Goal: Task Accomplishment & Management: Manage account settings

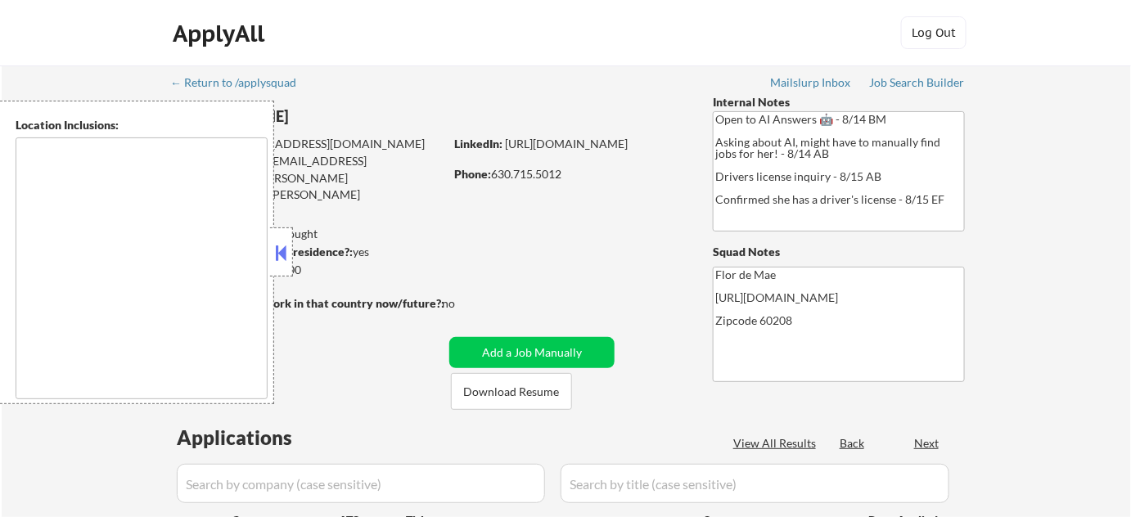
type textarea "Highland Park, IL Deerfield, IL Glencoe, IL Northbrook, IL Lake Forest, IL Bann…"
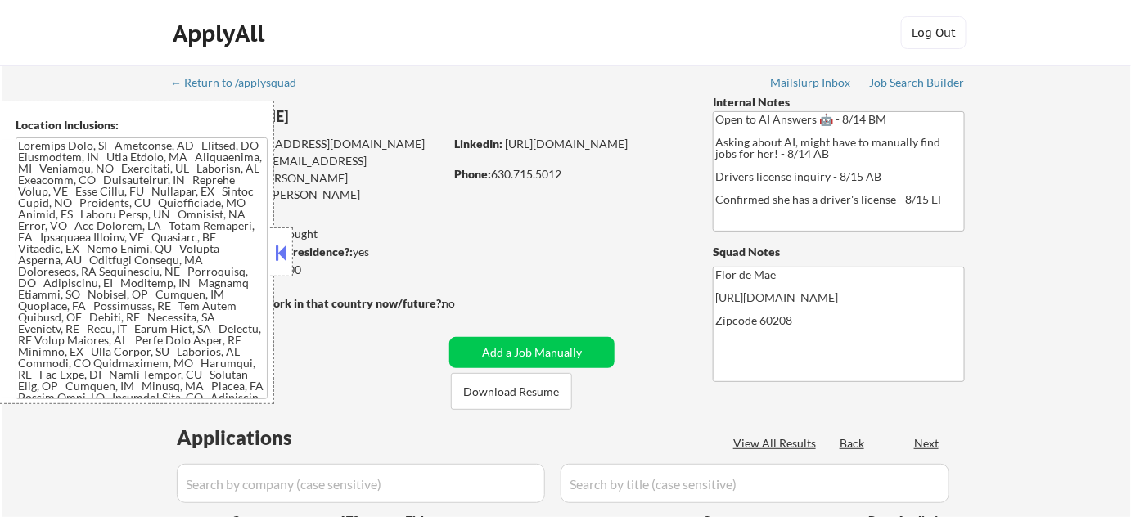
select select ""pending""
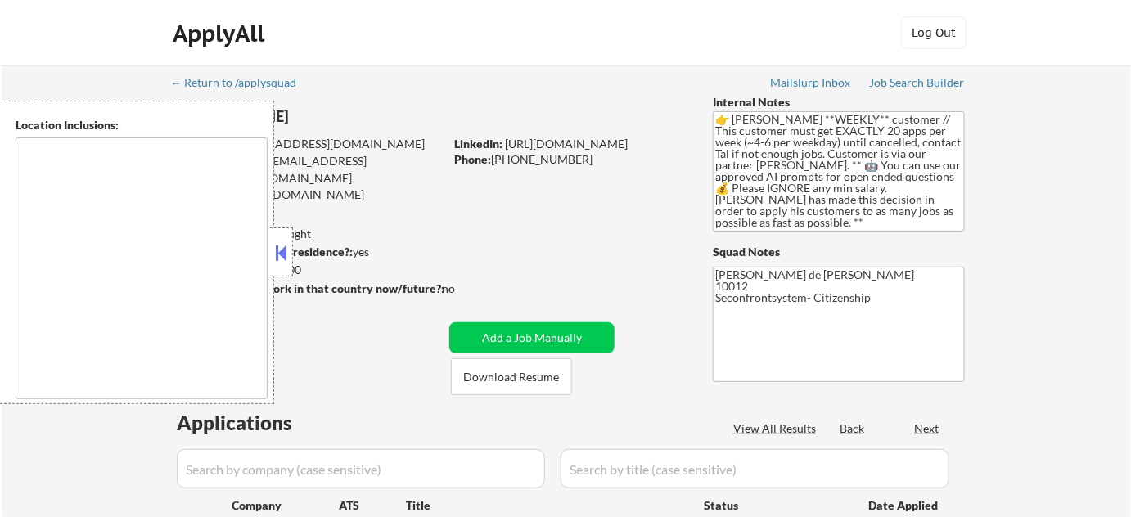
type textarea "remote"
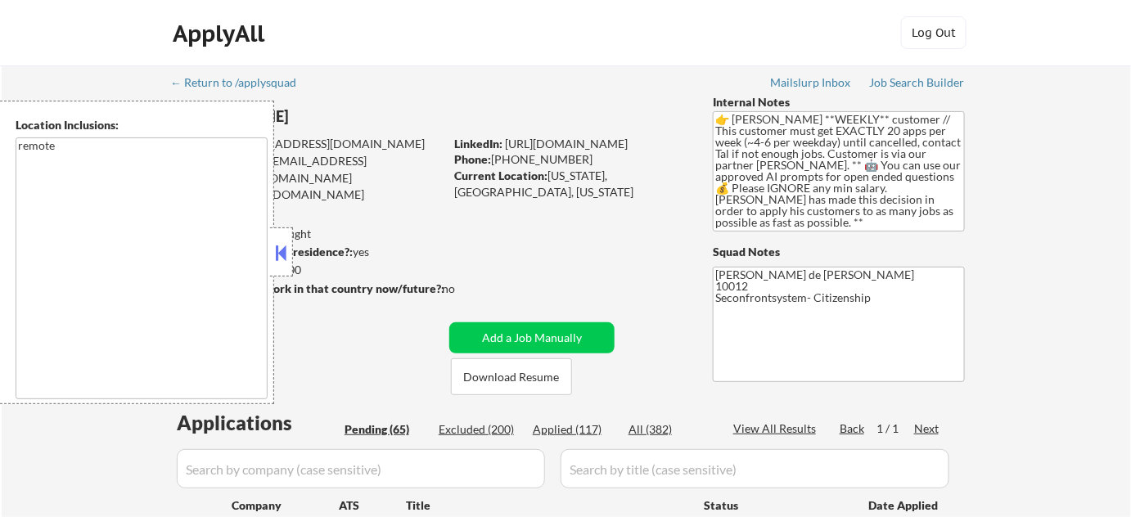
select select ""pending""
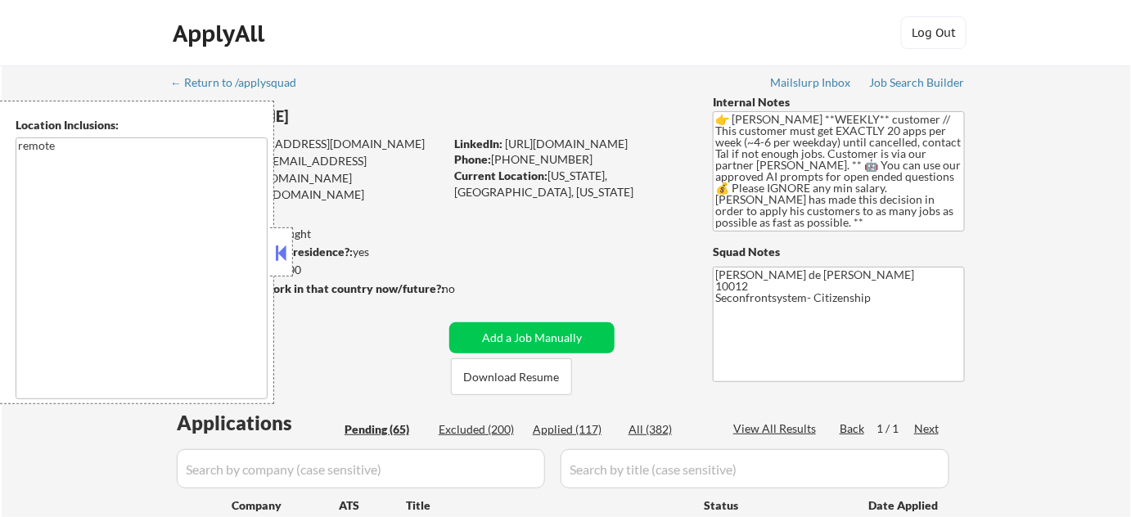
select select ""pending""
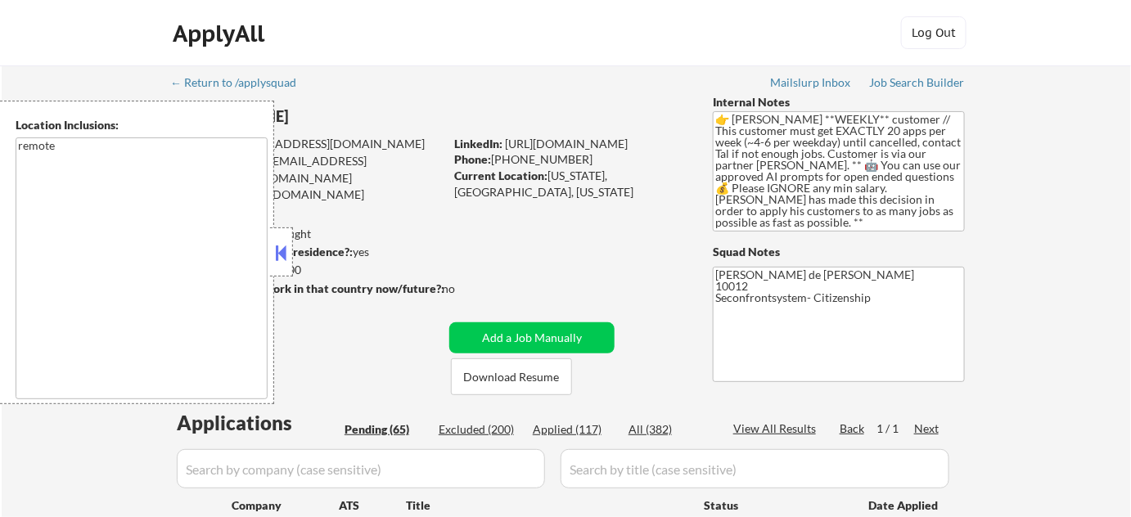
select select ""pending""
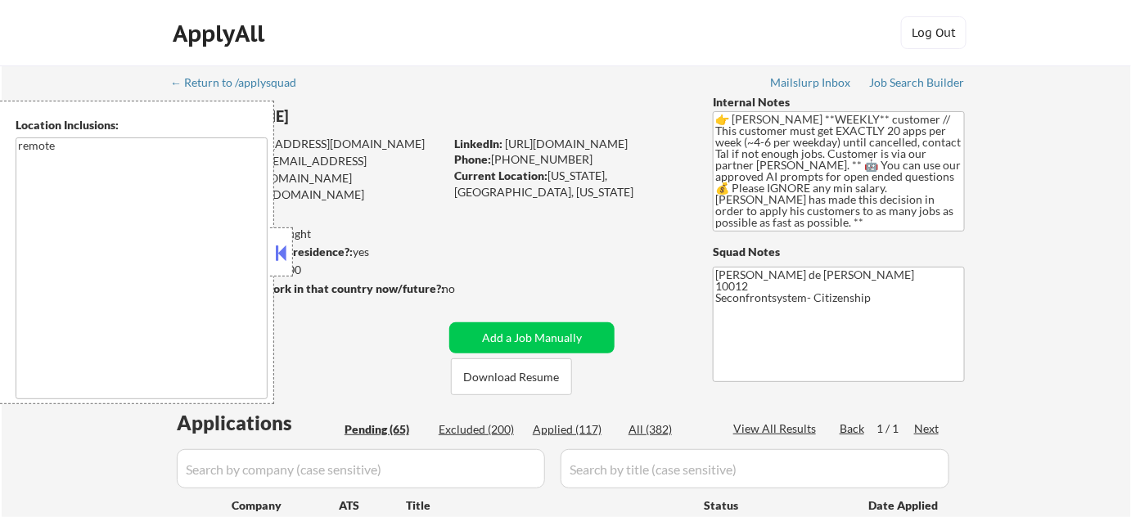
select select ""pending""
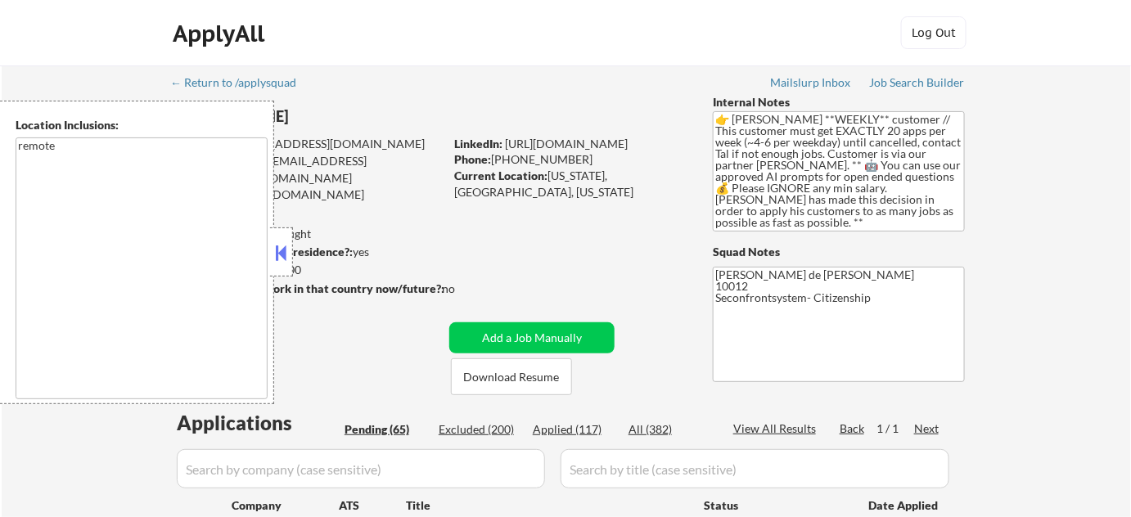
select select ""pending""
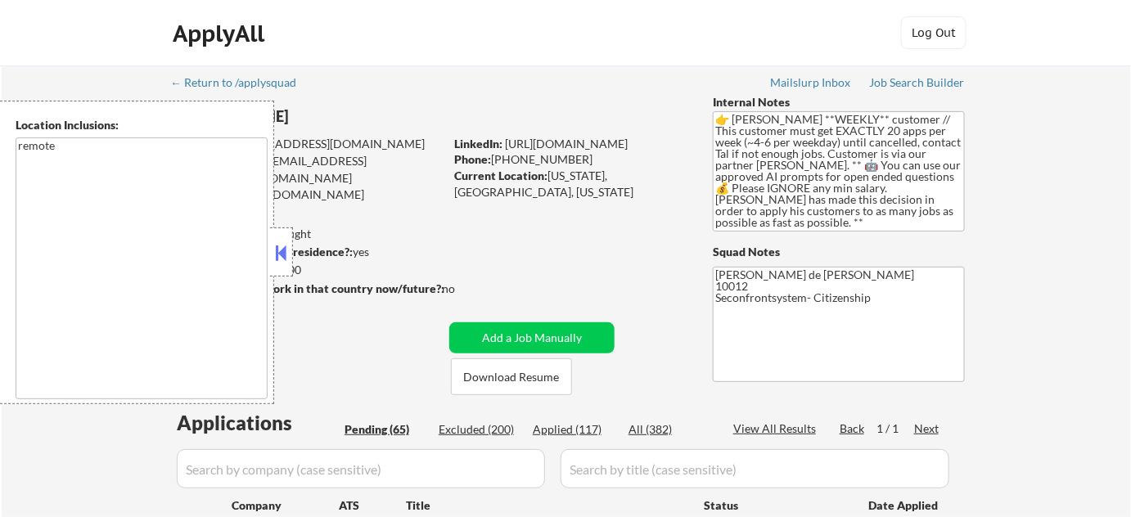
select select ""pending""
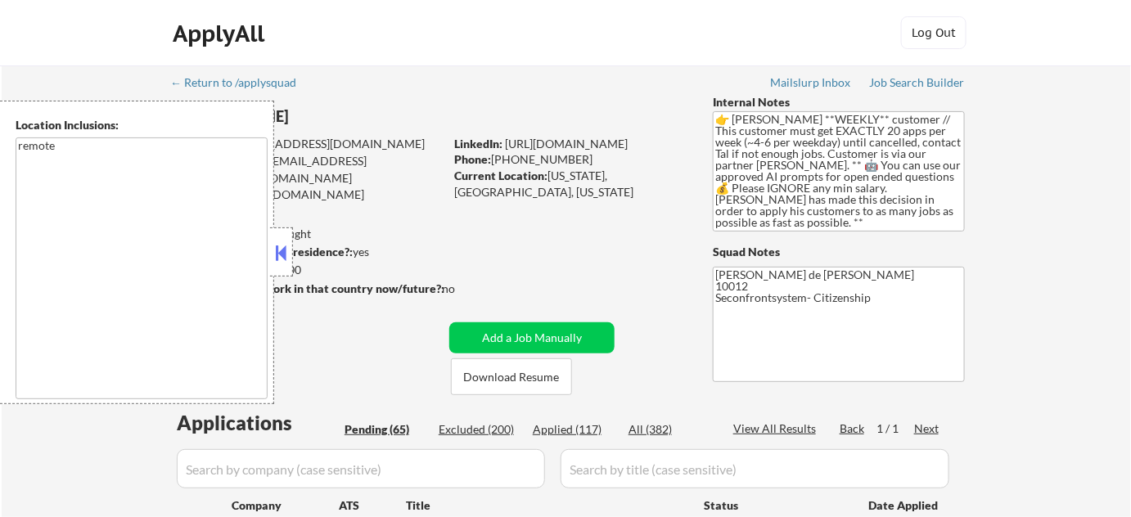
select select ""pending""
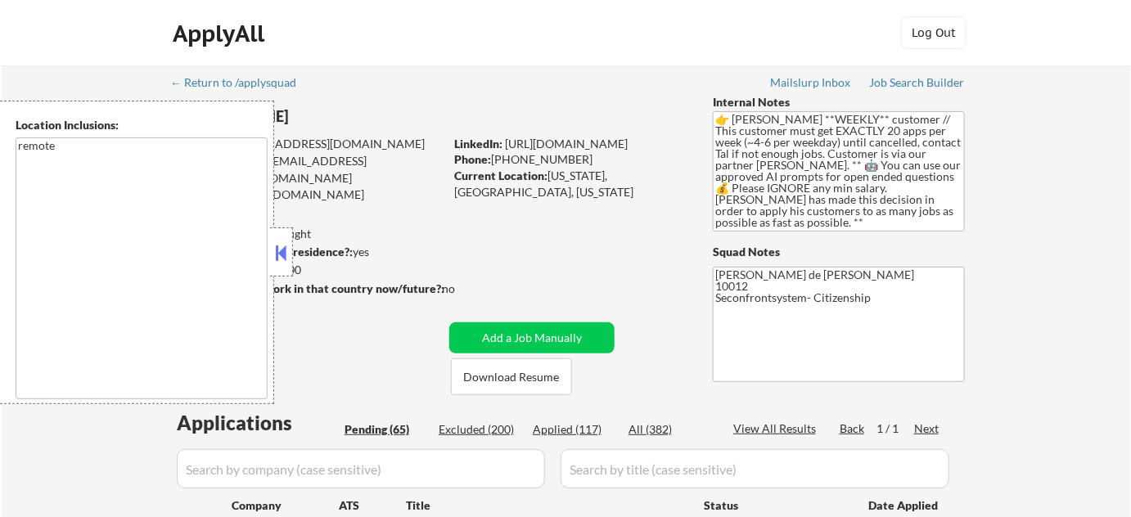
select select ""pending""
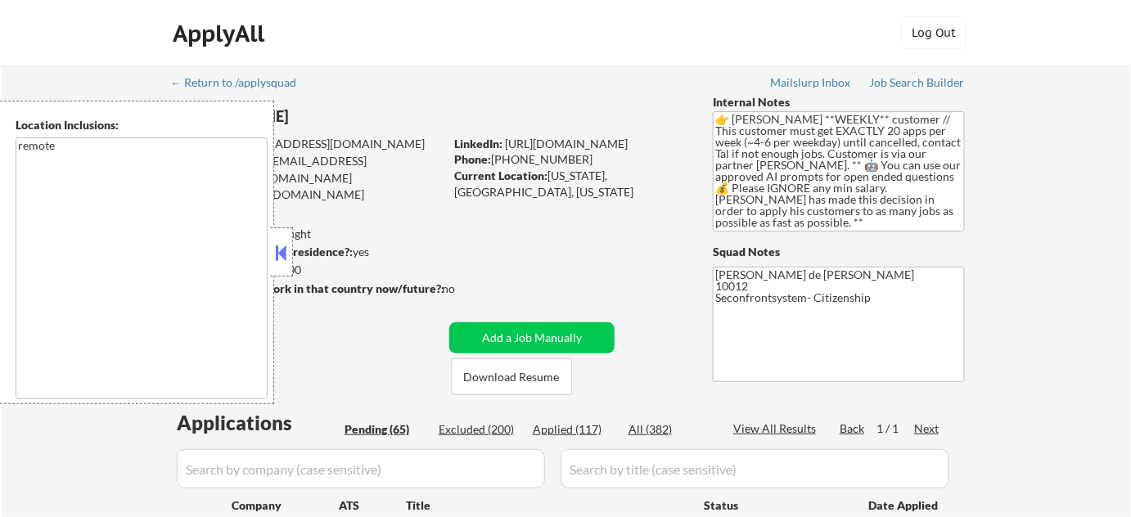
select select ""pending""
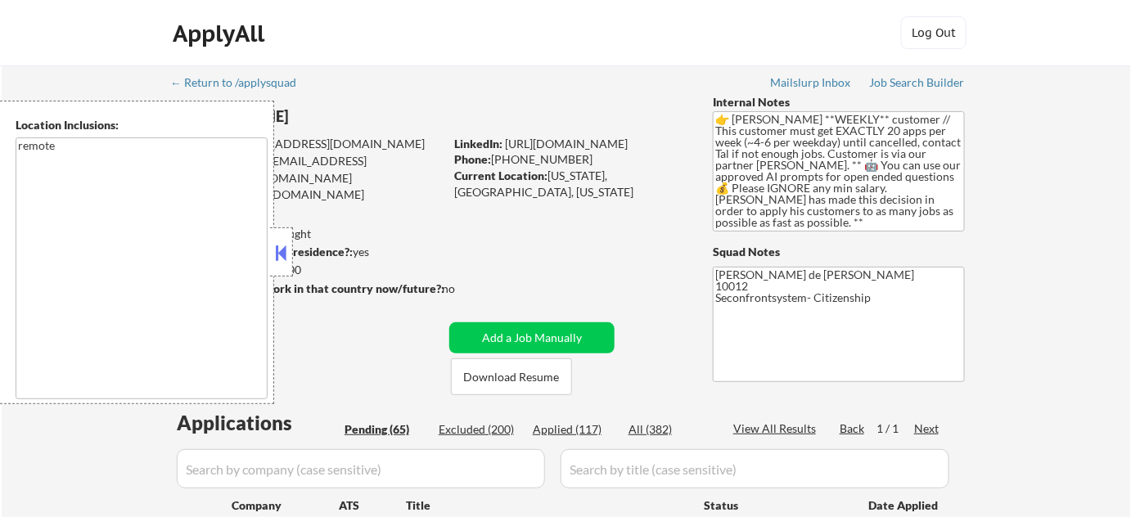
select select ""pending""
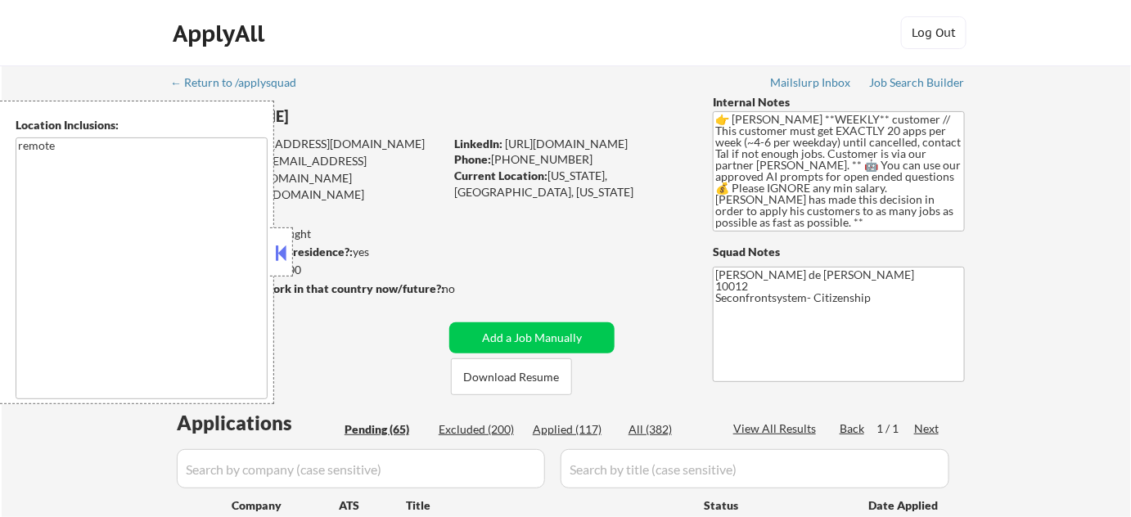
select select ""pending""
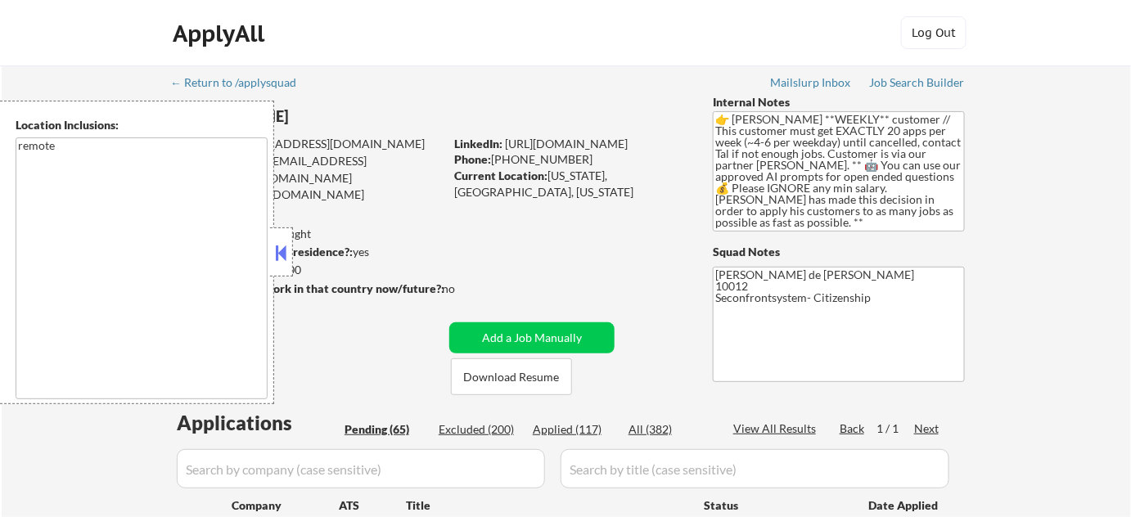
select select ""pending""
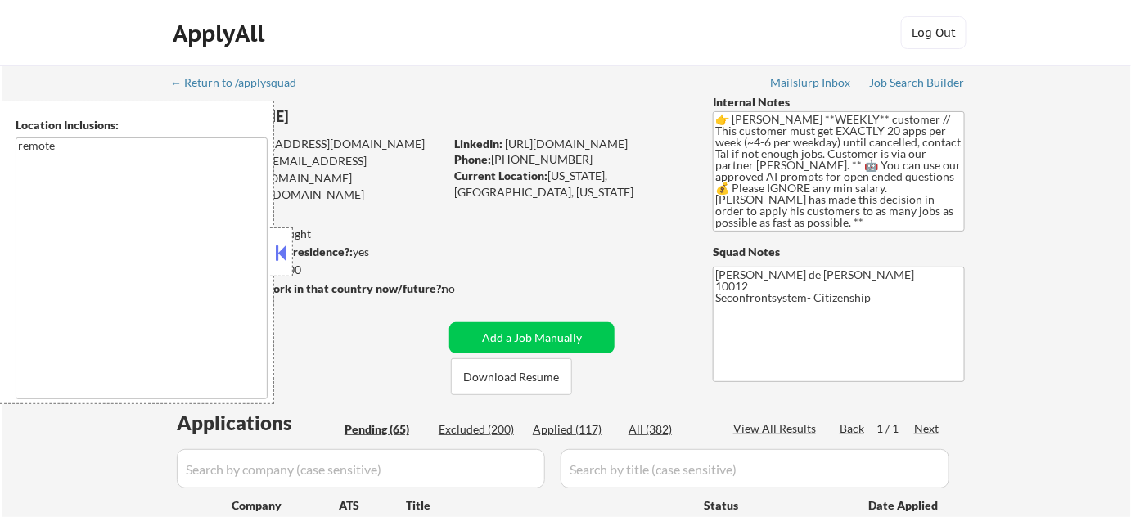
select select ""pending""
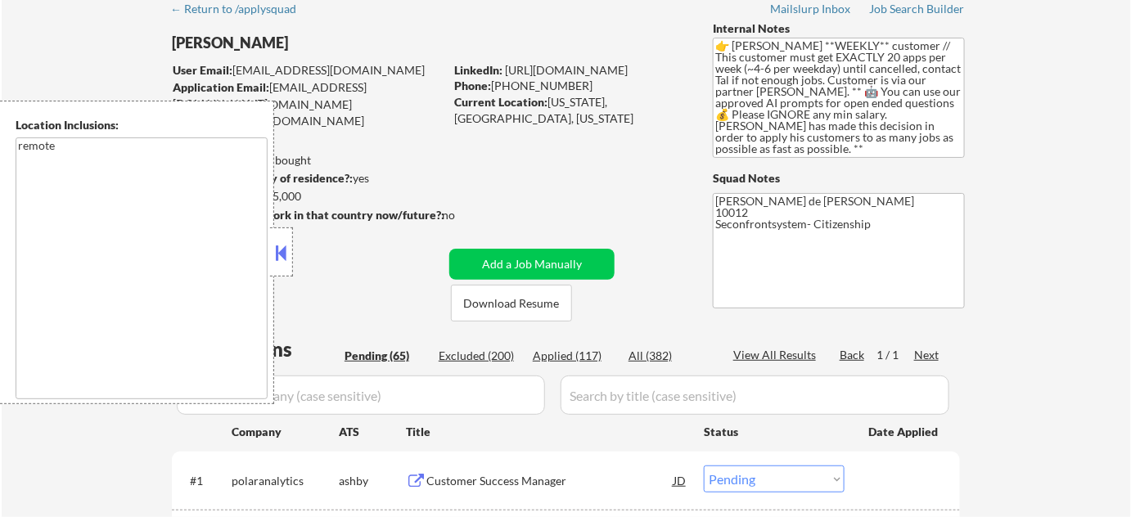
scroll to position [371, 0]
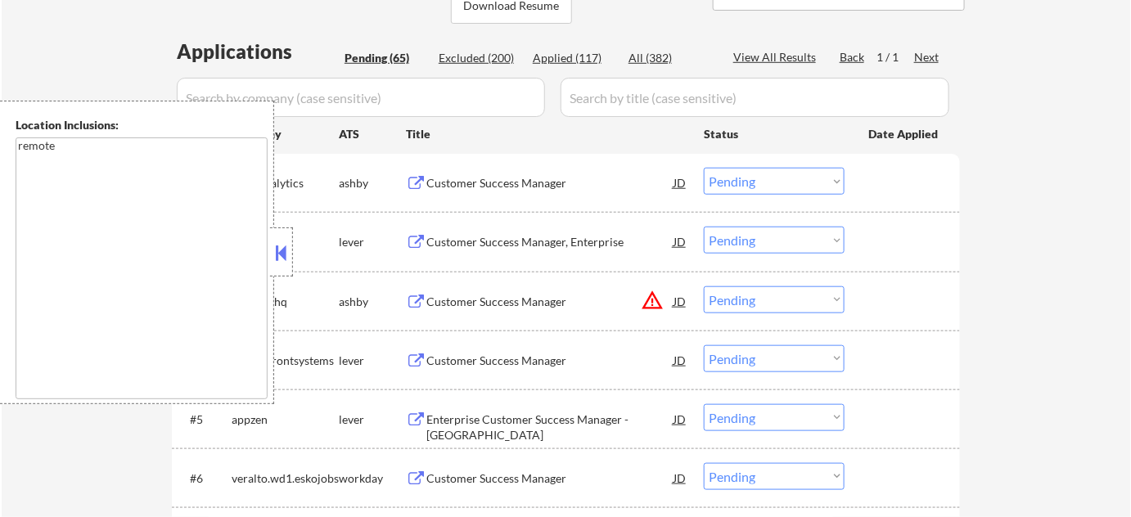
click at [279, 262] on button at bounding box center [281, 253] width 18 height 25
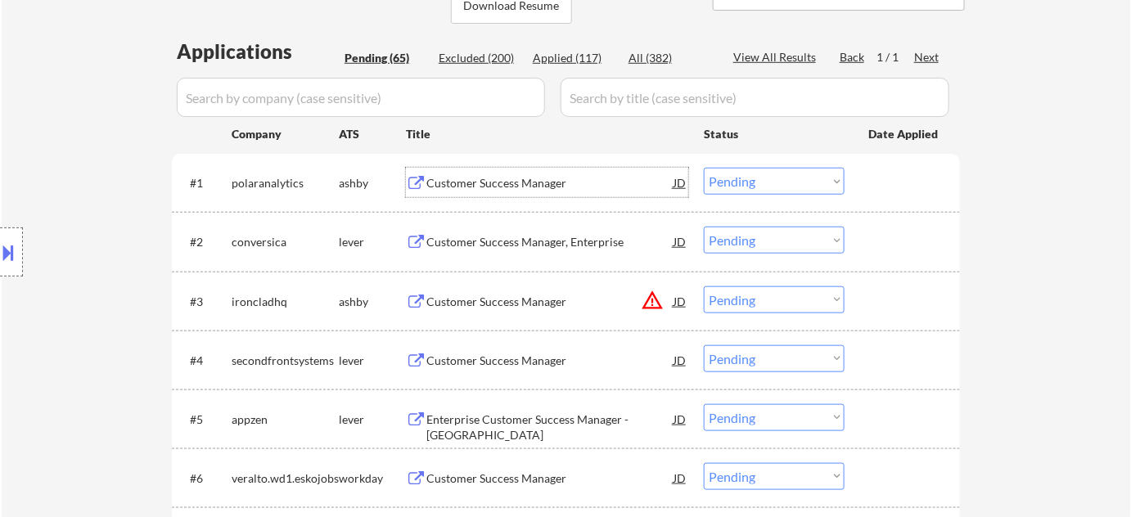
click at [475, 185] on div "Customer Success Manager" at bounding box center [549, 183] width 247 height 16
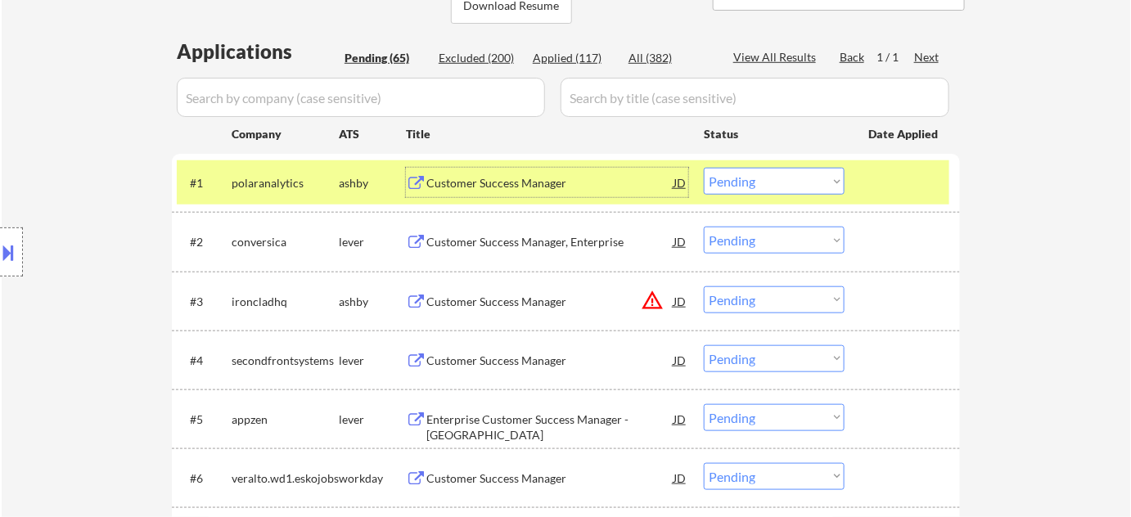
click at [798, 169] on select "Choose an option... Pending Applied Excluded (Questions) Excluded (Expired) Exc…" at bounding box center [774, 181] width 141 height 27
click at [704, 168] on select "Choose an option... Pending Applied Excluded (Questions) Excluded (Expired) Exc…" at bounding box center [774, 181] width 141 height 27
select select ""pending""
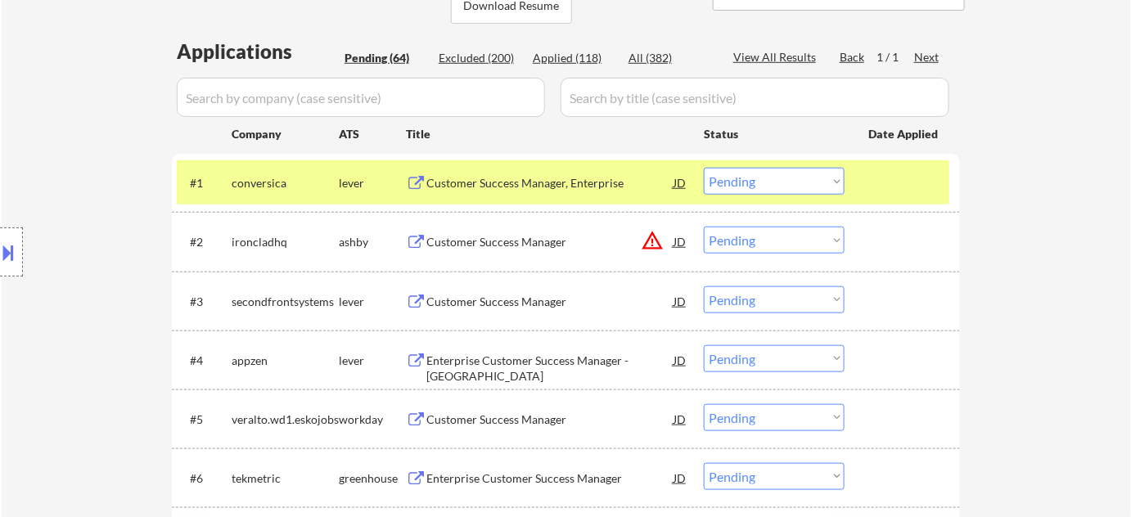
scroll to position [446, 0]
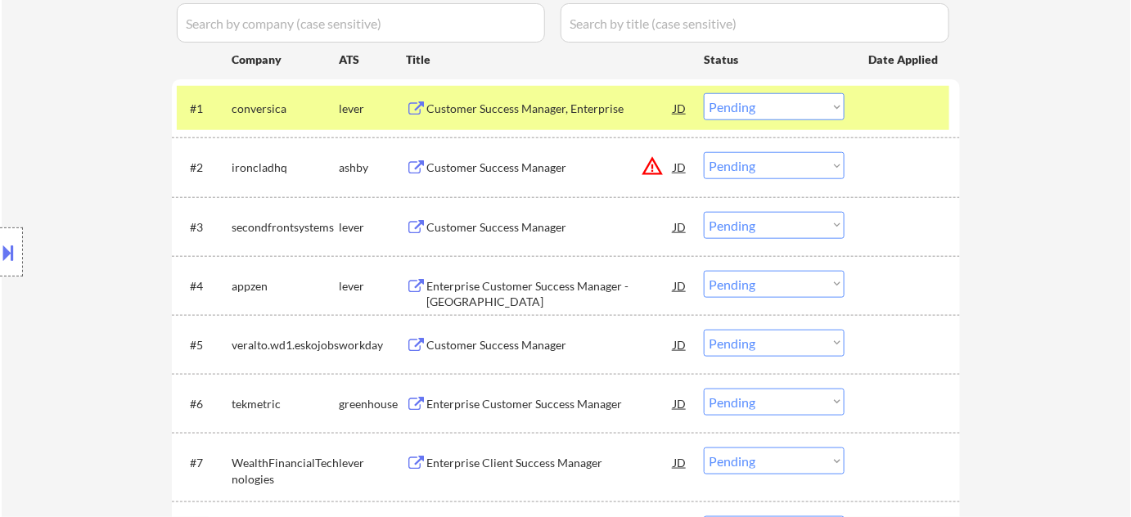
click at [506, 407] on div "Enterprise Customer Success Manager" at bounding box center [549, 404] width 247 height 16
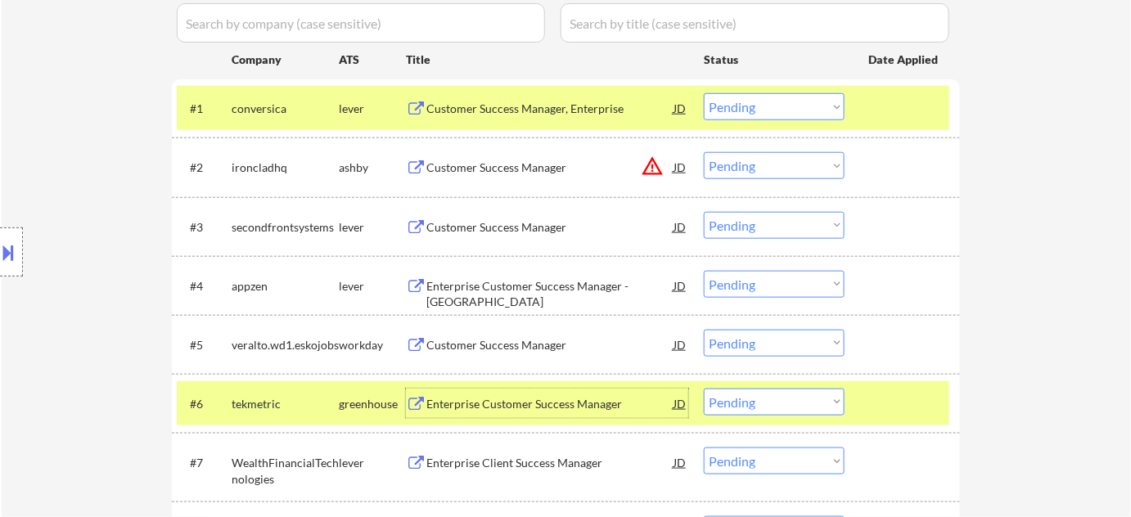
click at [748, 394] on select "Choose an option... Pending Applied Excluded (Questions) Excluded (Expired) Exc…" at bounding box center [774, 402] width 141 height 27
click at [704, 389] on select "Choose an option... Pending Applied Excluded (Questions) Excluded (Expired) Exc…" at bounding box center [774, 402] width 141 height 27
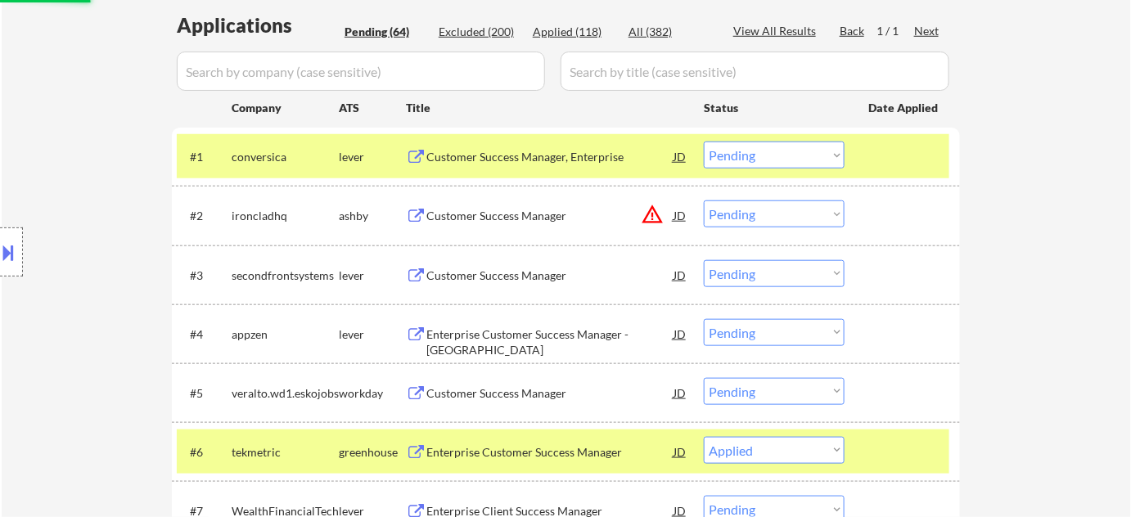
scroll to position [371, 0]
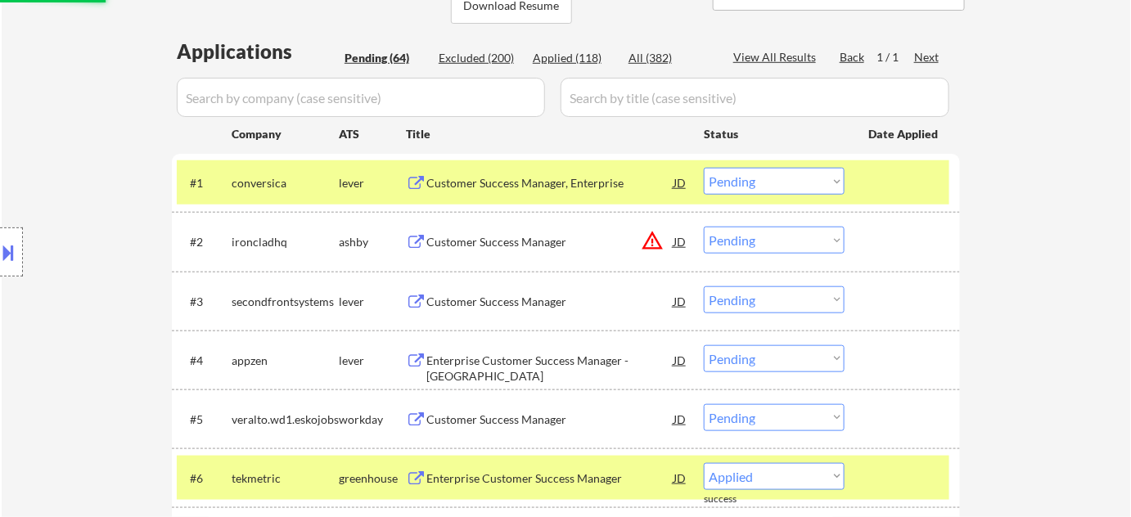
select select ""pending""
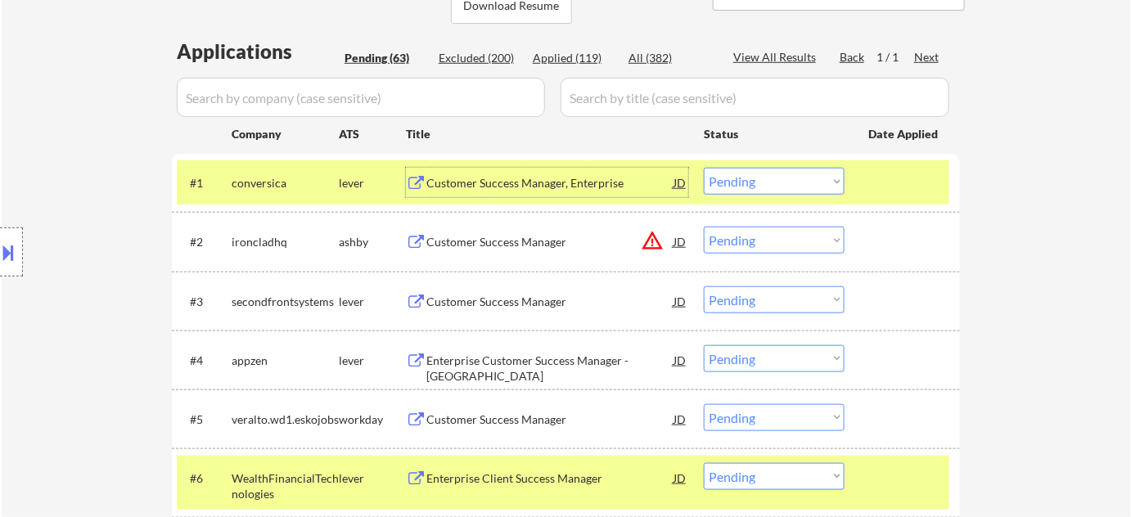
click at [524, 175] on div "Customer Success Manager, Enterprise" at bounding box center [549, 183] width 247 height 16
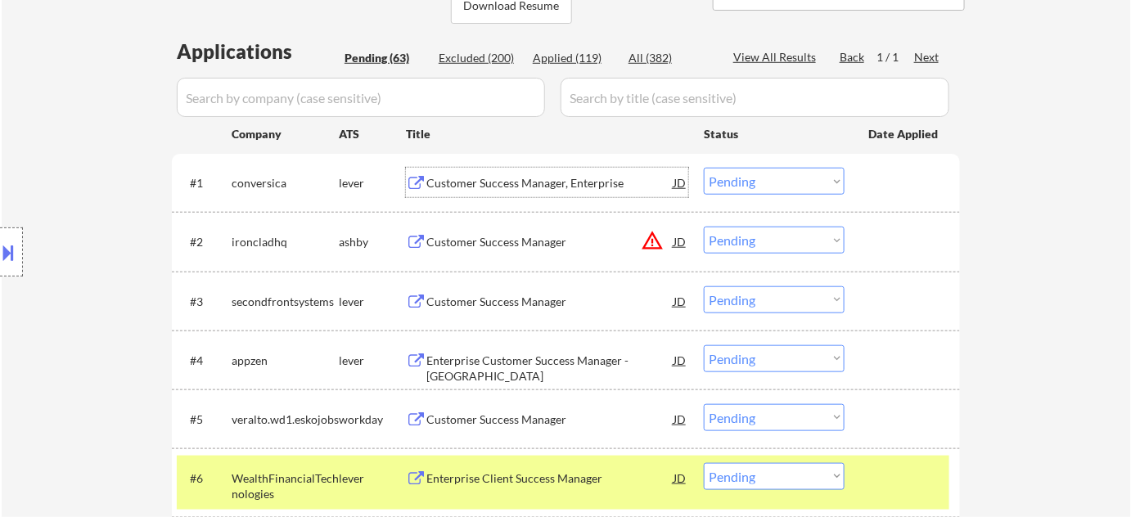
click at [784, 179] on select "Choose an option... Pending Applied Excluded (Questions) Excluded (Expired) Exc…" at bounding box center [774, 181] width 141 height 27
click at [704, 168] on select "Choose an option... Pending Applied Excluded (Questions) Excluded (Expired) Exc…" at bounding box center [774, 181] width 141 height 27
select select ""pending""
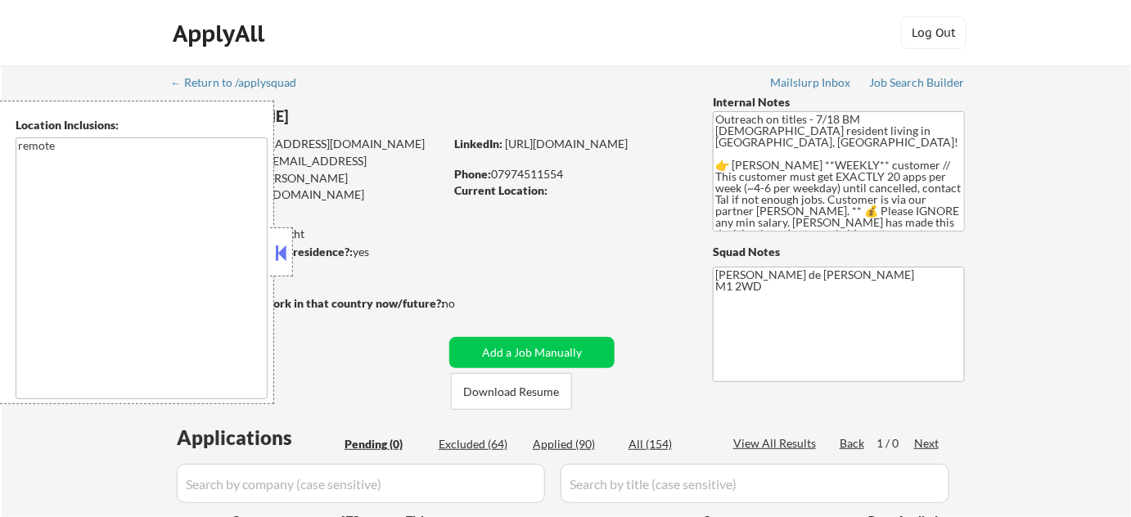
click at [281, 252] on button at bounding box center [281, 253] width 18 height 25
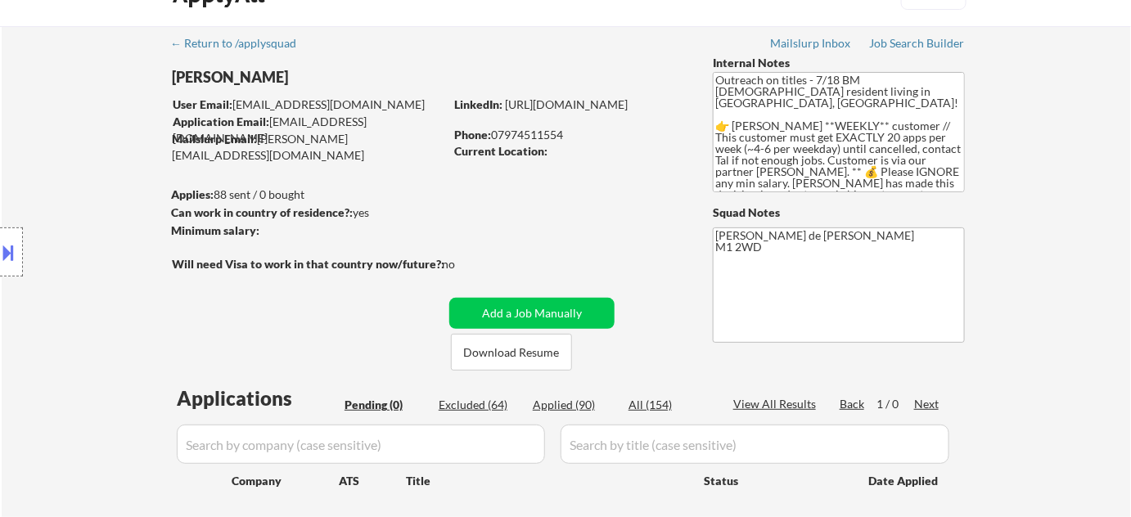
scroll to position [74, 0]
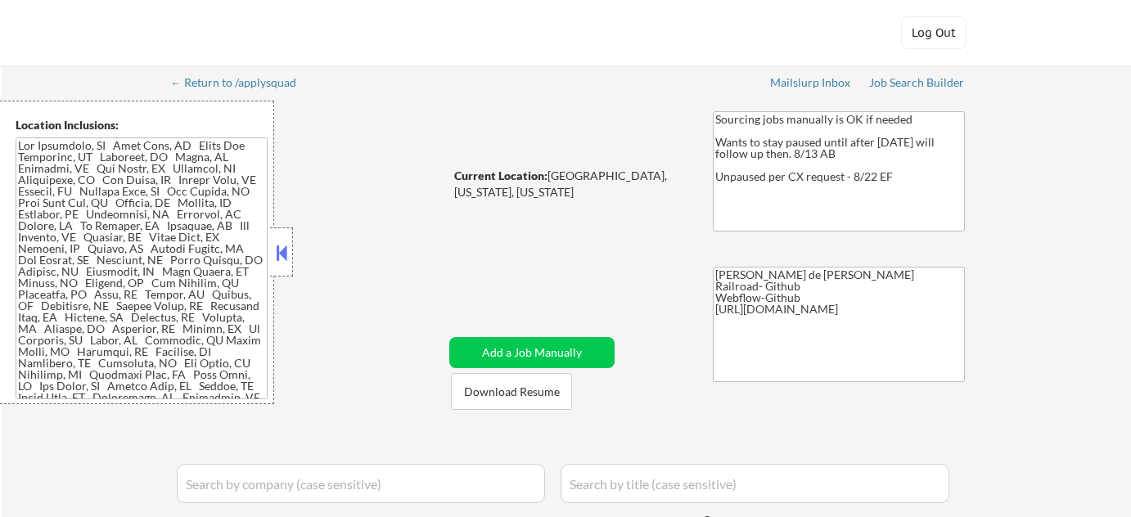
select select ""pending""
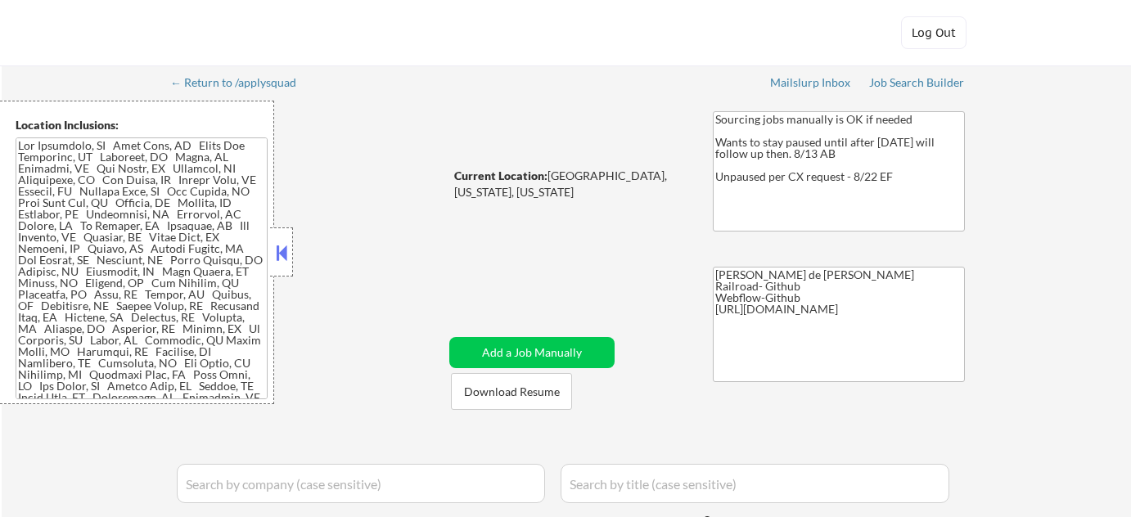
select select ""pending""
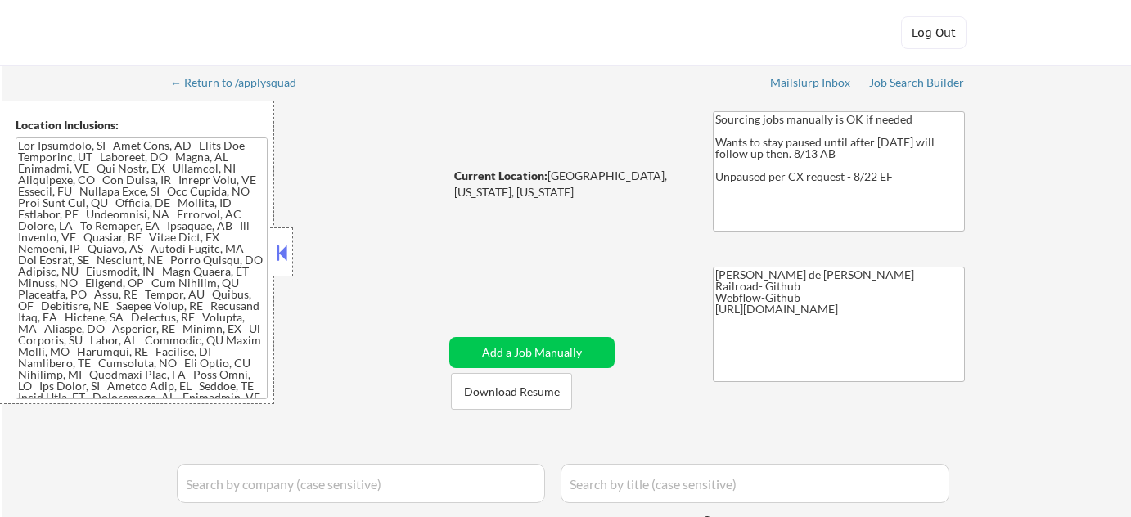
select select ""pending""
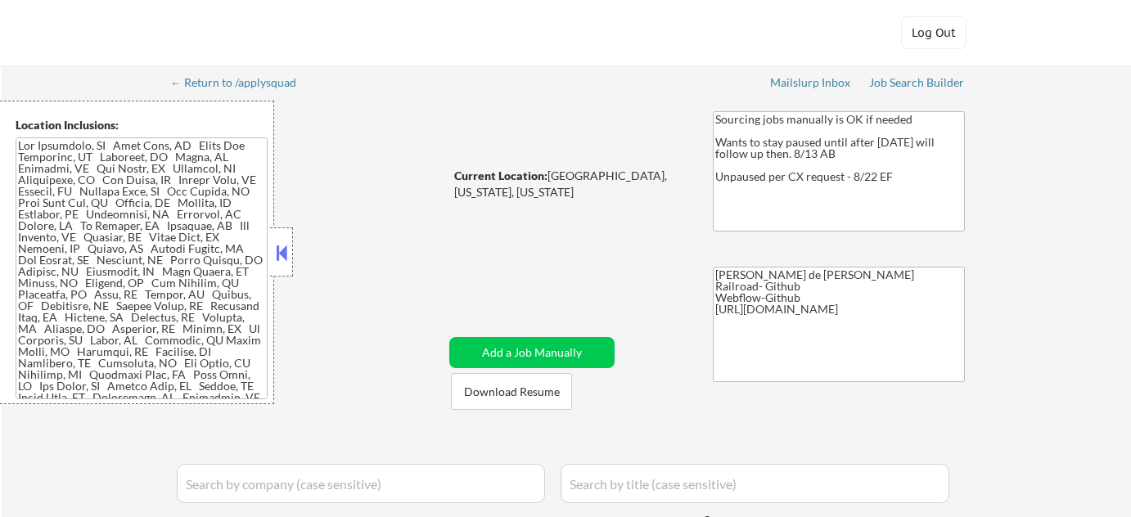
select select ""pending""
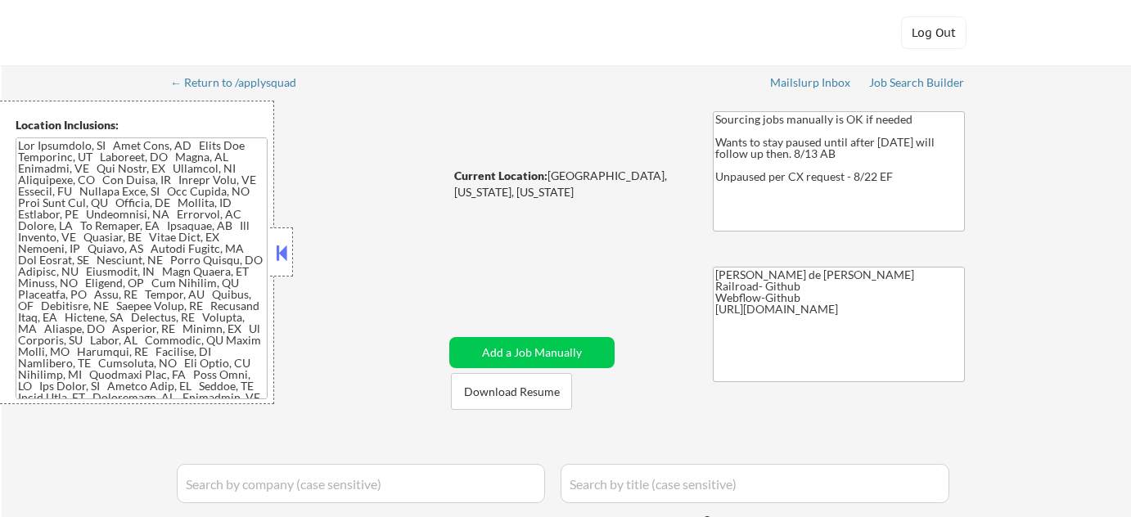
select select ""pending""
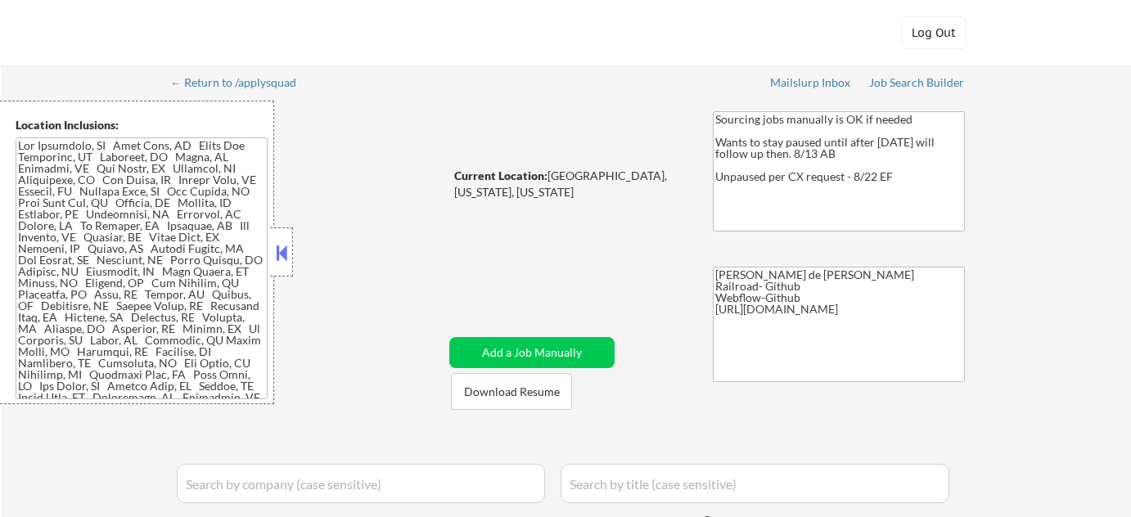
select select ""pending""
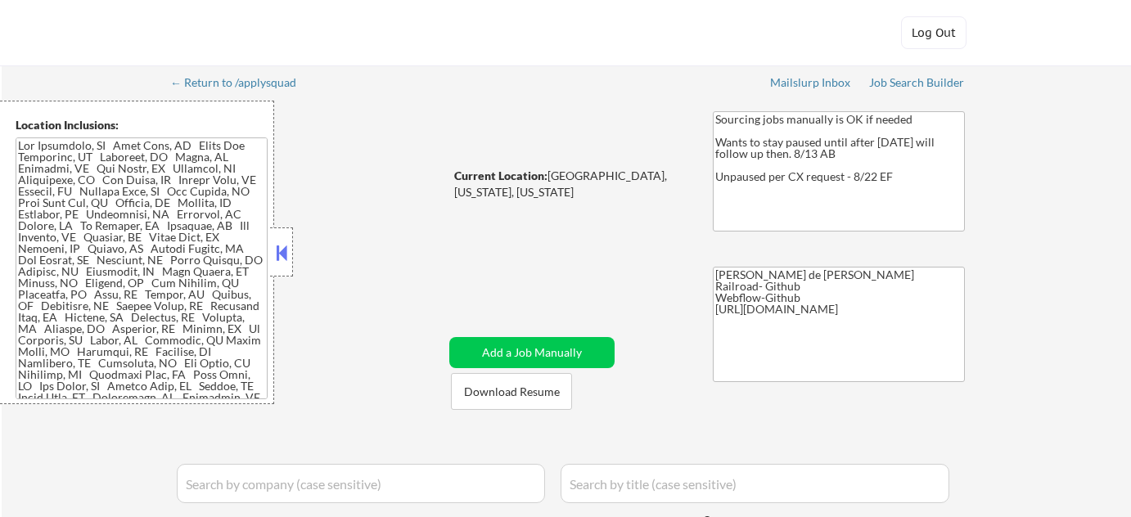
select select ""pending""
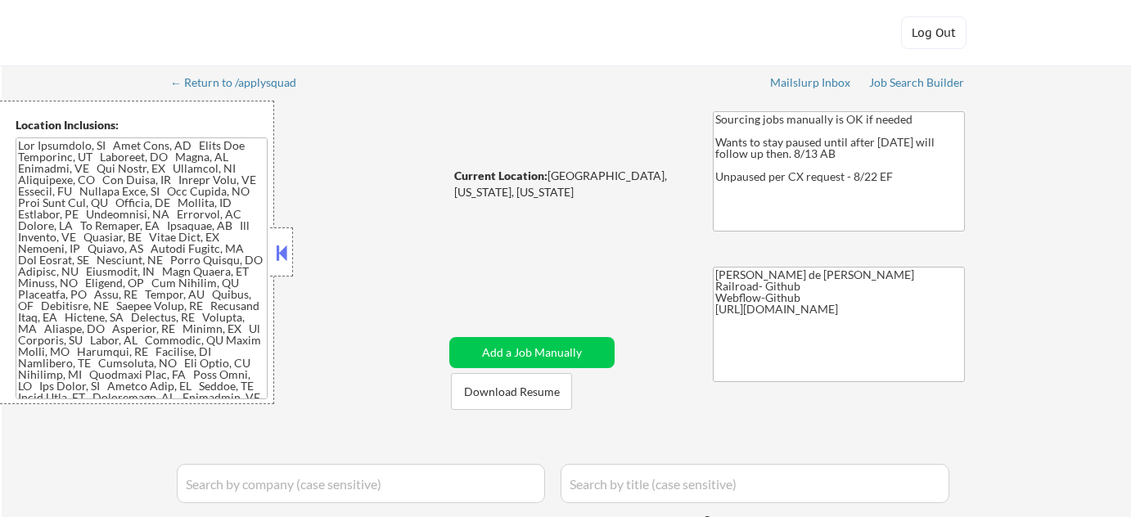
select select ""pending""
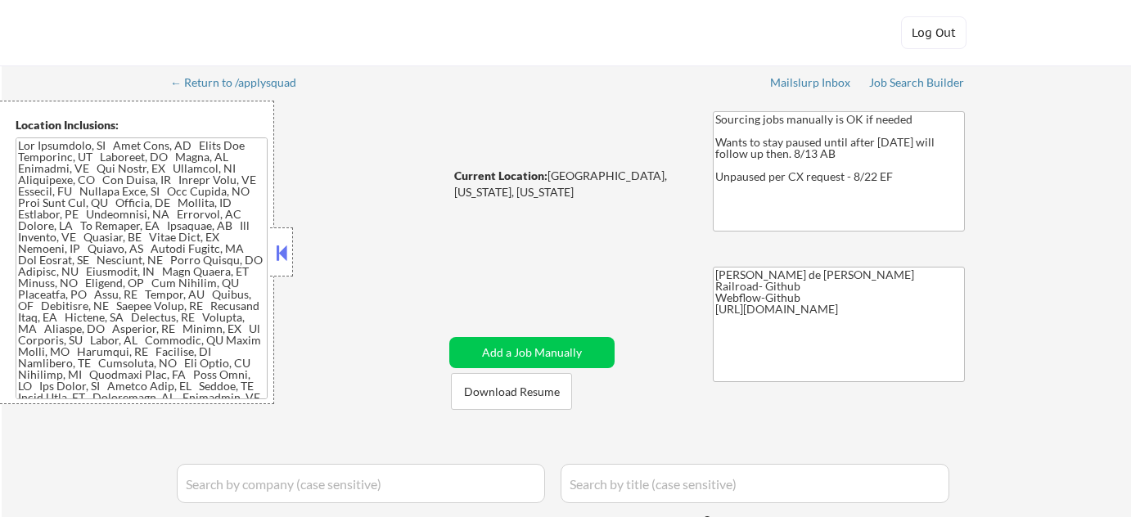
select select ""pending""
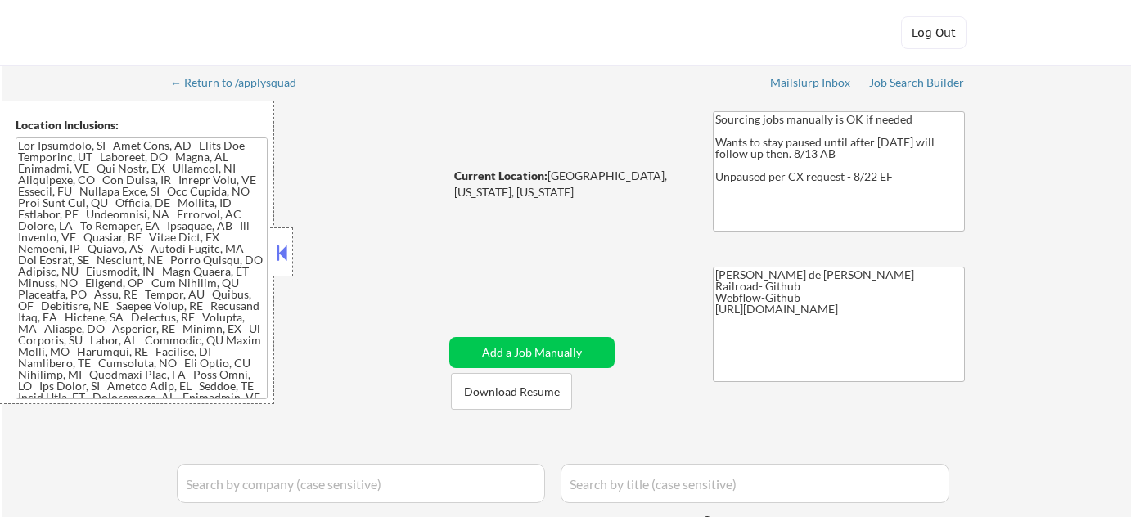
select select ""pending""
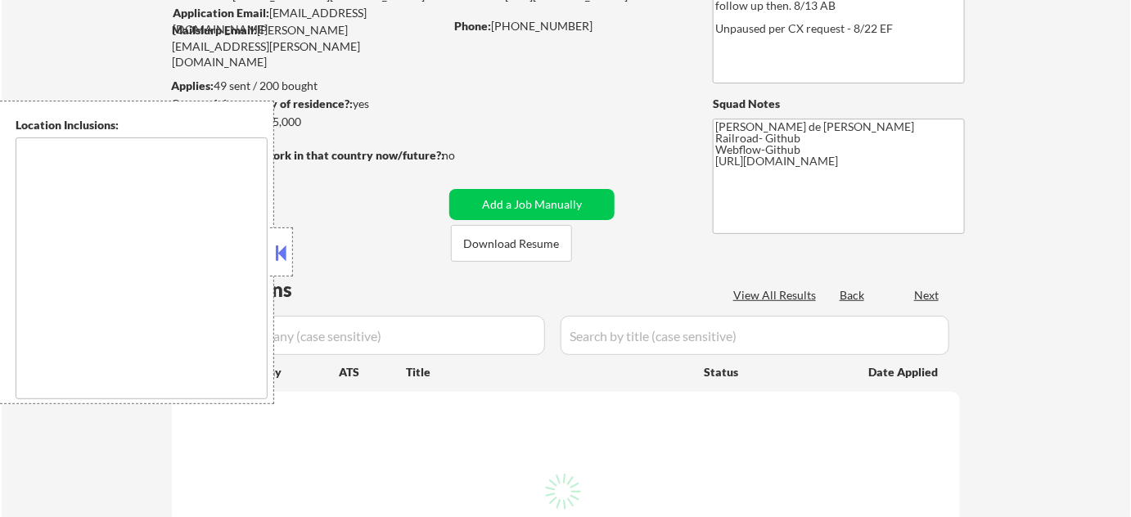
type textarea "[GEOGRAPHIC_DATA], [GEOGRAPHIC_DATA] [GEOGRAPHIC_DATA], [GEOGRAPHIC_DATA] [GEOG…"
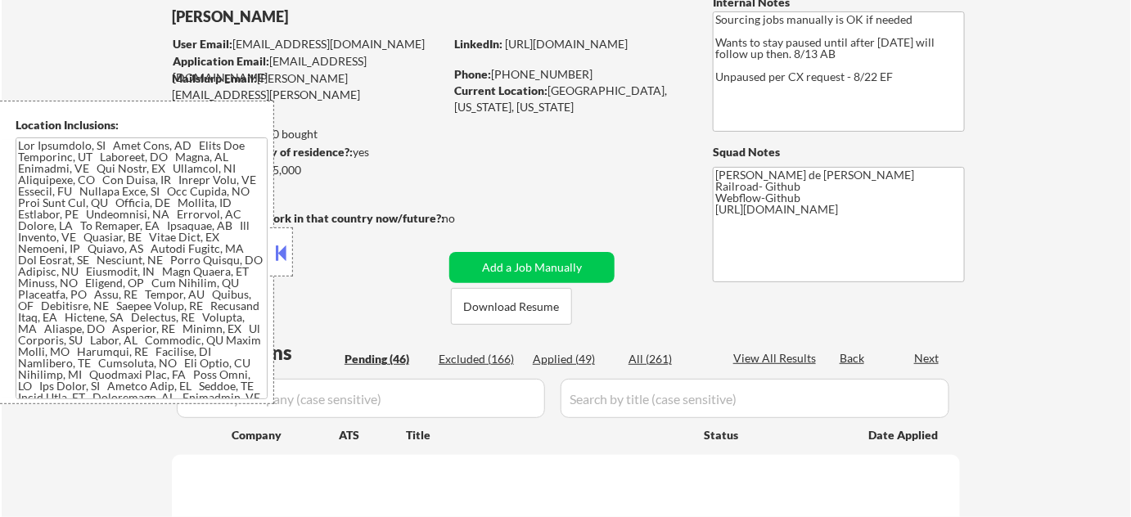
scroll to position [74, 0]
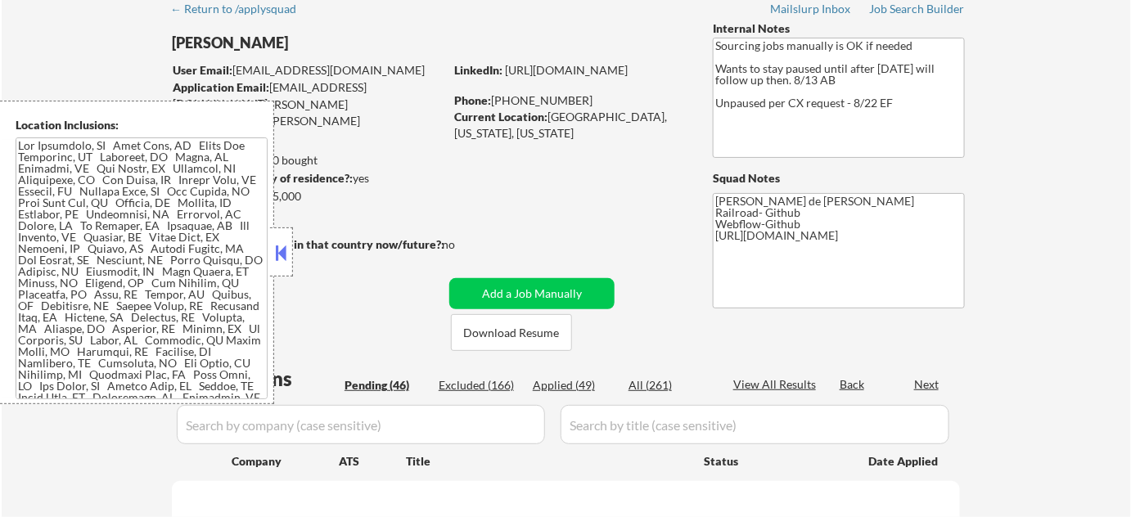
select select ""pending""
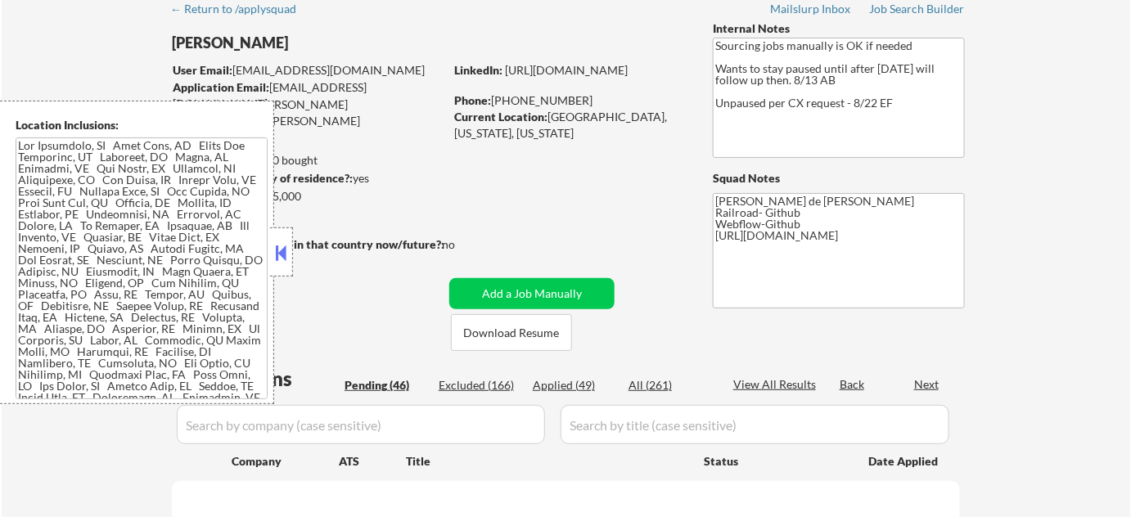
select select ""pending""
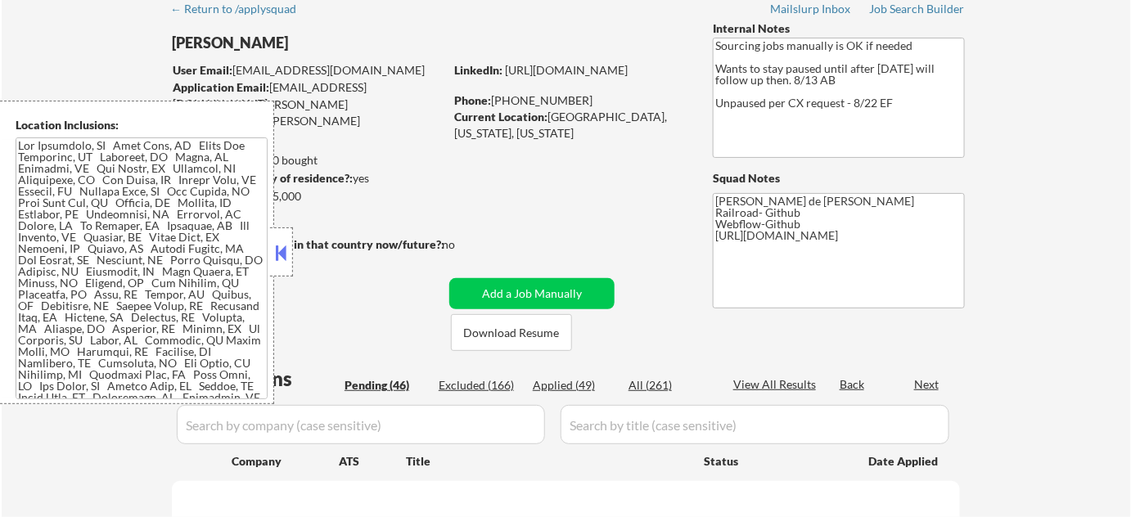
select select ""pending""
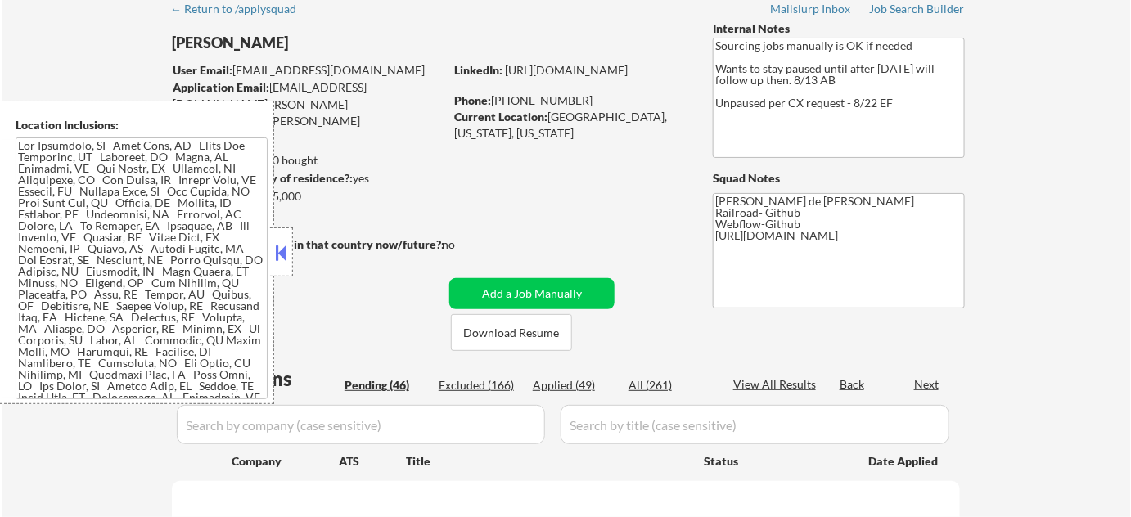
select select ""pending""
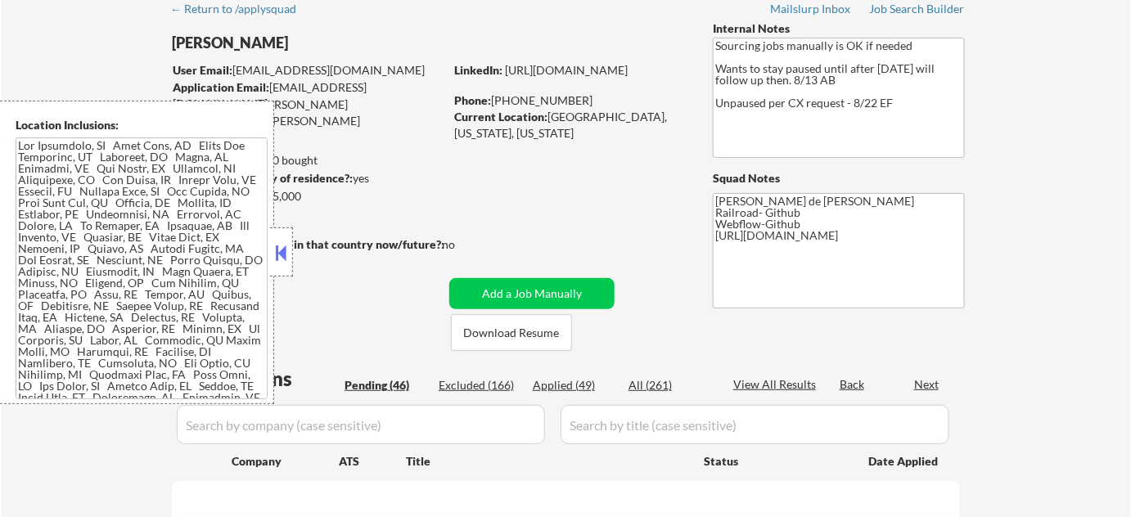
select select ""pending""
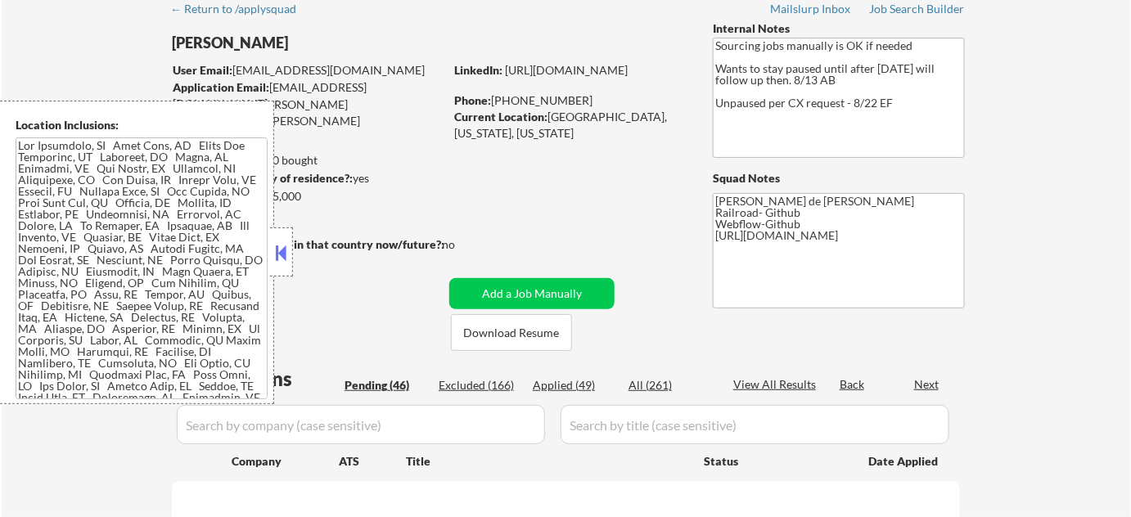
select select ""pending""
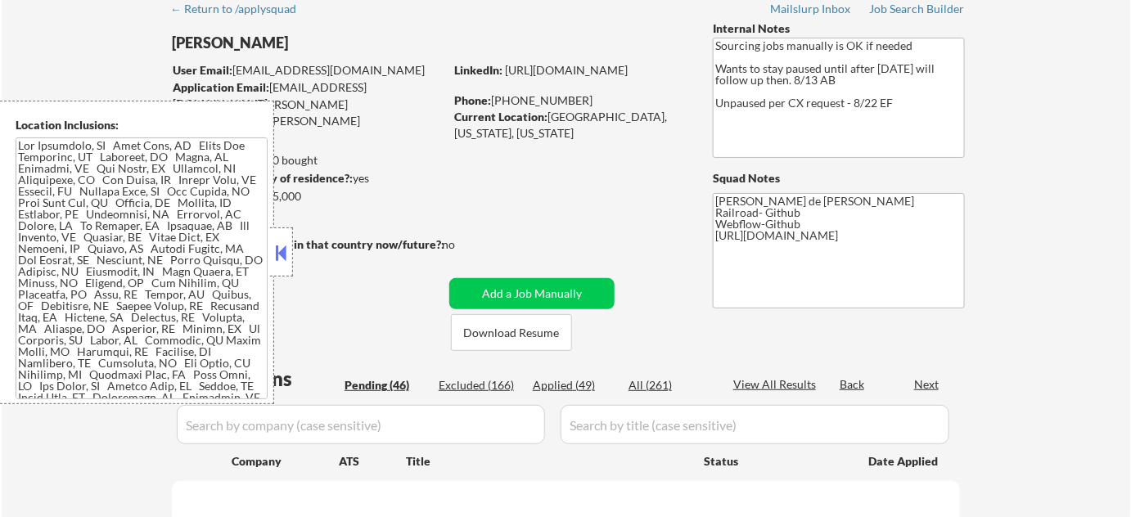
select select ""pending""
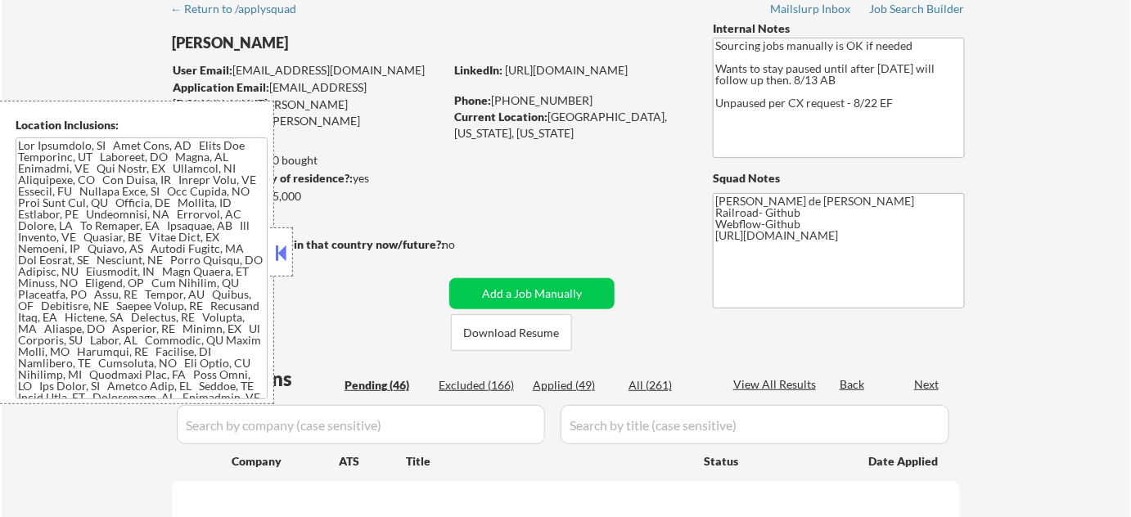
select select ""pending""
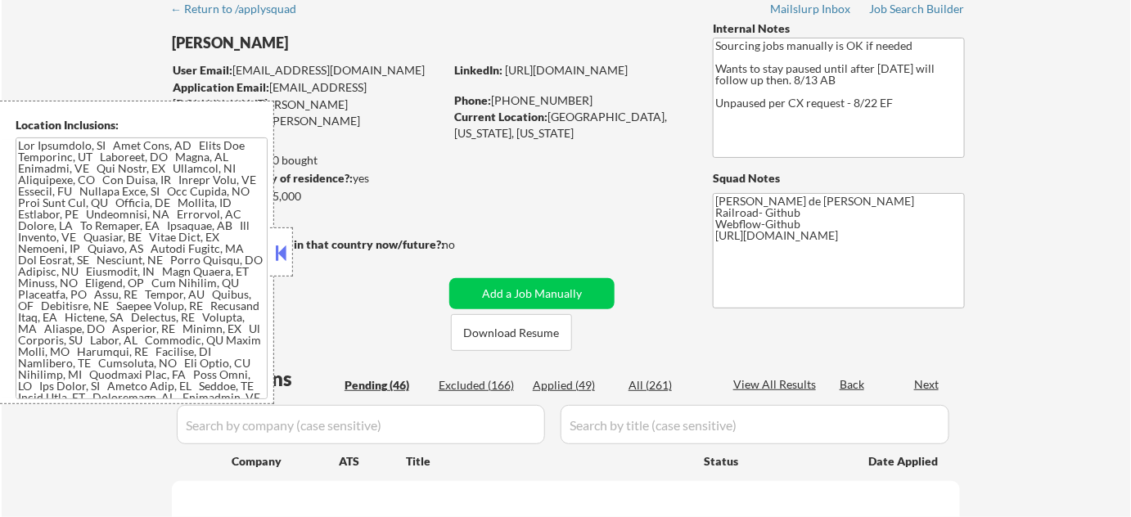
select select ""pending""
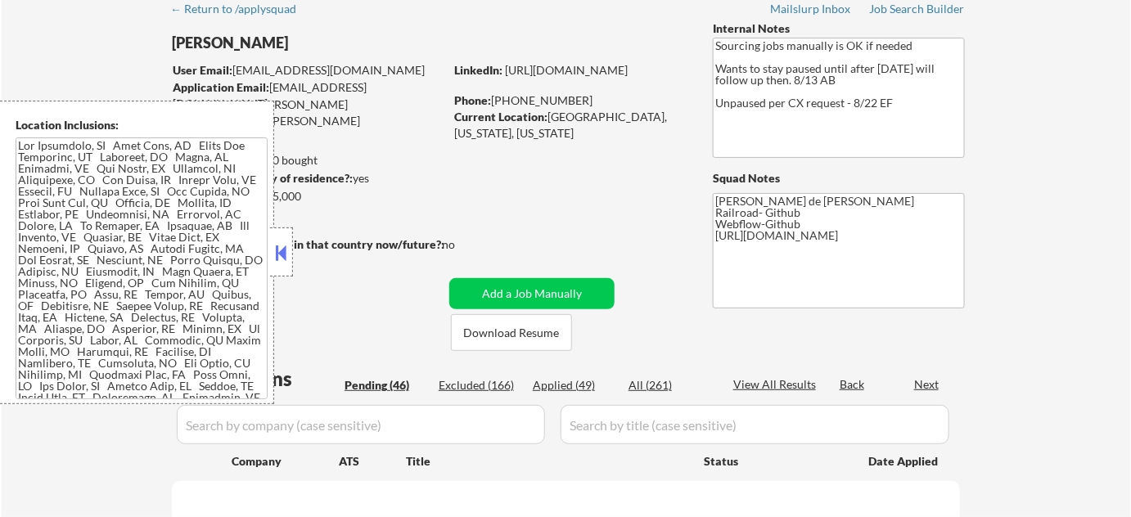
select select ""pending""
click at [289, 252] on button at bounding box center [281, 253] width 18 height 25
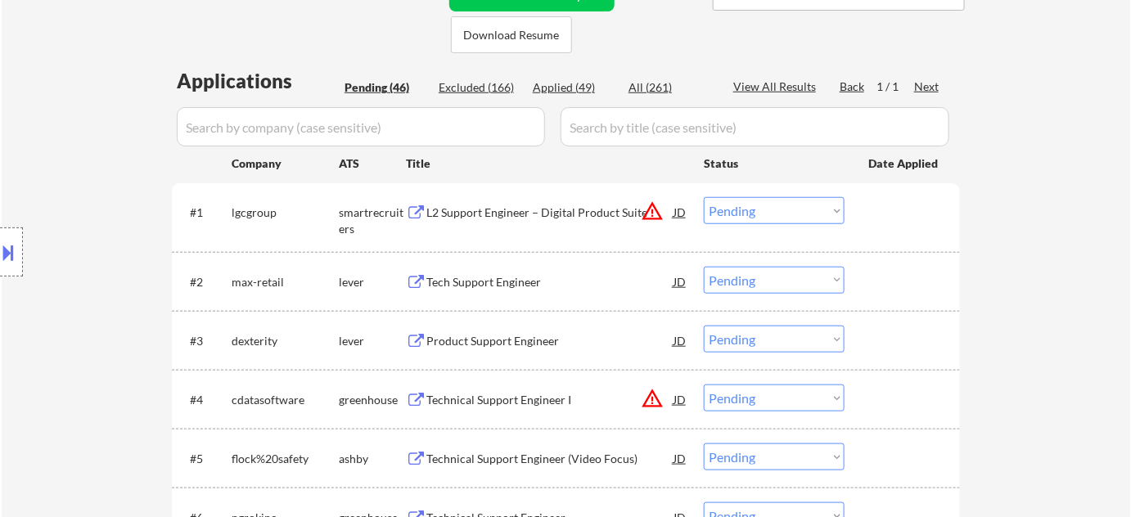
scroll to position [446, 0]
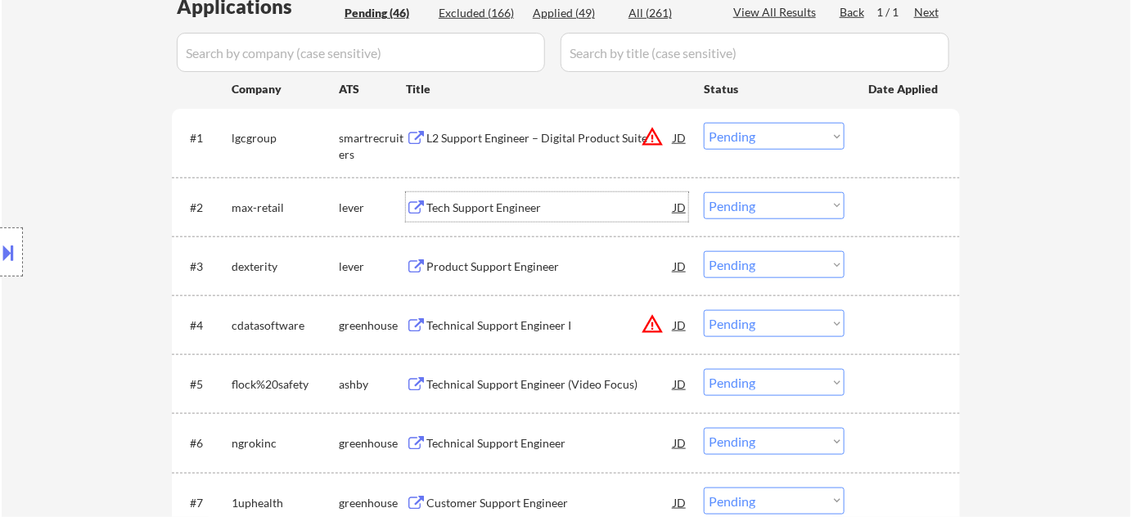
click at [487, 216] on div "Tech Support Engineer" at bounding box center [549, 206] width 247 height 29
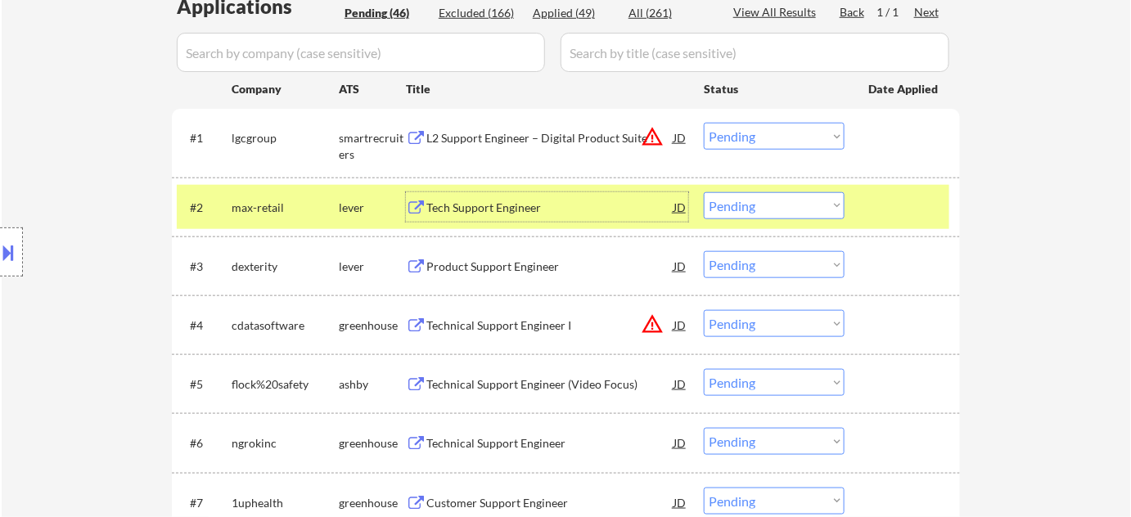
click at [772, 218] on div "#2 max-retail lever Tech Support Engineer JD Choose an option... Pending Applie…" at bounding box center [563, 207] width 772 height 44
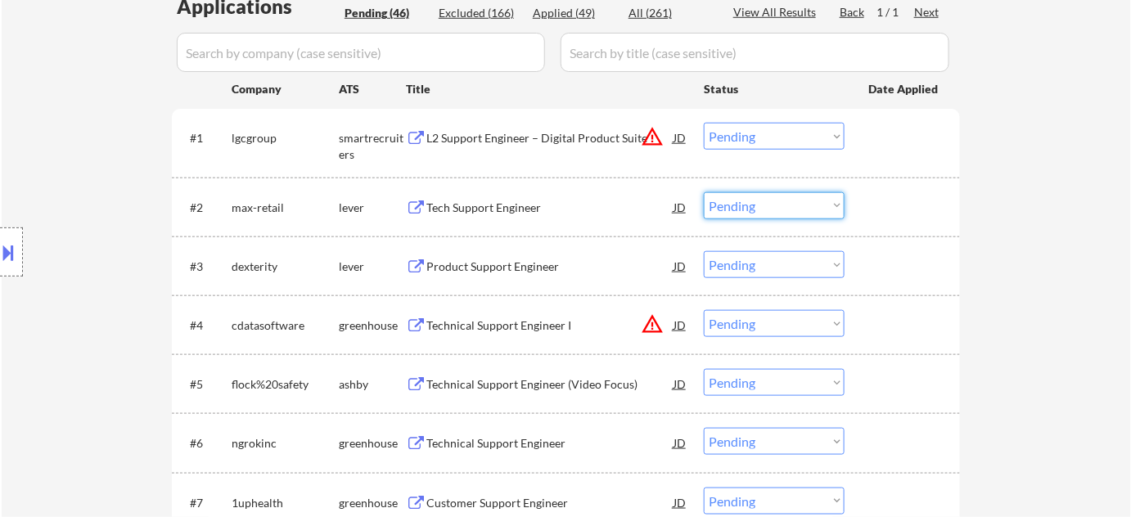
click at [786, 209] on select "Choose an option... Pending Applied Excluded (Questions) Excluded (Expired) Exc…" at bounding box center [774, 205] width 141 height 27
click at [704, 192] on select "Choose an option... Pending Applied Excluded (Questions) Excluded (Expired) Exc…" at bounding box center [774, 205] width 141 height 27
select select ""pending""
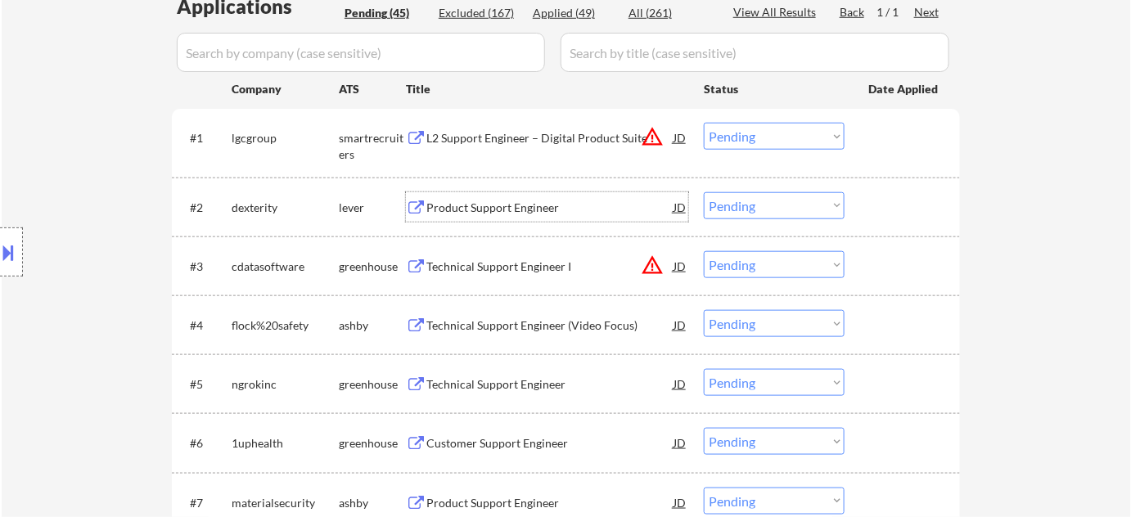
click at [502, 211] on div "Product Support Engineer" at bounding box center [549, 208] width 247 height 16
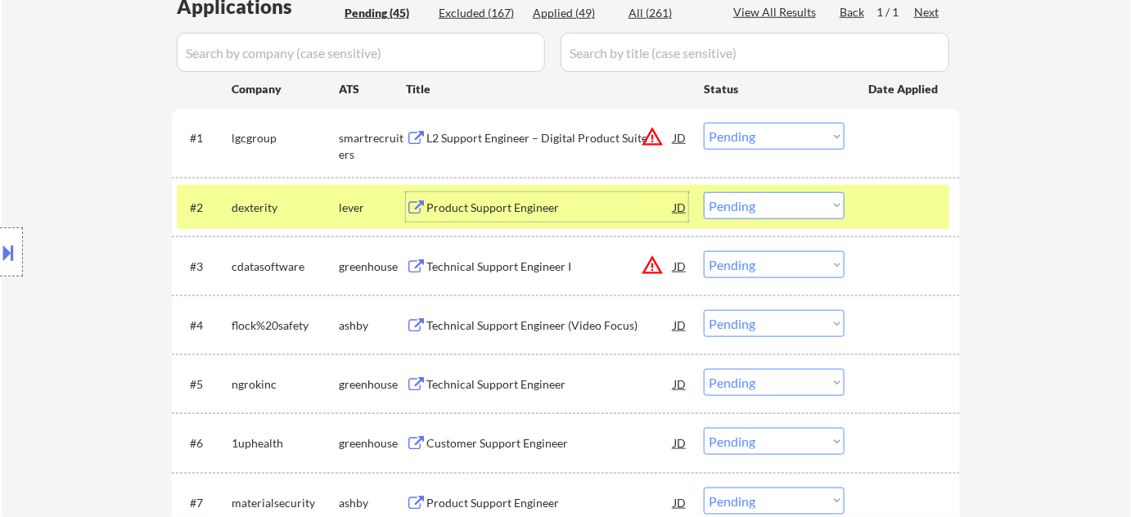
click at [17, 244] on button at bounding box center [9, 252] width 18 height 27
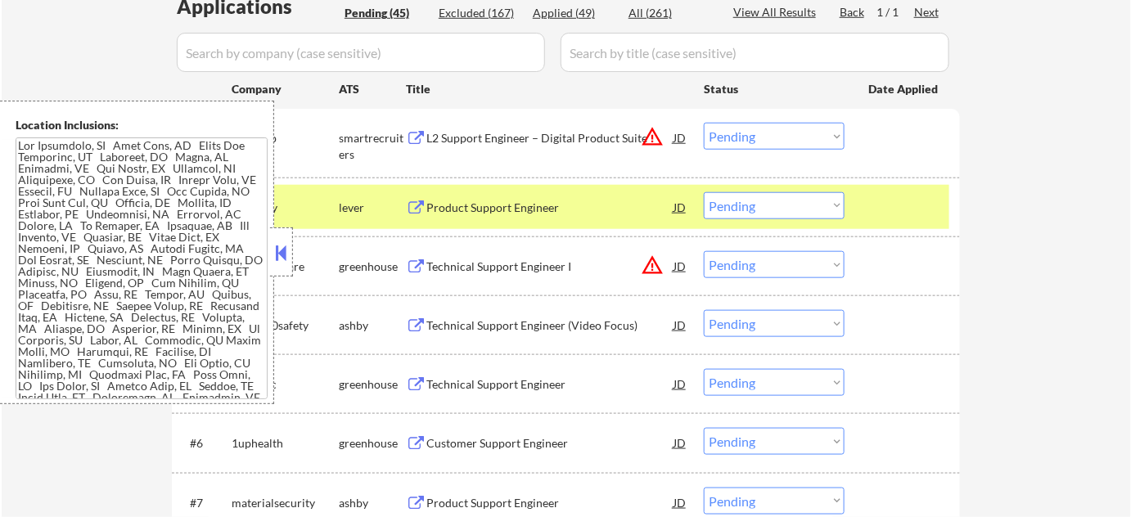
click at [277, 252] on button at bounding box center [281, 253] width 18 height 25
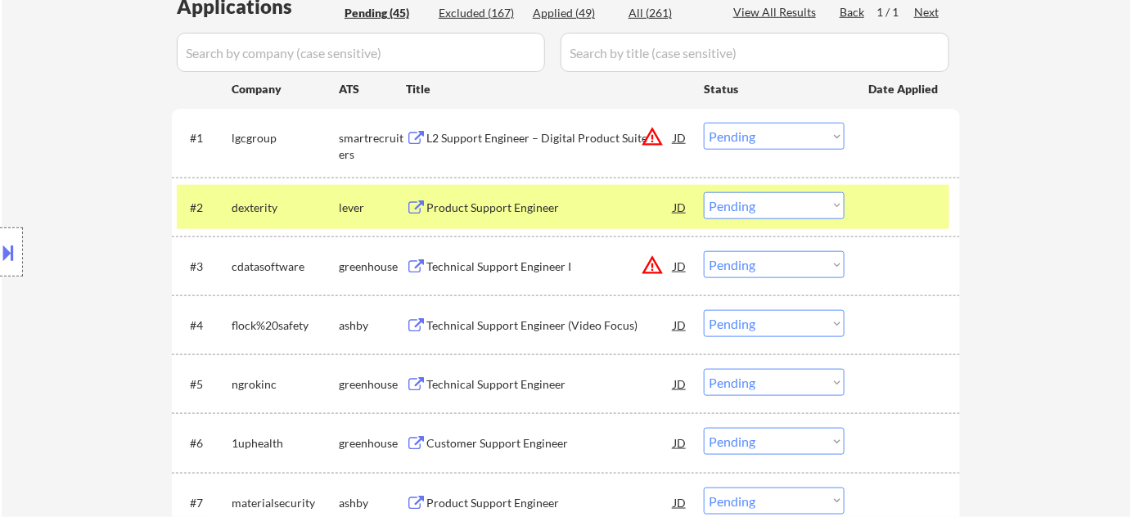
click at [534, 206] on div "Product Support Engineer" at bounding box center [549, 208] width 247 height 16
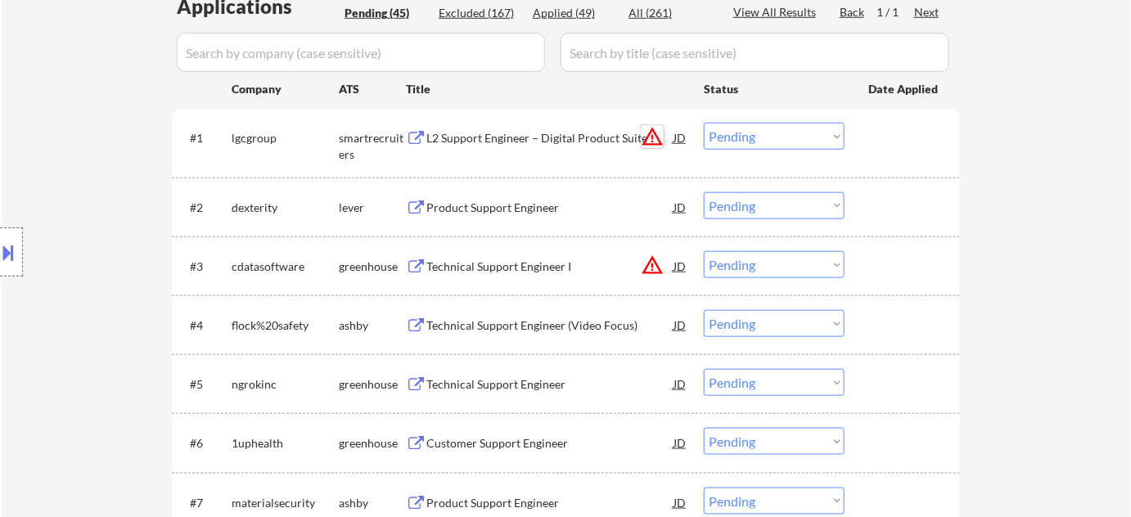
click at [656, 128] on button "warning_amber" at bounding box center [652, 136] width 23 height 23
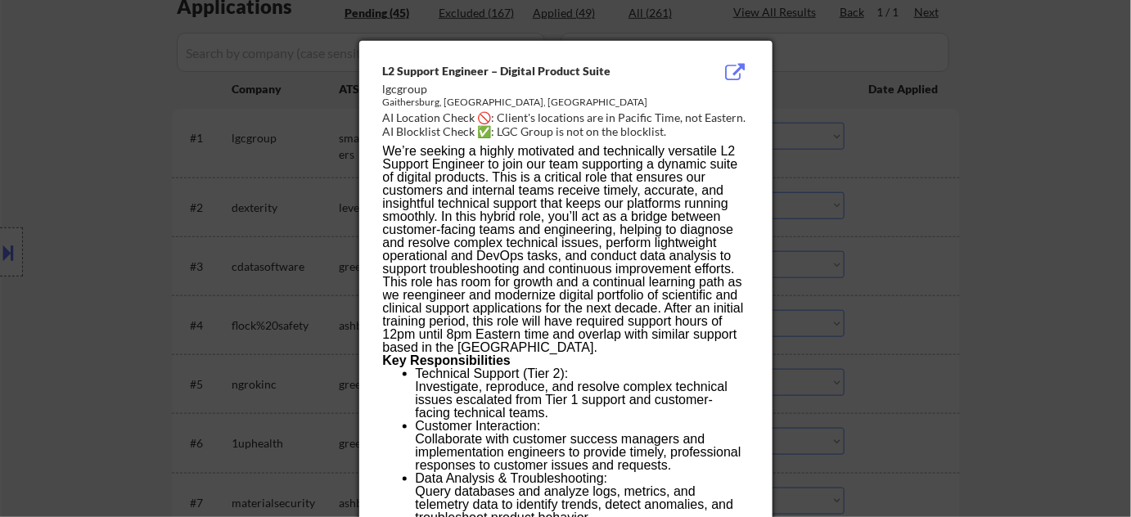
click at [947, 251] on div at bounding box center [565, 258] width 1131 height 517
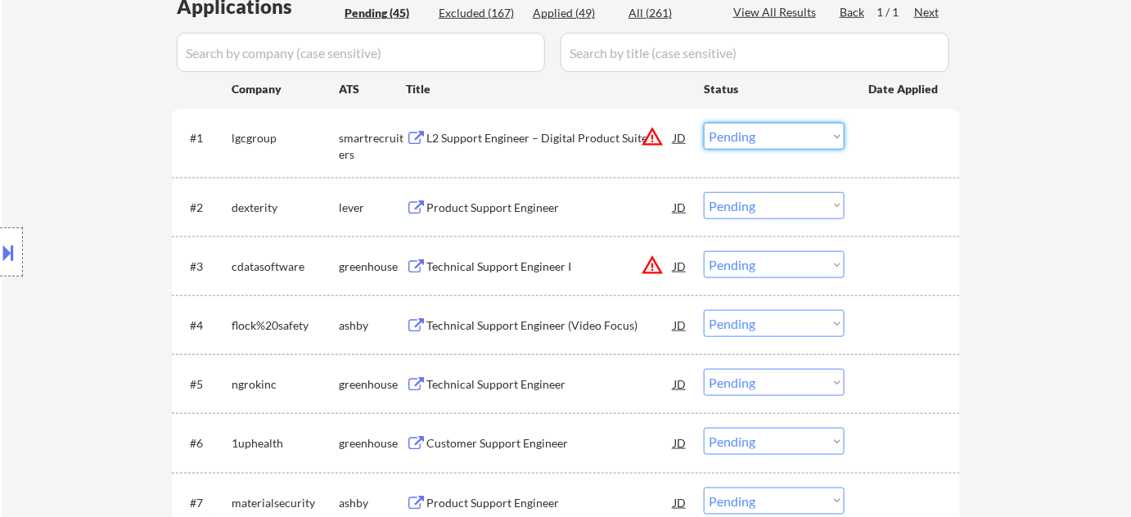
drag, startPoint x: 763, startPoint y: 139, endPoint x: 758, endPoint y: 148, distance: 10.3
click at [763, 139] on select "Choose an option... Pending Applied Excluded (Questions) Excluded (Expired) Exc…" at bounding box center [774, 136] width 141 height 27
click at [704, 123] on select "Choose an option... Pending Applied Excluded (Questions) Excluded (Expired) Exc…" at bounding box center [774, 136] width 141 height 27
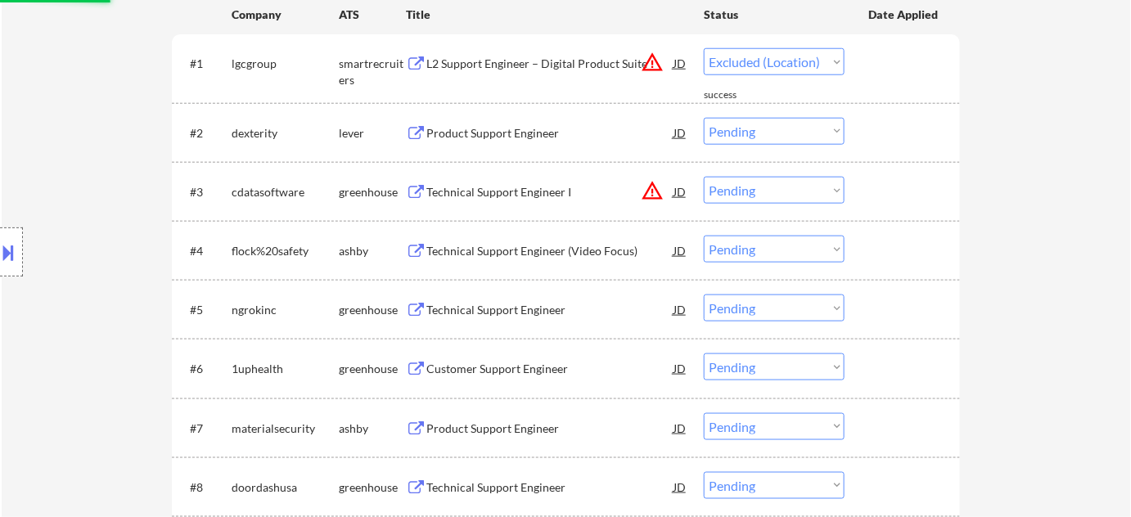
select select ""pending""
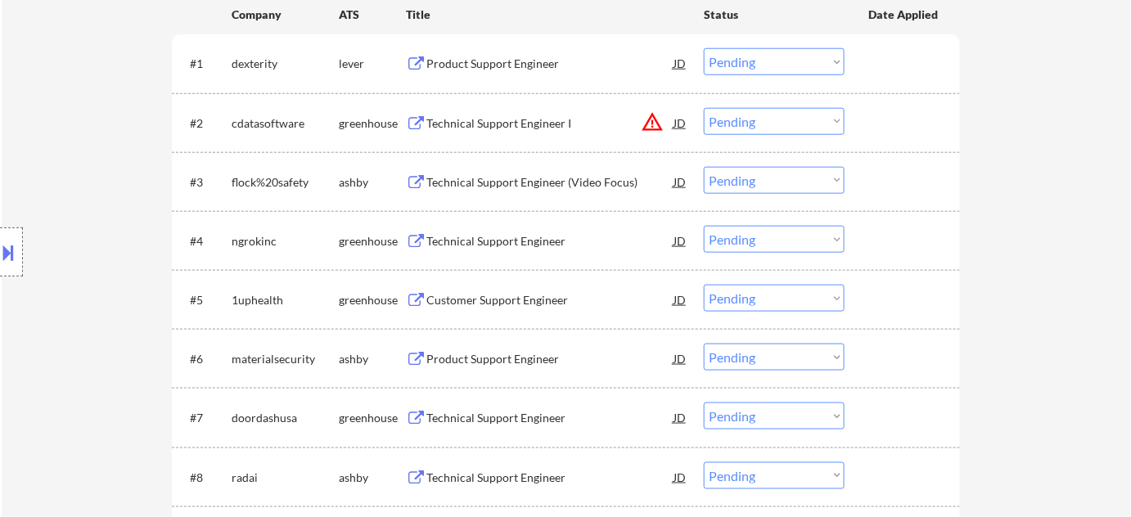
click at [538, 169] on div "Technical Support Engineer (Video Focus)" at bounding box center [549, 181] width 247 height 29
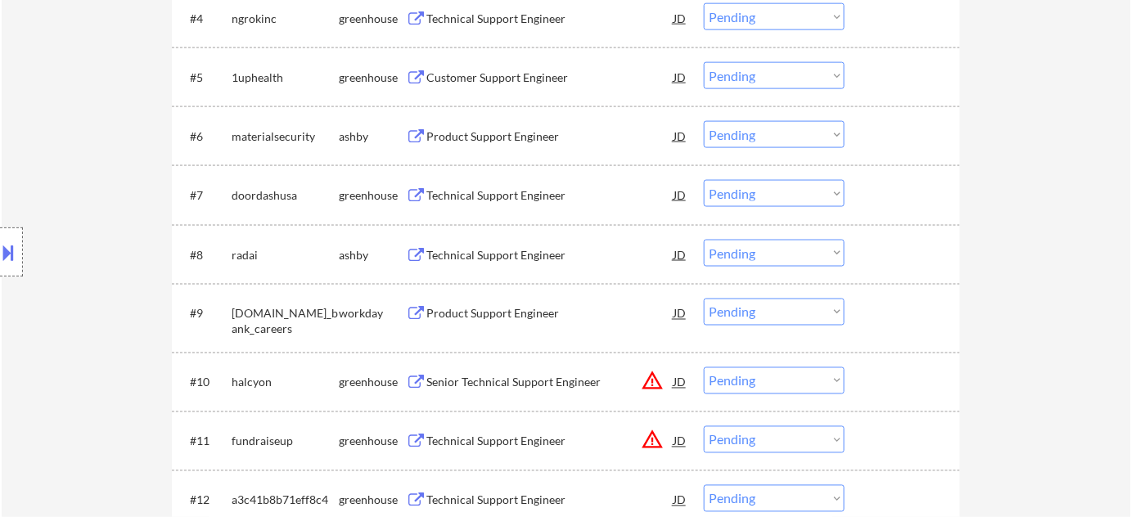
scroll to position [744, 0]
click at [513, 246] on div "Technical Support Engineer" at bounding box center [549, 254] width 247 height 16
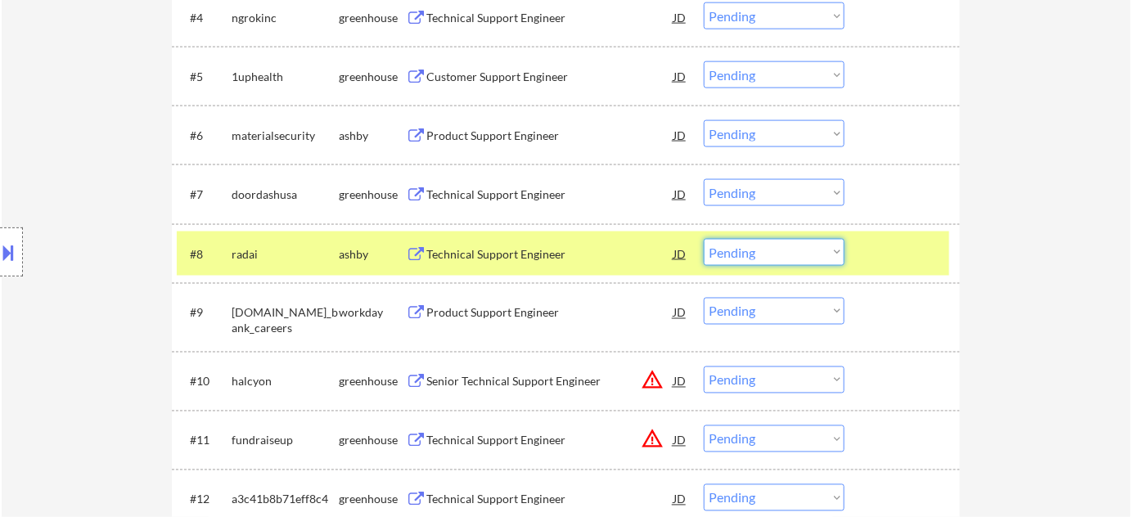
click at [766, 258] on select "Choose an option... Pending Applied Excluded (Questions) Excluded (Expired) Exc…" at bounding box center [774, 252] width 141 height 27
click at [704, 239] on select "Choose an option... Pending Applied Excluded (Questions) Excluded (Expired) Exc…" at bounding box center [774, 252] width 141 height 27
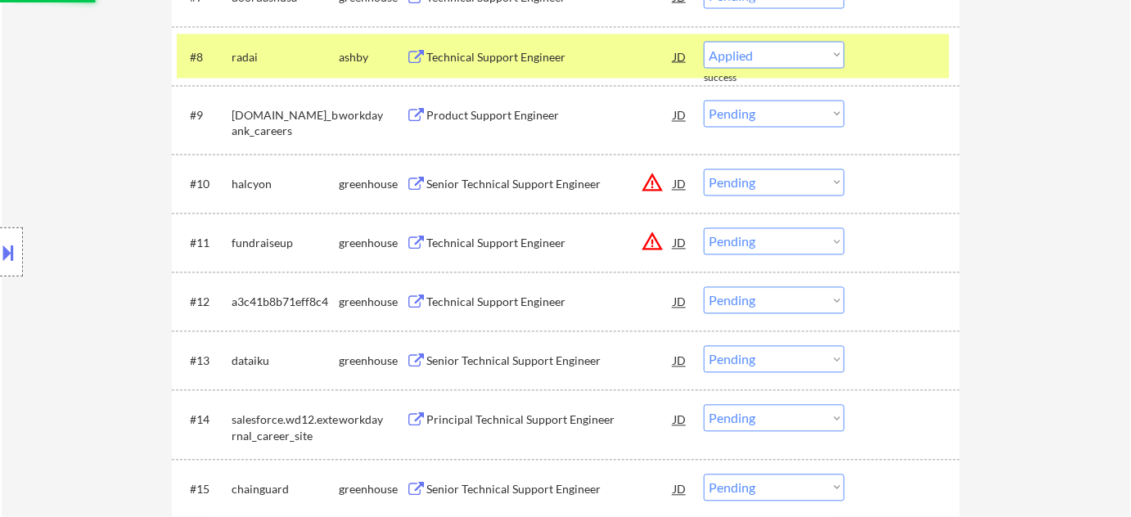
scroll to position [966, 0]
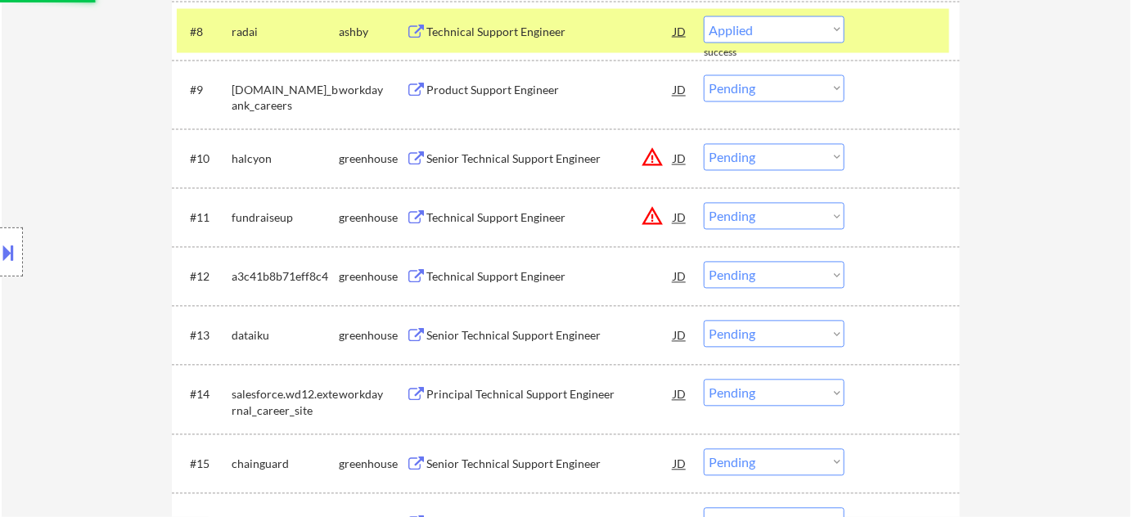
select select ""pending""
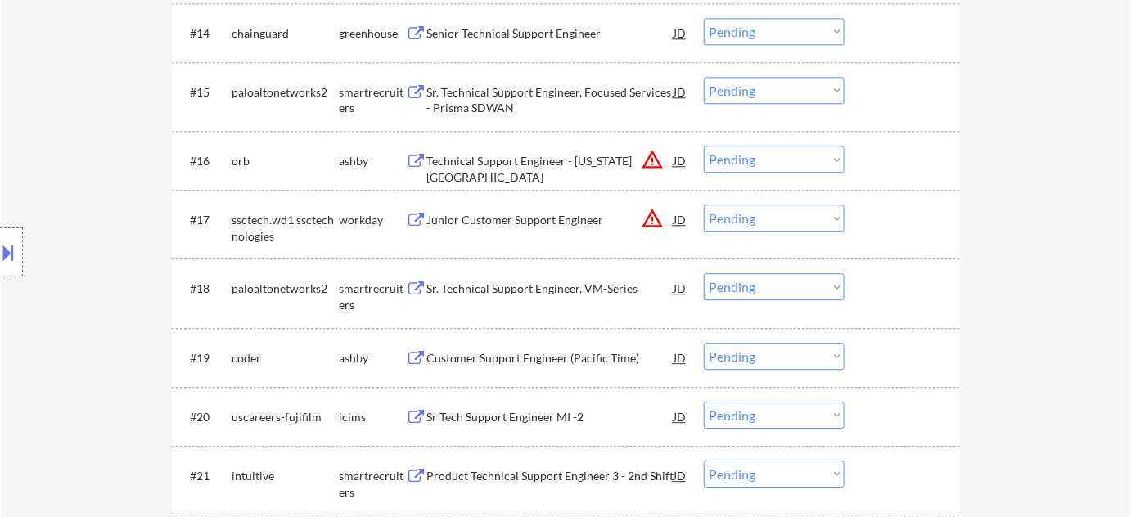
scroll to position [1413, 0]
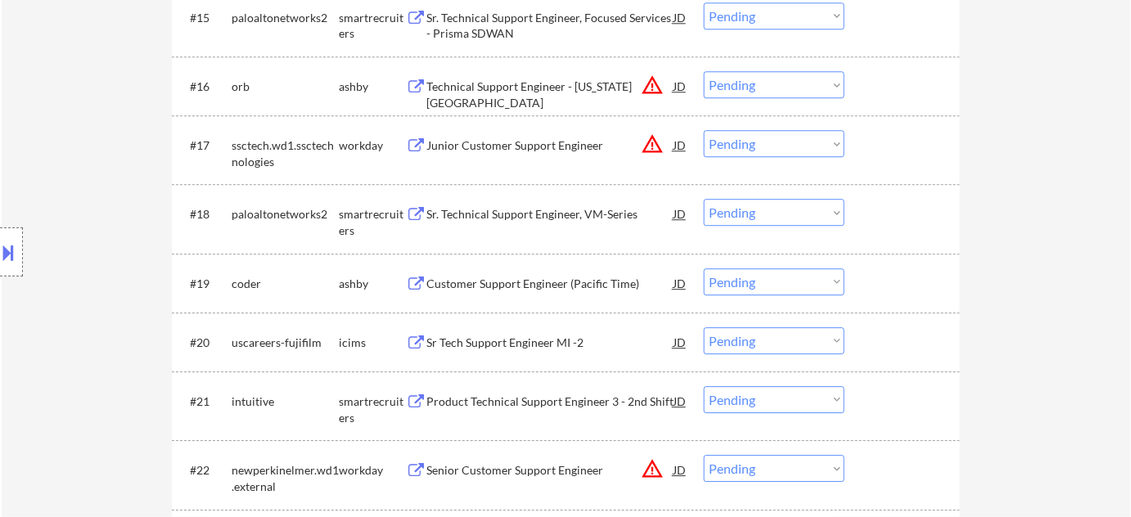
click at [505, 284] on div "Customer Support Engineer (Pacific Time)" at bounding box center [549, 284] width 247 height 16
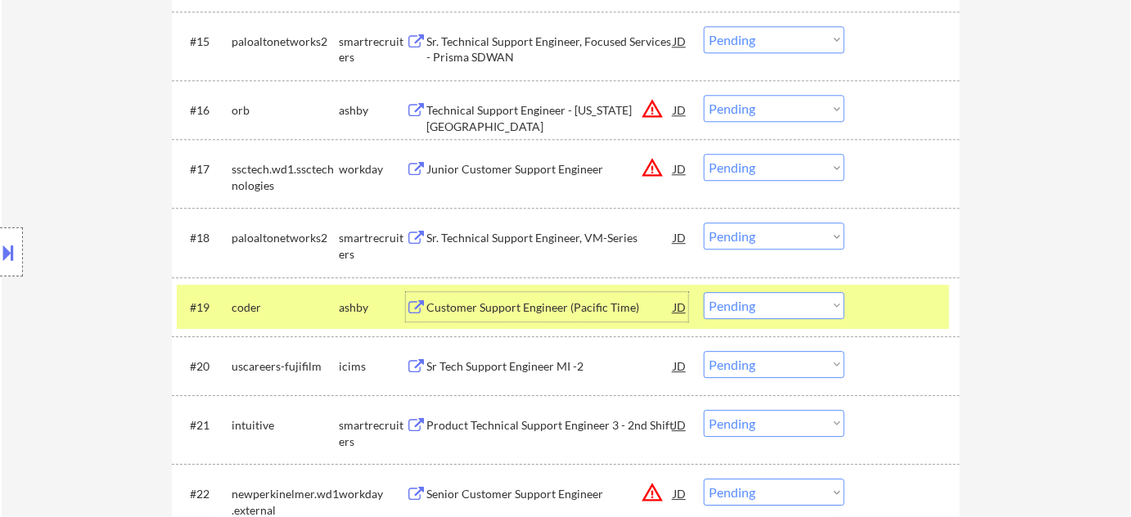
scroll to position [1420, 0]
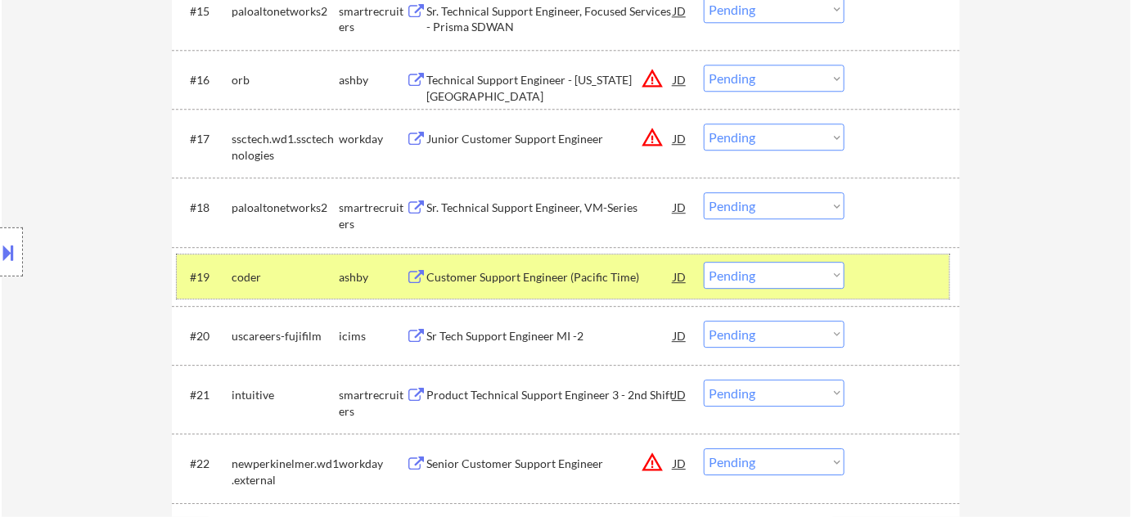
click at [782, 260] on div "#19 coder ashby Customer Support Engineer (Pacific Time) JD warning_amber Choos…" at bounding box center [563, 276] width 772 height 44
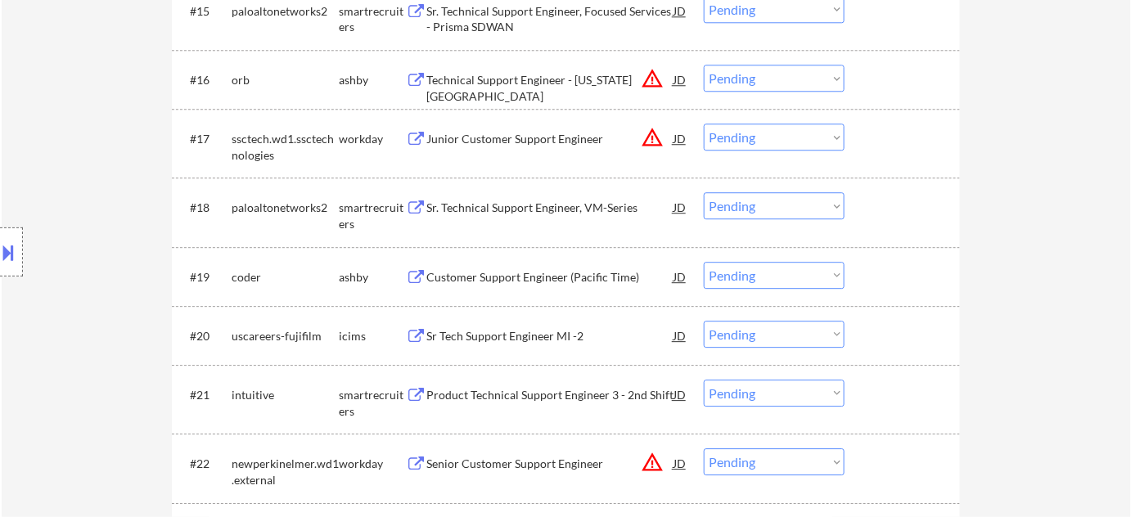
drag, startPoint x: 778, startPoint y: 270, endPoint x: 774, endPoint y: 278, distance: 9.1
click at [778, 270] on select "Choose an option... Pending Applied Excluded (Questions) Excluded (Expired) Exc…" at bounding box center [774, 275] width 141 height 27
click at [704, 262] on select "Choose an option... Pending Applied Excluded (Questions) Excluded (Expired) Exc…" at bounding box center [774, 275] width 141 height 27
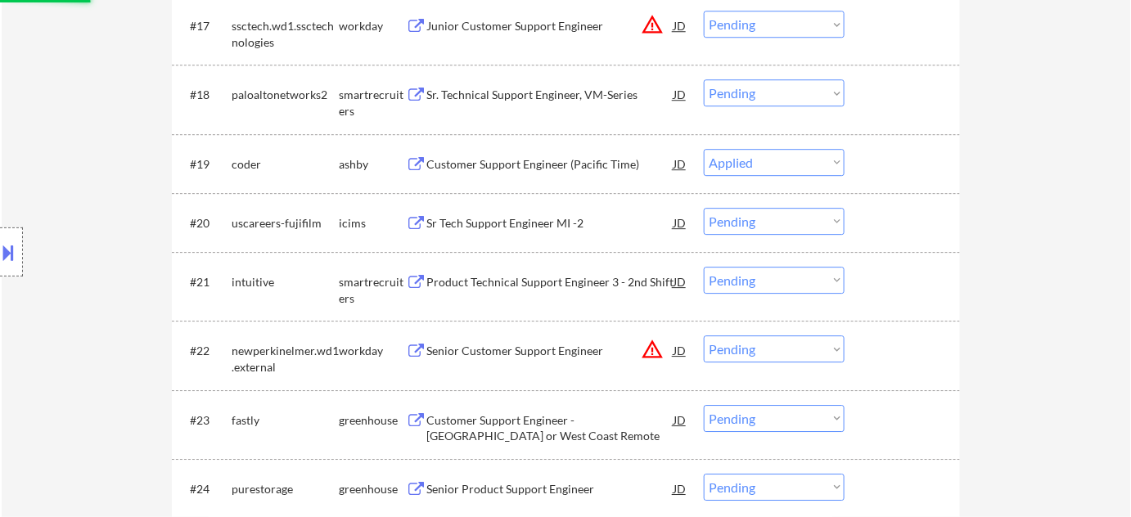
scroll to position [1569, 0]
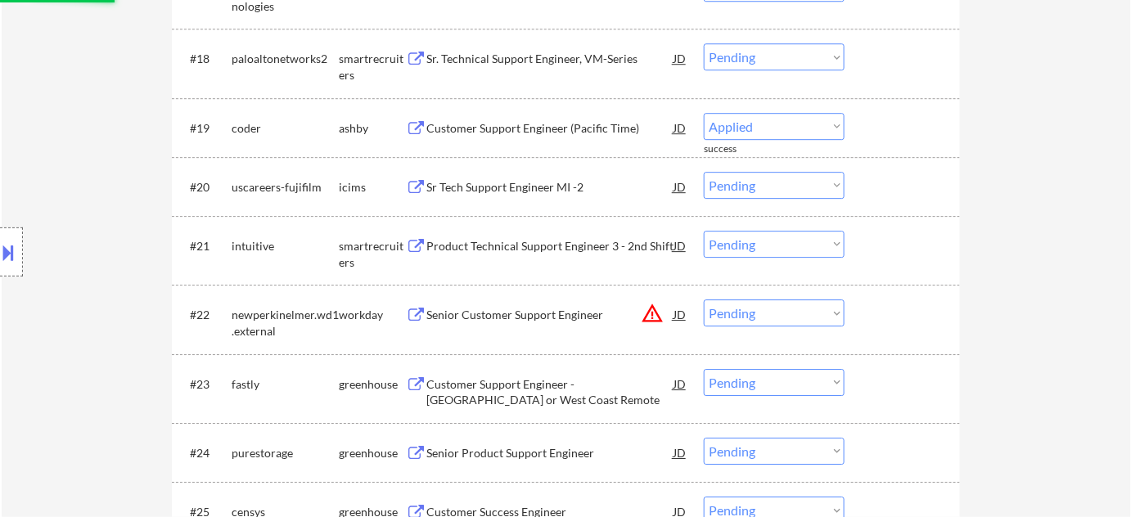
select select ""pending""
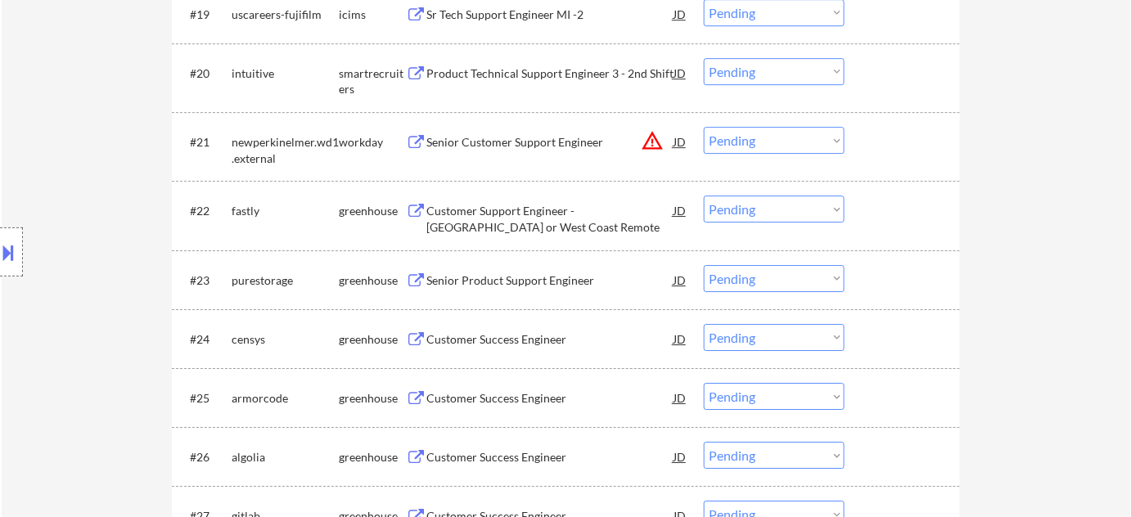
scroll to position [1717, 0]
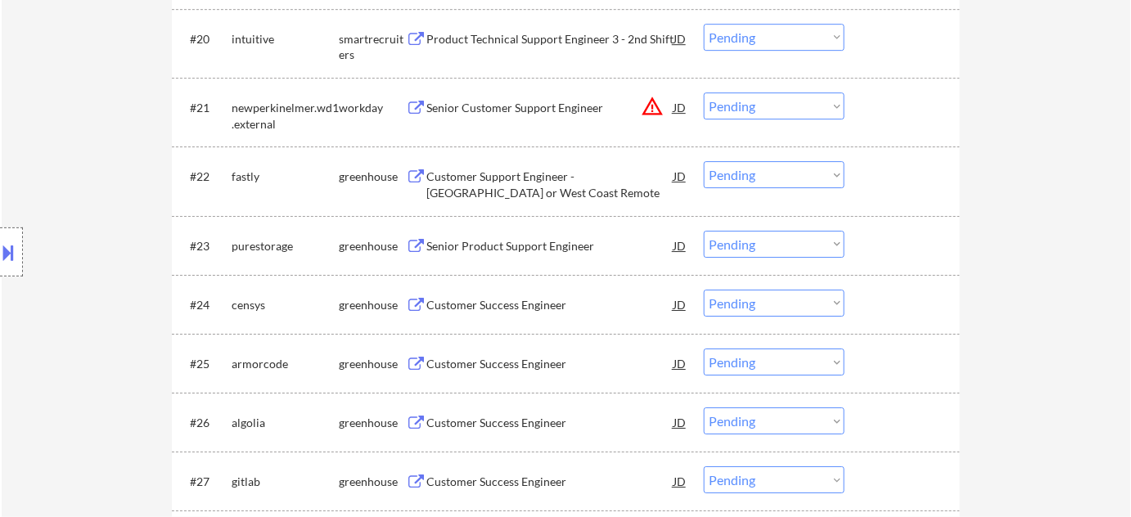
click at [503, 311] on div "Customer Success Engineer" at bounding box center [549, 305] width 247 height 16
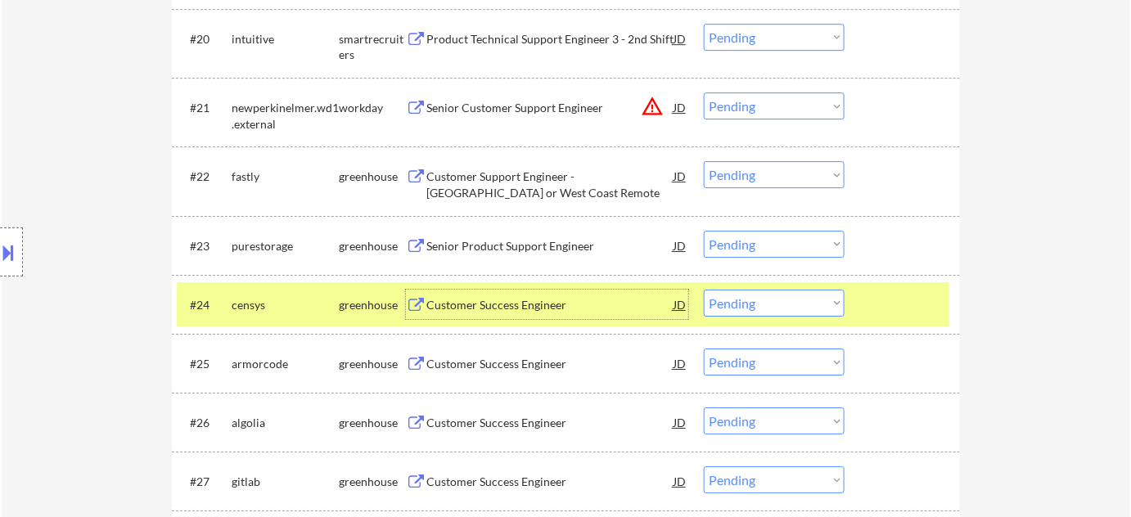
drag, startPoint x: 731, startPoint y: 296, endPoint x: 738, endPoint y: 308, distance: 13.6
click at [731, 296] on select "Choose an option... Pending Applied Excluded (Questions) Excluded (Expired) Exc…" at bounding box center [774, 303] width 141 height 27
click at [704, 290] on select "Choose an option... Pending Applied Excluded (Questions) Excluded (Expired) Exc…" at bounding box center [774, 303] width 141 height 27
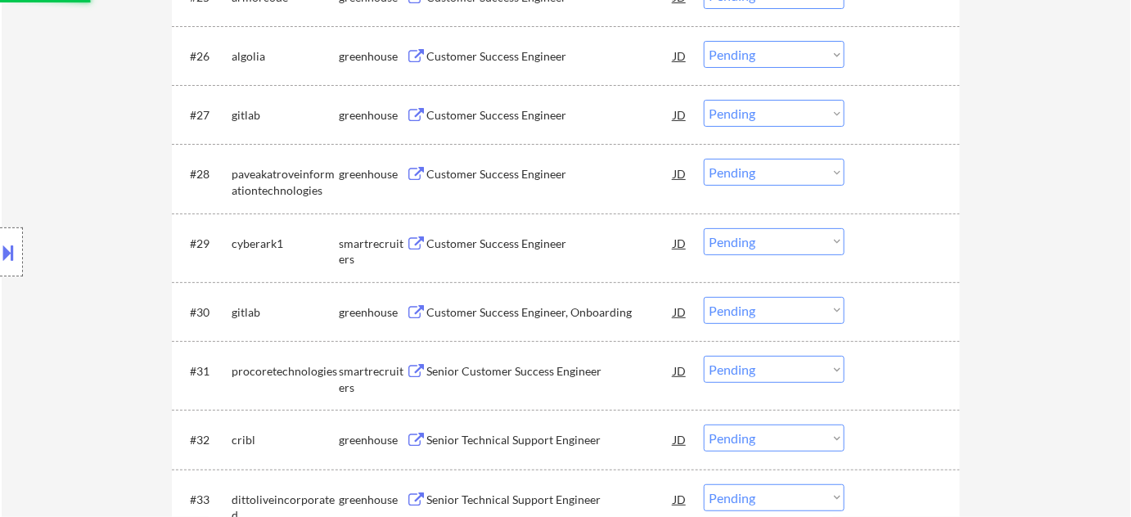
scroll to position [2089, 0]
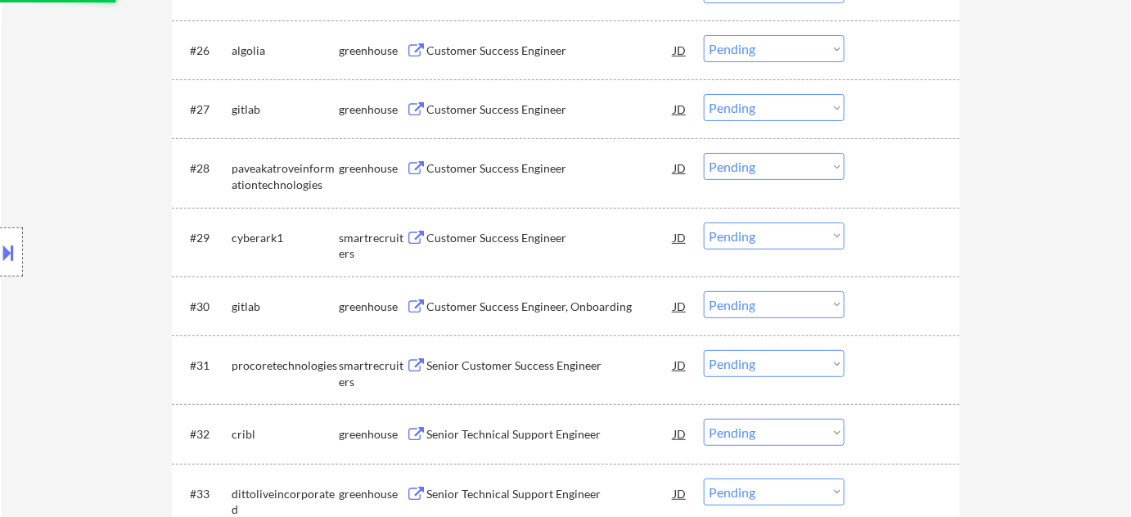
select select ""pending""
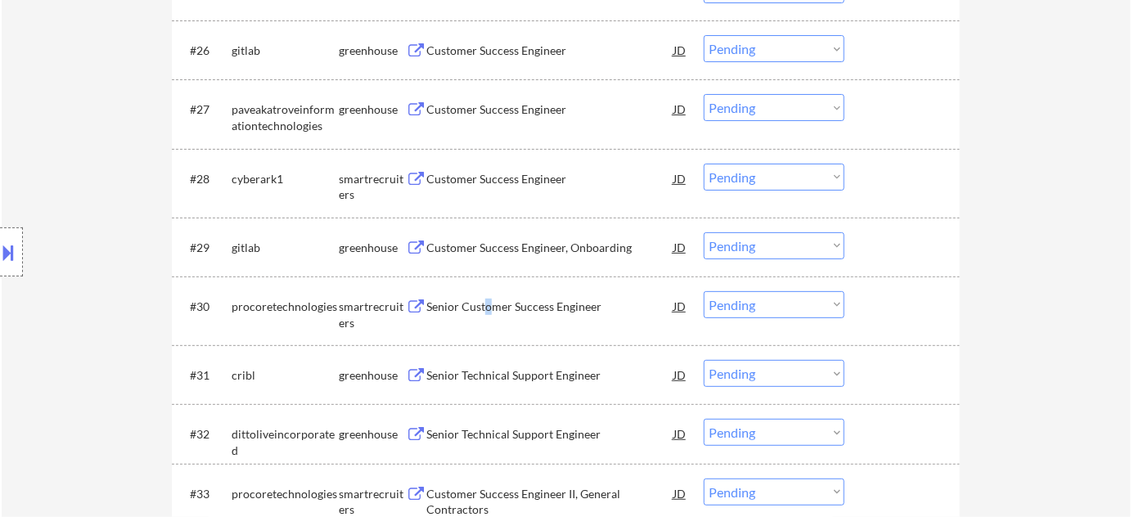
click at [487, 298] on div "Senior Customer Success Engineer" at bounding box center [549, 305] width 247 height 29
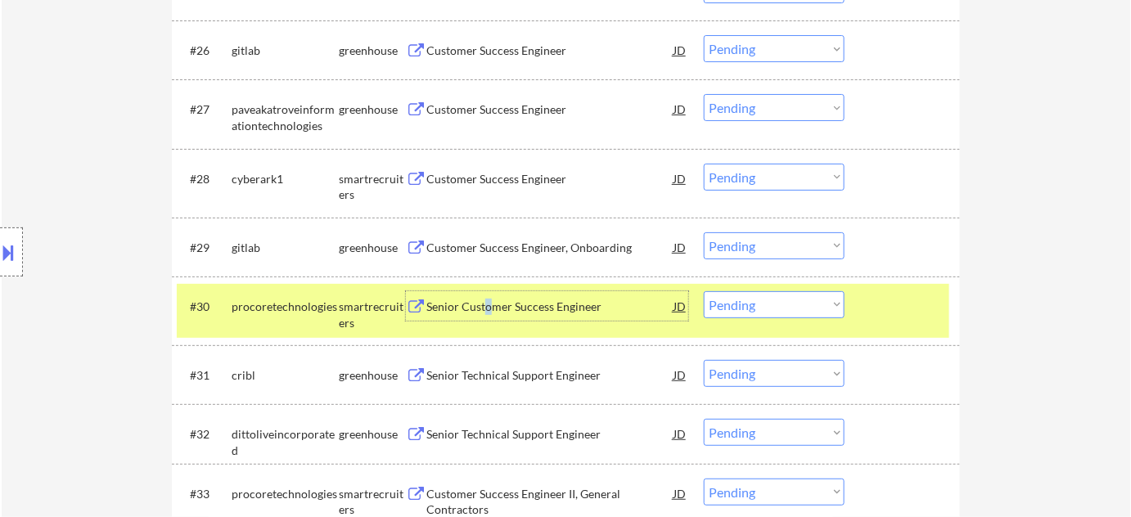
click at [773, 311] on select "Choose an option... Pending Applied Excluded (Questions) Excluded (Expired) Exc…" at bounding box center [774, 304] width 141 height 27
click at [704, 291] on select "Choose an option... Pending Applied Excluded (Questions) Excluded (Expired) Exc…" at bounding box center [774, 304] width 141 height 27
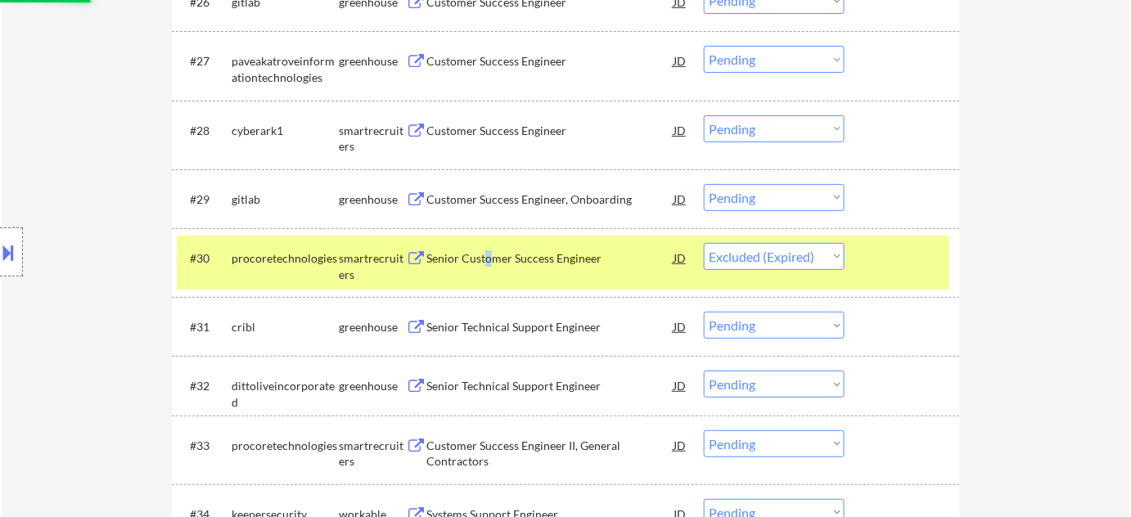
scroll to position [2163, 0]
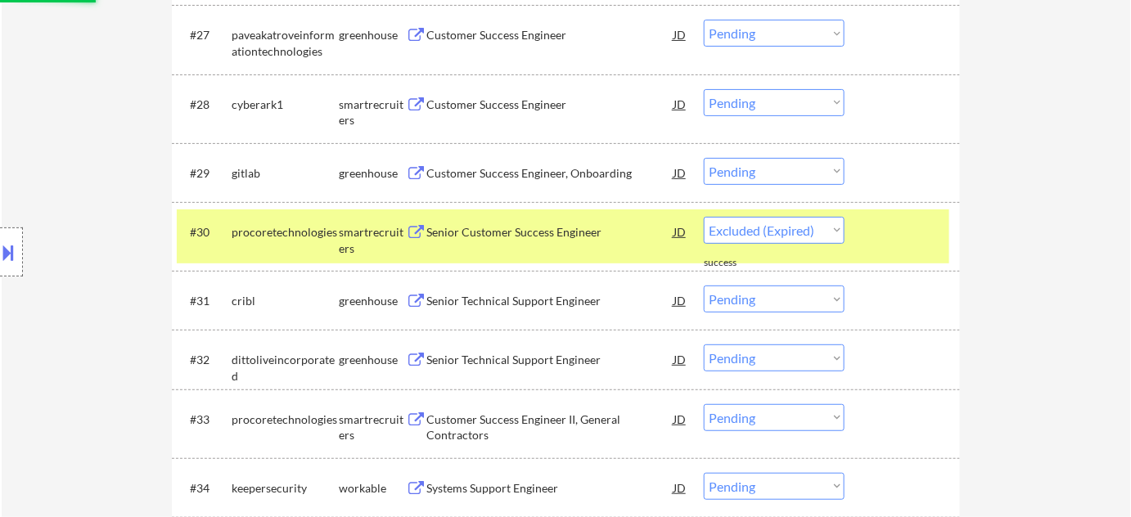
click at [502, 295] on div "Senior Technical Support Engineer" at bounding box center [549, 301] width 247 height 16
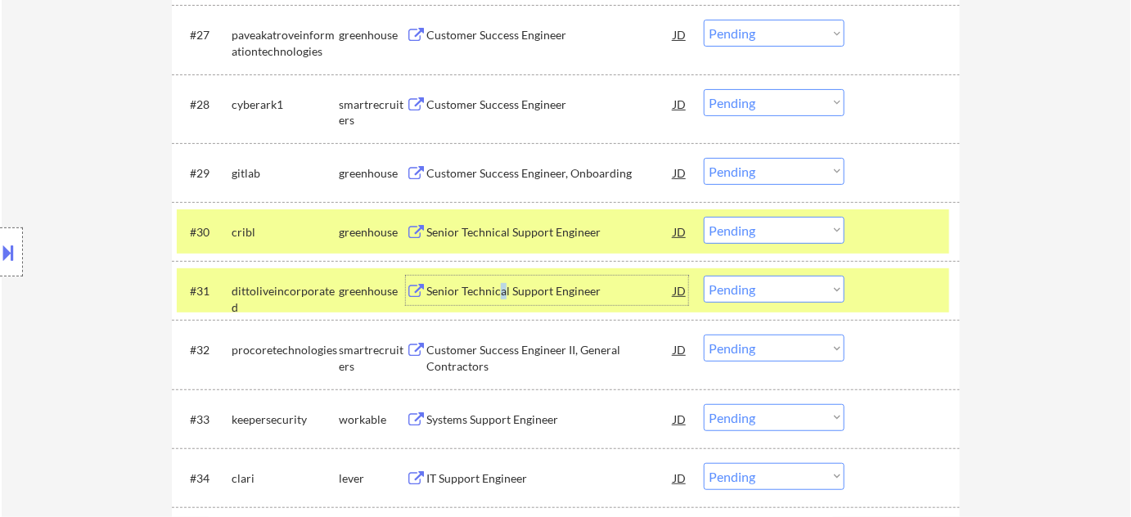
click at [738, 232] on select "Choose an option... Pending Applied Excluded (Questions) Excluded (Expired) Exc…" at bounding box center [774, 230] width 141 height 27
click at [704, 217] on select "Choose an option... Pending Applied Excluded (Questions) Excluded (Expired) Exc…" at bounding box center [774, 230] width 141 height 27
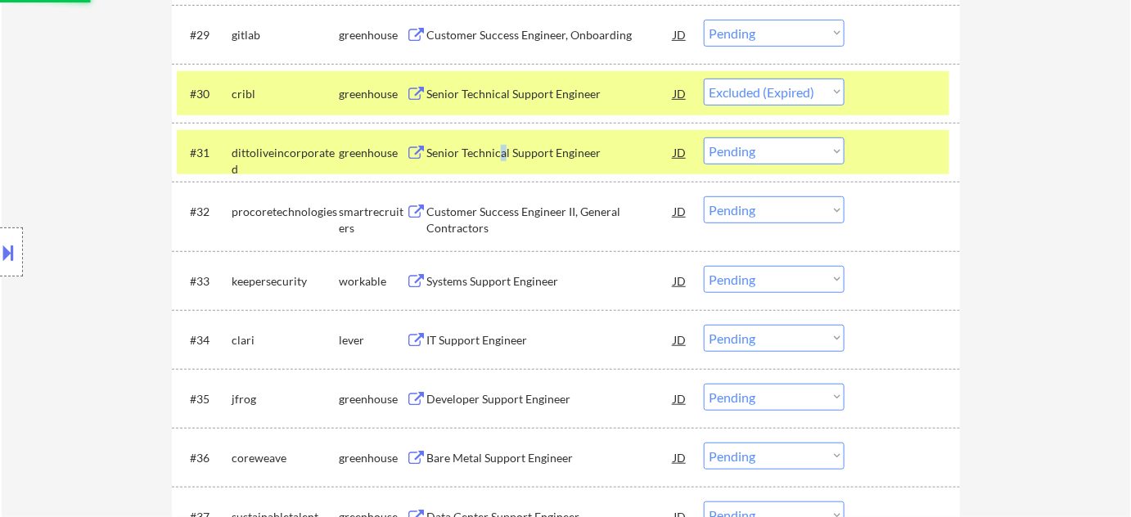
scroll to position [2312, 0]
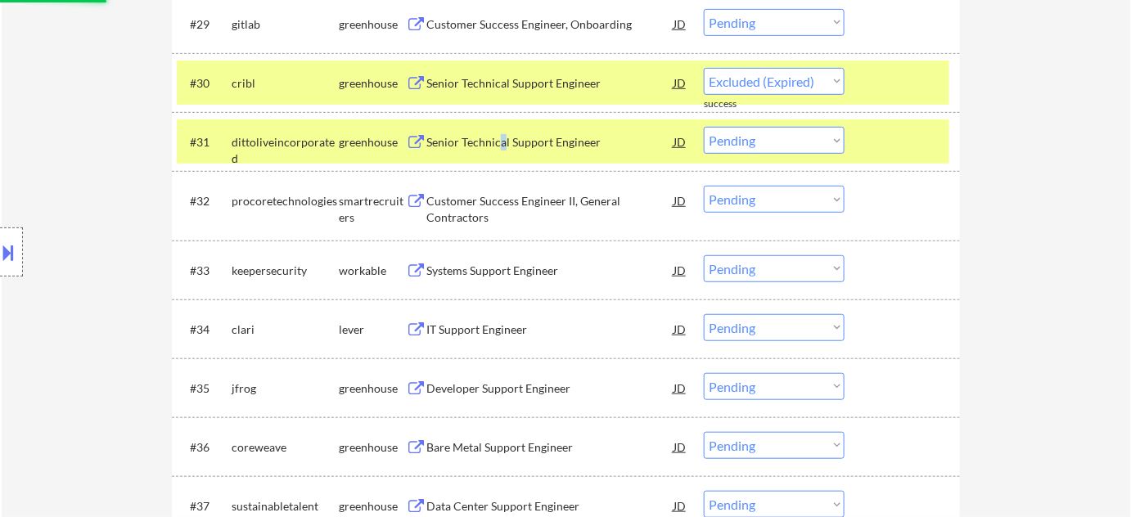
select select ""pending""
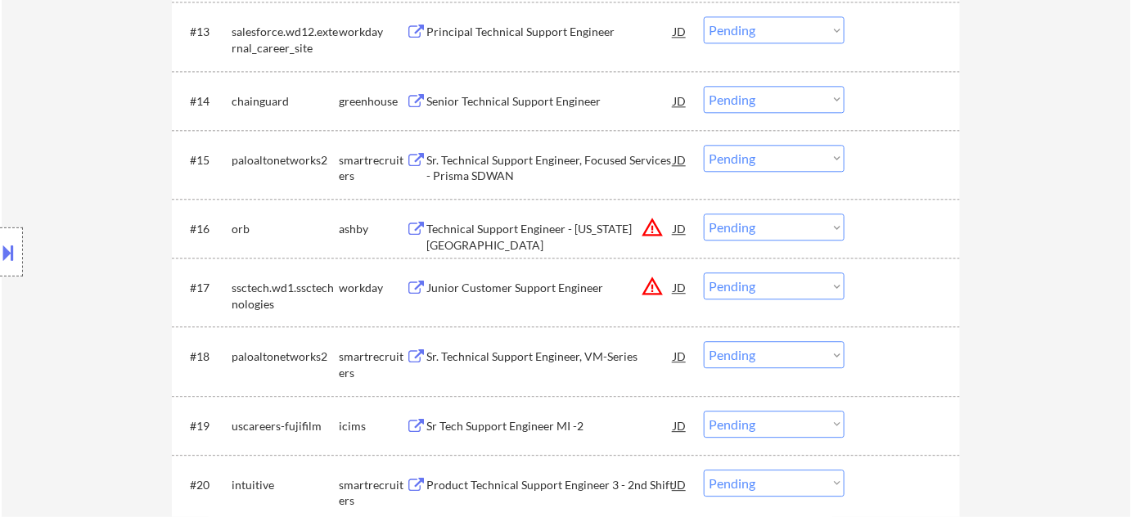
scroll to position [1717, 0]
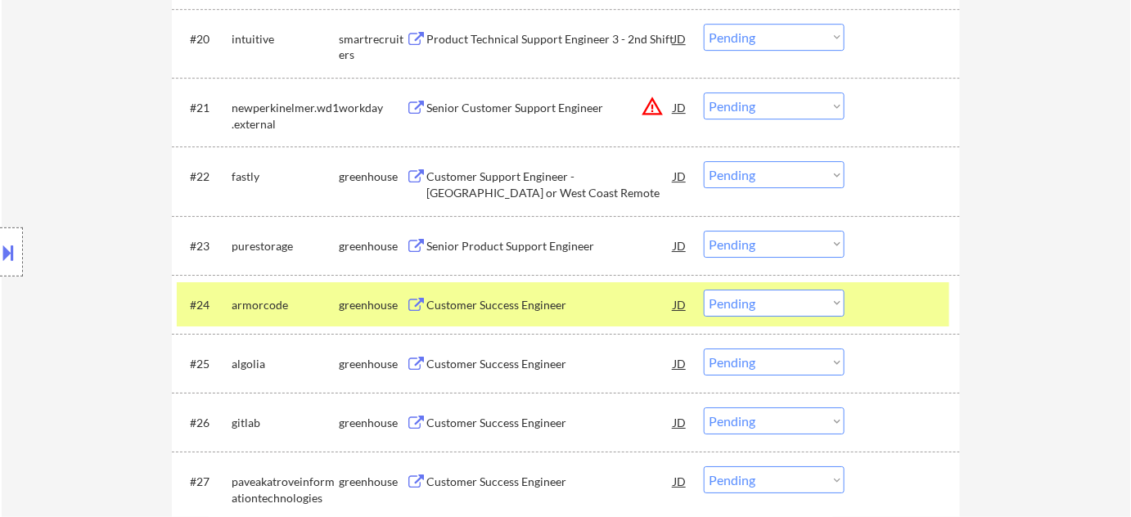
click at [533, 370] on div "Customer Success Engineer" at bounding box center [549, 364] width 247 height 16
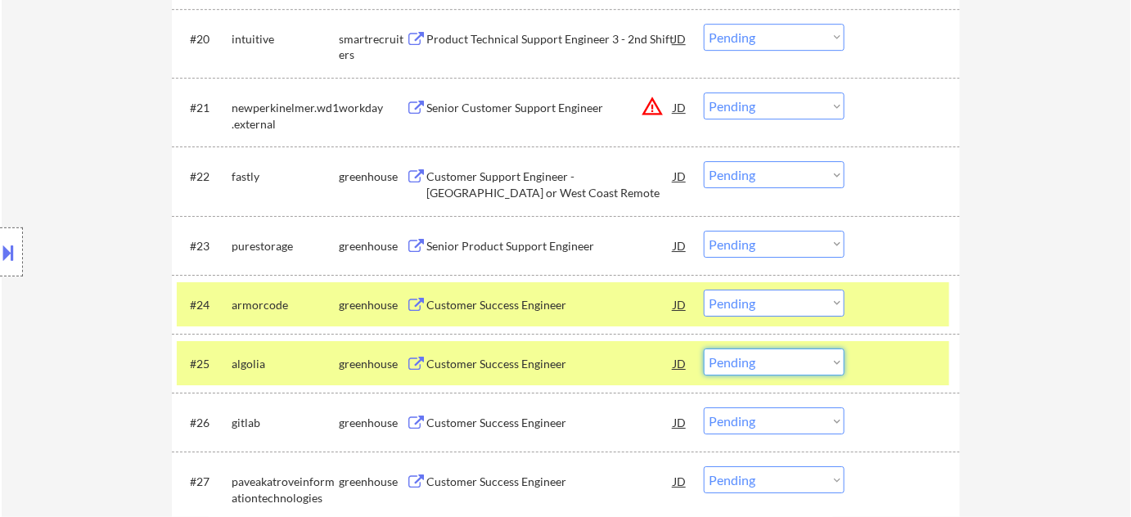
click at [735, 361] on select "Choose an option... Pending Applied Excluded (Questions) Excluded (Expired) Exc…" at bounding box center [774, 362] width 141 height 27
click at [704, 349] on select "Choose an option... Pending Applied Excluded (Questions) Excluded (Expired) Exc…" at bounding box center [774, 362] width 141 height 27
select select ""pending""
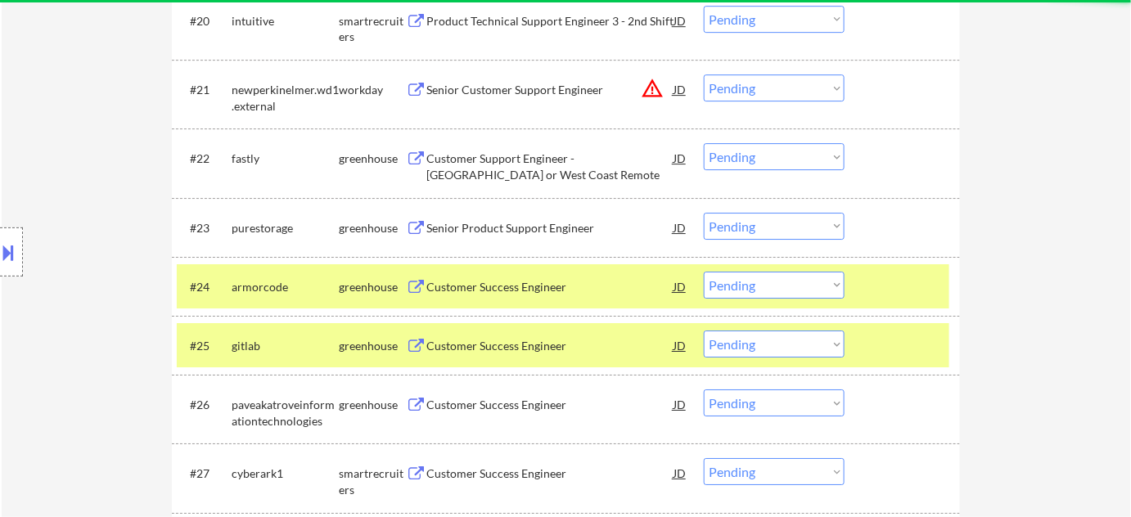
scroll to position [1791, 0]
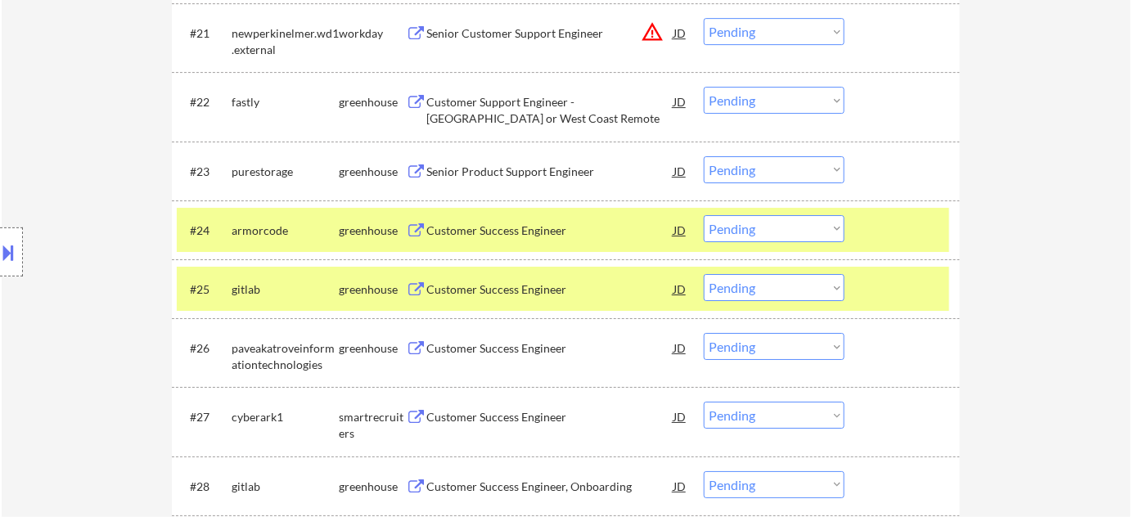
click at [547, 231] on div "Customer Success Engineer" at bounding box center [549, 231] width 247 height 16
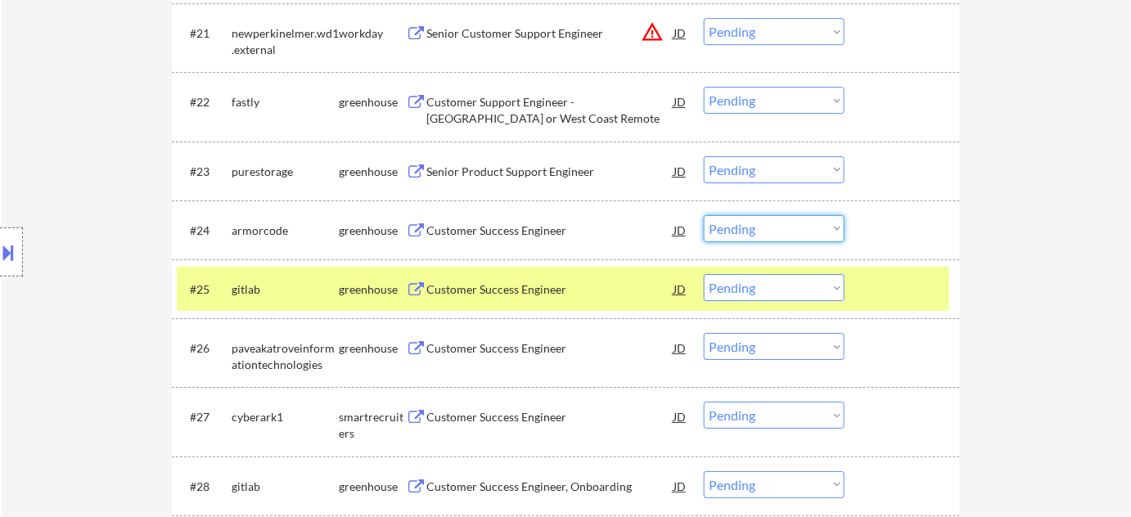
click at [779, 229] on select "Choose an option... Pending Applied Excluded (Questions) Excluded (Expired) Exc…" at bounding box center [774, 228] width 141 height 27
click at [704, 215] on select "Choose an option... Pending Applied Excluded (Questions) Excluded (Expired) Exc…" at bounding box center [774, 228] width 141 height 27
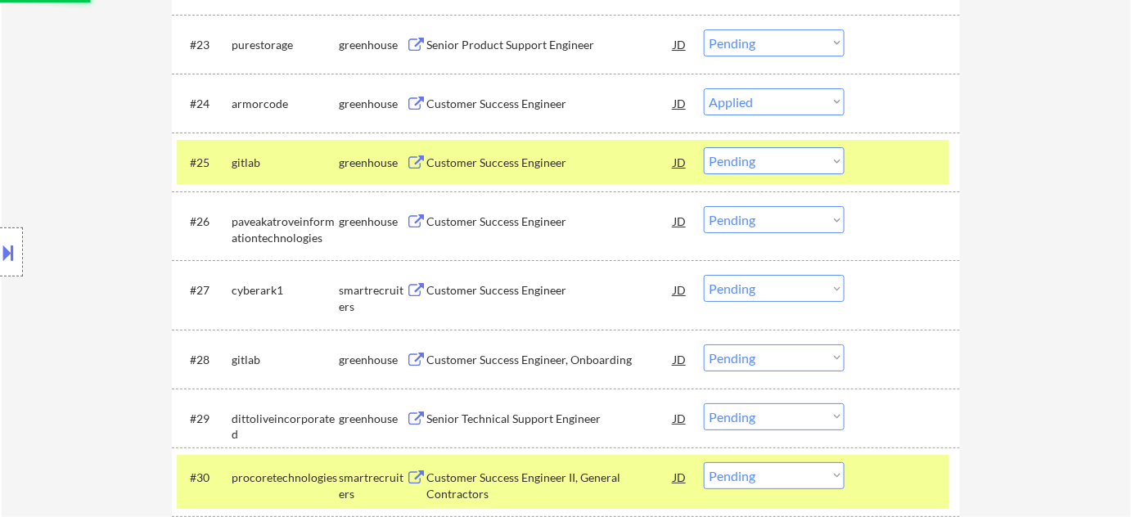
scroll to position [1940, 0]
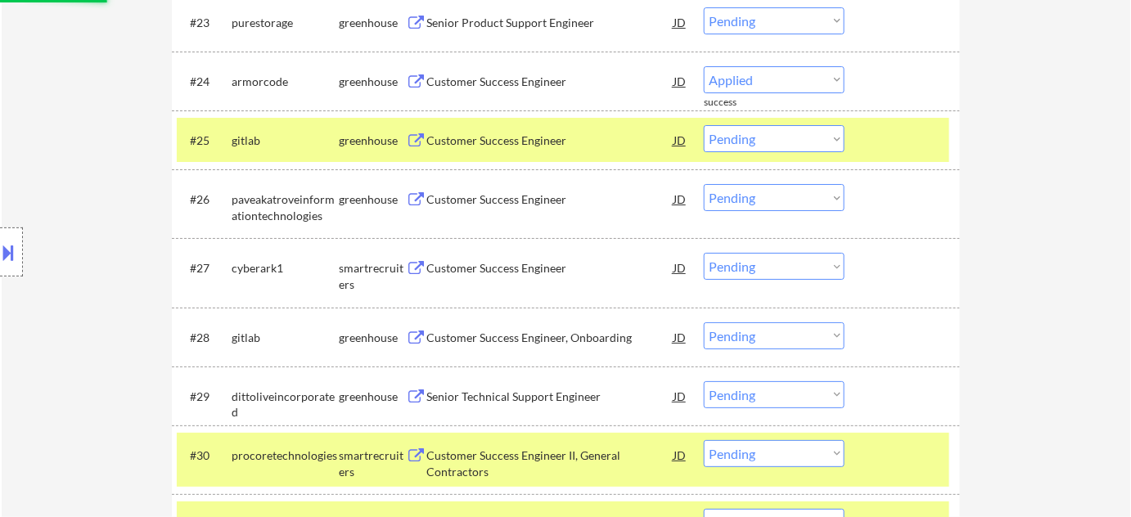
select select ""pending""
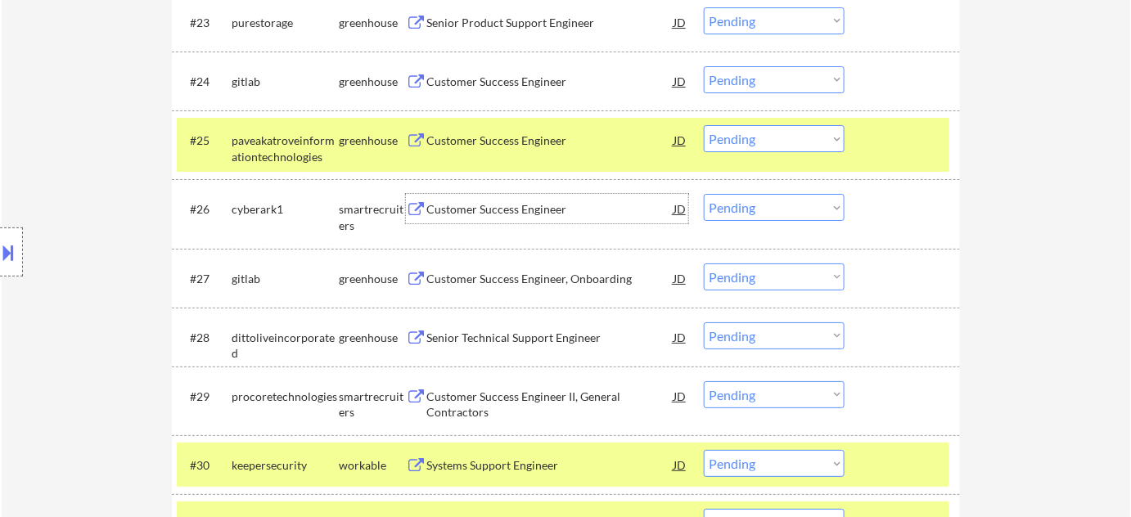
click at [521, 209] on div "Customer Success Engineer" at bounding box center [549, 209] width 247 height 16
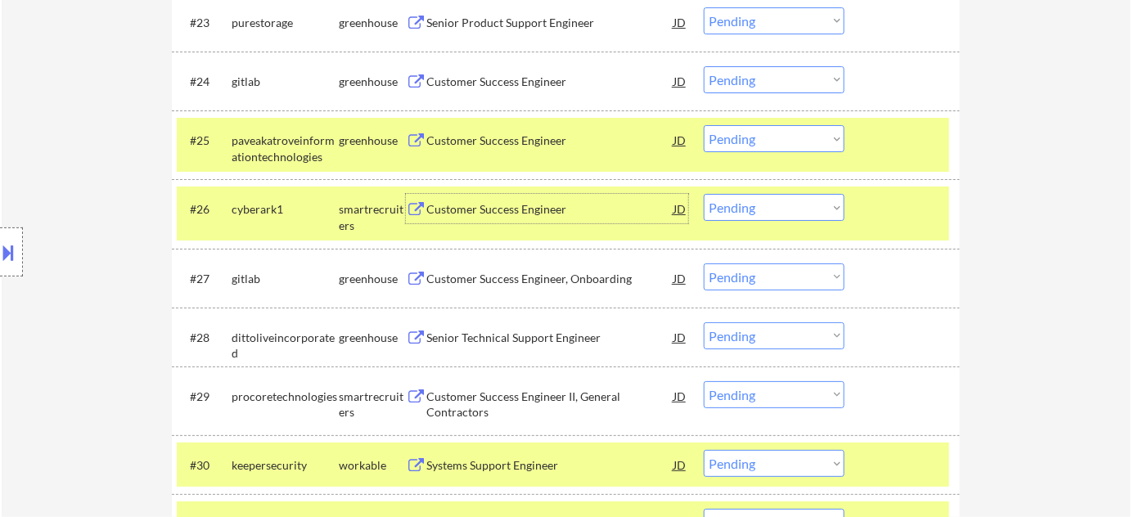
click at [737, 210] on select "Choose an option... Pending Applied Excluded (Questions) Excluded (Expired) Exc…" at bounding box center [774, 207] width 141 height 27
click at [704, 194] on select "Choose an option... Pending Applied Excluded (Questions) Excluded (Expired) Exc…" at bounding box center [774, 207] width 141 height 27
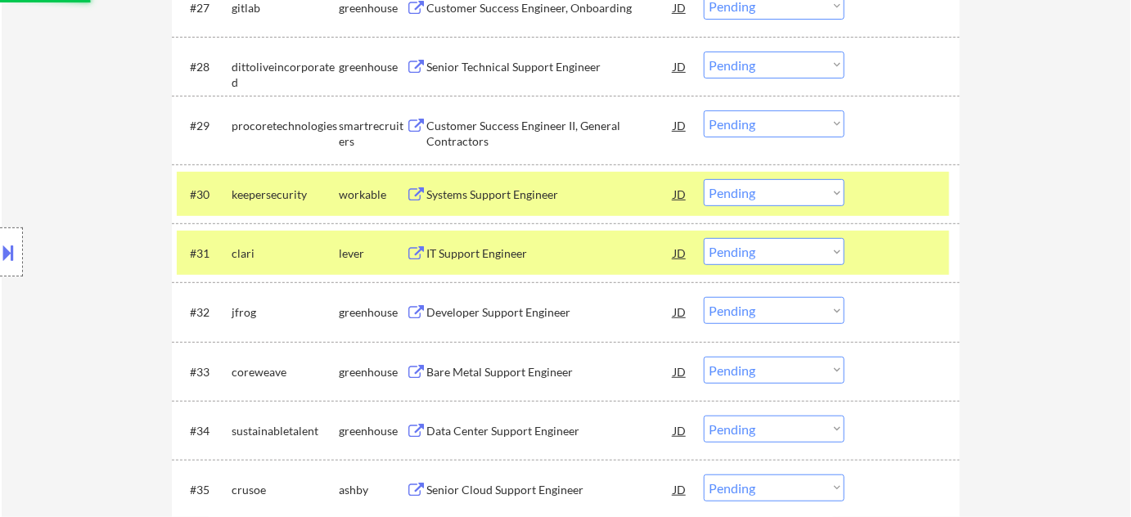
scroll to position [2238, 0]
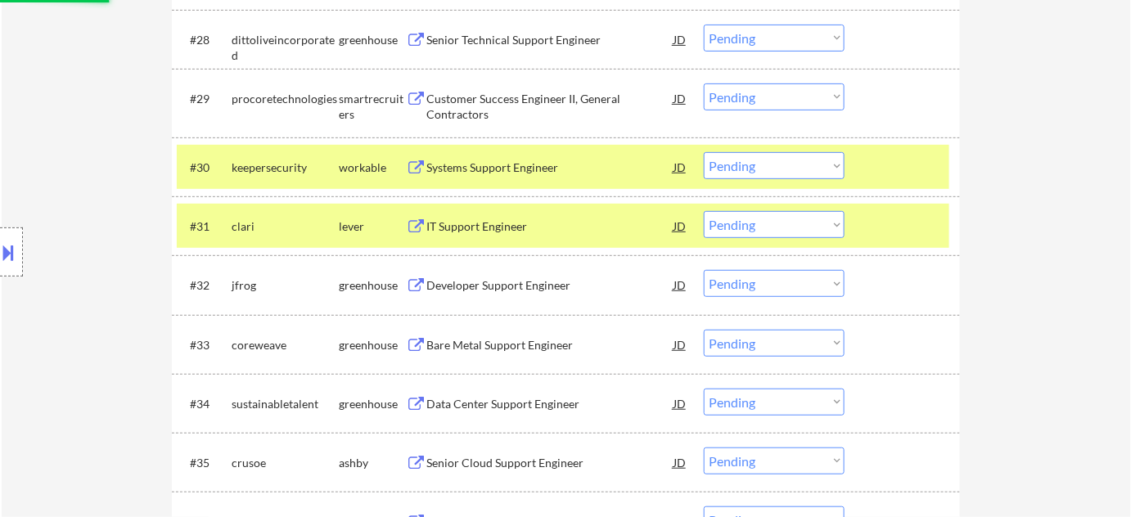
select select ""pending""
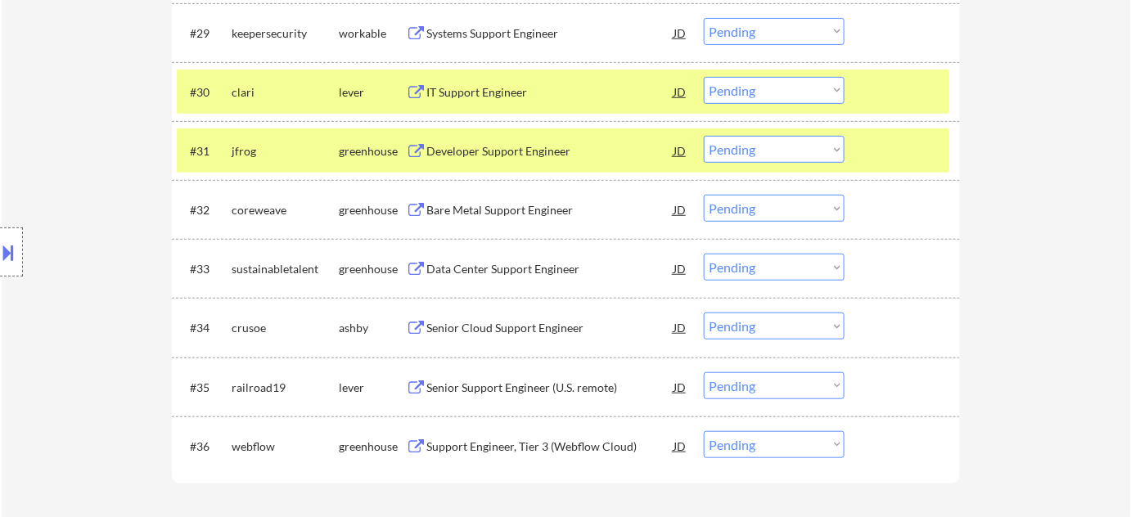
scroll to position [2312, 0]
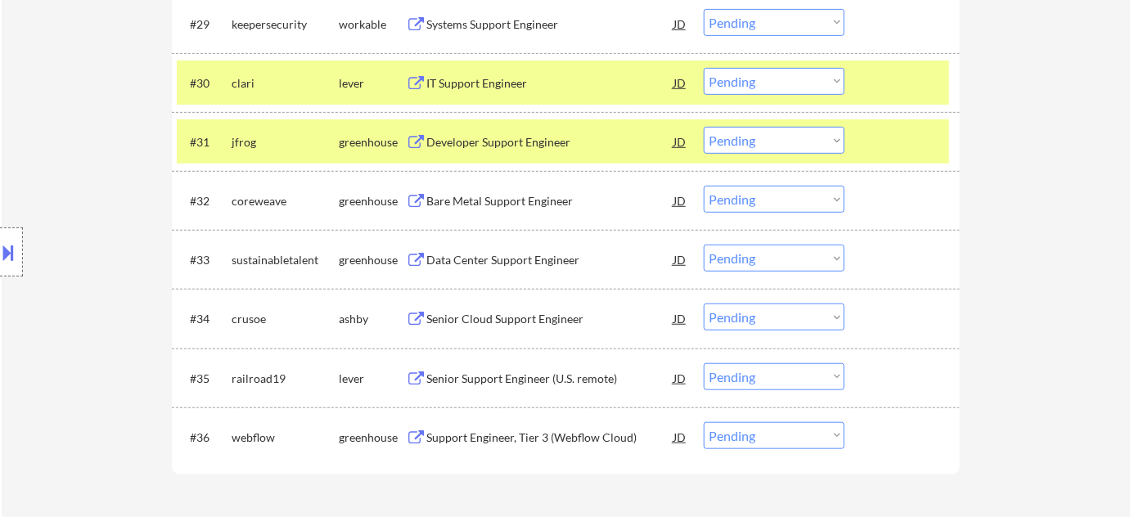
click at [453, 379] on div "Senior Support Engineer (U.S. remote)" at bounding box center [549, 379] width 247 height 16
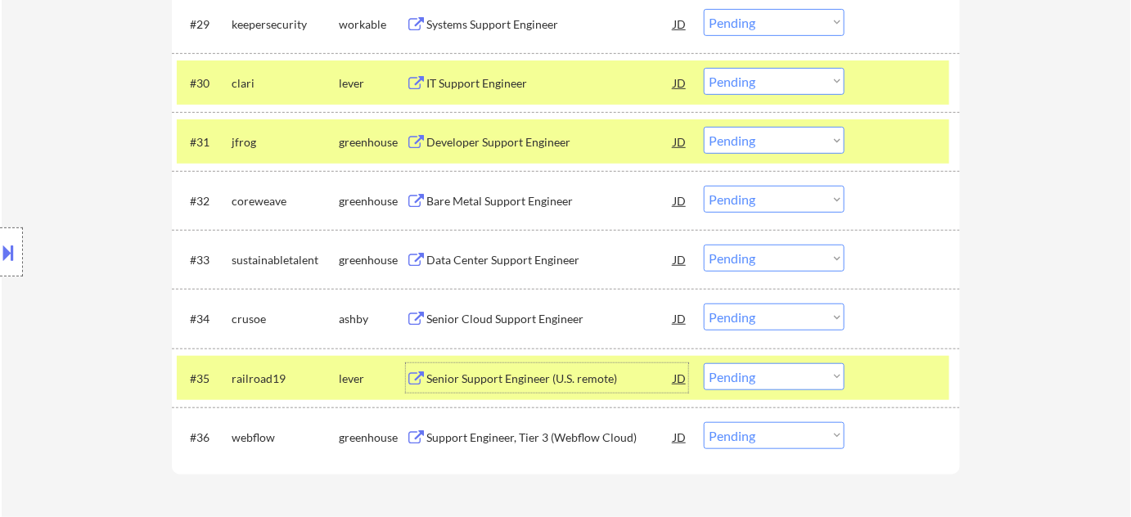
click at [768, 376] on select "Choose an option... Pending Applied Excluded (Questions) Excluded (Expired) Exc…" at bounding box center [774, 376] width 141 height 27
click at [704, 363] on select "Choose an option... Pending Applied Excluded (Questions) Excluded (Expired) Exc…" at bounding box center [774, 376] width 141 height 27
select select ""pending""
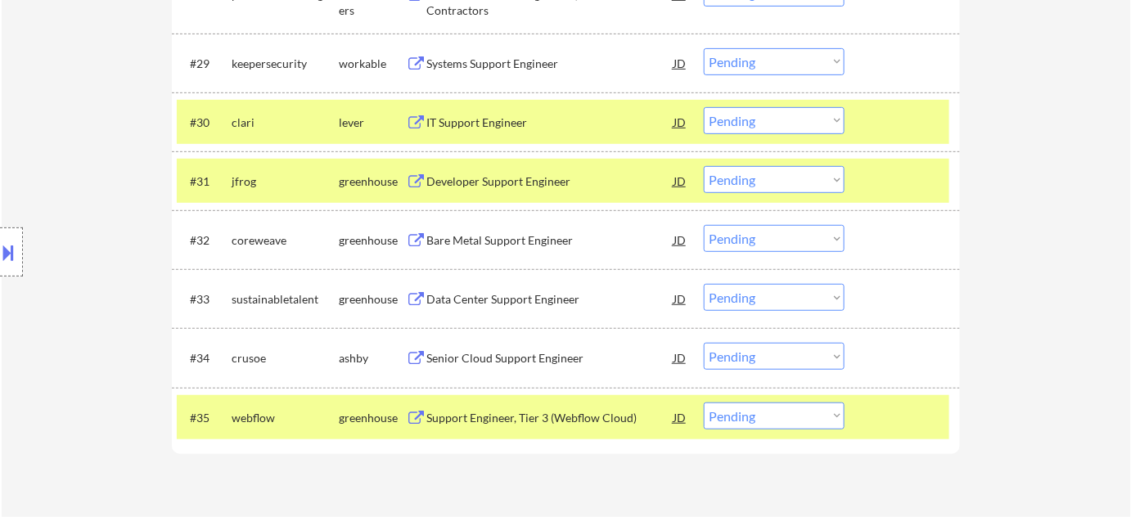
scroll to position [2238, 0]
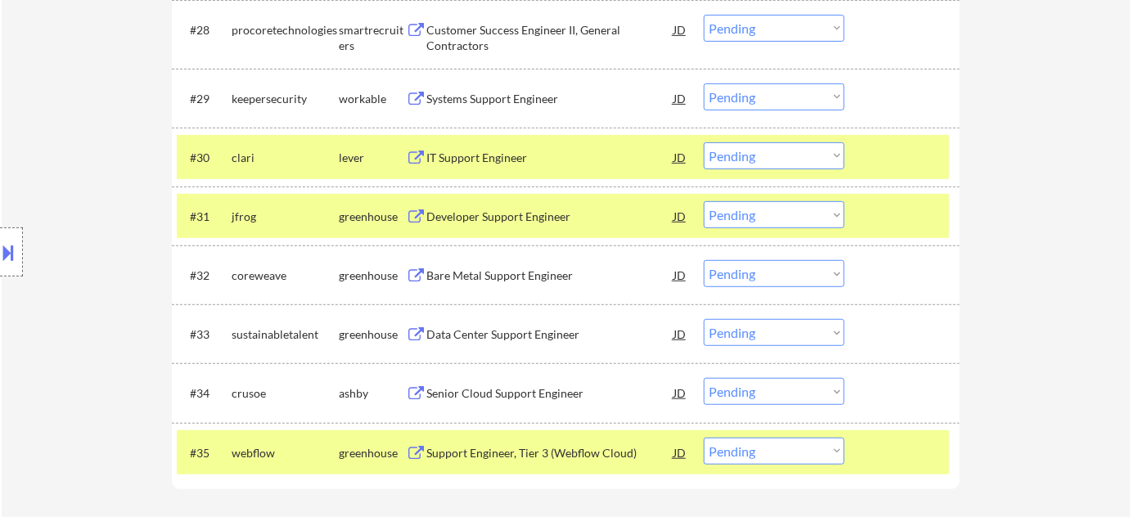
click at [518, 95] on div "Systems Support Engineer" at bounding box center [549, 99] width 247 height 16
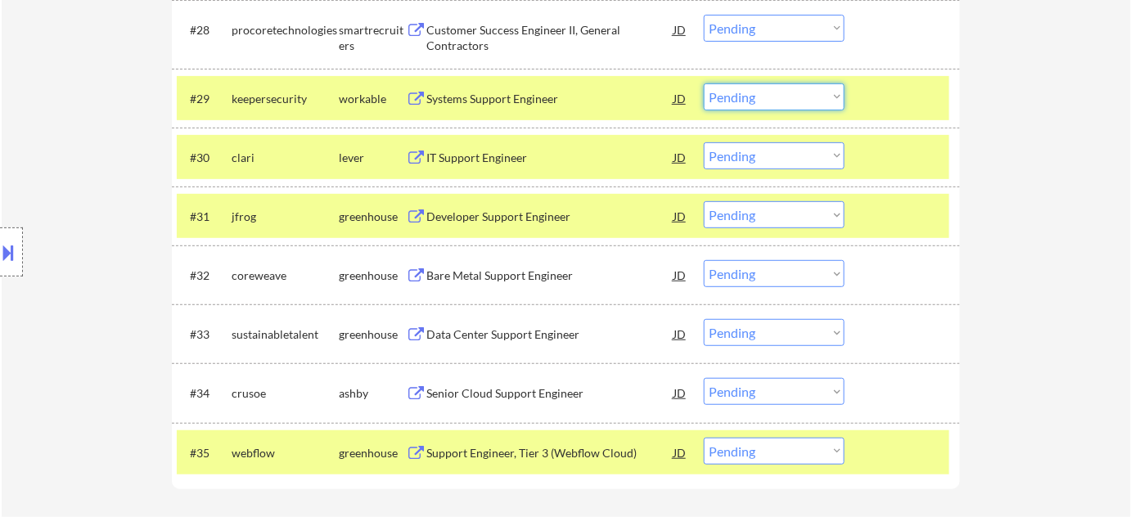
drag, startPoint x: 805, startPoint y: 83, endPoint x: 805, endPoint y: 96, distance: 13.1
click at [805, 83] on select "Choose an option... Pending Applied Excluded (Questions) Excluded (Expired) Exc…" at bounding box center [774, 96] width 141 height 27
click at [704, 83] on select "Choose an option... Pending Applied Excluded (Questions) Excluded (Expired) Exc…" at bounding box center [774, 96] width 141 height 27
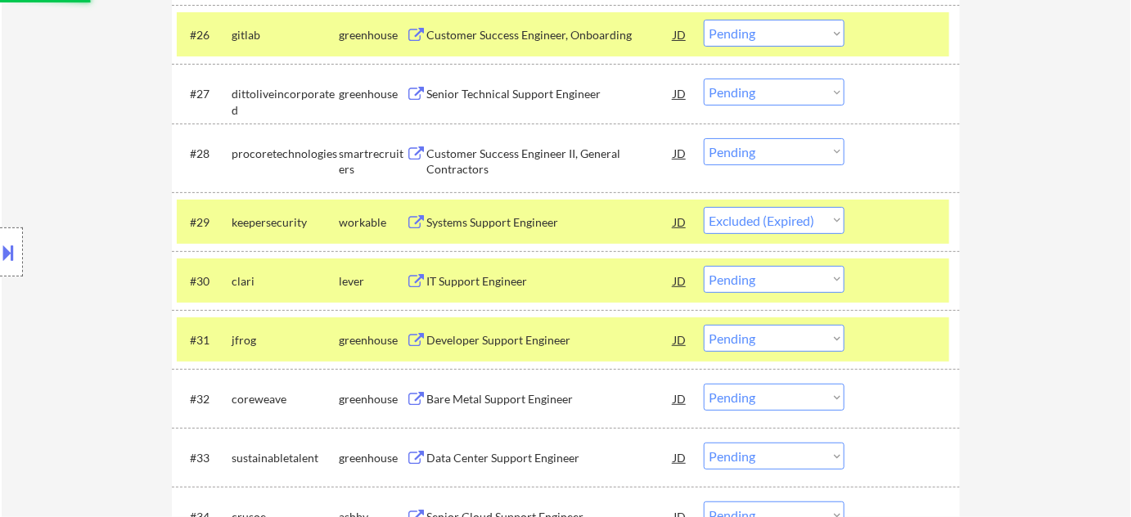
scroll to position [2089, 0]
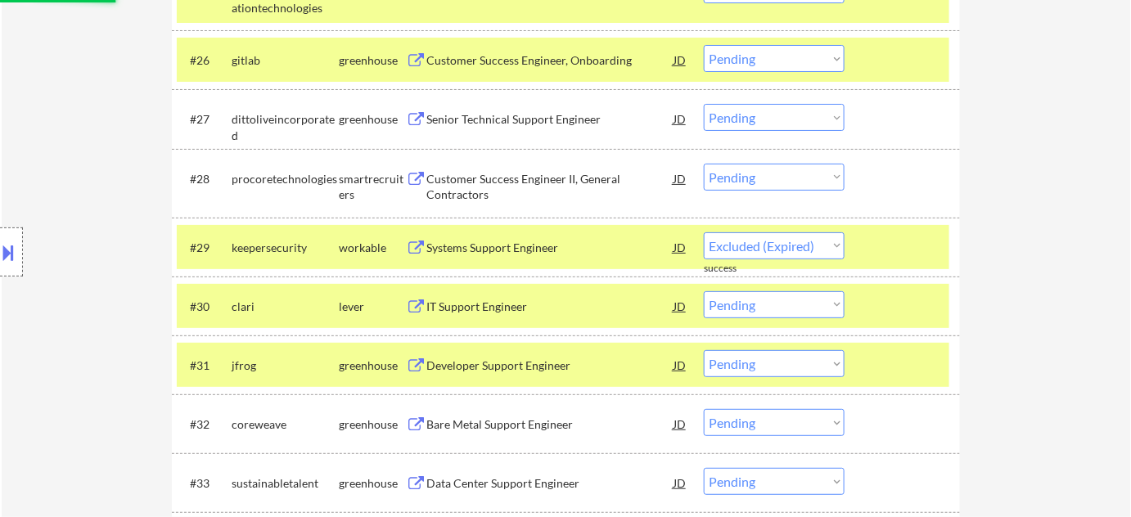
select select ""pending""
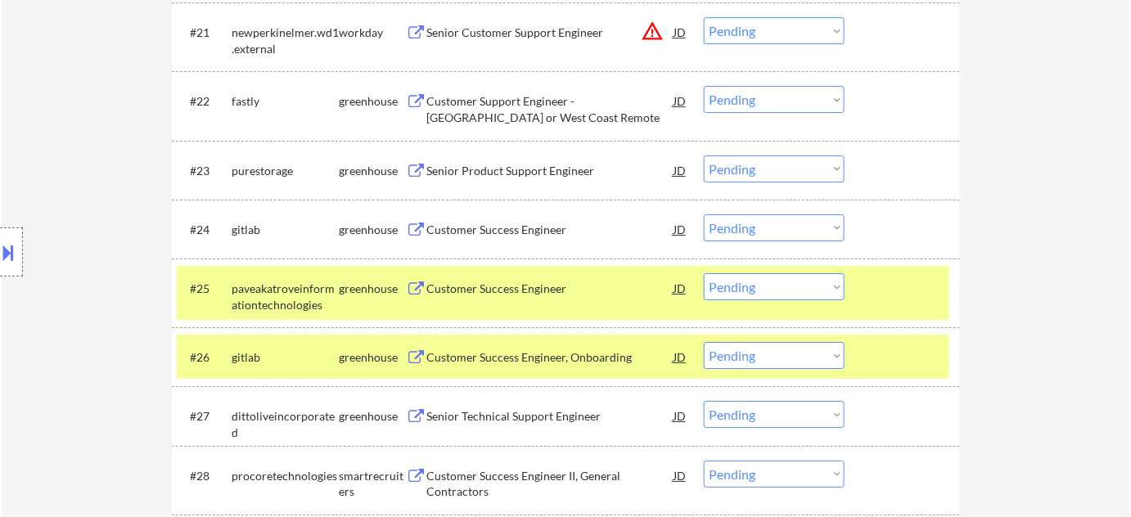
scroll to position [1791, 0]
click at [493, 220] on div "Customer Success Engineer" at bounding box center [549, 229] width 247 height 29
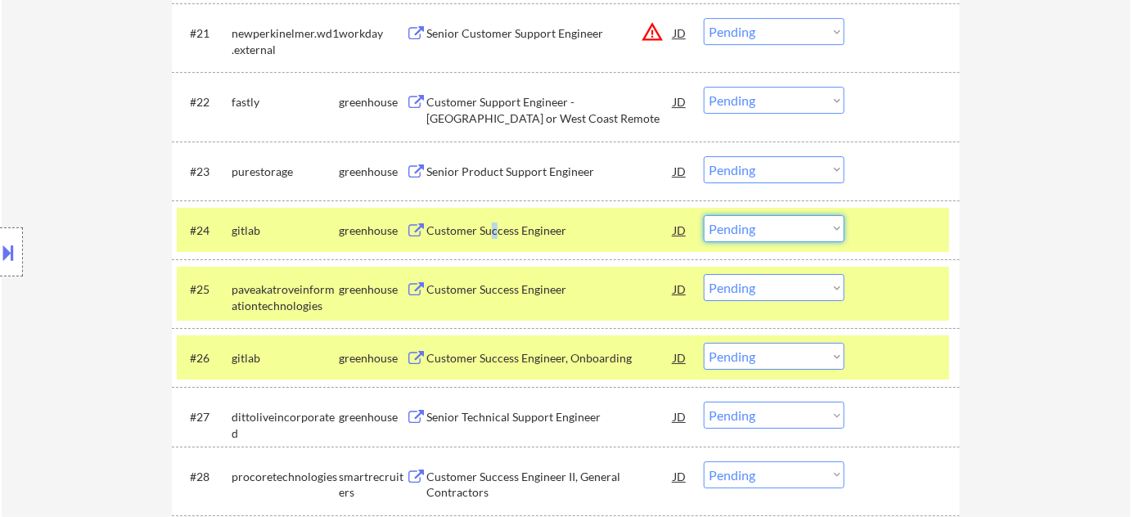
drag, startPoint x: 827, startPoint y: 231, endPoint x: 825, endPoint y: 240, distance: 9.3
click at [827, 231] on select "Choose an option... Pending Applied Excluded (Questions) Excluded (Expired) Exc…" at bounding box center [774, 228] width 141 height 27
click at [704, 215] on select "Choose an option... Pending Applied Excluded (Questions) Excluded (Expired) Exc…" at bounding box center [774, 228] width 141 height 27
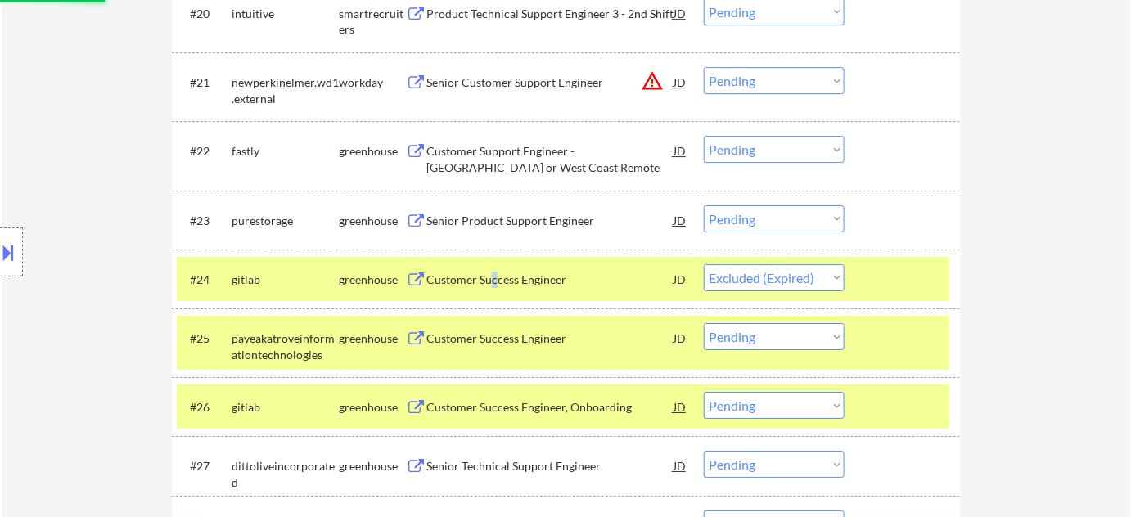
scroll to position [1717, 0]
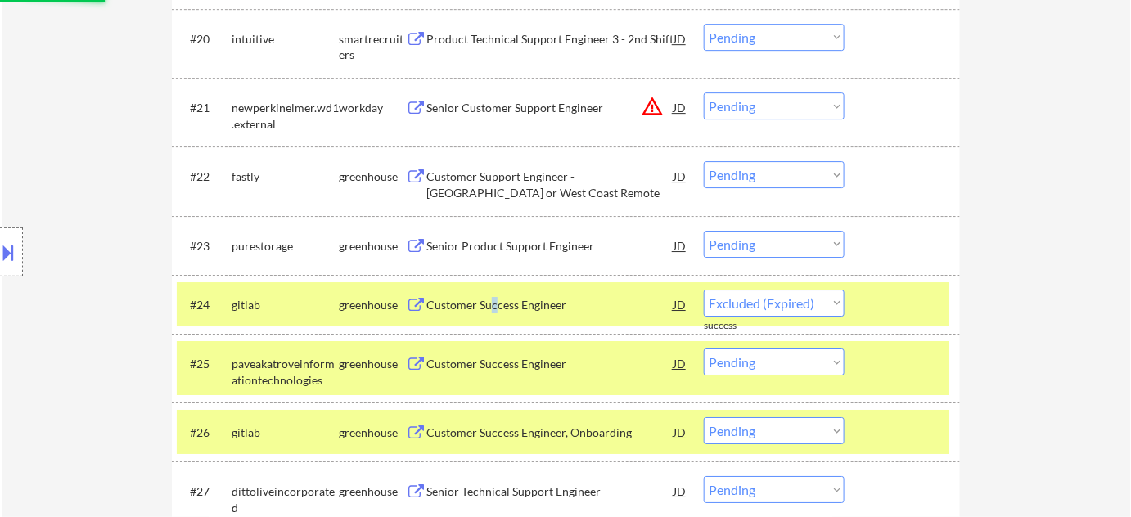
select select ""pending""
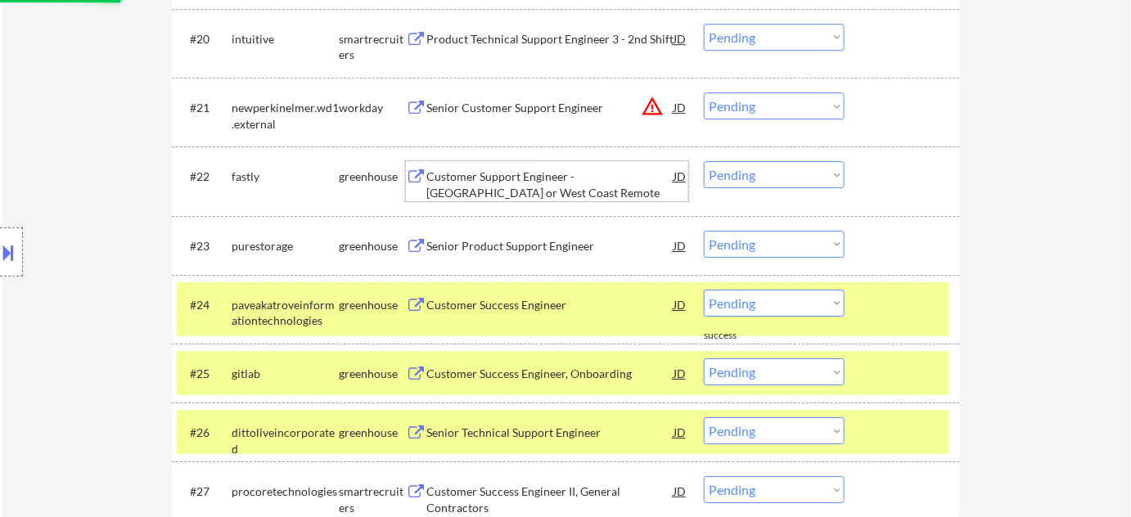
click at [478, 188] on div "Customer Support Engineer - East Coast or West Coast Remote" at bounding box center [549, 185] width 247 height 32
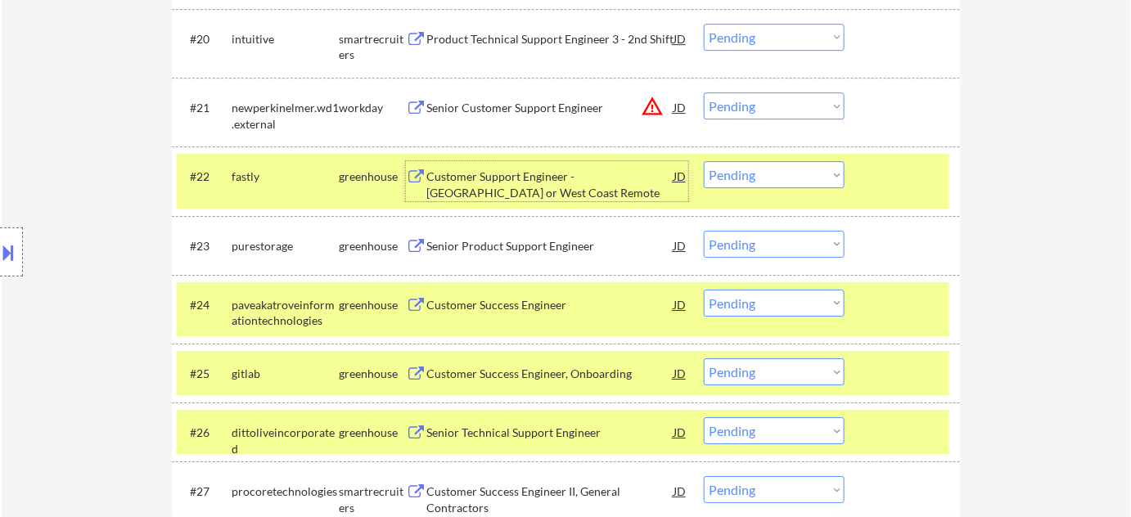
click at [735, 183] on select "Choose an option... Pending Applied Excluded (Questions) Excluded (Expired) Exc…" at bounding box center [774, 174] width 141 height 27
click at [704, 161] on select "Choose an option... Pending Applied Excluded (Questions) Excluded (Expired) Exc…" at bounding box center [774, 174] width 141 height 27
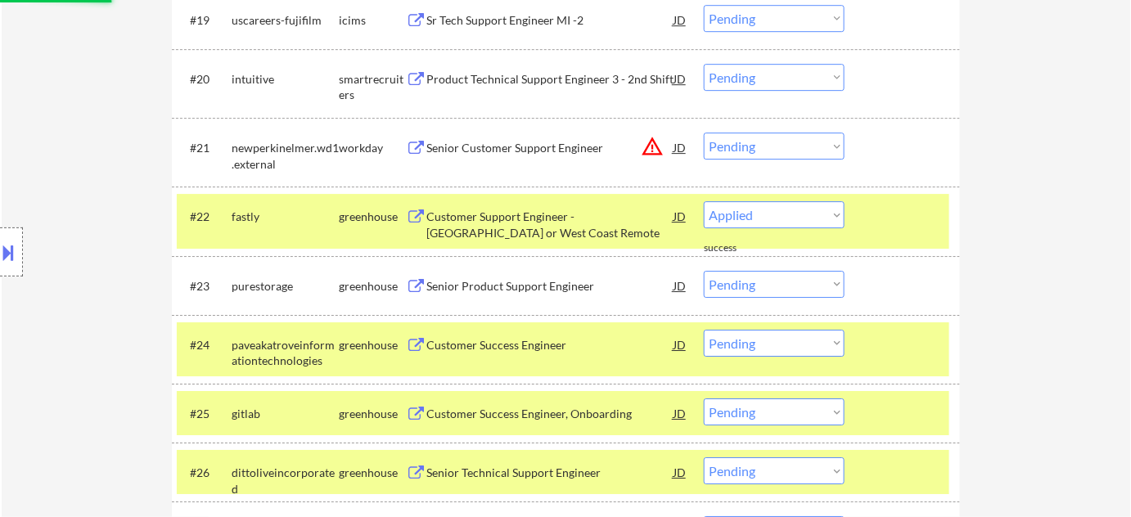
scroll to position [1643, 0]
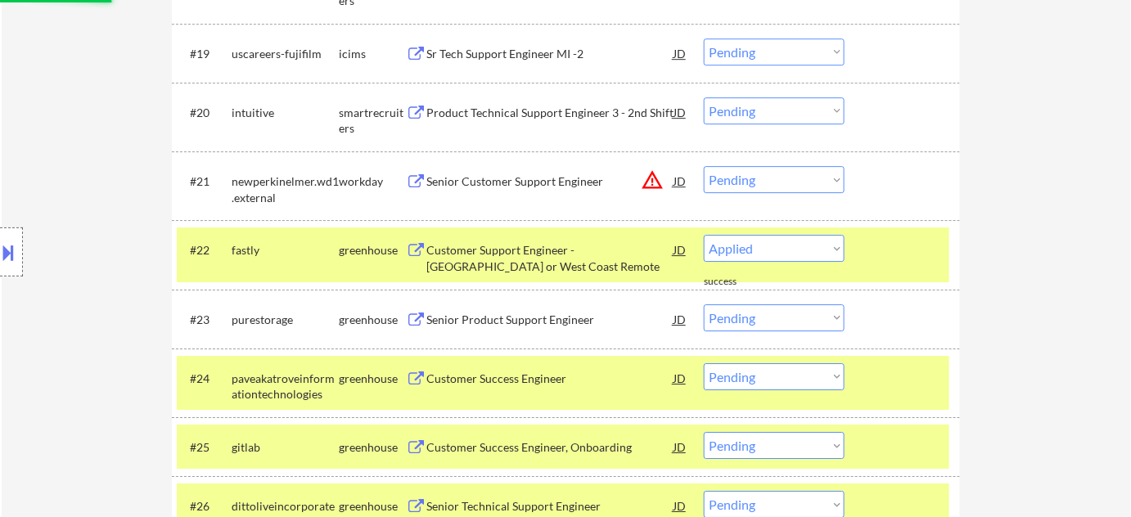
select select ""pending""
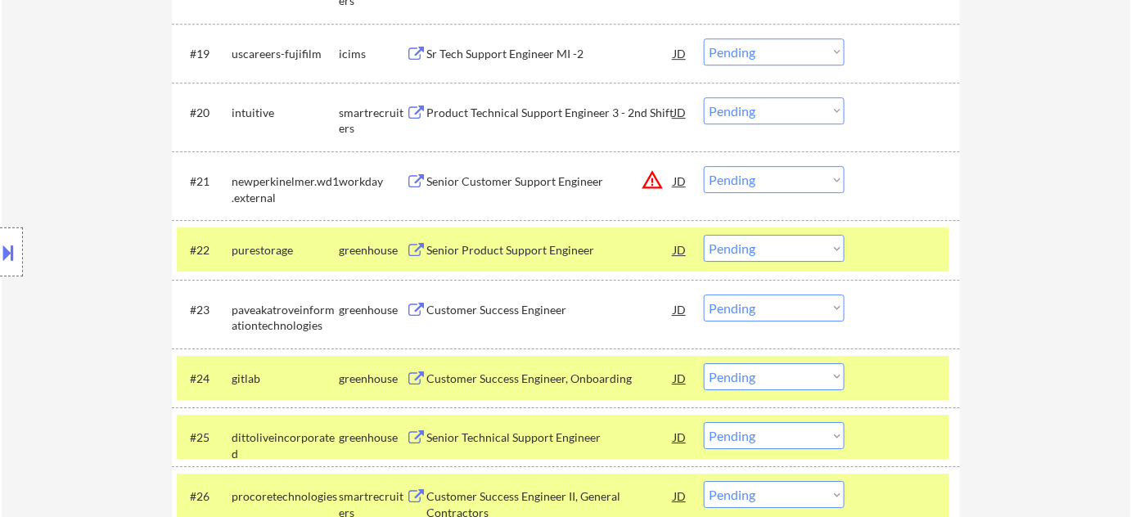
click at [653, 182] on button "warning_amber" at bounding box center [652, 180] width 23 height 23
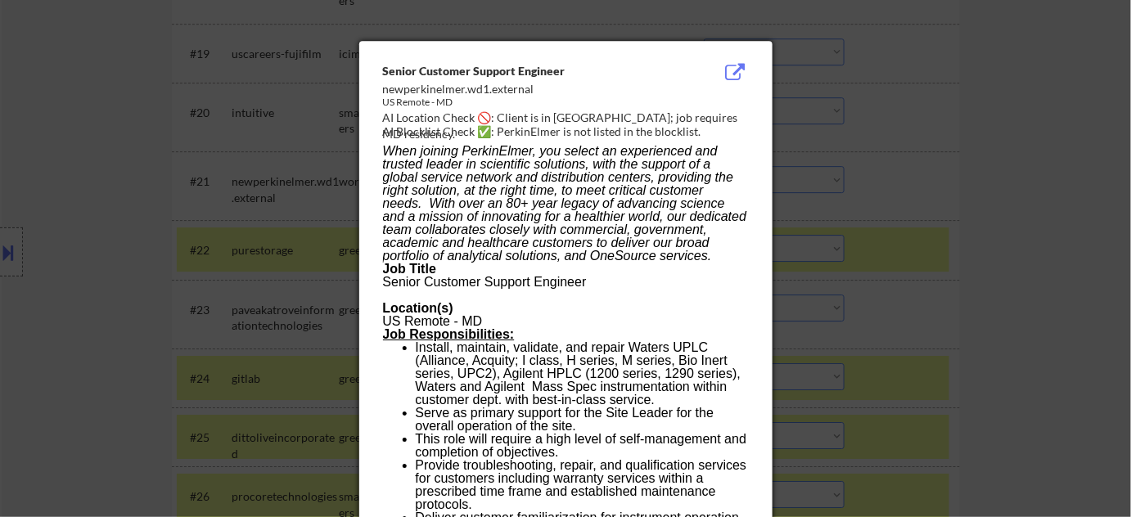
click at [992, 238] on div at bounding box center [565, 258] width 1131 height 517
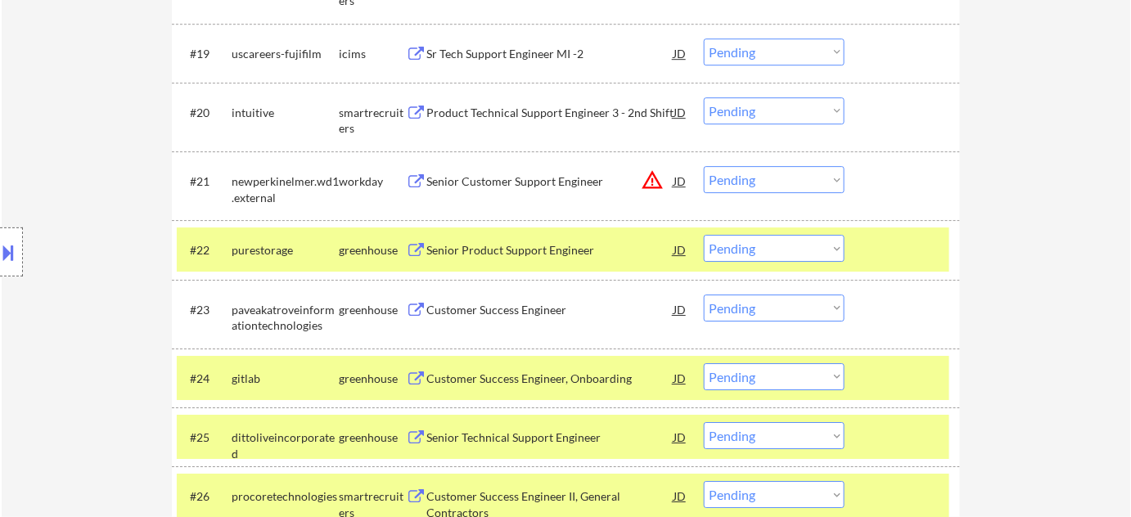
click at [794, 182] on select "Choose an option... Pending Applied Excluded (Questions) Excluded (Expired) Exc…" at bounding box center [774, 179] width 141 height 27
click at [704, 166] on select "Choose an option... Pending Applied Excluded (Questions) Excluded (Expired) Exc…" at bounding box center [774, 179] width 141 height 27
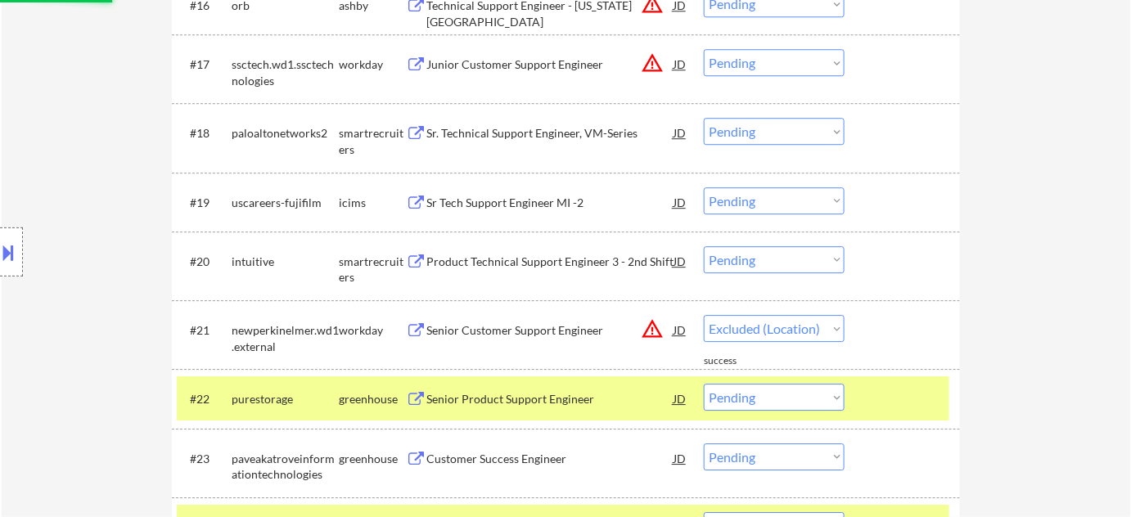
select select ""pending""
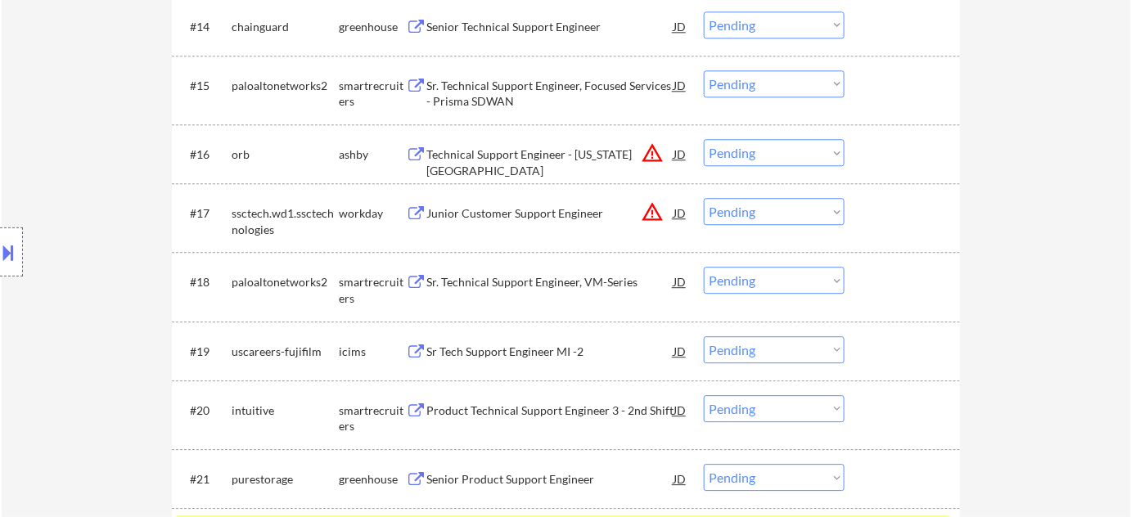
scroll to position [1271, 0]
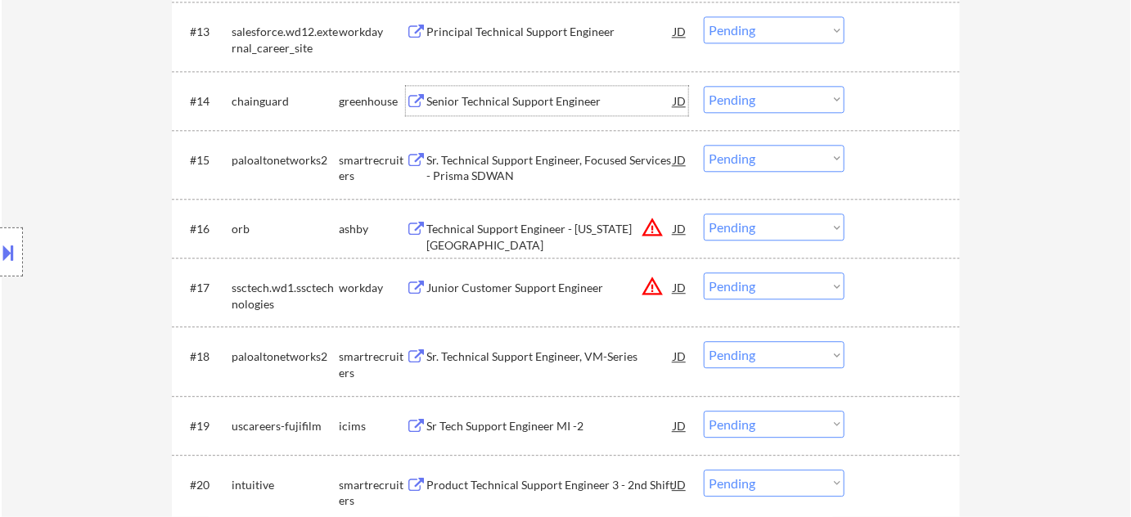
click at [536, 99] on div "Senior Technical Support Engineer" at bounding box center [549, 101] width 247 height 16
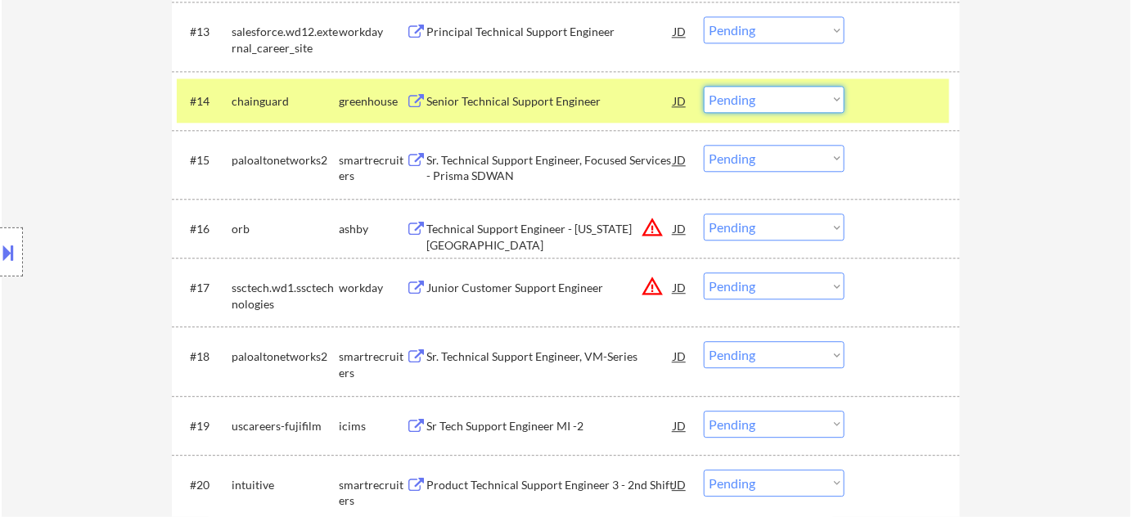
click at [740, 110] on select "Choose an option... Pending Applied Excluded (Questions) Excluded (Expired) Exc…" at bounding box center [774, 99] width 141 height 27
click at [704, 86] on select "Choose an option... Pending Applied Excluded (Questions) Excluded (Expired) Exc…" at bounding box center [774, 99] width 141 height 27
select select ""pending""
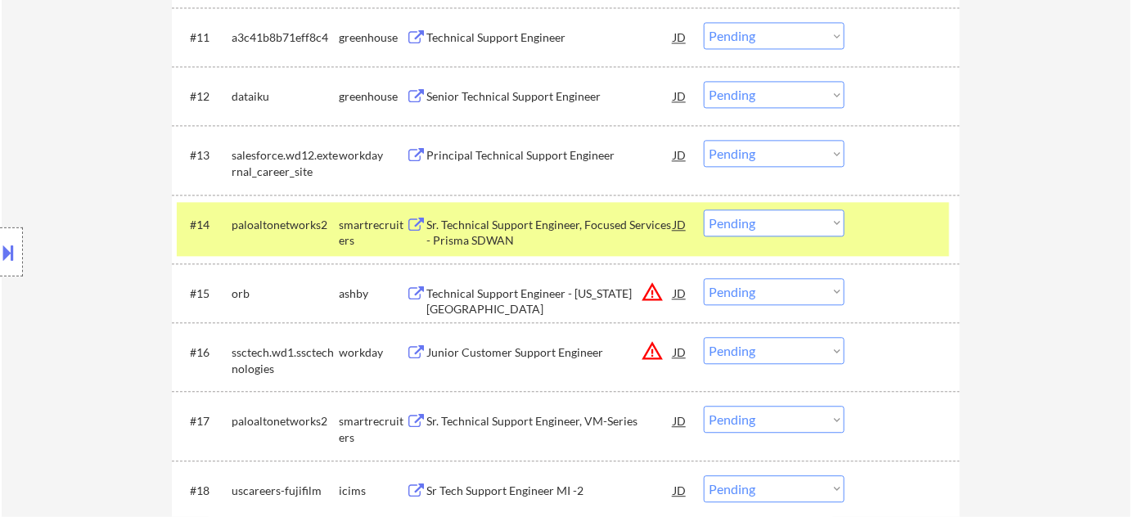
scroll to position [1122, 0]
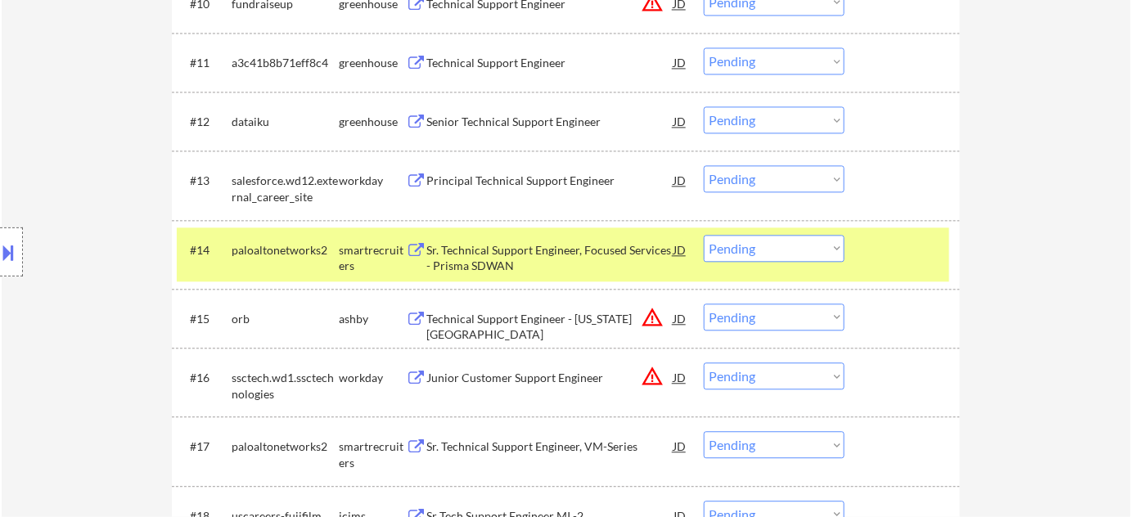
click at [511, 124] on div "Senior Technical Support Engineer" at bounding box center [549, 122] width 247 height 16
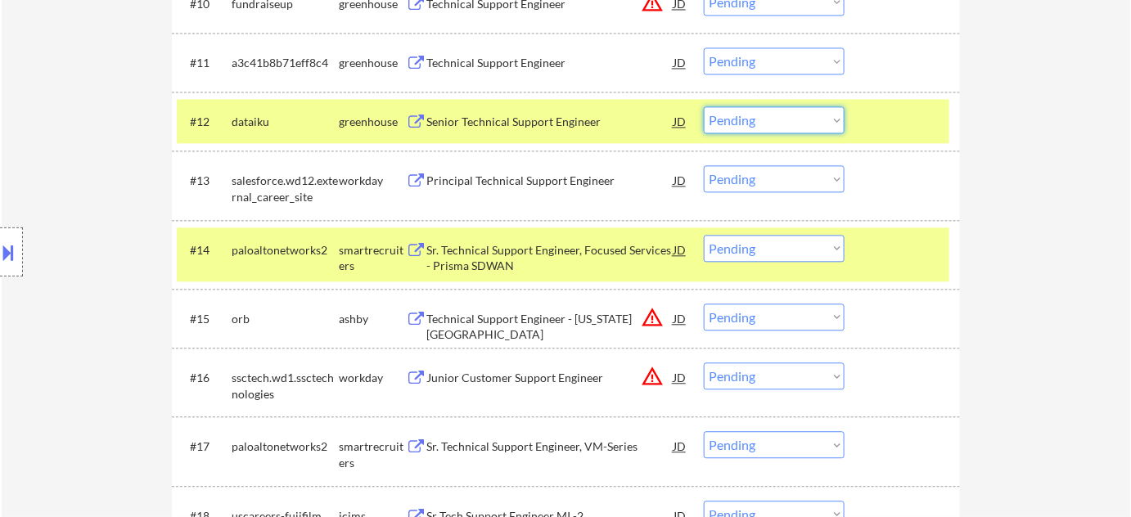
click at [776, 121] on select "Choose an option... Pending Applied Excluded (Questions) Excluded (Expired) Exc…" at bounding box center [774, 119] width 141 height 27
click at [704, 106] on select "Choose an option... Pending Applied Excluded (Questions) Excluded (Expired) Exc…" at bounding box center [774, 119] width 141 height 27
select select ""pending""
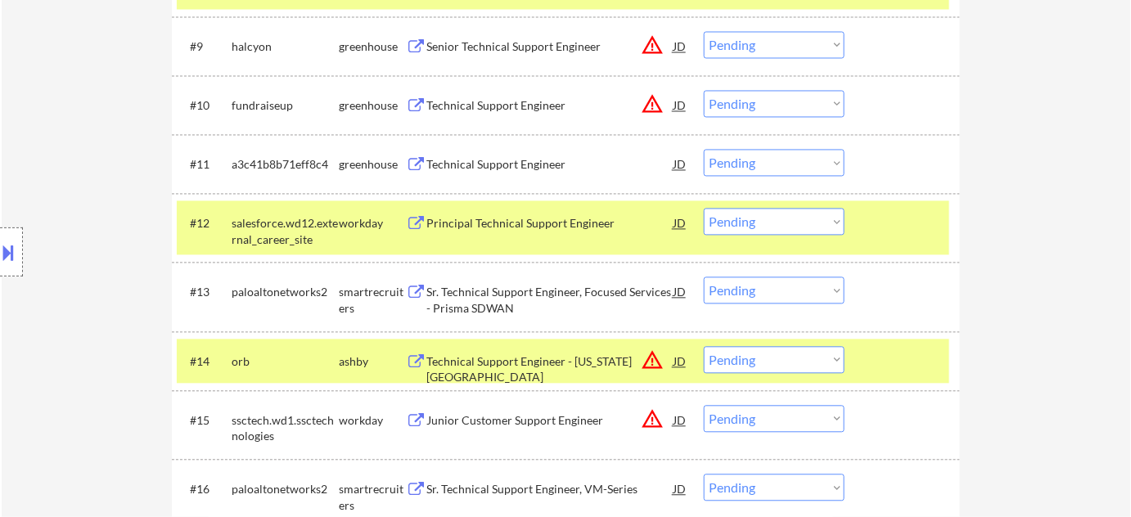
scroll to position [973, 0]
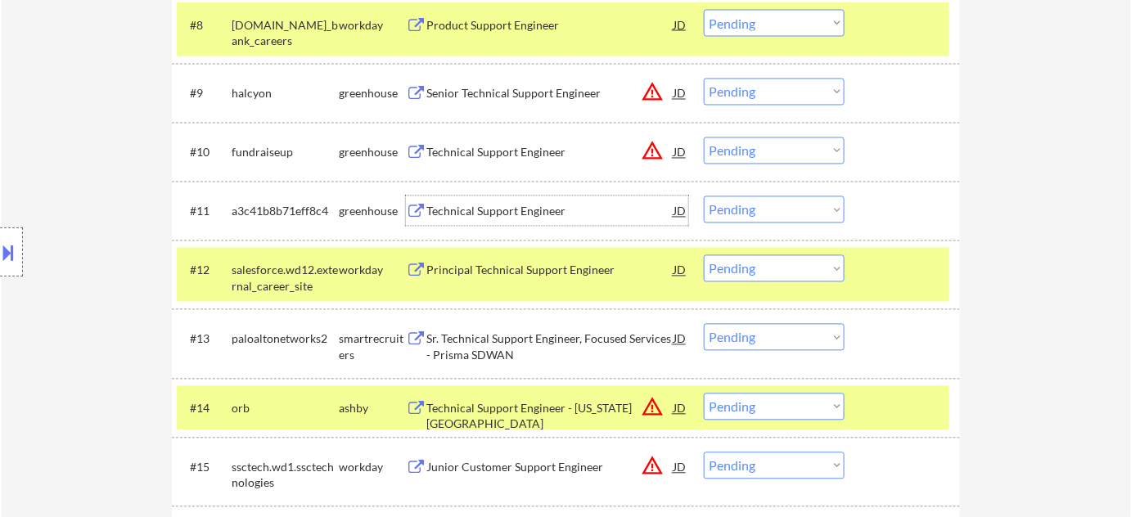
click at [523, 211] on div "Technical Support Engineer" at bounding box center [549, 212] width 247 height 16
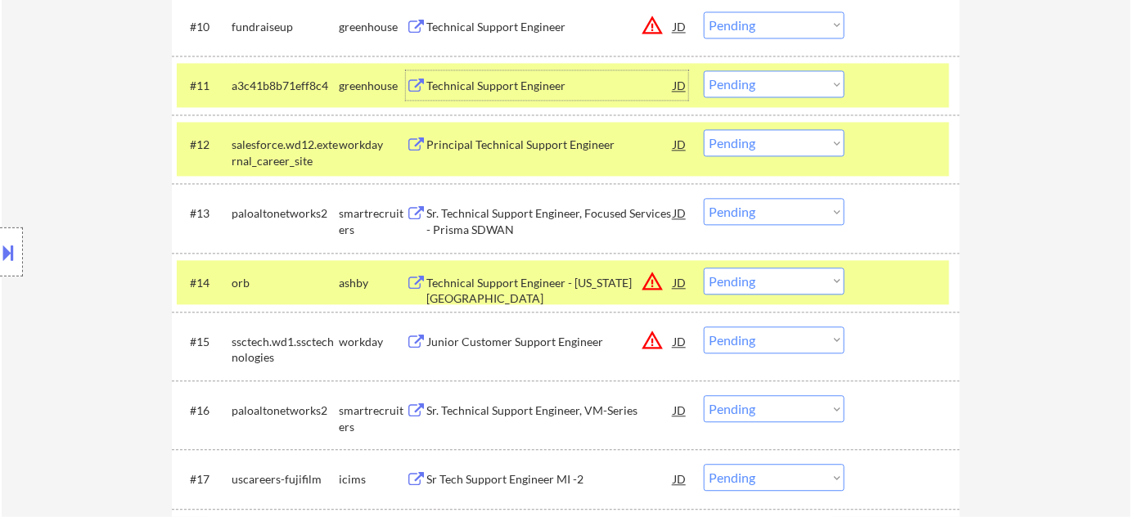
scroll to position [1122, 0]
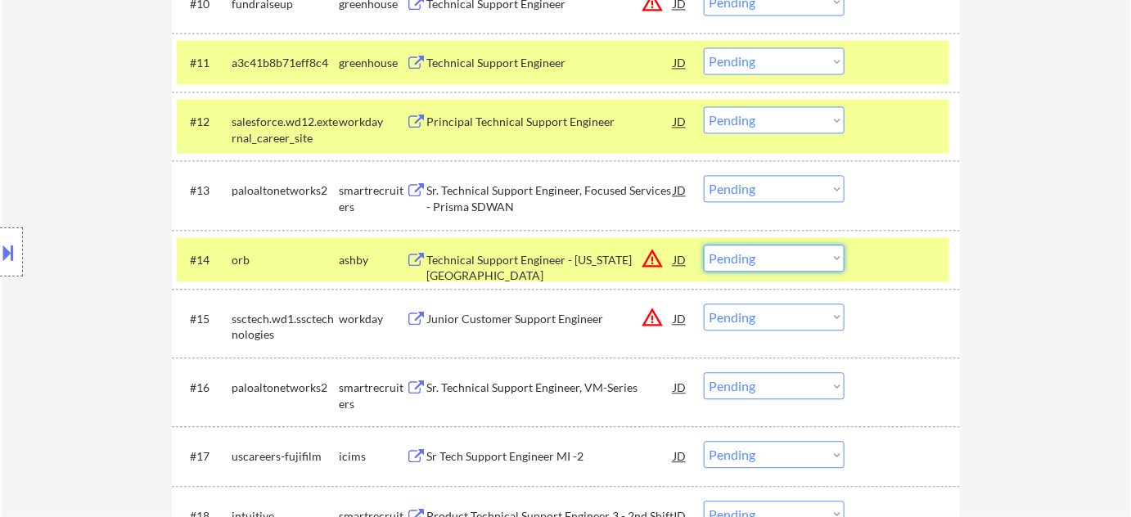
drag, startPoint x: 767, startPoint y: 254, endPoint x: 772, endPoint y: 270, distance: 16.1
click at [767, 254] on select "Choose an option... Pending Applied Excluded (Questions) Excluded (Expired) Exc…" at bounding box center [774, 258] width 141 height 27
click at [704, 245] on select "Choose an option... Pending Applied Excluded (Questions) Excluded (Expired) Exc…" at bounding box center [774, 258] width 141 height 27
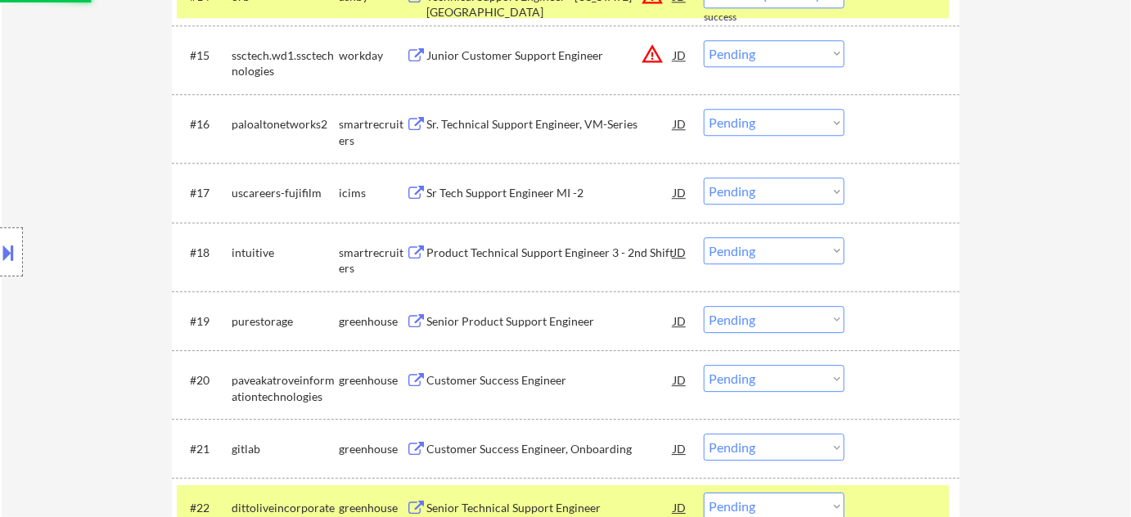
scroll to position [1420, 0]
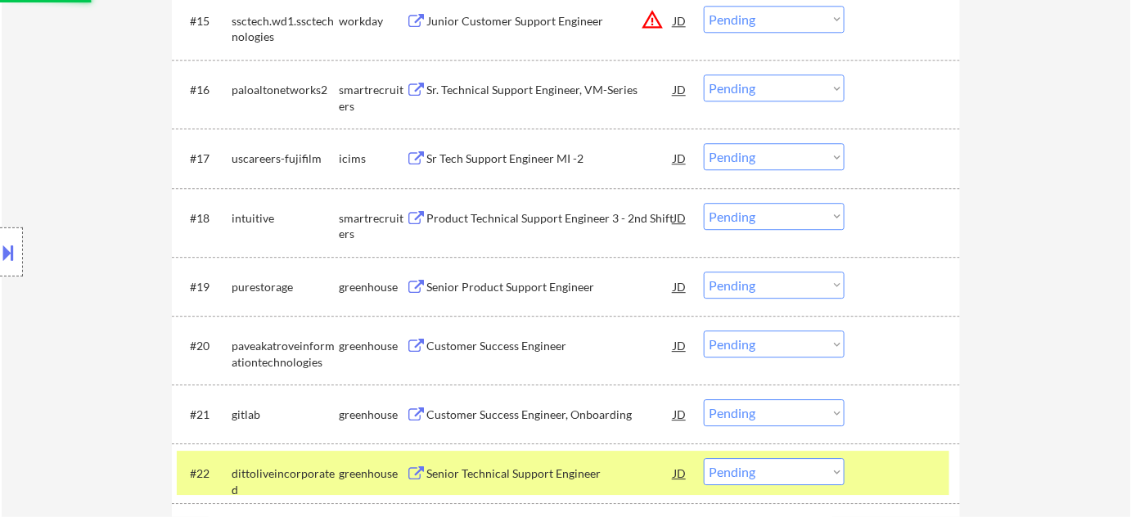
select select ""pending""
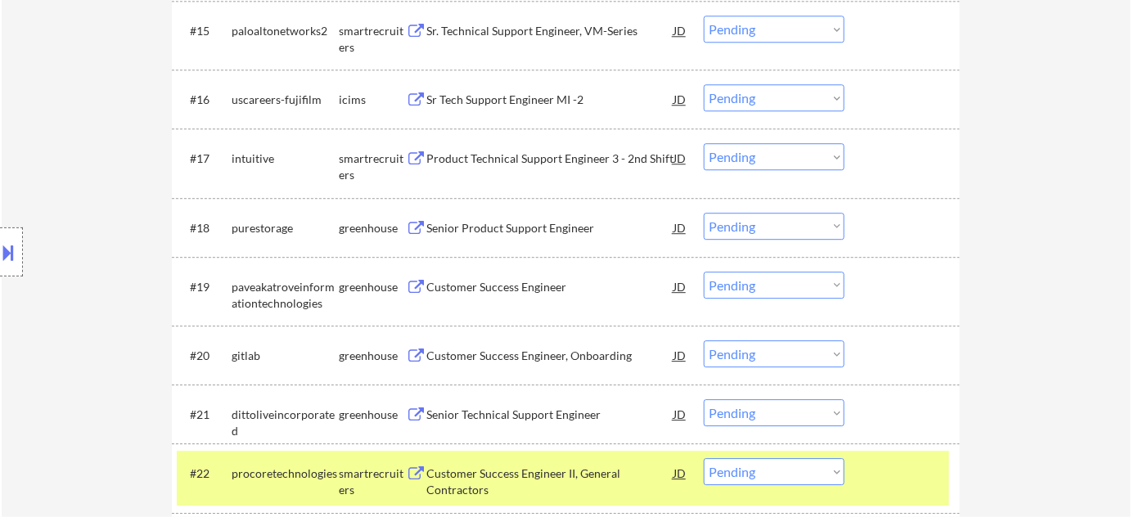
click at [534, 236] on div "Senior Product Support Engineer" at bounding box center [549, 227] width 247 height 29
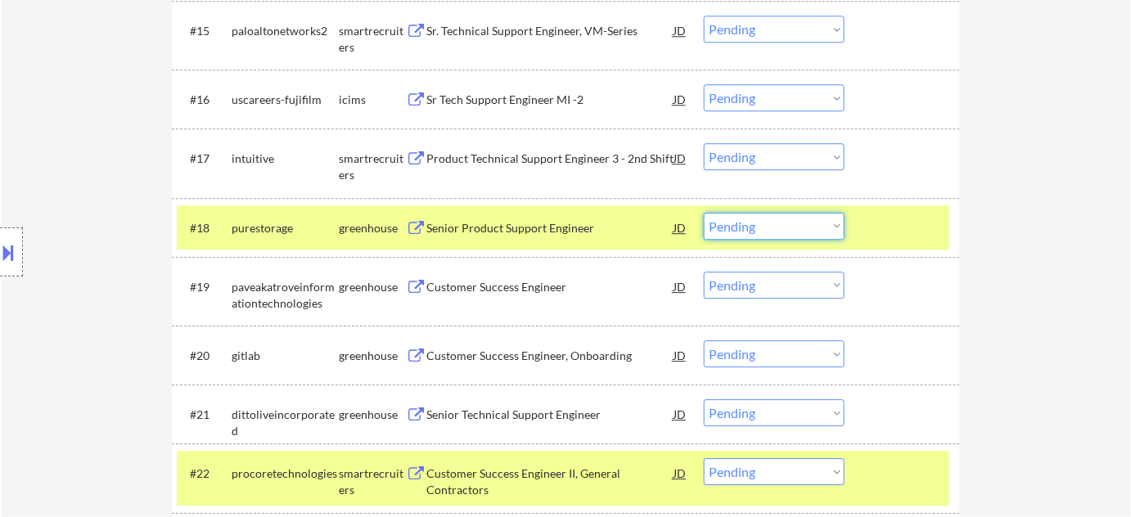
drag, startPoint x: 742, startPoint y: 218, endPoint x: 746, endPoint y: 236, distance: 19.3
click at [742, 218] on select "Choose an option... Pending Applied Excluded (Questions) Excluded (Expired) Exc…" at bounding box center [774, 226] width 141 height 27
click at [704, 213] on select "Choose an option... Pending Applied Excluded (Questions) Excluded (Expired) Exc…" at bounding box center [774, 226] width 141 height 27
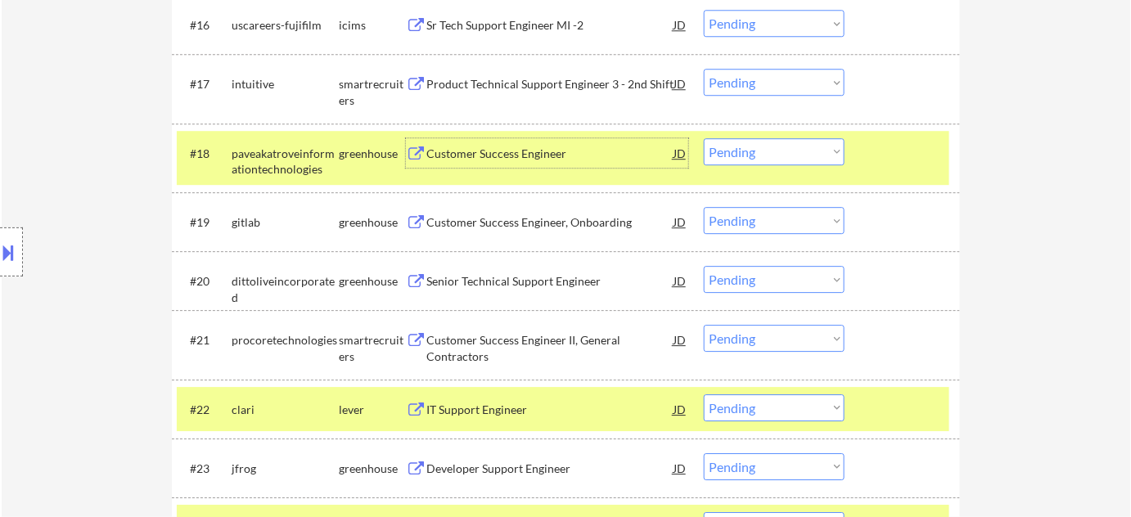
click at [464, 154] on div "Customer Success Engineer" at bounding box center [549, 154] width 247 height 16
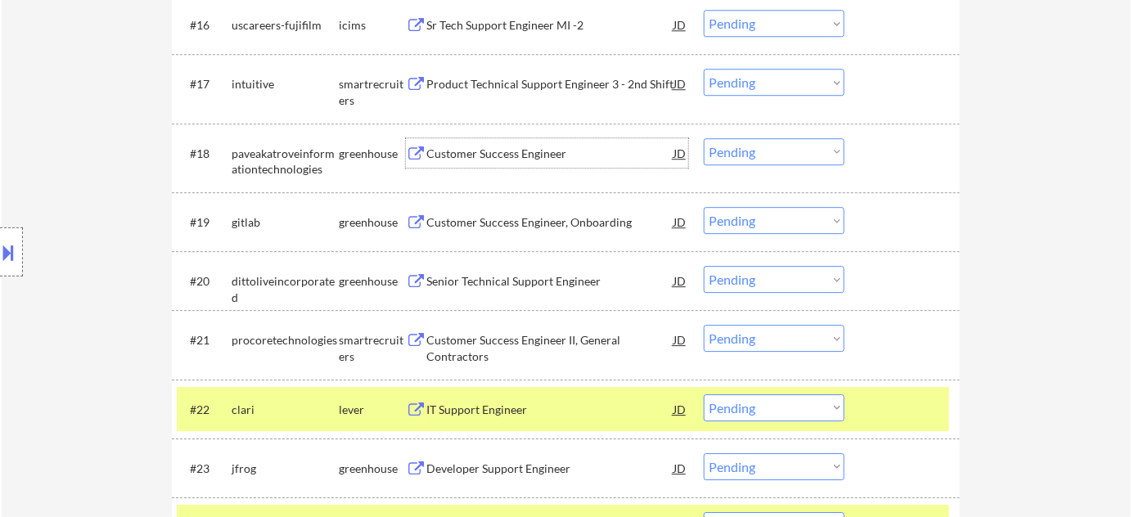
click at [746, 151] on select "Choose an option... Pending Applied Excluded (Questions) Excluded (Expired) Exc…" at bounding box center [774, 151] width 141 height 27
click at [704, 138] on select "Choose an option... Pending Applied Excluded (Questions) Excluded (Expired) Exc…" at bounding box center [774, 151] width 141 height 27
select select ""pending""
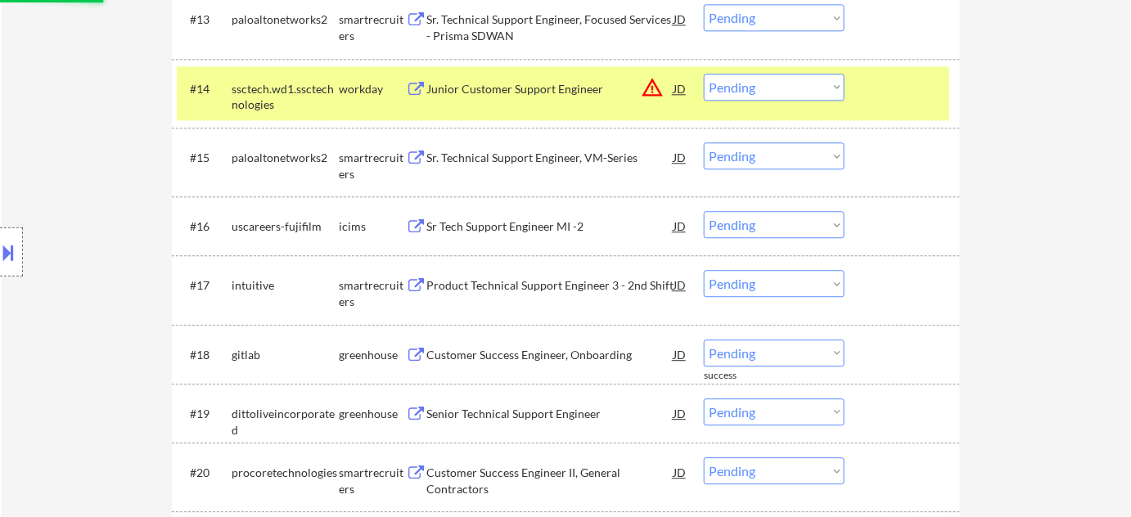
scroll to position [1271, 0]
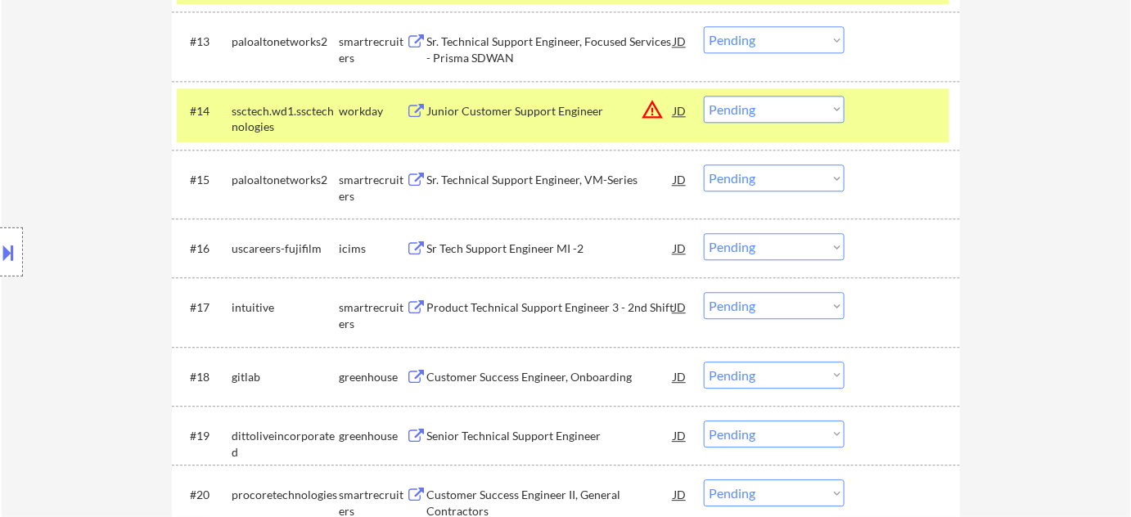
click at [652, 108] on button "warning_amber" at bounding box center [652, 109] width 23 height 23
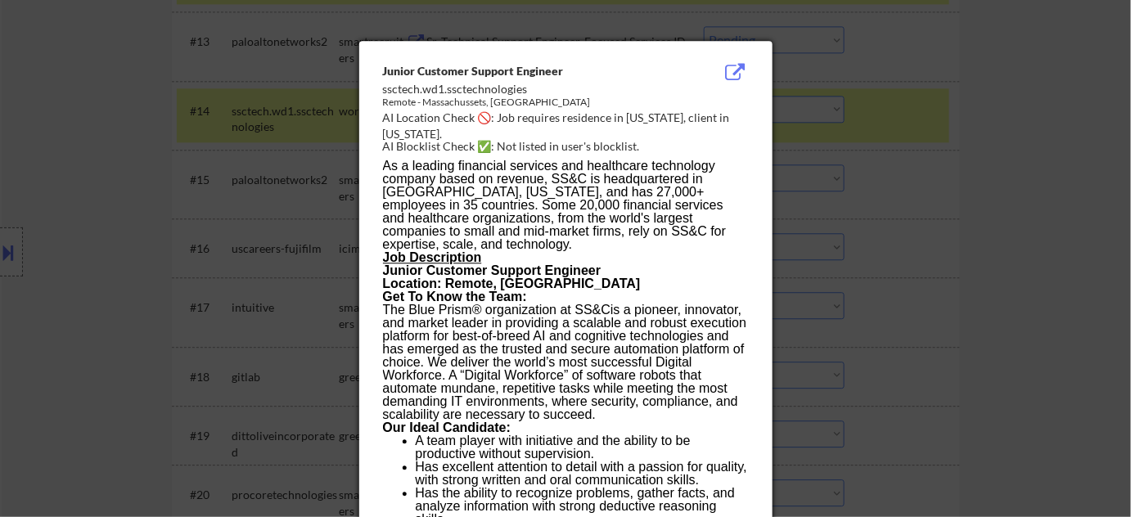
click at [982, 290] on div at bounding box center [565, 258] width 1131 height 517
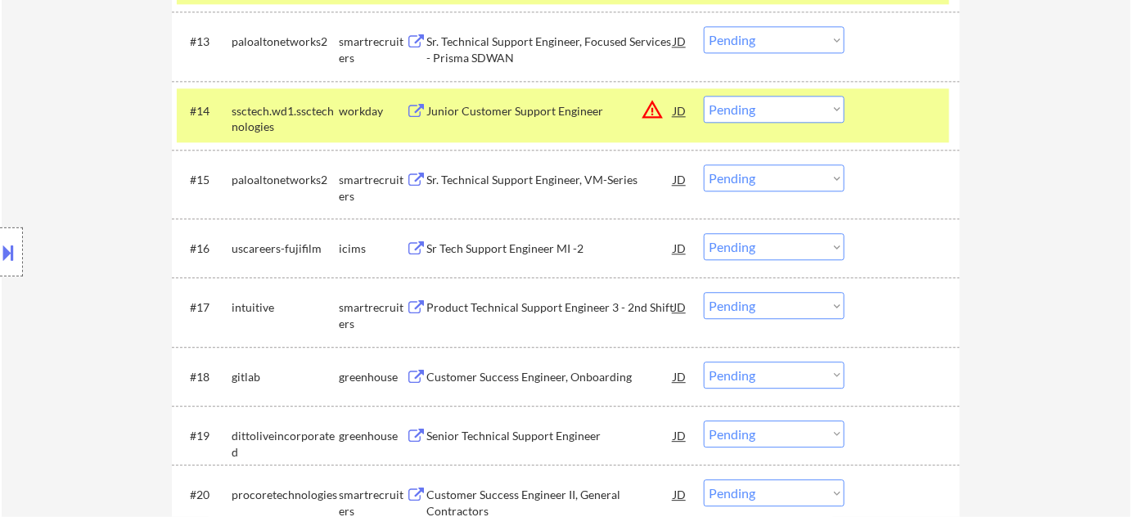
click at [739, 108] on select "Choose an option... Pending Applied Excluded (Questions) Excluded (Expired) Exc…" at bounding box center [774, 109] width 141 height 27
click at [704, 96] on select "Choose an option... Pending Applied Excluded (Questions) Excluded (Expired) Exc…" at bounding box center [774, 109] width 141 height 27
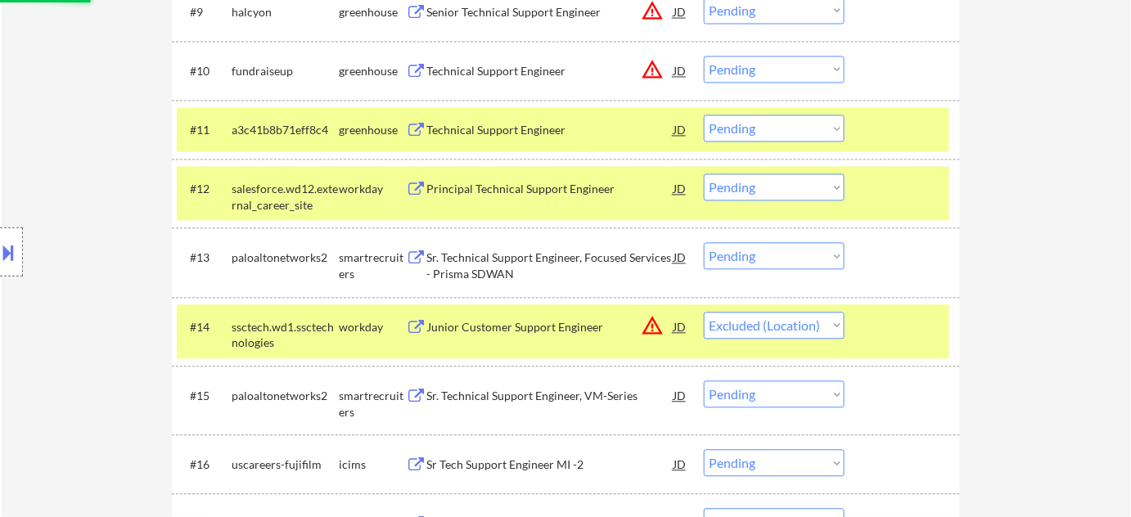
scroll to position [1047, 0]
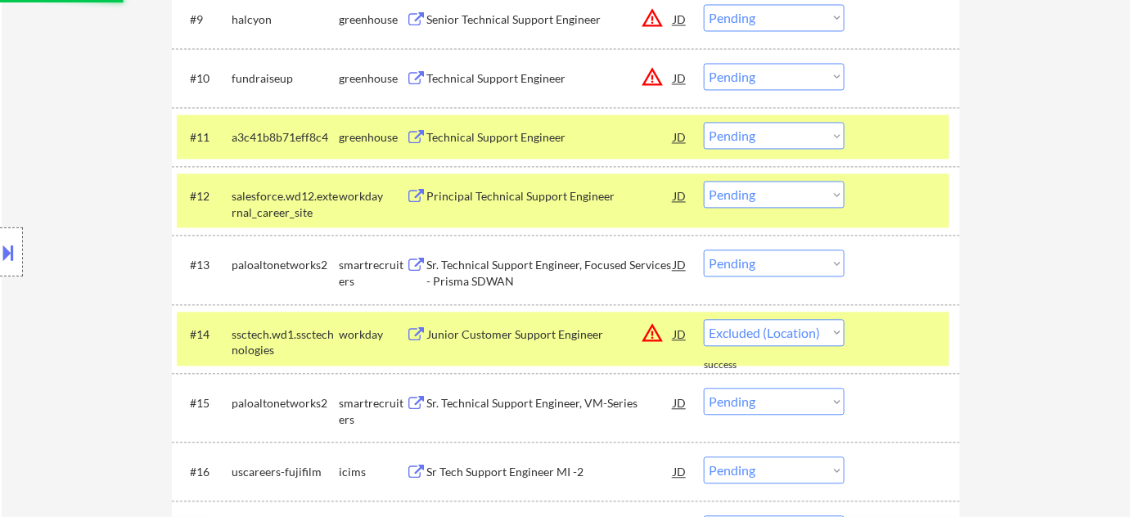
select select ""pending""
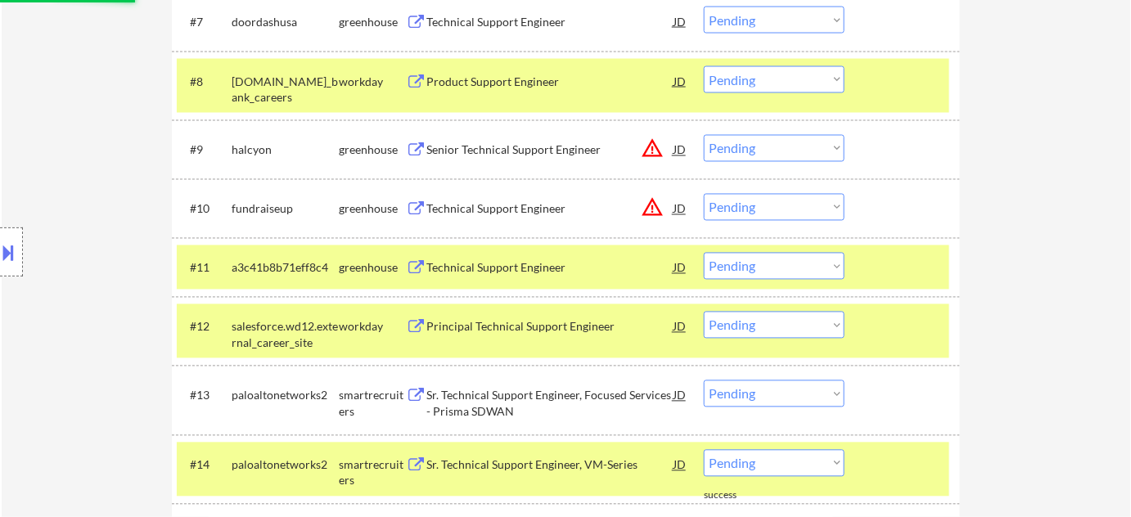
scroll to position [825, 0]
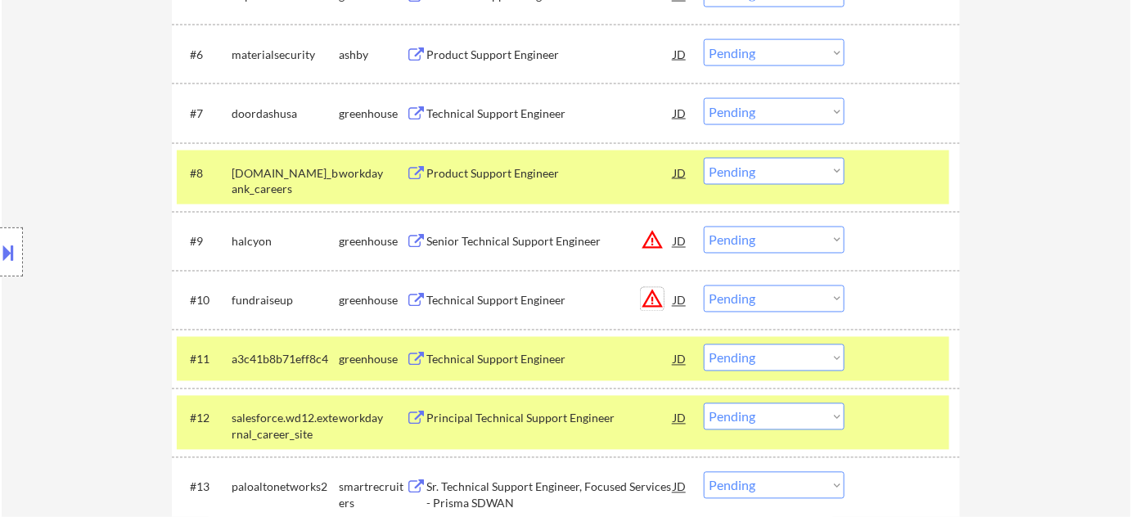
click at [646, 307] on button "warning_amber" at bounding box center [652, 299] width 23 height 23
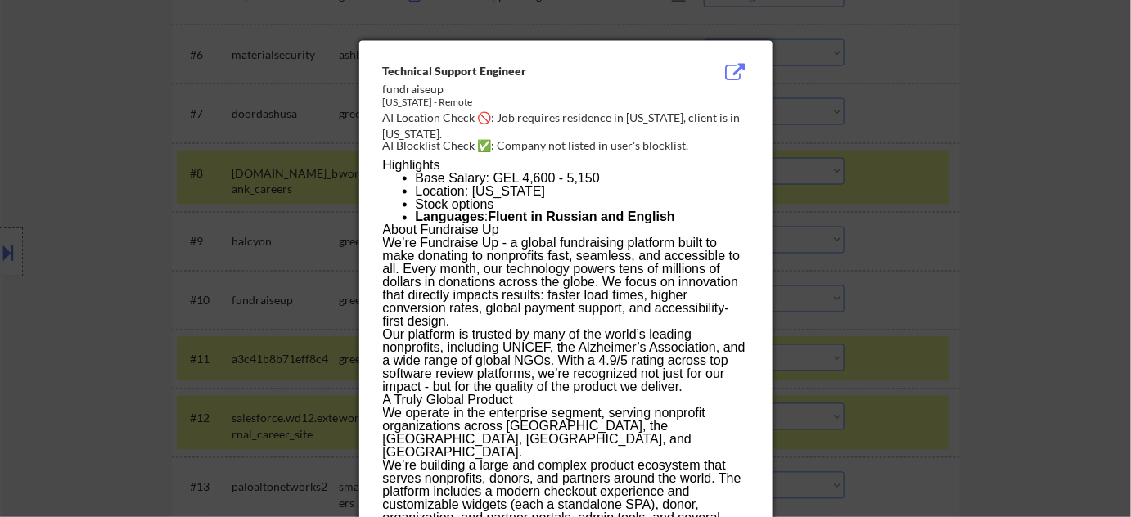
click at [943, 347] on div at bounding box center [565, 258] width 1131 height 517
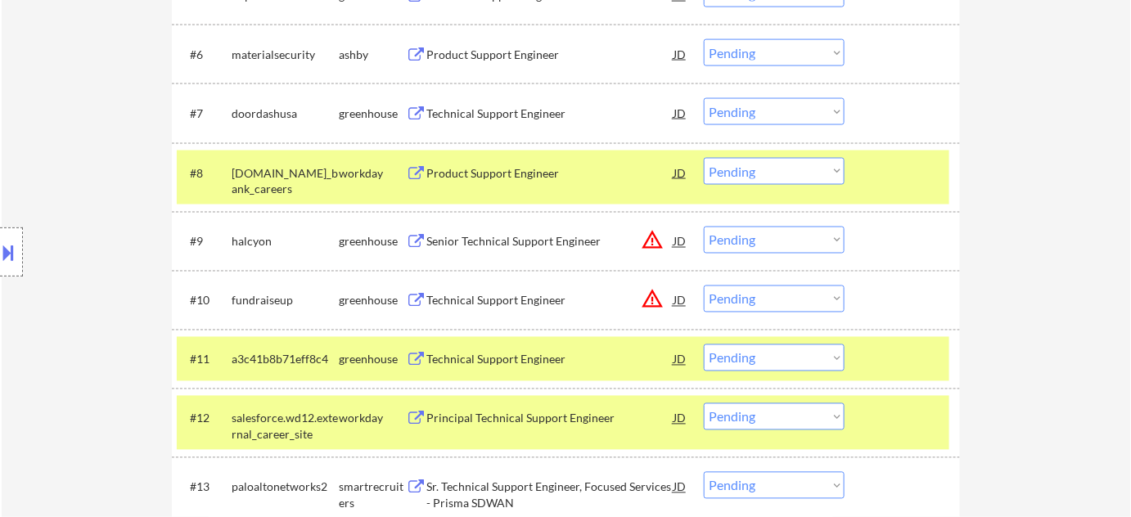
click at [766, 294] on select "Choose an option... Pending Applied Excluded (Questions) Excluded (Expired) Exc…" at bounding box center [774, 299] width 141 height 27
click at [704, 286] on select "Choose an option... Pending Applied Excluded (Questions) Excluded (Expired) Exc…" at bounding box center [774, 299] width 141 height 27
click at [658, 244] on button "warning_amber" at bounding box center [652, 240] width 23 height 23
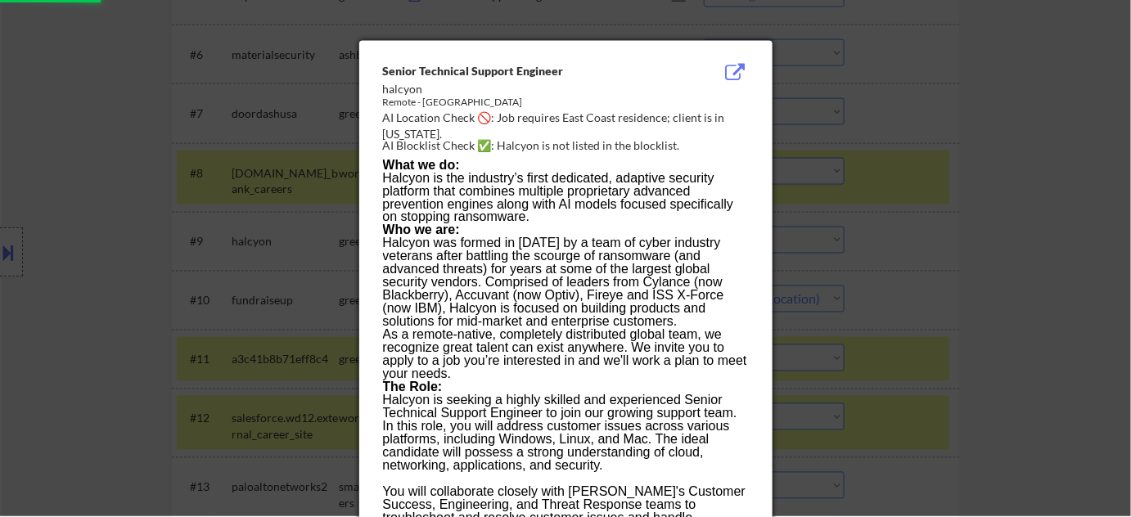
select select ""pending""
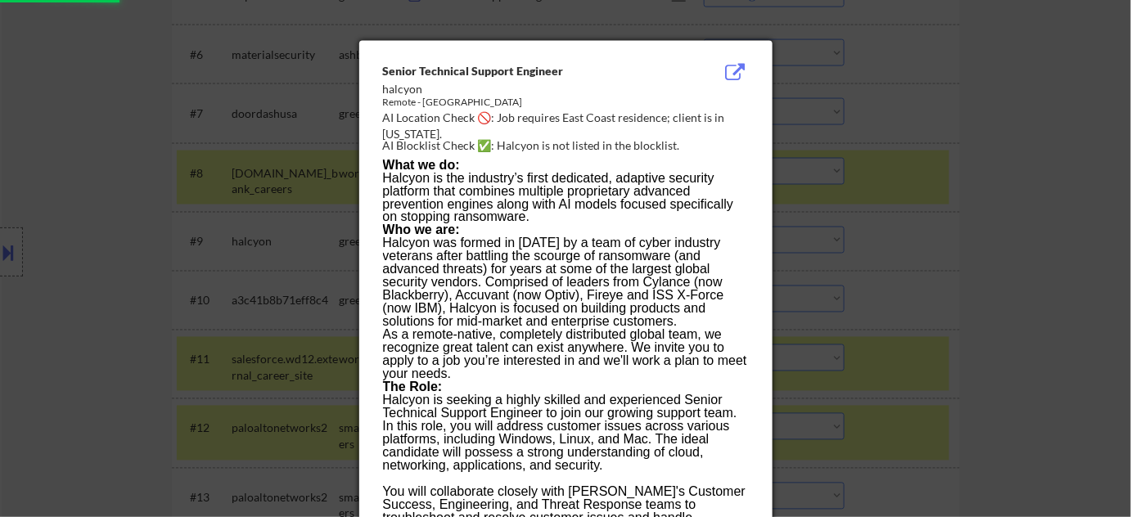
click at [976, 335] on div at bounding box center [565, 258] width 1131 height 517
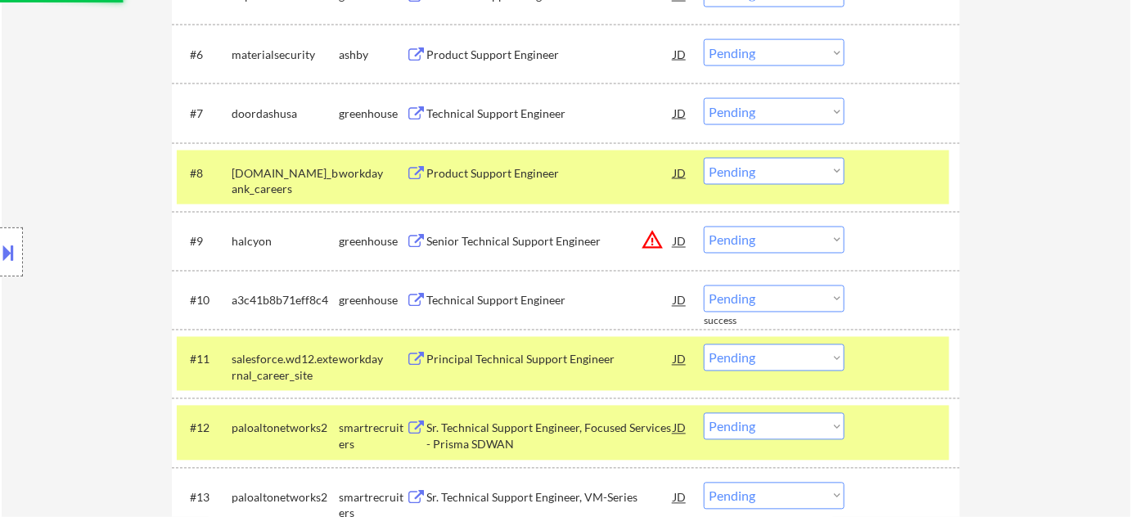
click at [794, 235] on select "Choose an option... Pending Applied Excluded (Questions) Excluded (Expired) Exc…" at bounding box center [774, 240] width 141 height 27
click at [704, 227] on select "Choose an option... Pending Applied Excluded (Questions) Excluded (Expired) Exc…" at bounding box center [774, 240] width 141 height 27
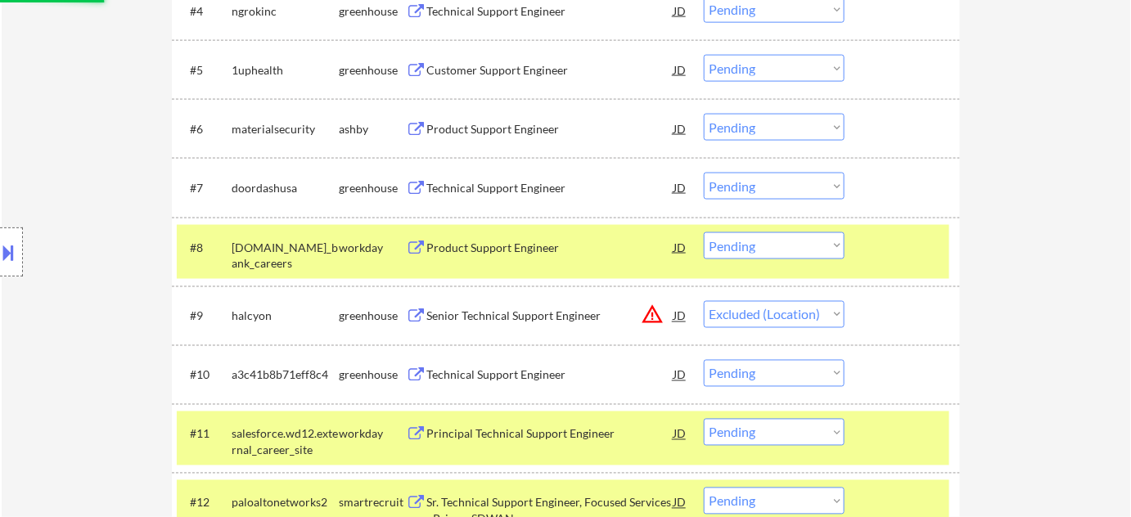
scroll to position [676, 0]
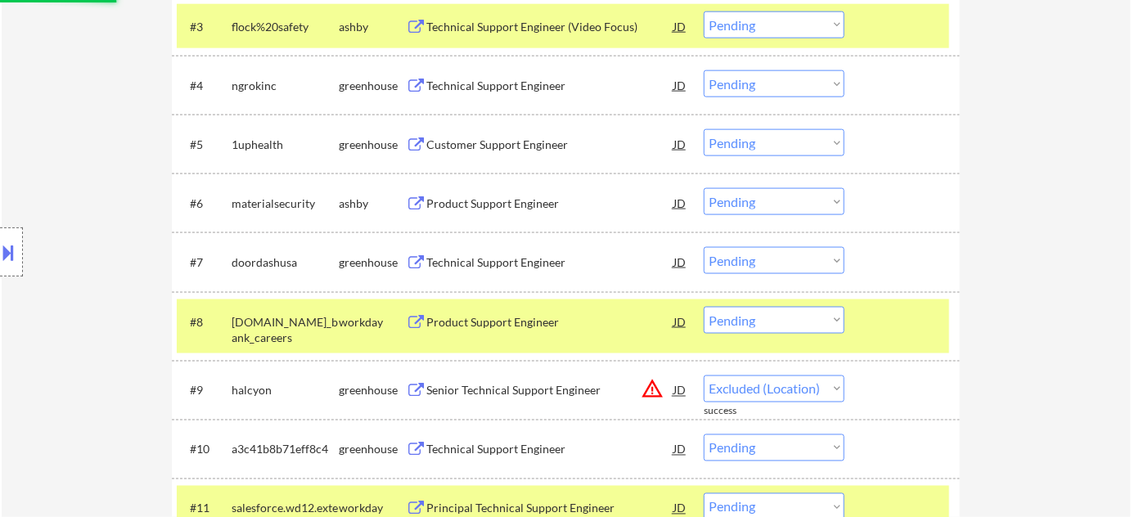
select select ""pending""
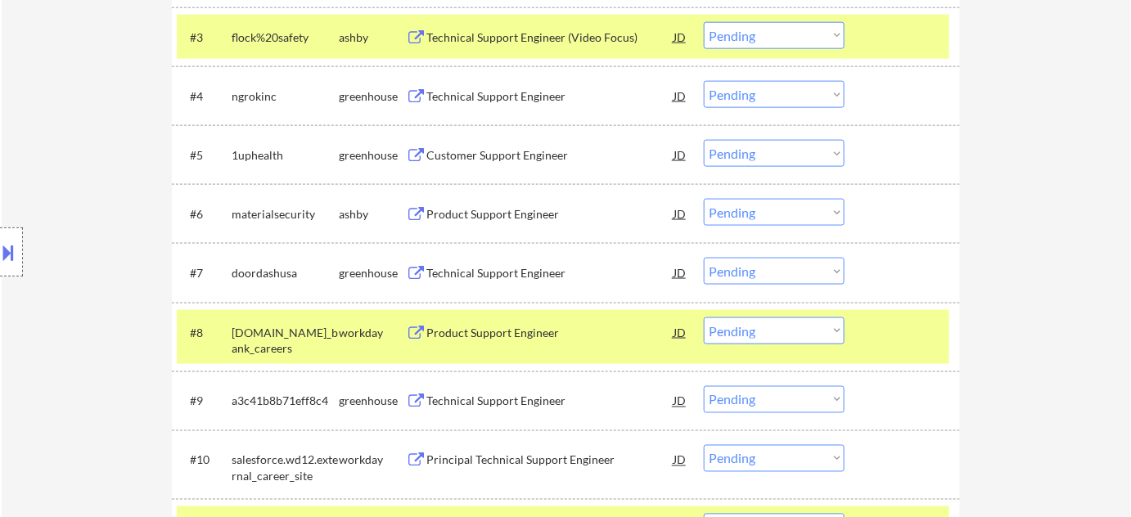
scroll to position [601, 0]
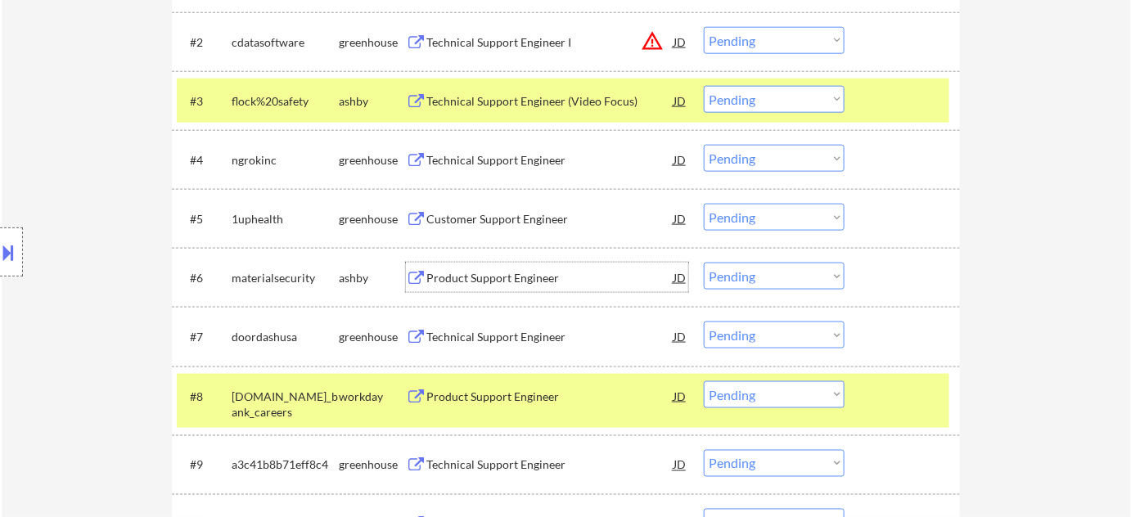
click at [533, 277] on div "Product Support Engineer" at bounding box center [549, 278] width 247 height 16
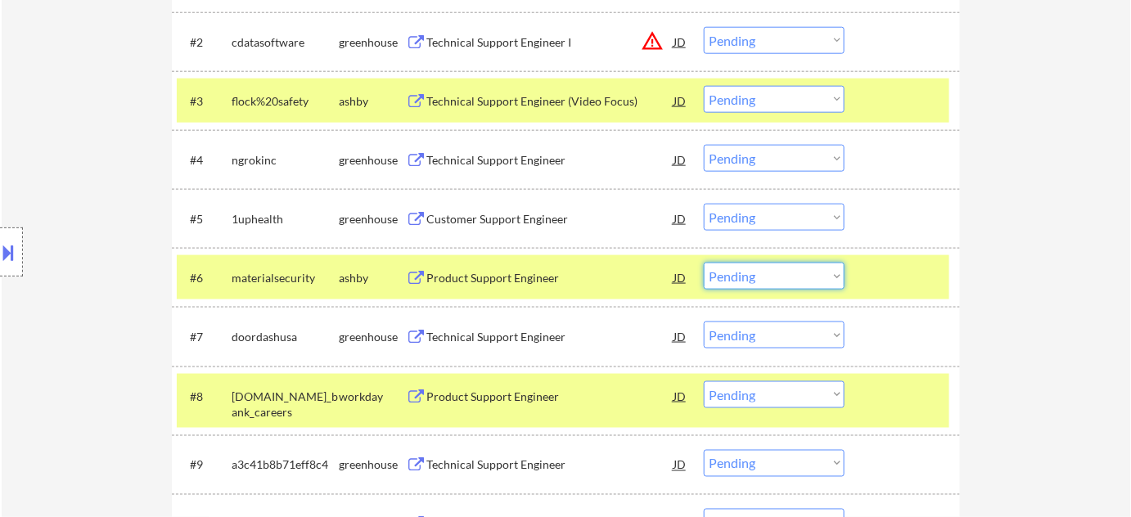
click at [796, 283] on select "Choose an option... Pending Applied Excluded (Questions) Excluded (Expired) Exc…" at bounding box center [774, 276] width 141 height 27
click at [704, 263] on select "Choose an option... Pending Applied Excluded (Questions) Excluded (Expired) Exc…" at bounding box center [774, 276] width 141 height 27
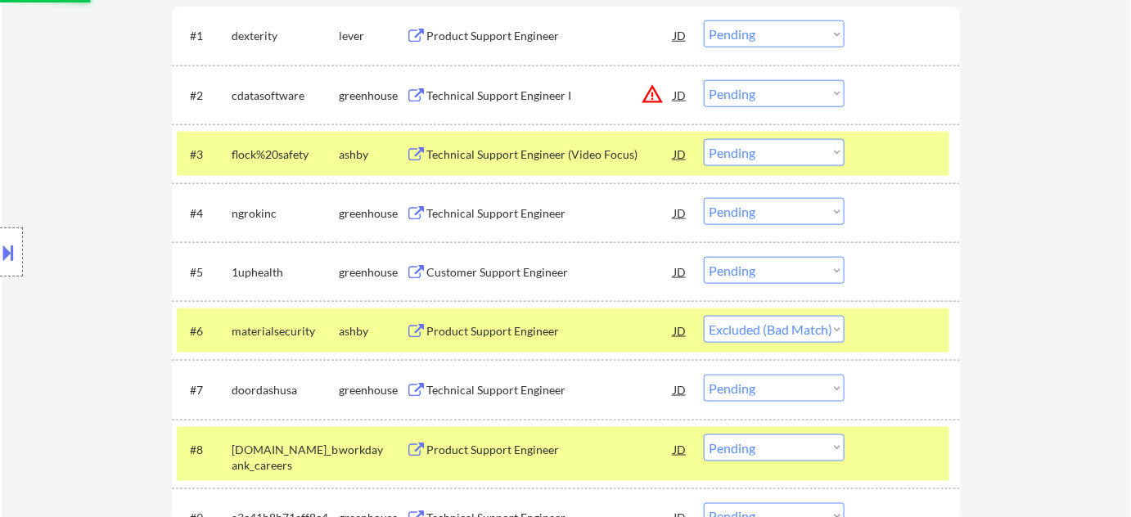
scroll to position [527, 0]
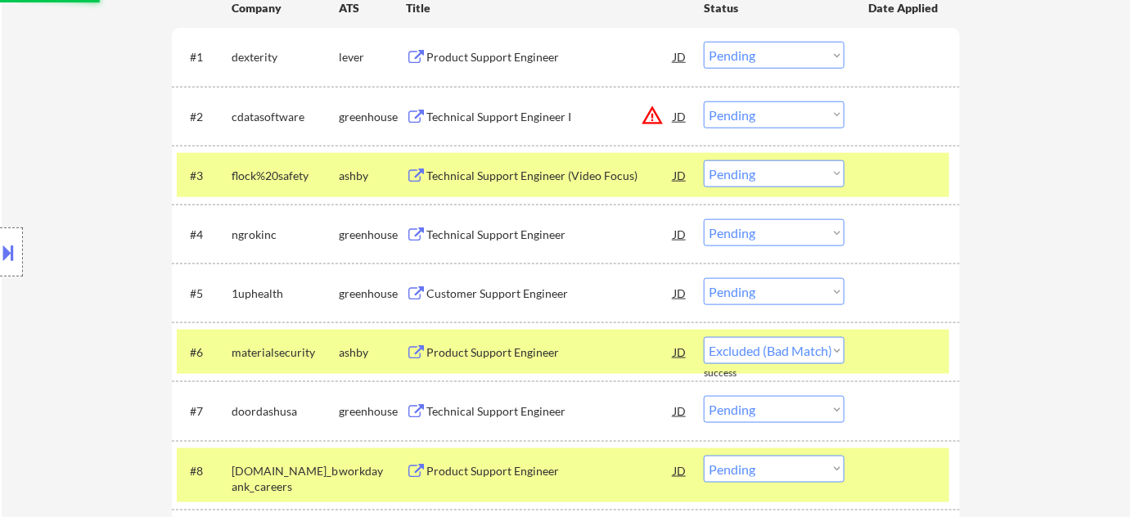
select select ""pending""
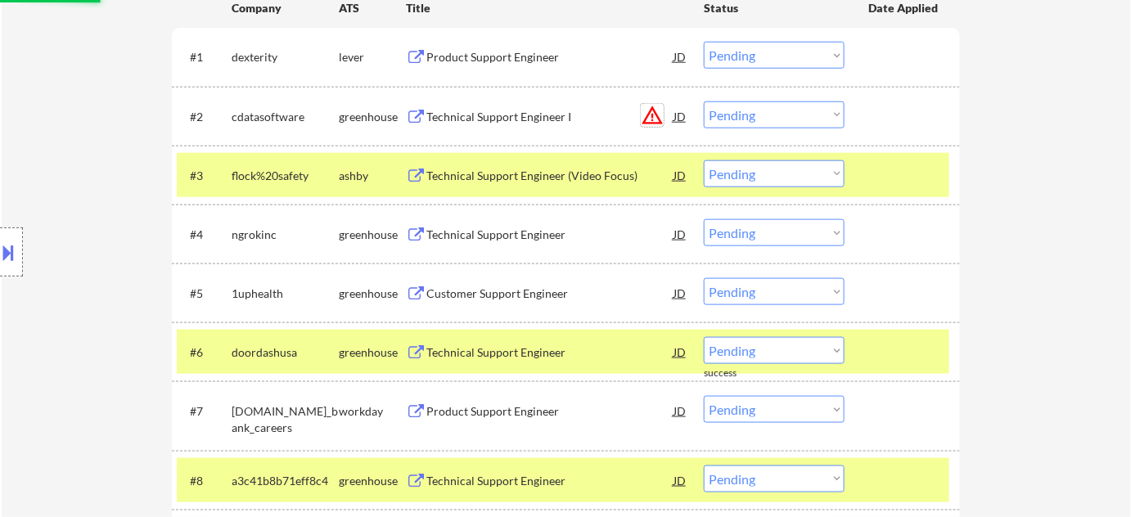
click at [656, 115] on button "warning_amber" at bounding box center [652, 115] width 23 height 23
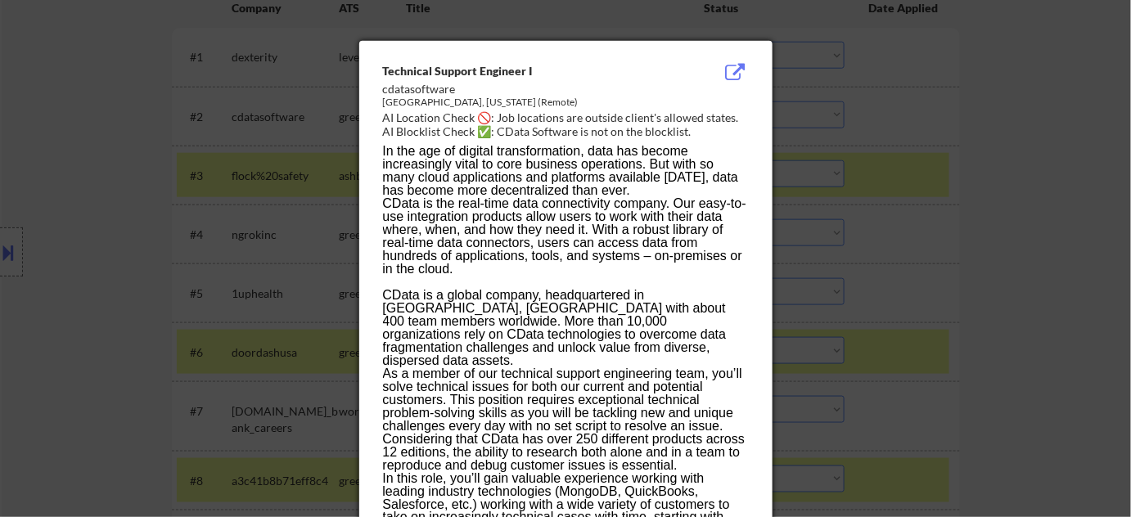
click at [944, 241] on div at bounding box center [565, 258] width 1131 height 517
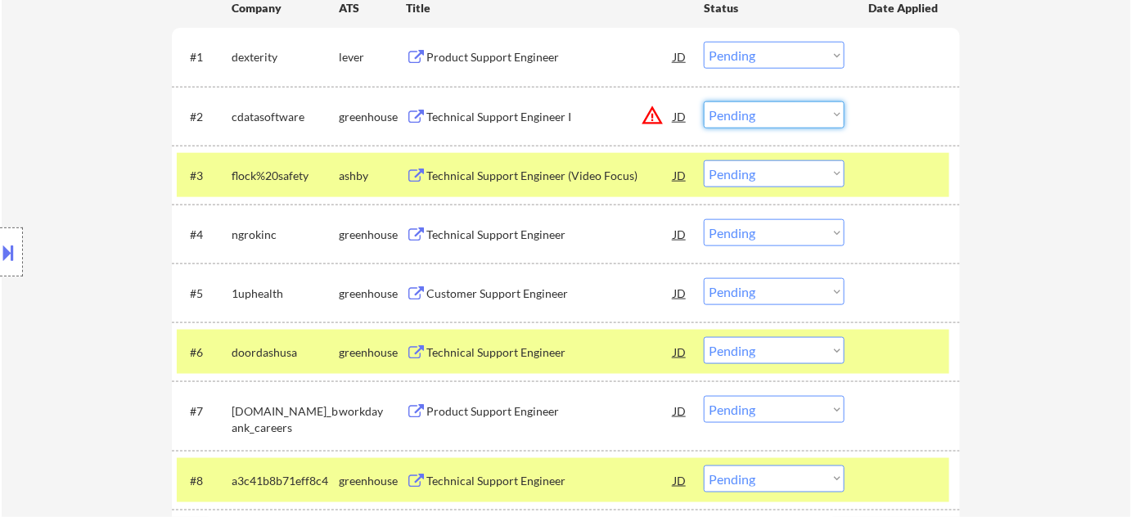
click at [742, 101] on select "Choose an option... Pending Applied Excluded (Questions) Excluded (Expired) Exc…" at bounding box center [774, 114] width 141 height 27
click at [704, 101] on select "Choose an option... Pending Applied Excluded (Questions) Excluded (Expired) Exc…" at bounding box center [774, 114] width 141 height 27
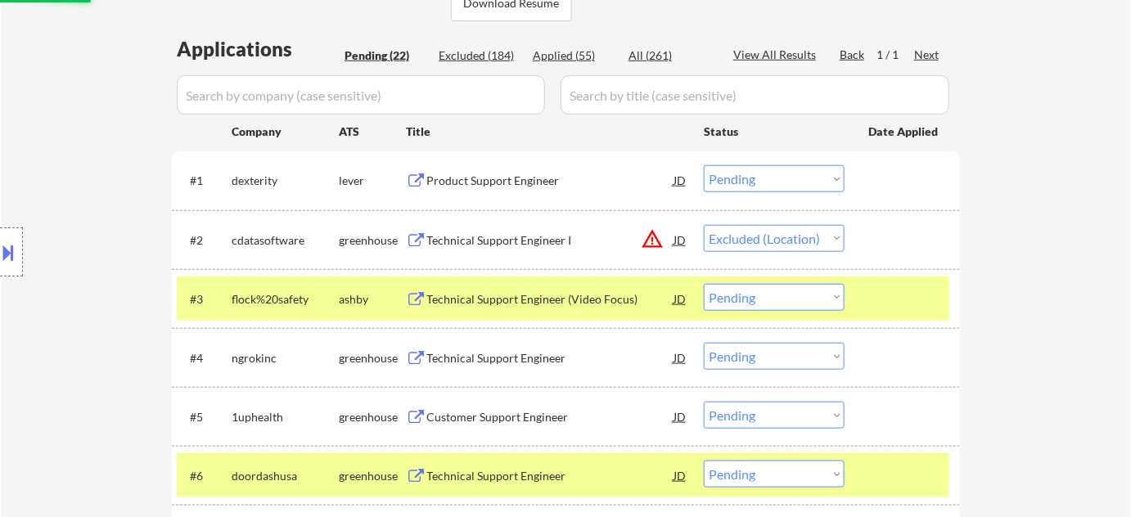
scroll to position [378, 0]
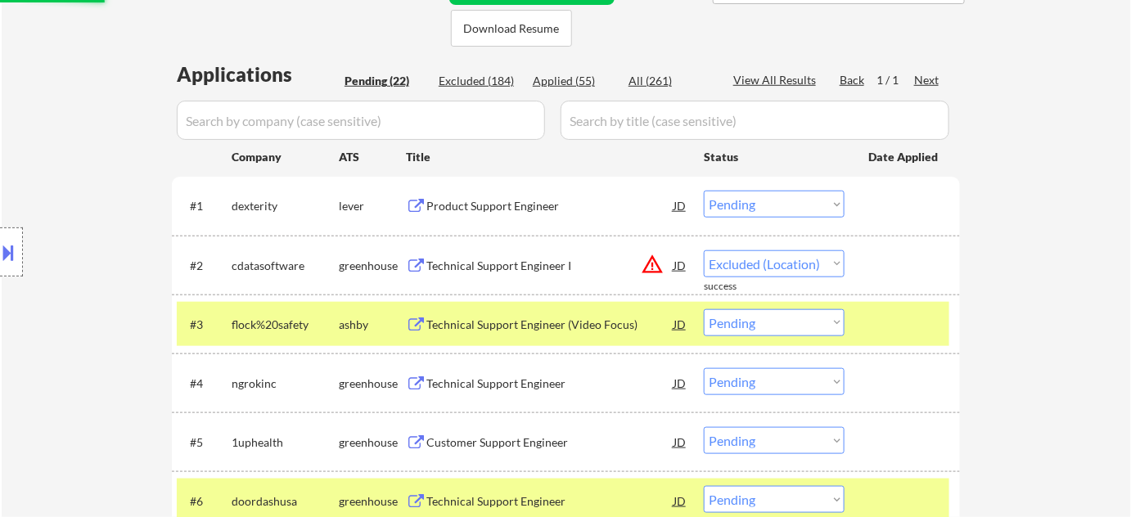
select select ""pending""
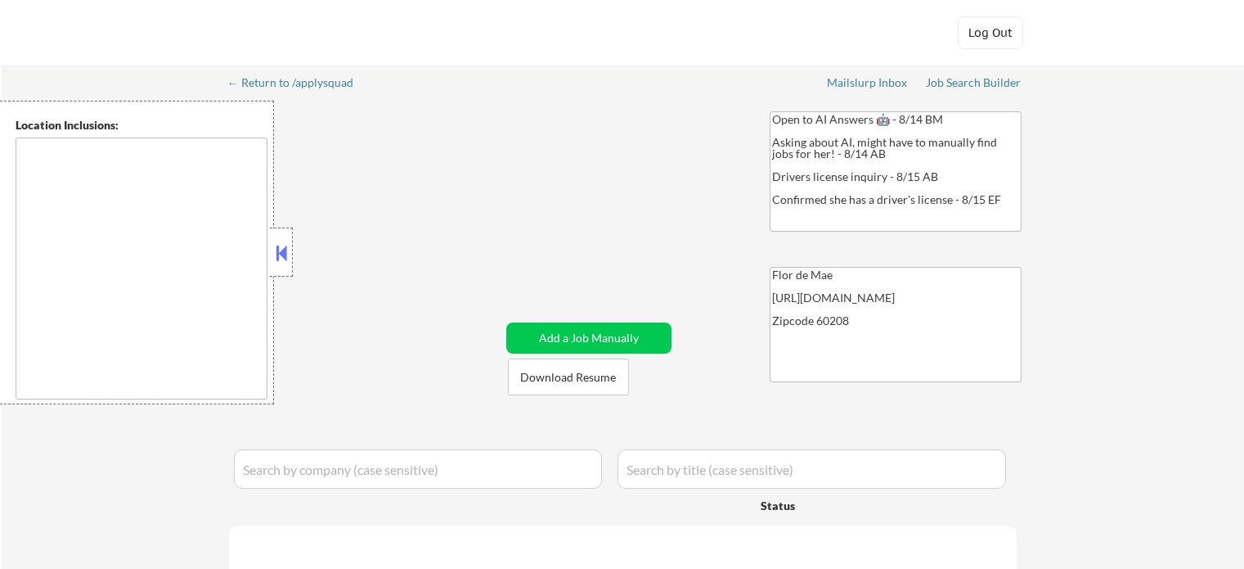
type textarea "[GEOGRAPHIC_DATA], [GEOGRAPHIC_DATA][PERSON_NAME], [GEOGRAPHIC_DATA], [GEOGRAPH…"
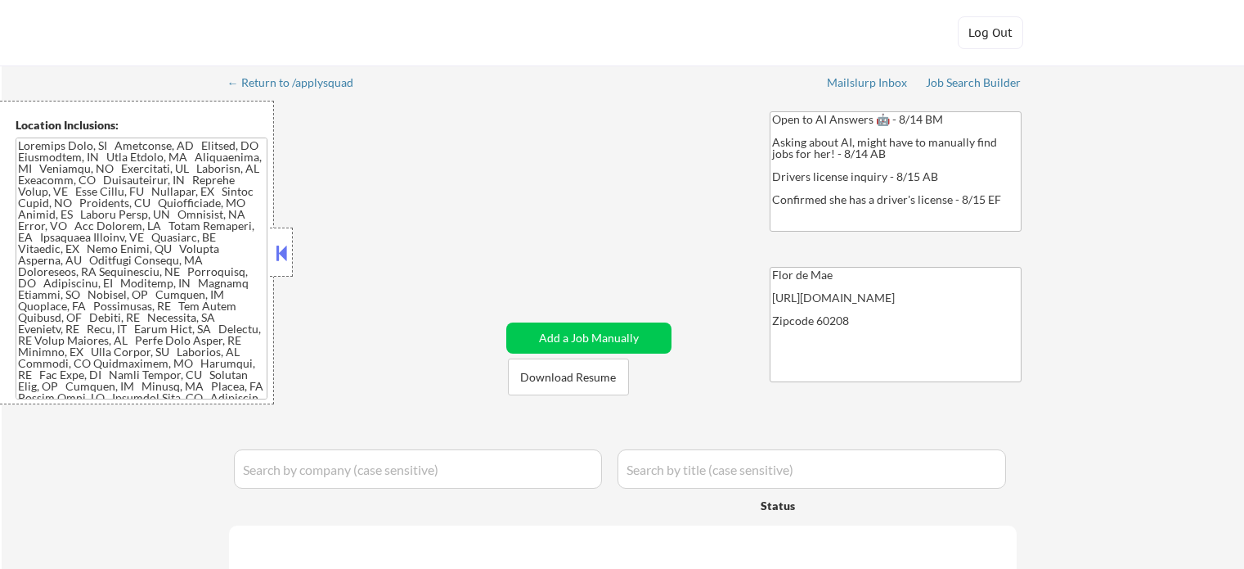
select select ""pending""
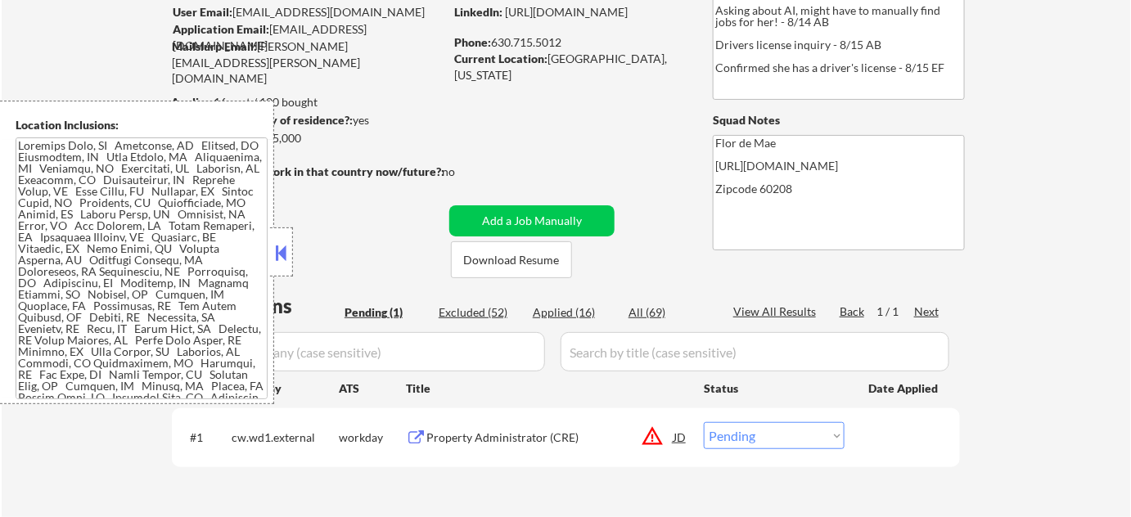
scroll to position [148, 0]
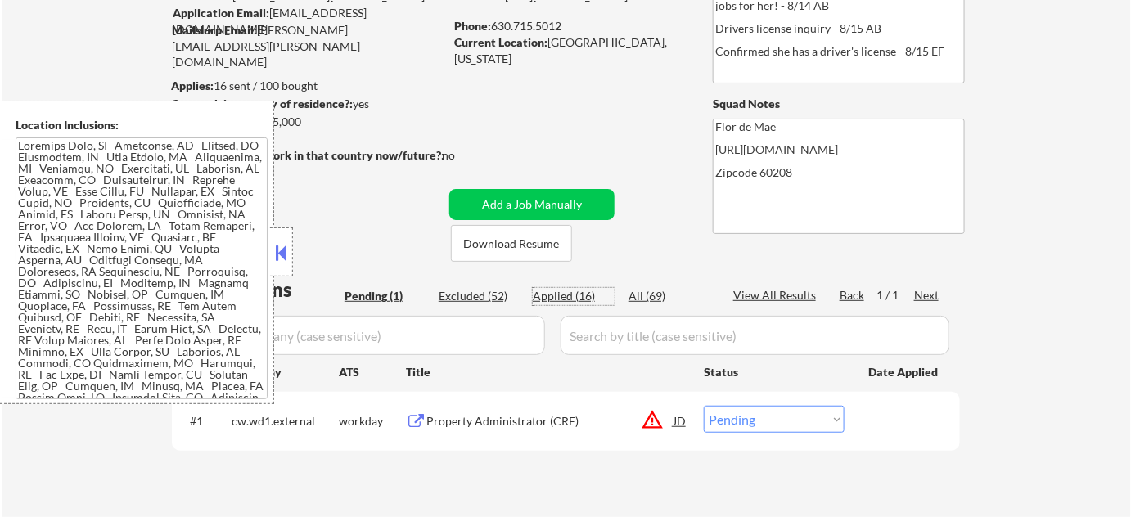
click at [553, 296] on div "Applied (16)" at bounding box center [574, 296] width 82 height 16
click at [283, 254] on button at bounding box center [281, 253] width 18 height 25
select select ""applied""
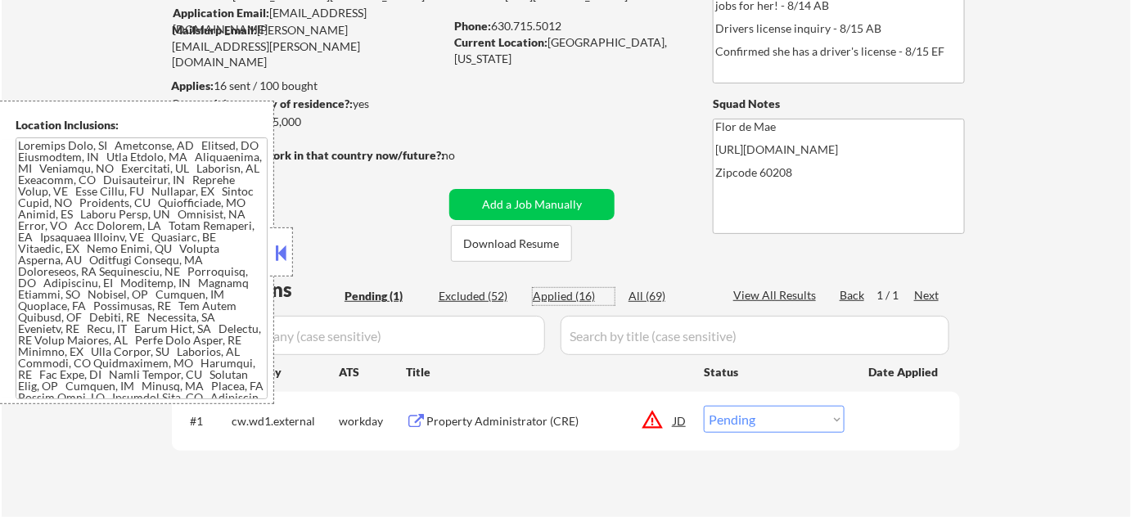
select select ""applied""
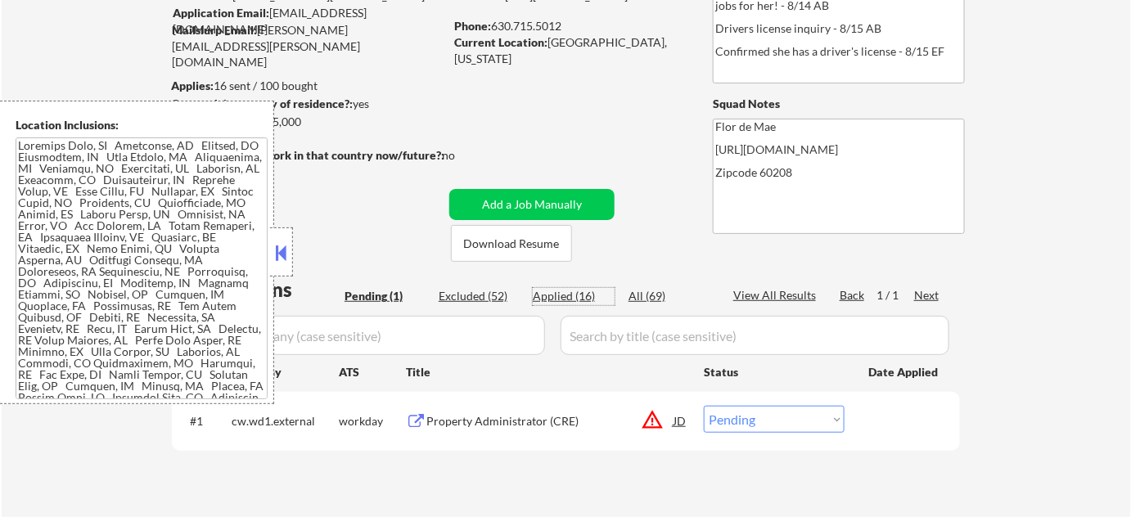
select select ""applied""
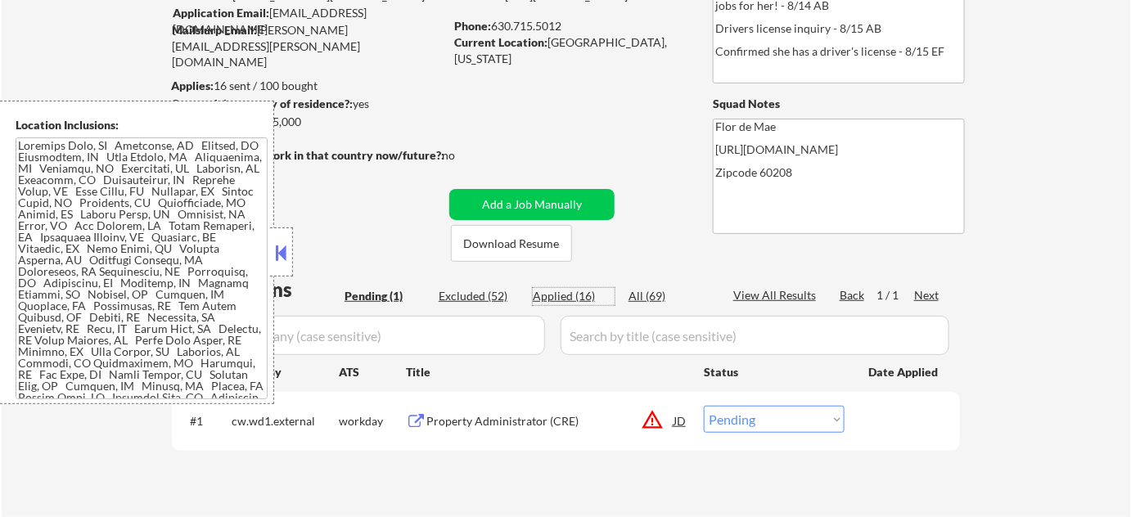
select select ""applied""
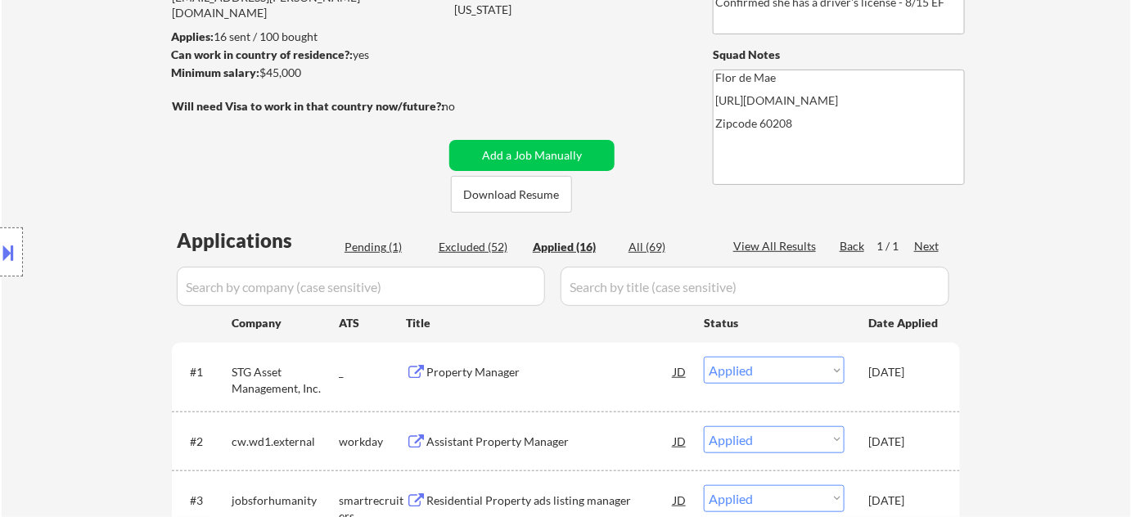
scroll to position [223, 0]
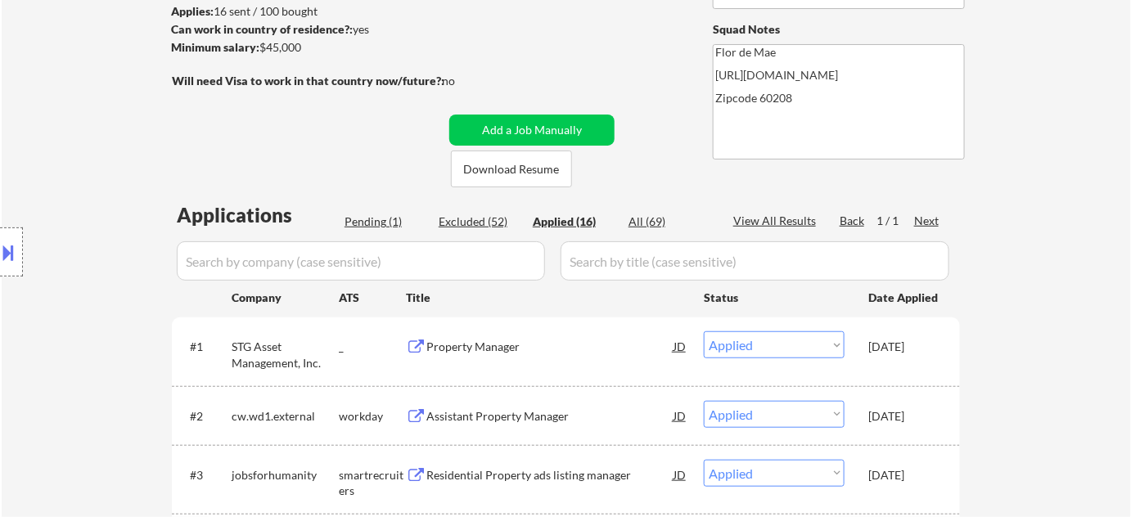
click at [375, 224] on div "Pending (1)" at bounding box center [385, 222] width 82 height 16
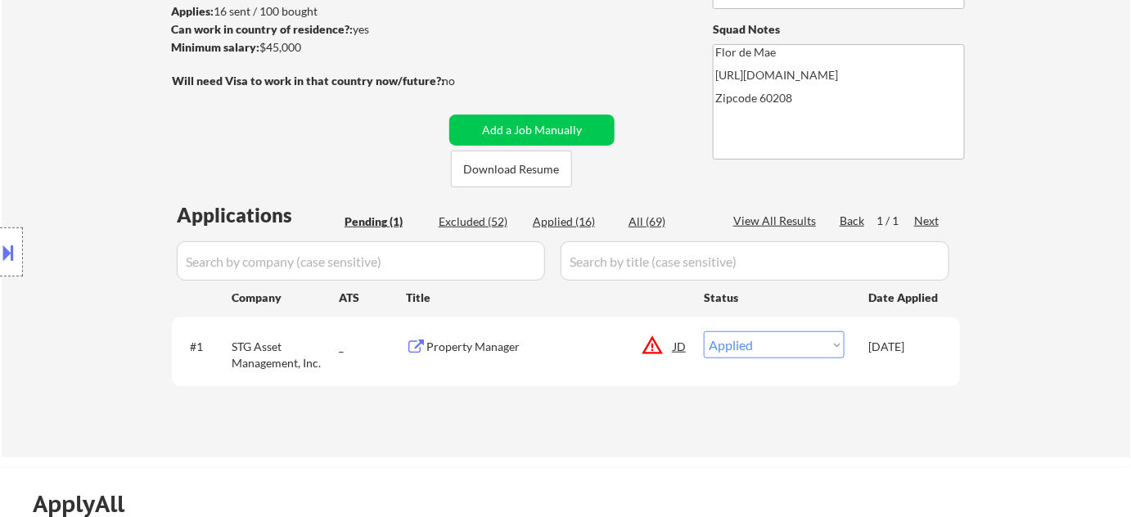
select select ""pending""
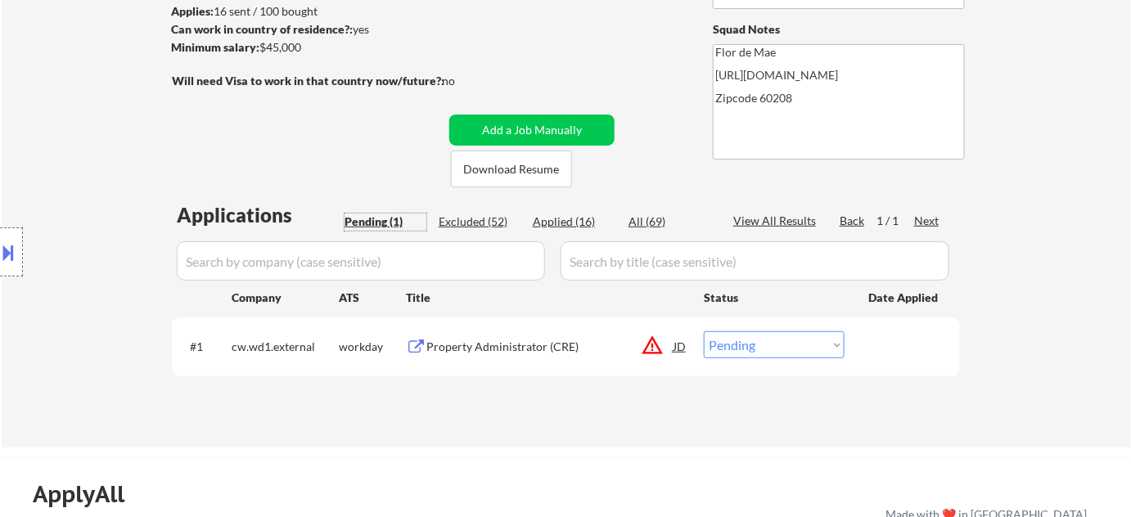
click at [652, 342] on button "warning_amber" at bounding box center [652, 345] width 23 height 23
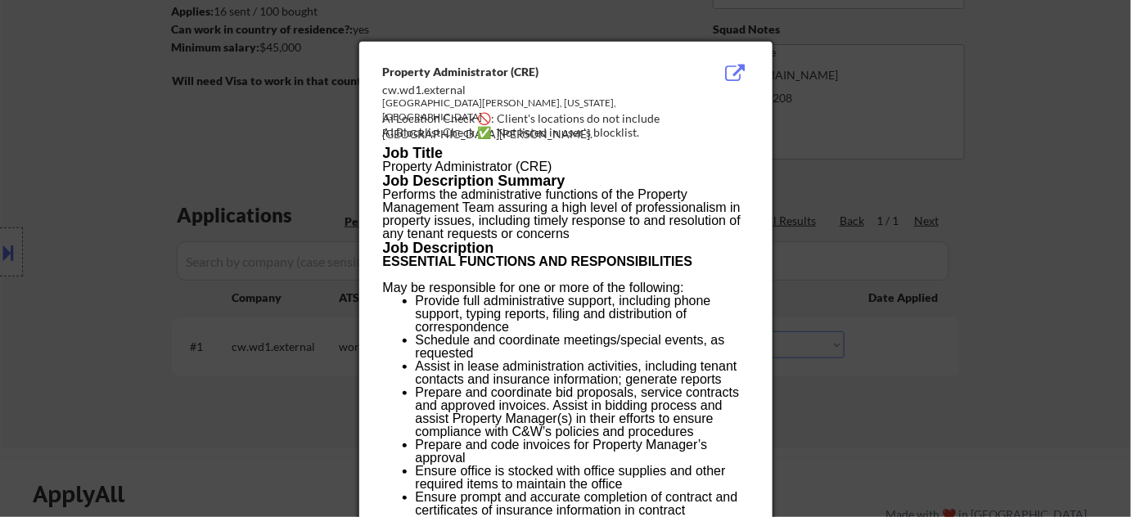
click at [16, 286] on div at bounding box center [565, 258] width 1131 height 517
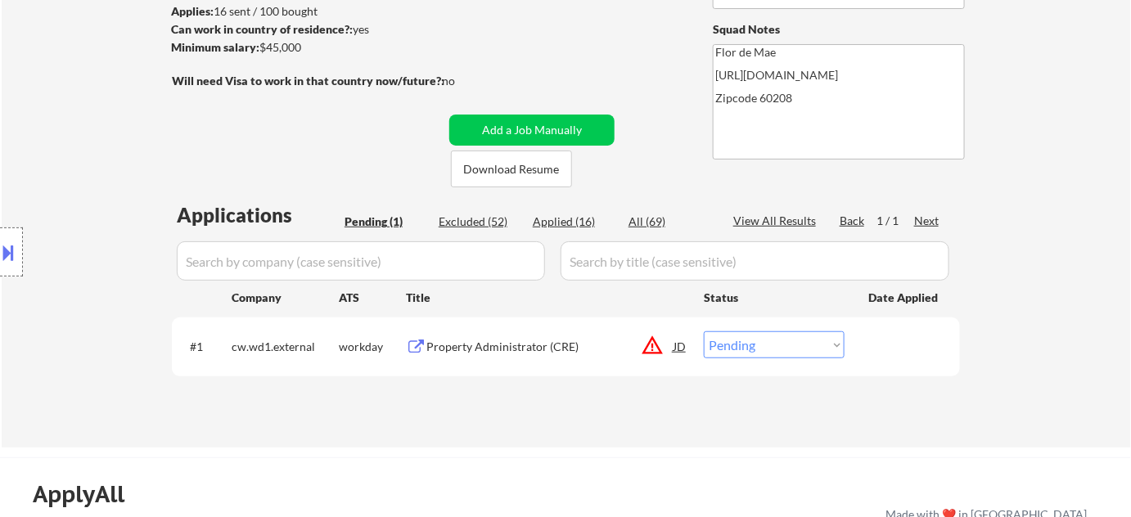
click at [11, 263] on button at bounding box center [9, 252] width 18 height 27
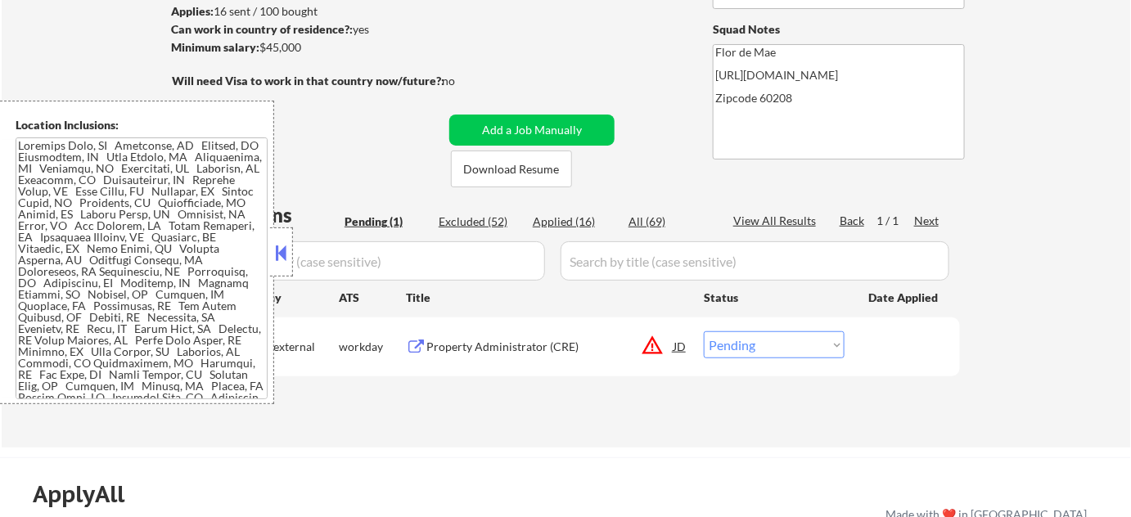
scroll to position [163, 0]
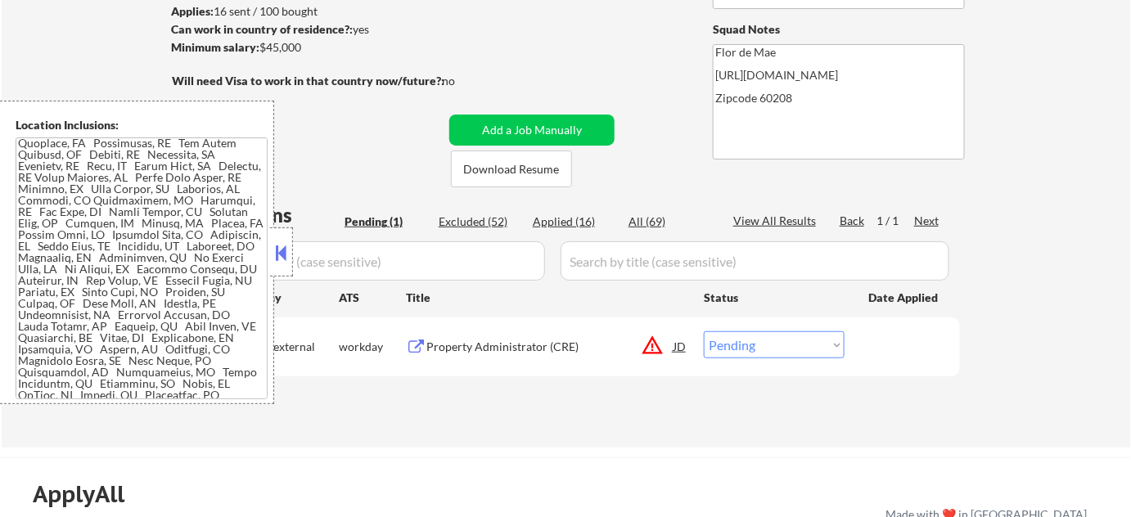
click at [290, 256] on button at bounding box center [281, 253] width 18 height 25
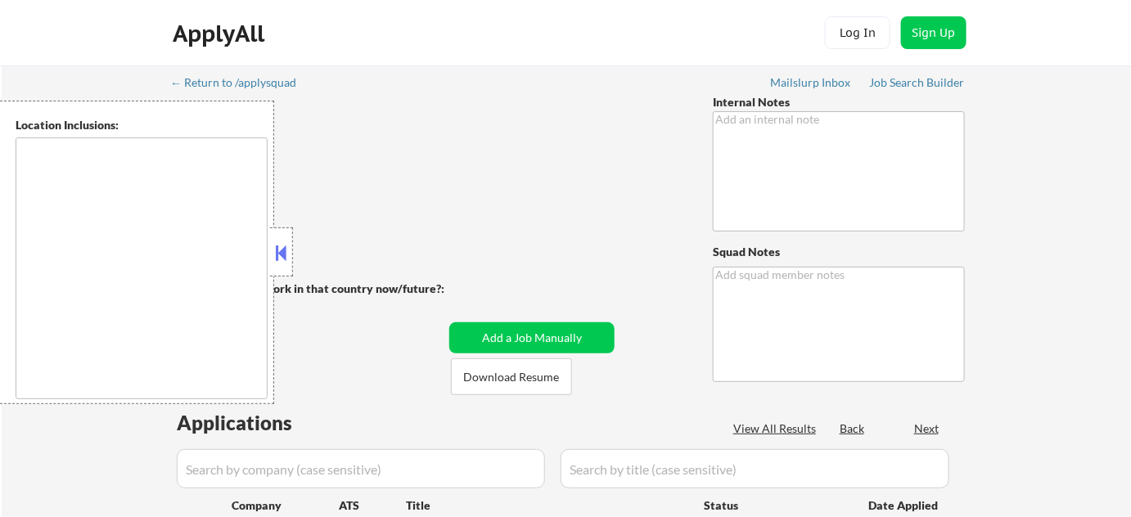
type textarea "[PERSON_NAME] de [PERSON_NAME] 78702"
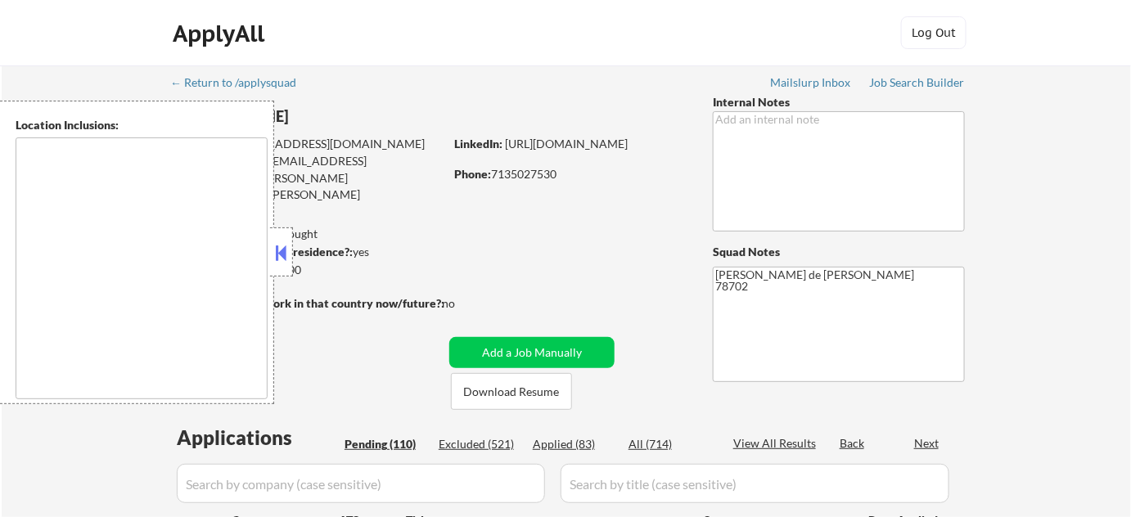
type textarea "[GEOGRAPHIC_DATA], [GEOGRAPHIC_DATA] [GEOGRAPHIC_DATA], [GEOGRAPHIC_DATA] [GEOG…"
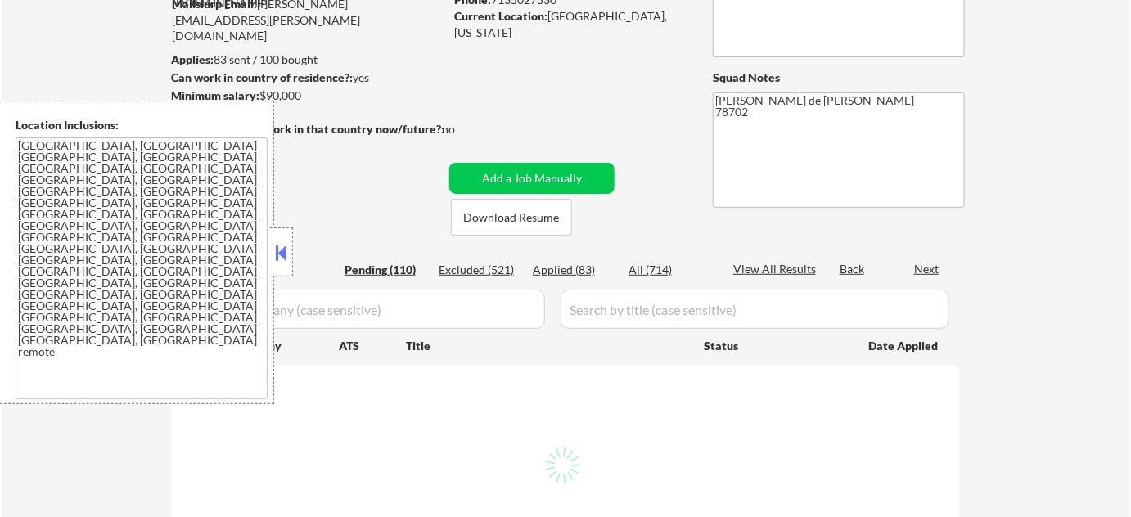
scroll to position [297, 0]
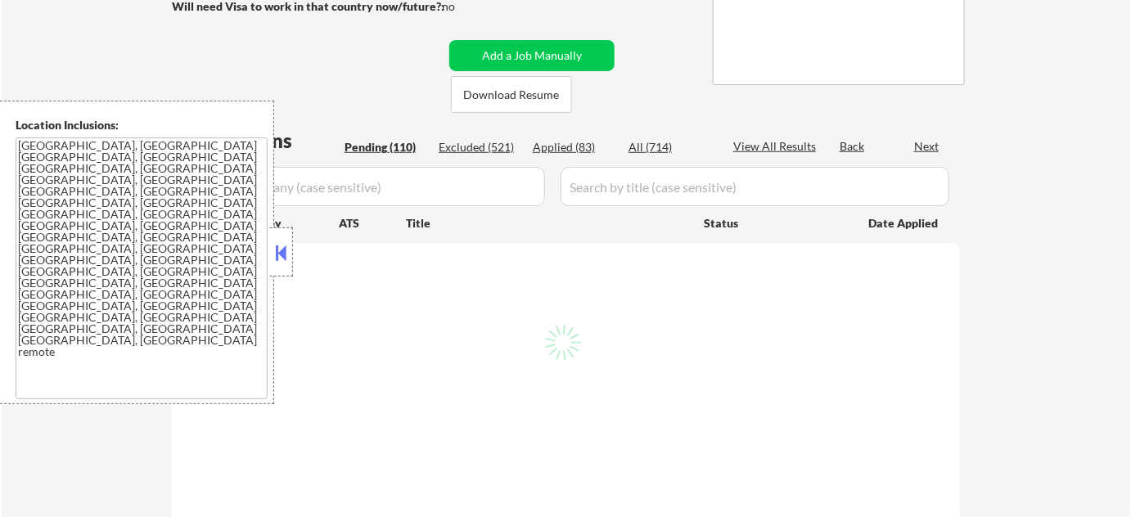
click at [275, 250] on button at bounding box center [281, 253] width 18 height 25
select select ""pending""
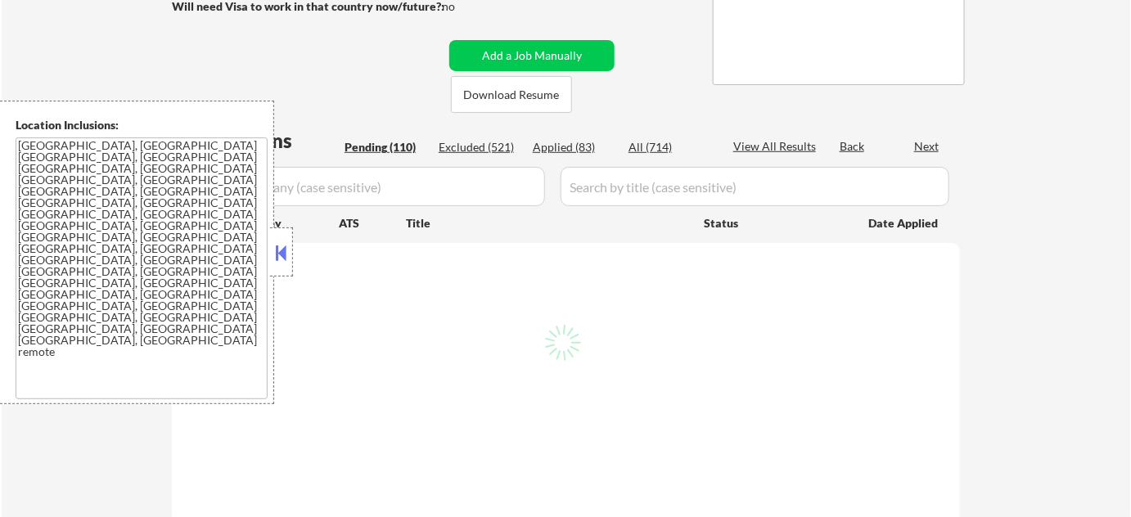
select select ""pending""
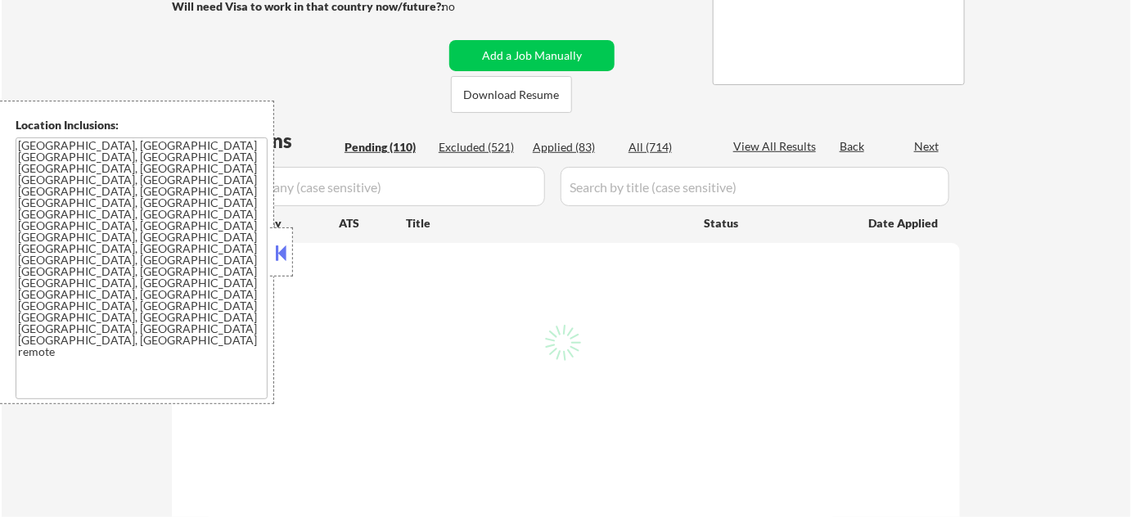
select select ""pending""
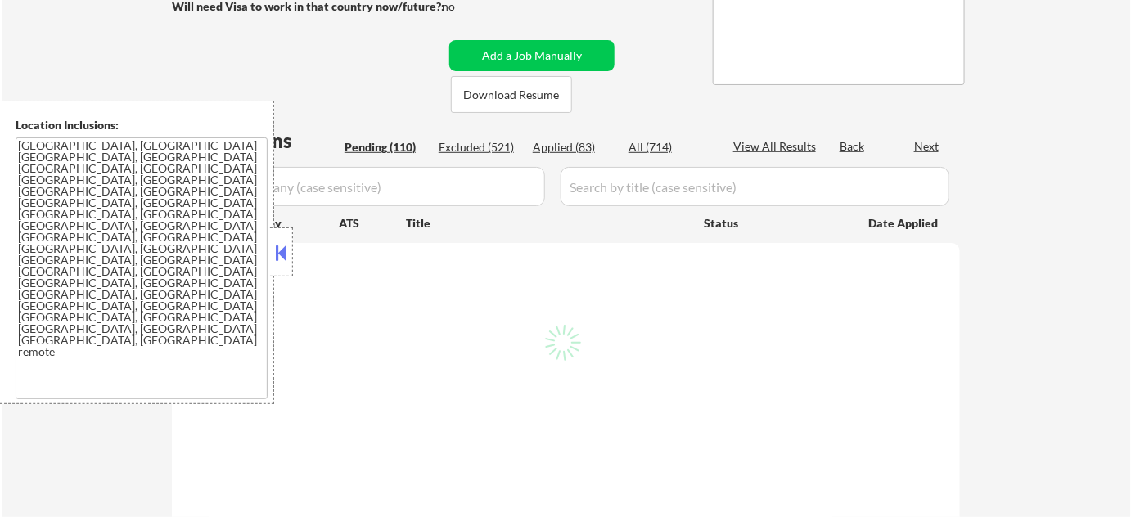
select select ""pending""
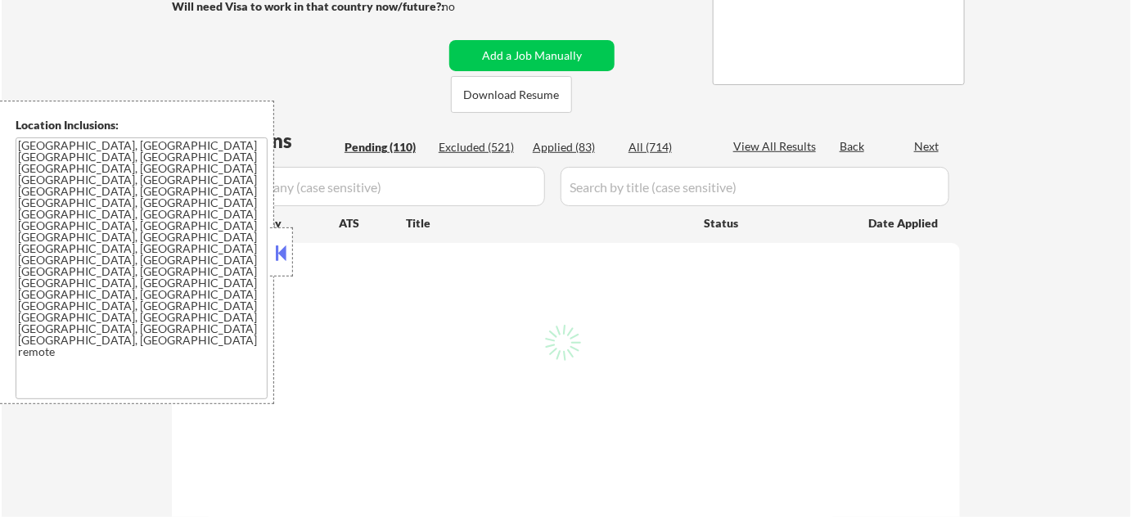
select select ""pending""
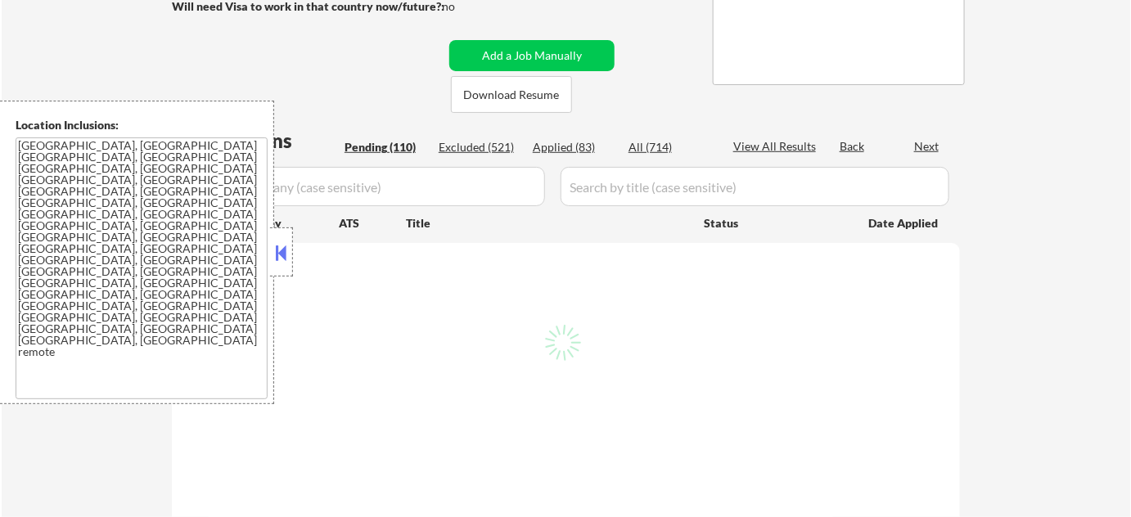
select select ""pending""
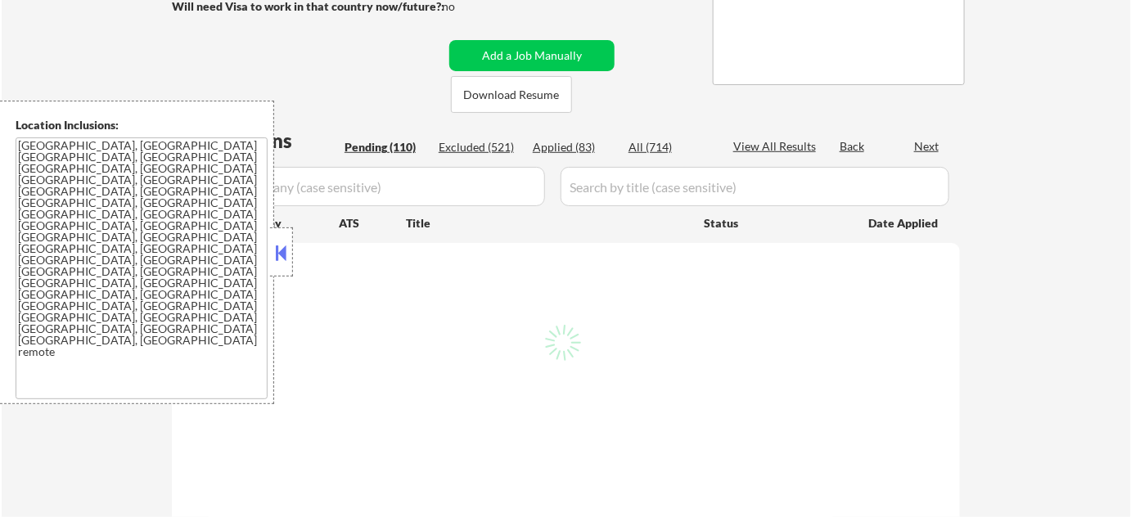
select select ""pending""
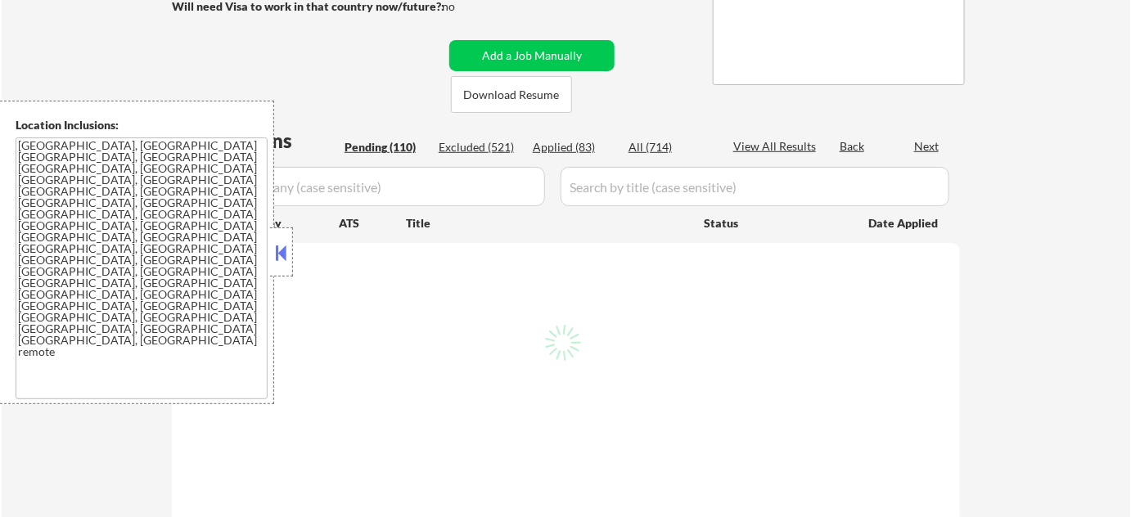
select select ""pending""
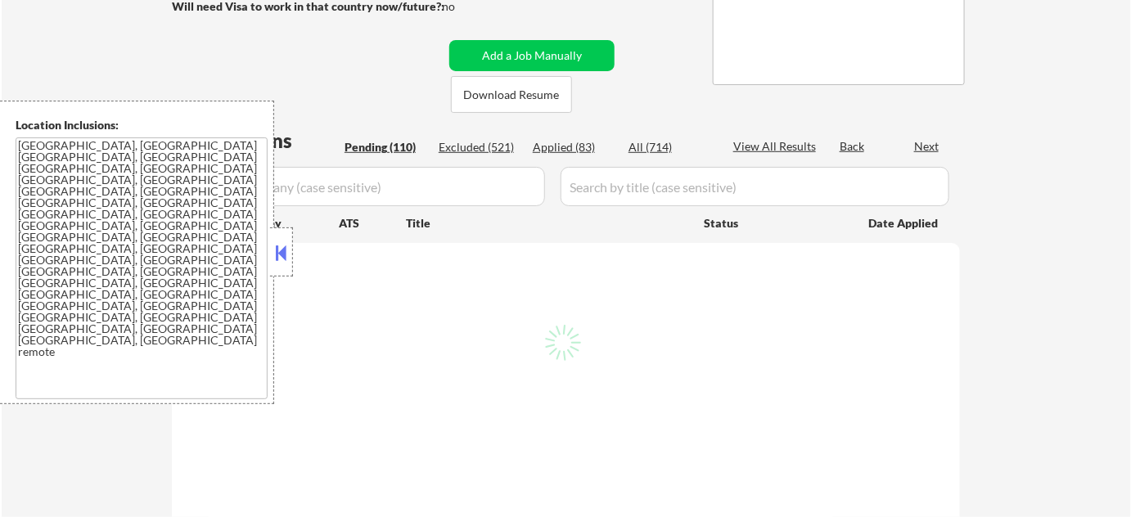
select select ""pending""
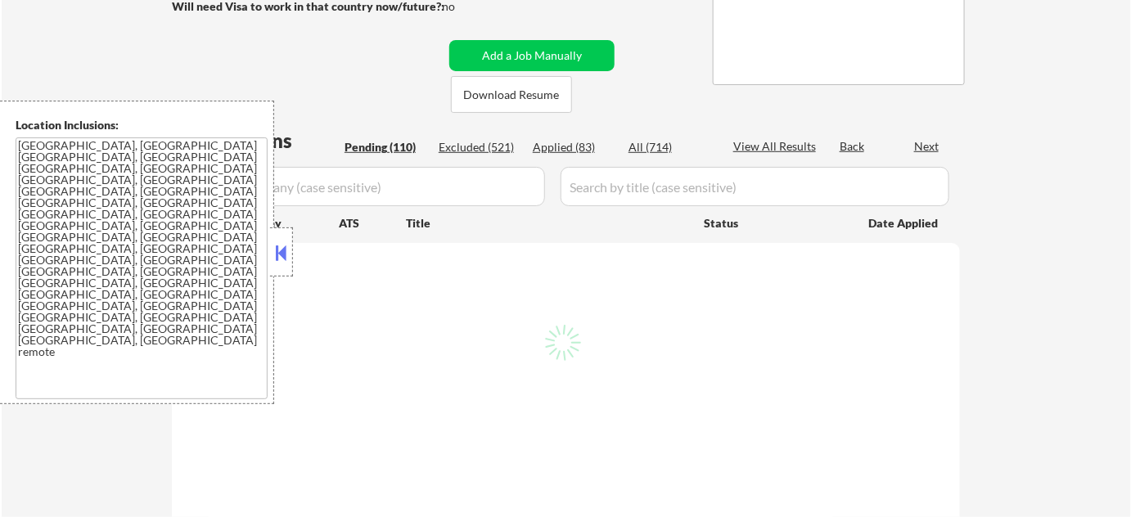
select select ""pending""
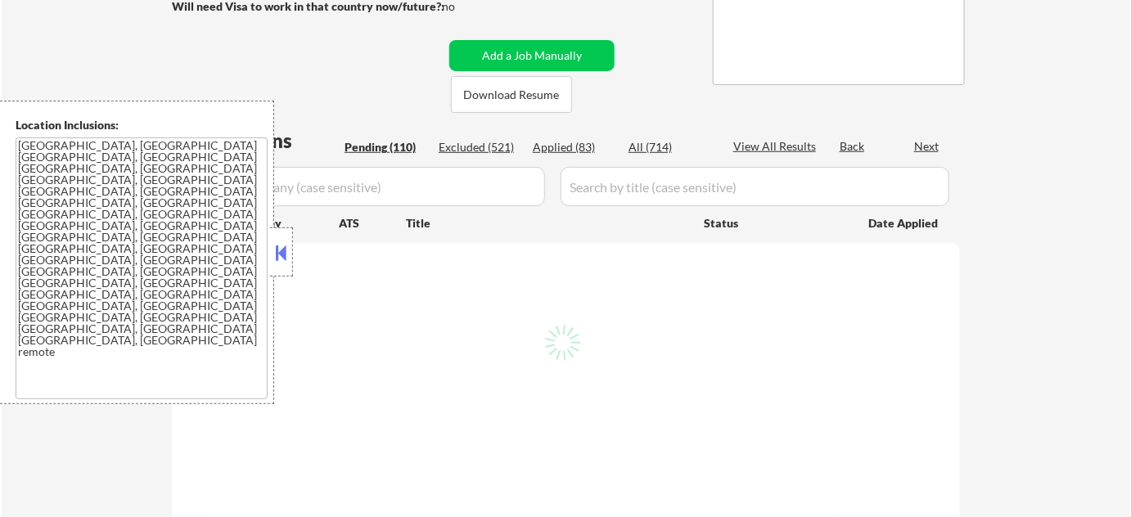
select select ""pending""
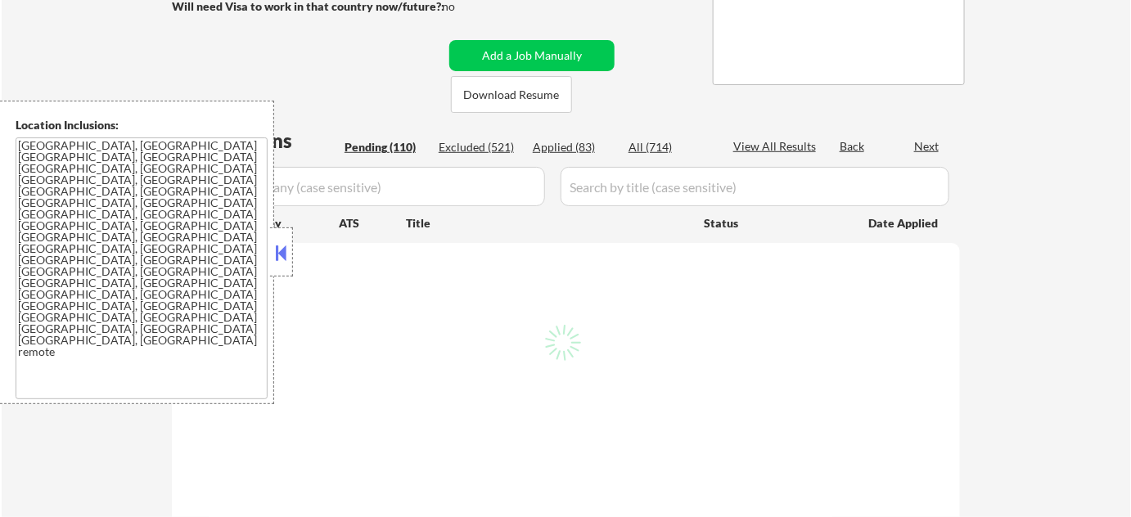
select select ""pending""
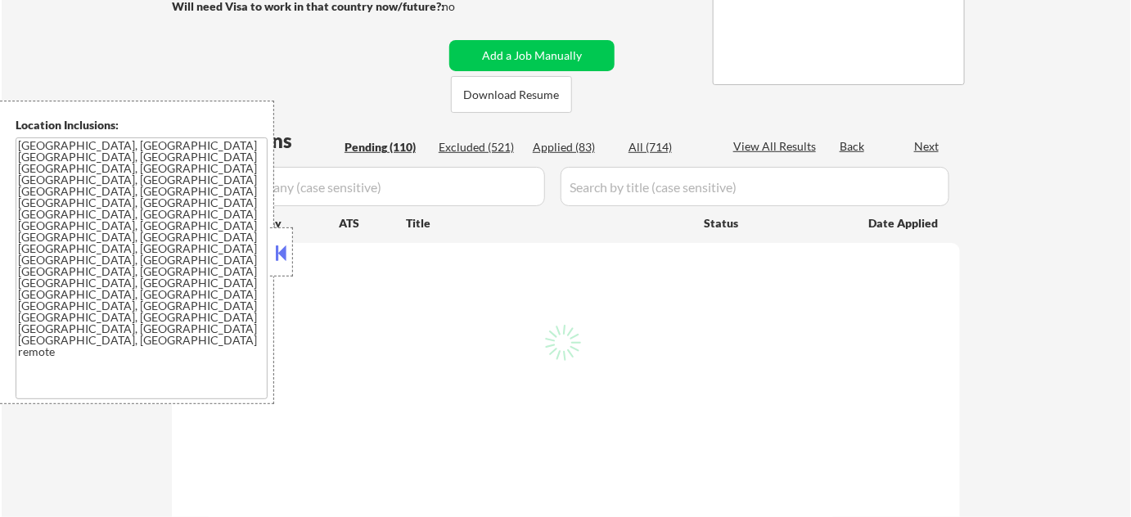
select select ""pending""
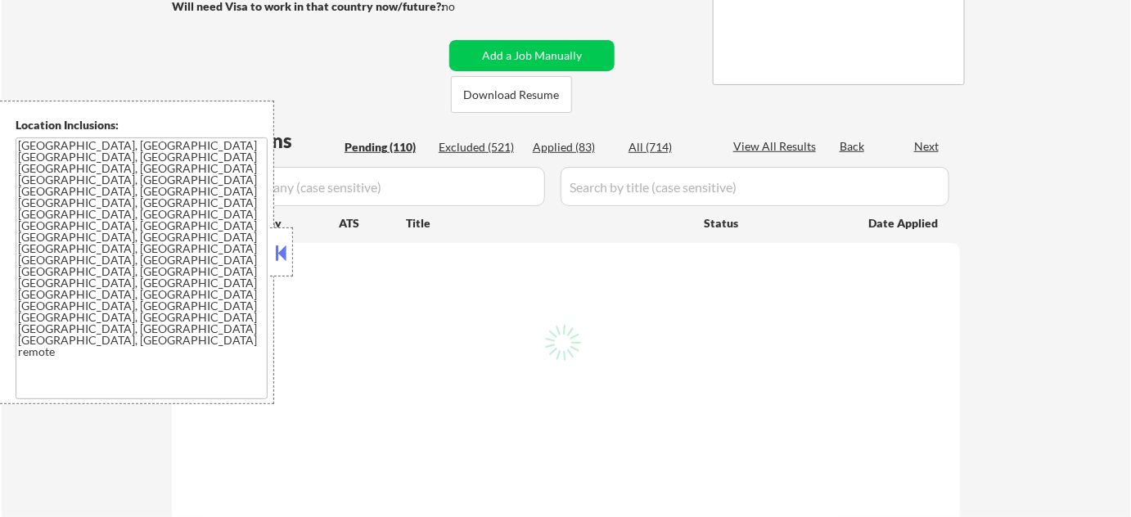
select select ""pending""
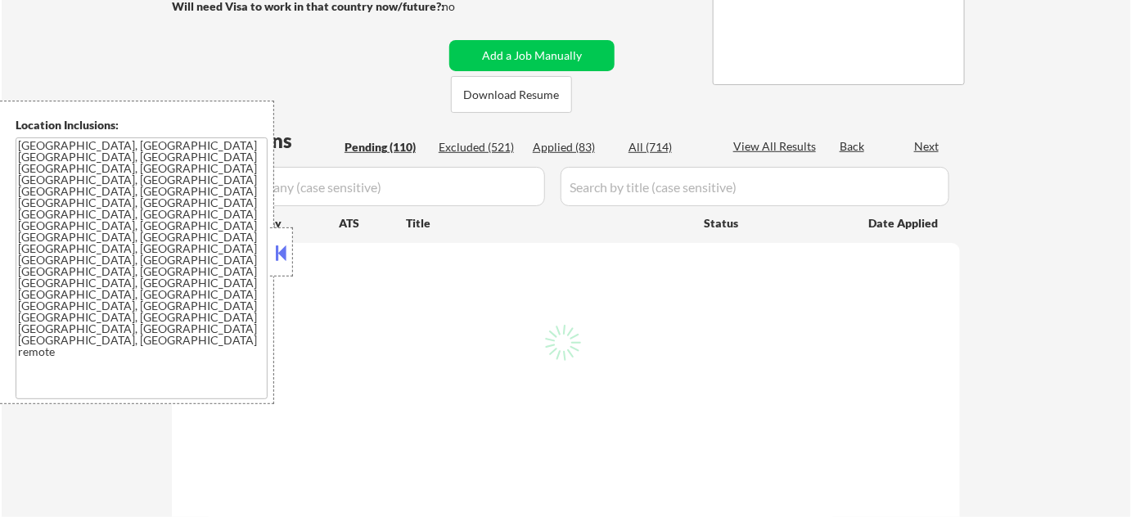
select select ""pending""
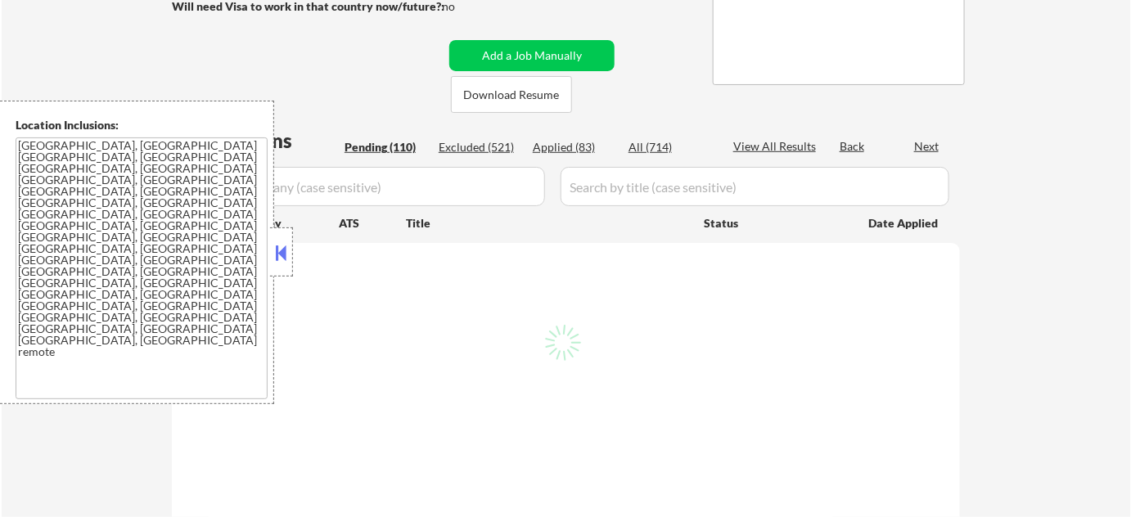
select select ""pending""
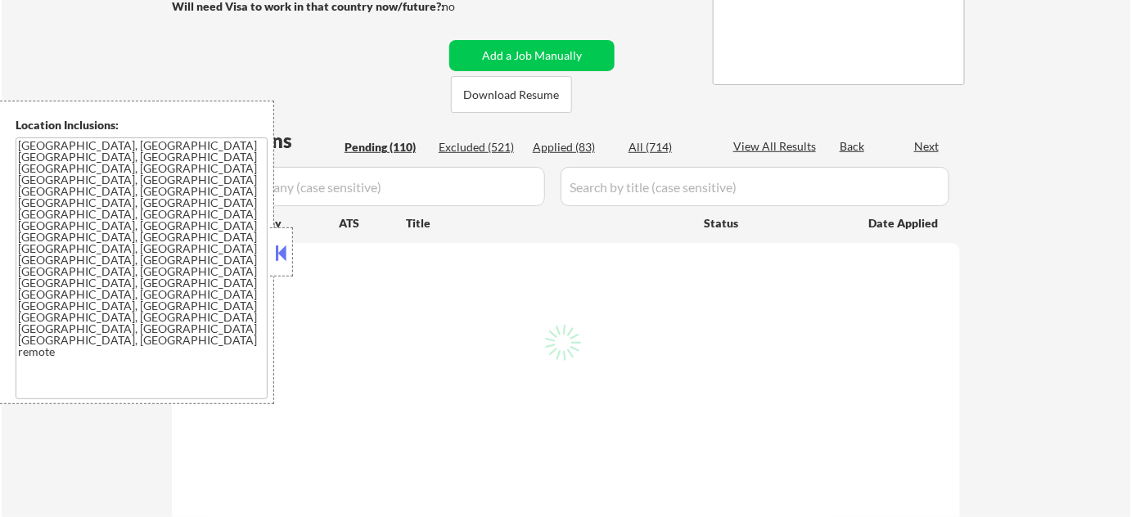
select select ""pending""
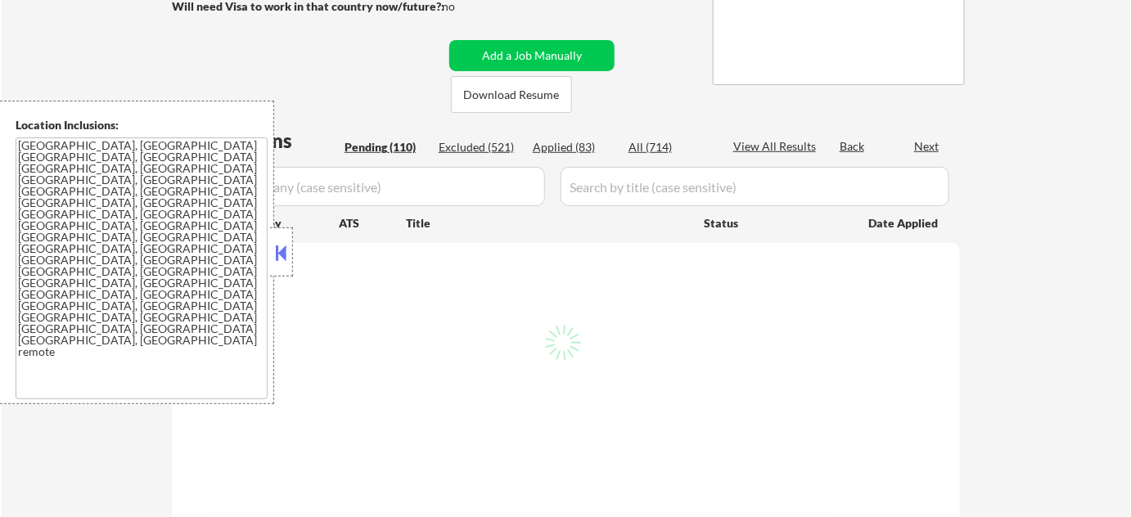
select select ""pending""
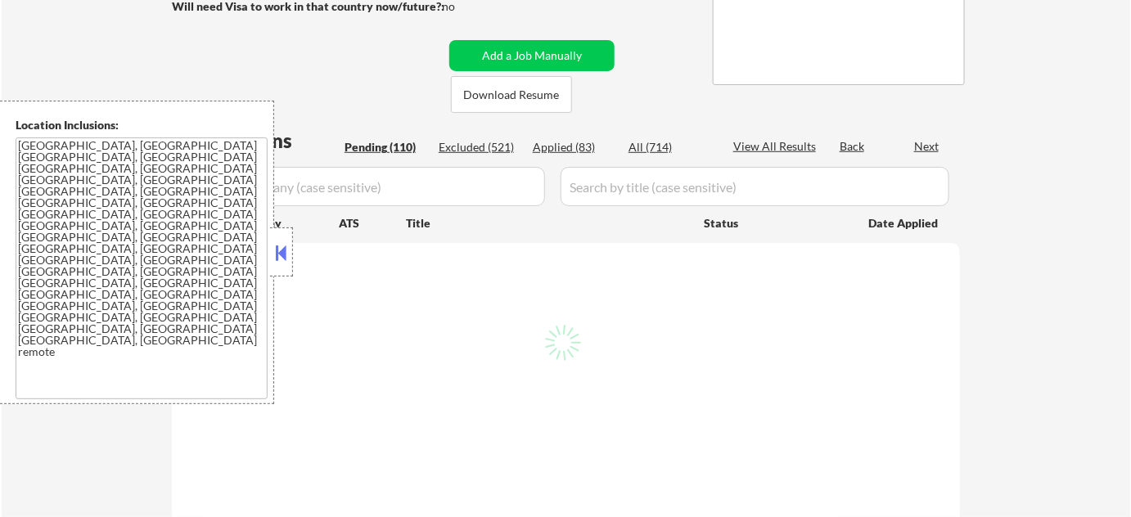
select select ""pending""
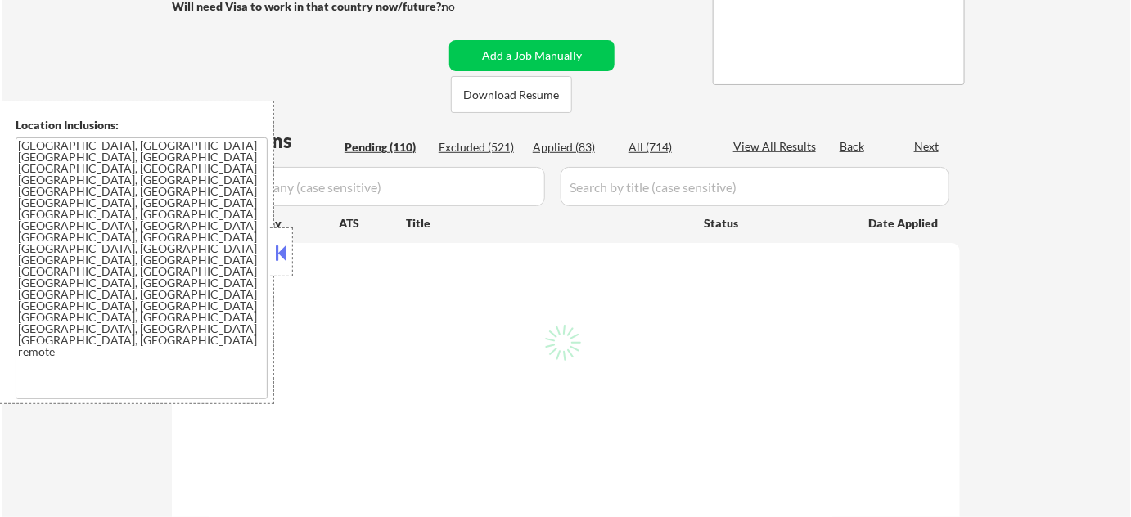
select select ""pending""
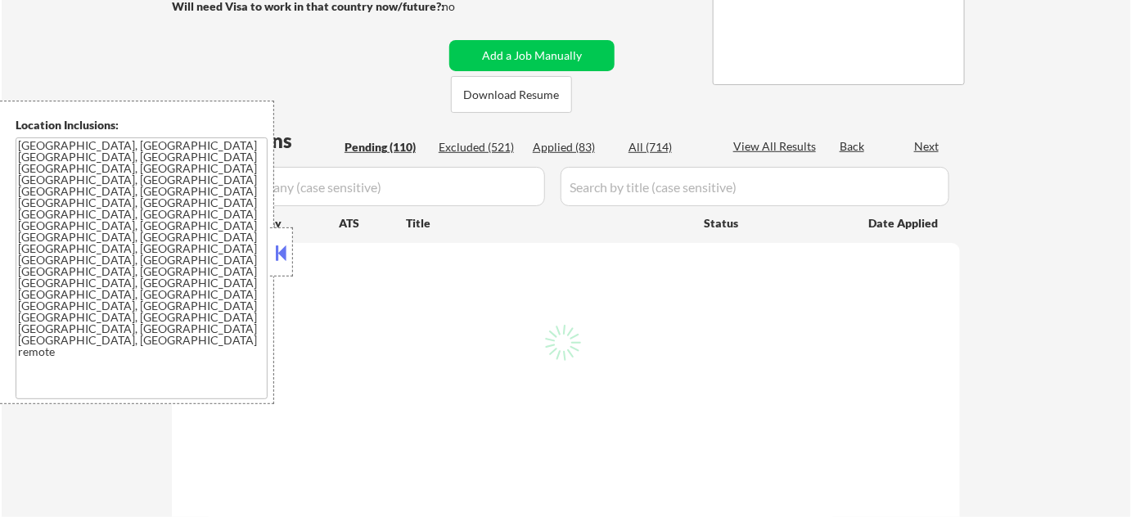
select select ""pending""
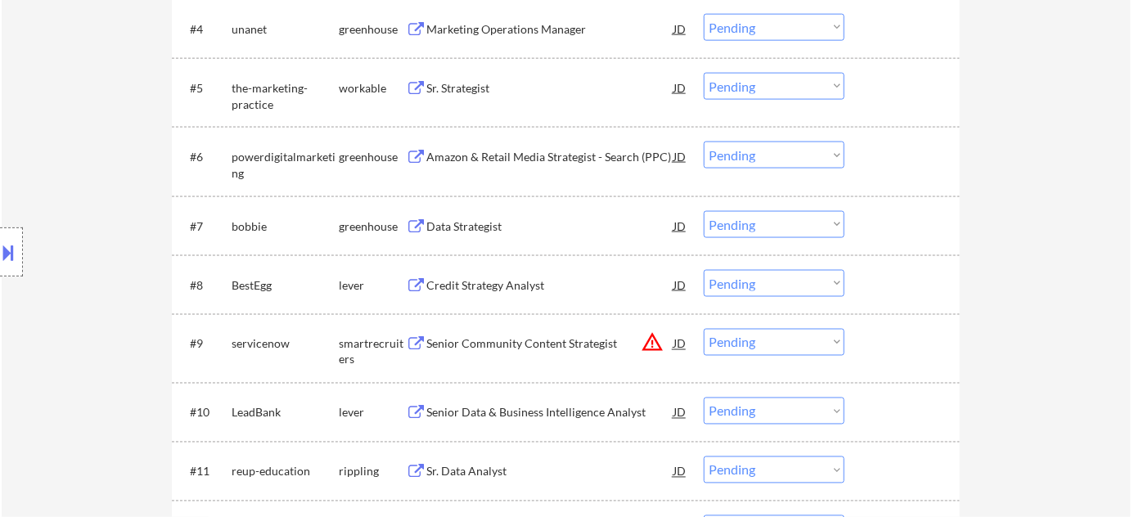
scroll to position [744, 0]
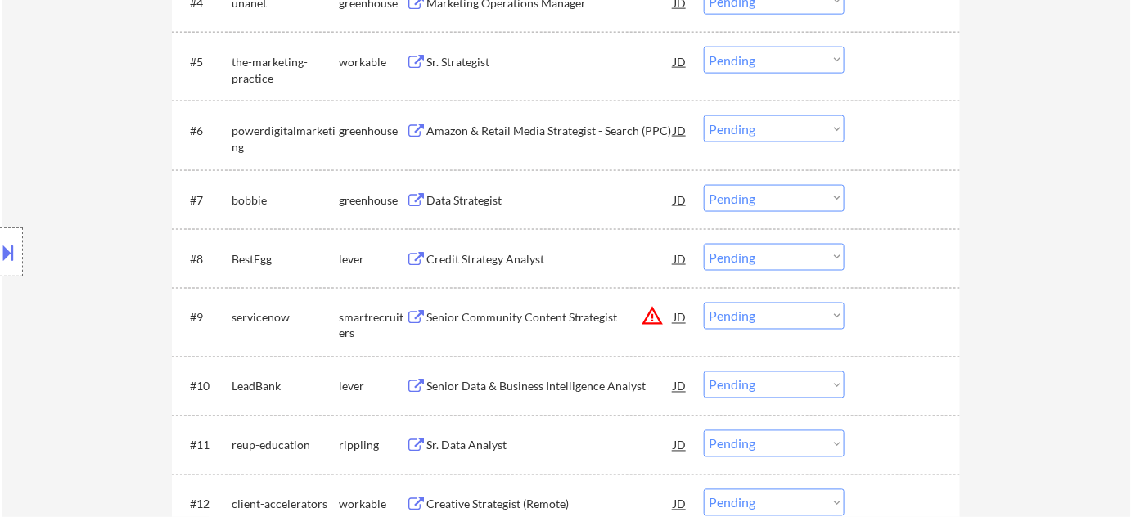
click at [647, 314] on button "warning_amber" at bounding box center [652, 316] width 23 height 23
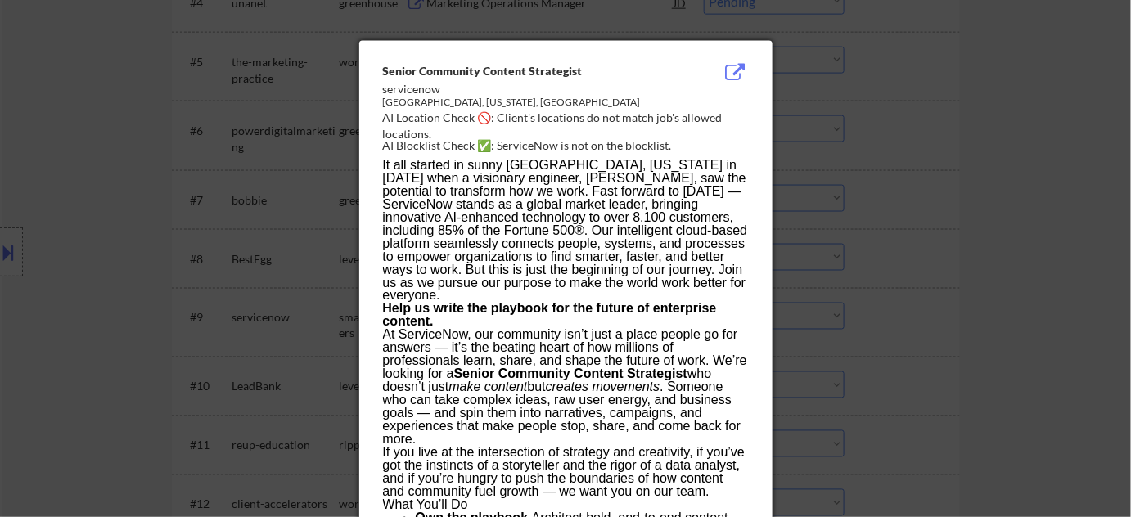
click at [902, 277] on div at bounding box center [565, 258] width 1131 height 517
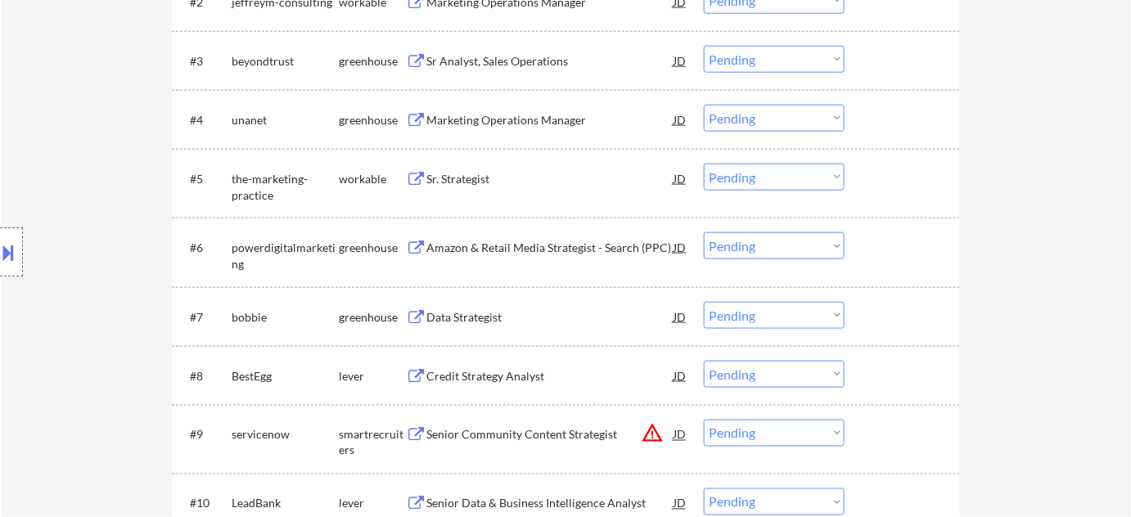
scroll to position [371, 0]
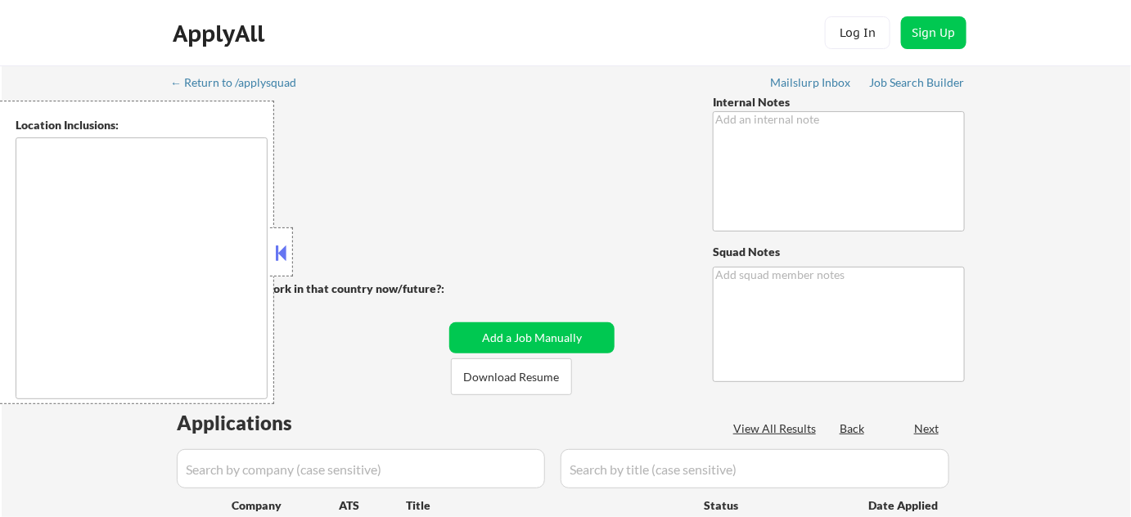
type textarea "Salary Outreach -7/21 BM +10 for bad match (unpaid job) - EF 2/20 (total: 110) …"
type textarea "[PERSON_NAME] de [PERSON_NAME] Mailslurp ✔️ 92101"
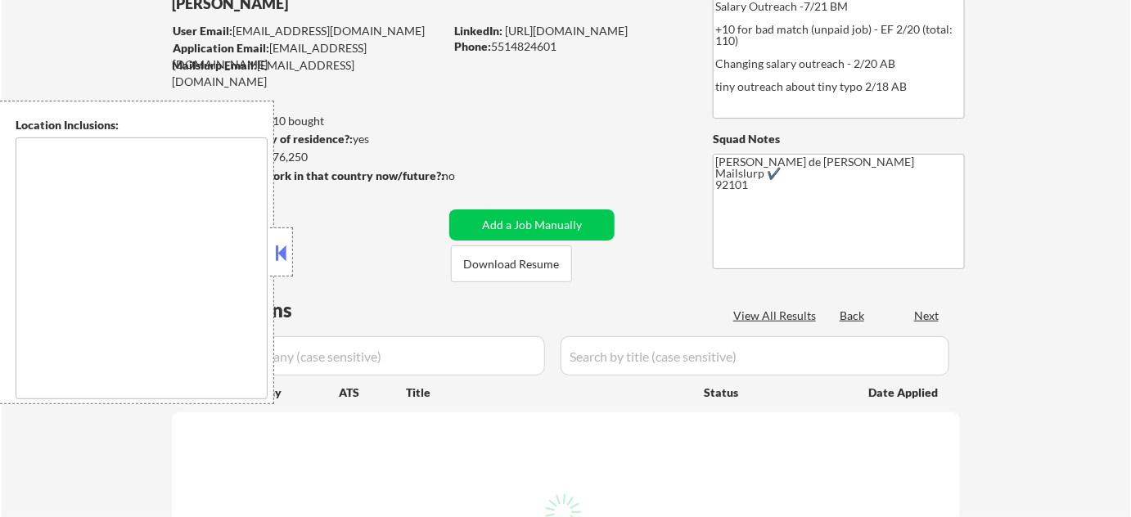
scroll to position [148, 0]
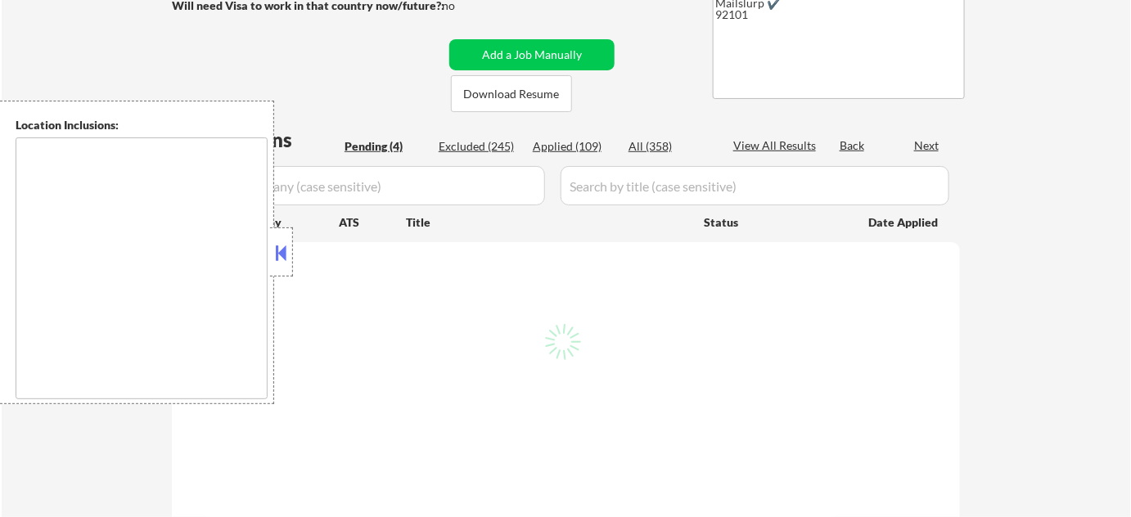
type textarea "Lor Ipsum, DO Sitam Conse, AD Elitsedd Eius, TE In Utla, ET Do Magna, AL Enima …"
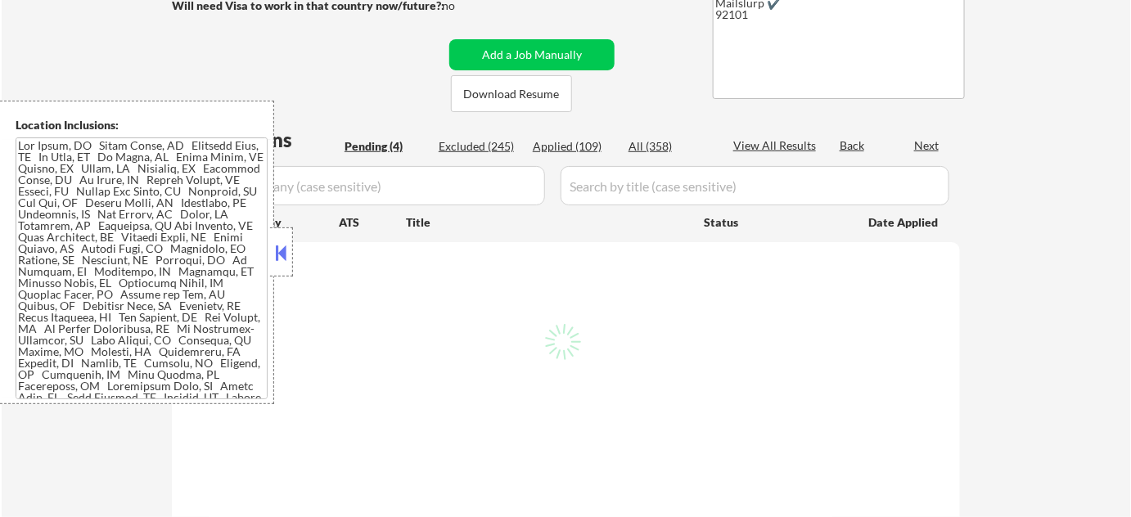
select select ""pending""
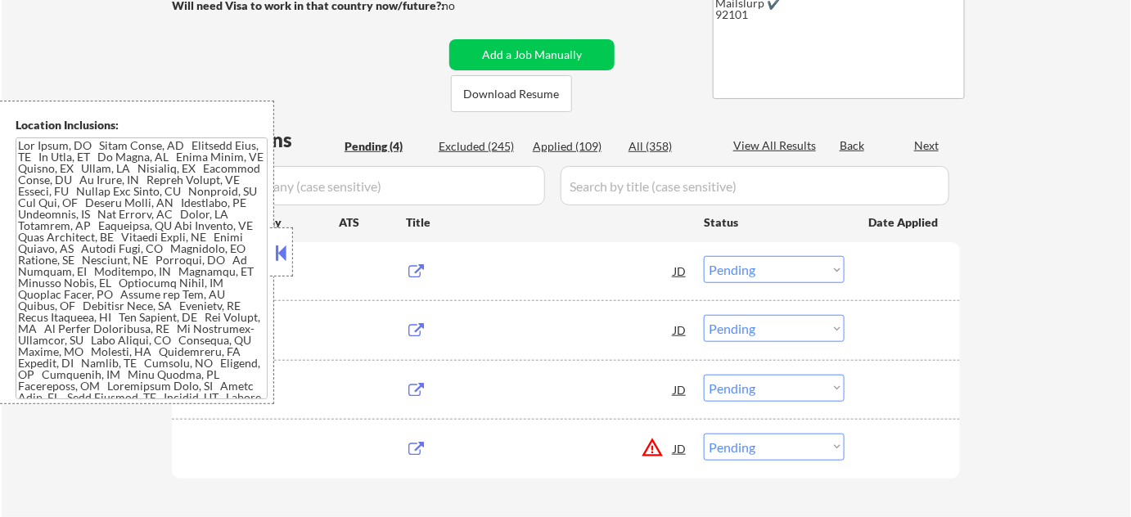
scroll to position [297, 0]
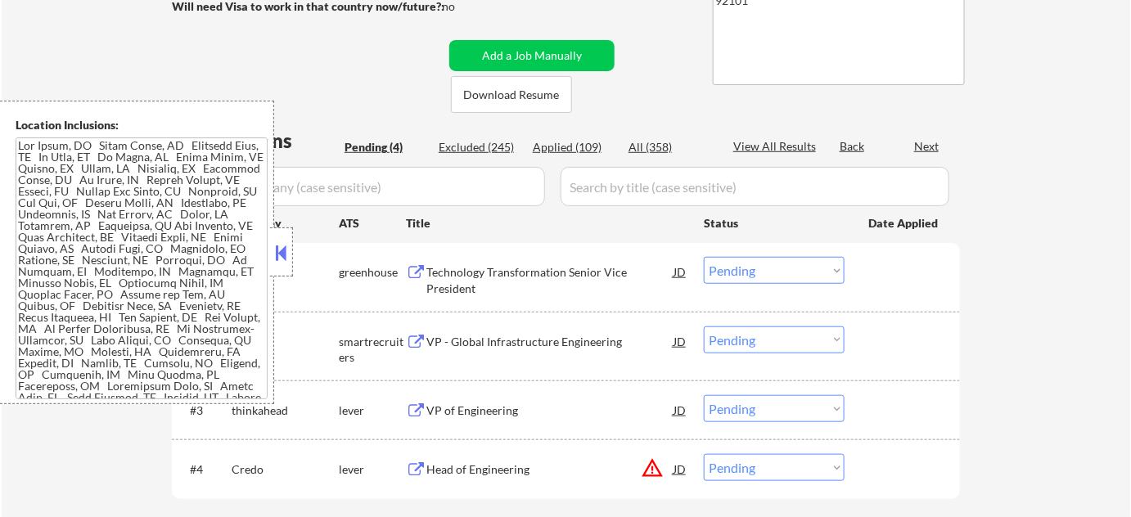
click at [288, 260] on button at bounding box center [281, 253] width 18 height 25
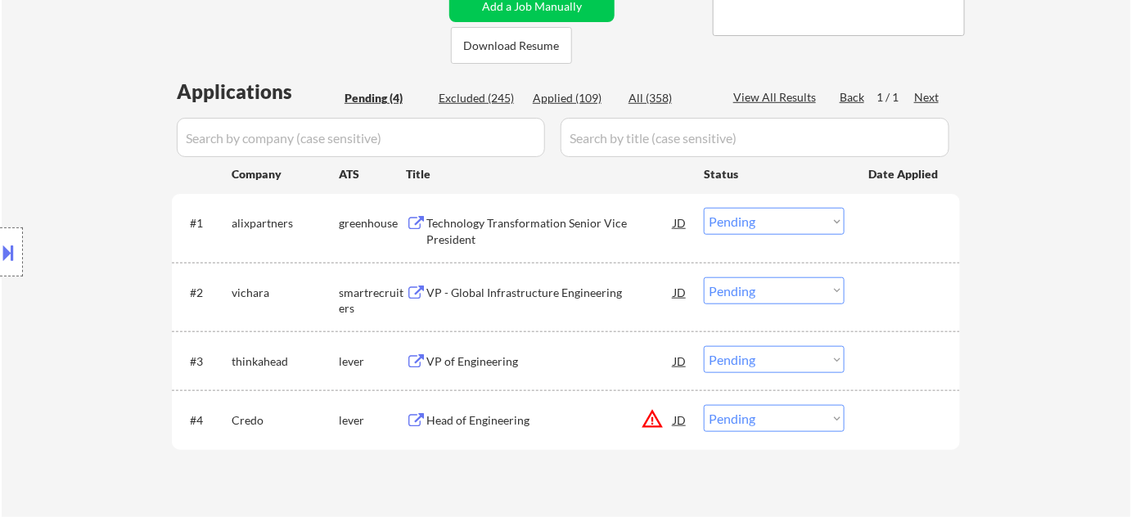
scroll to position [371, 0]
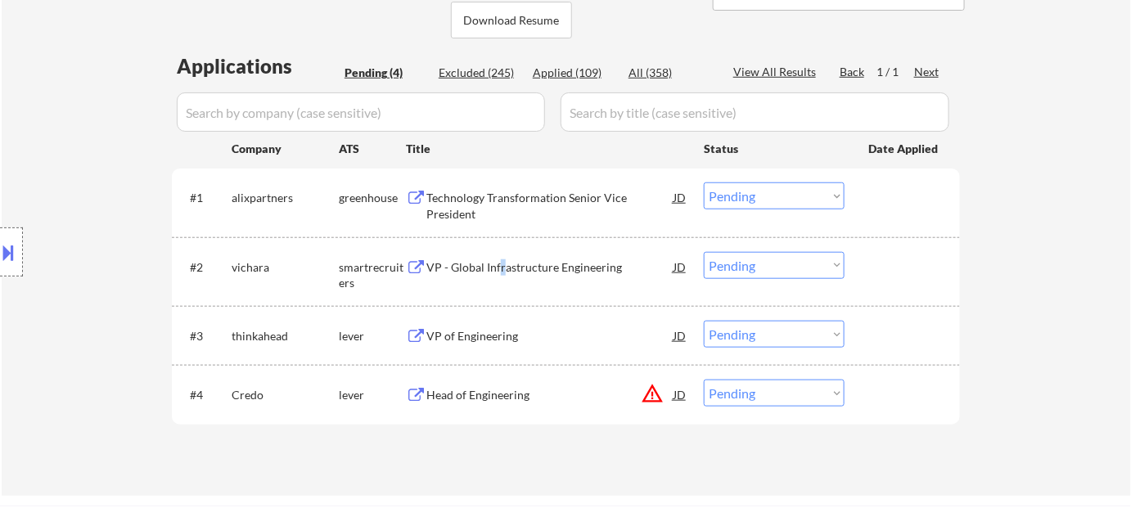
click at [501, 269] on div "VP - Global Infrastructure Engineering" at bounding box center [549, 267] width 247 height 16
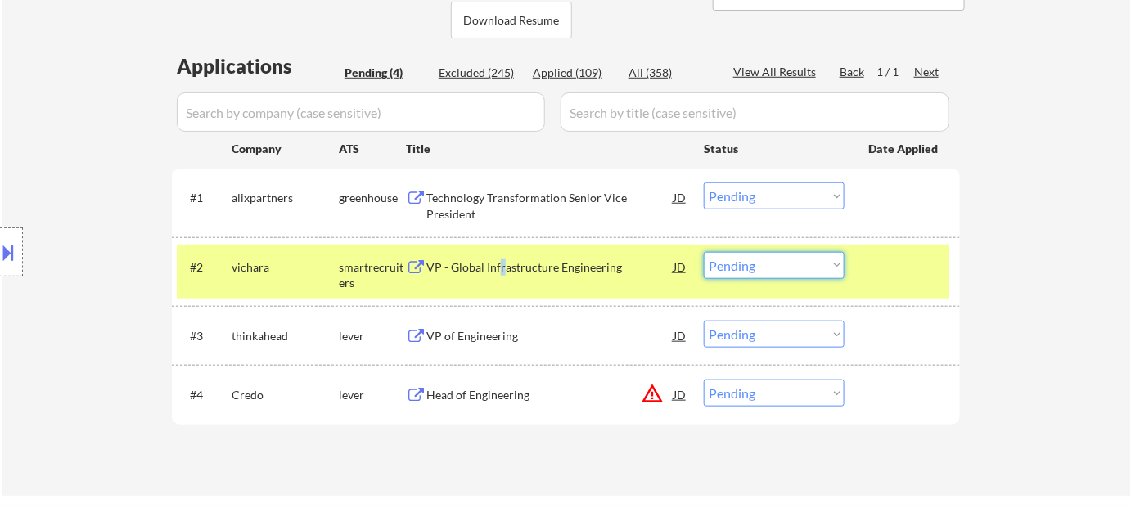
click at [793, 270] on select "Choose an option... Pending Applied Excluded (Questions) Excluded (Expired) Exc…" at bounding box center [774, 265] width 141 height 27
click at [704, 252] on select "Choose an option... Pending Applied Excluded (Questions) Excluded (Expired) Exc…" at bounding box center [774, 265] width 141 height 27
select select ""pending""
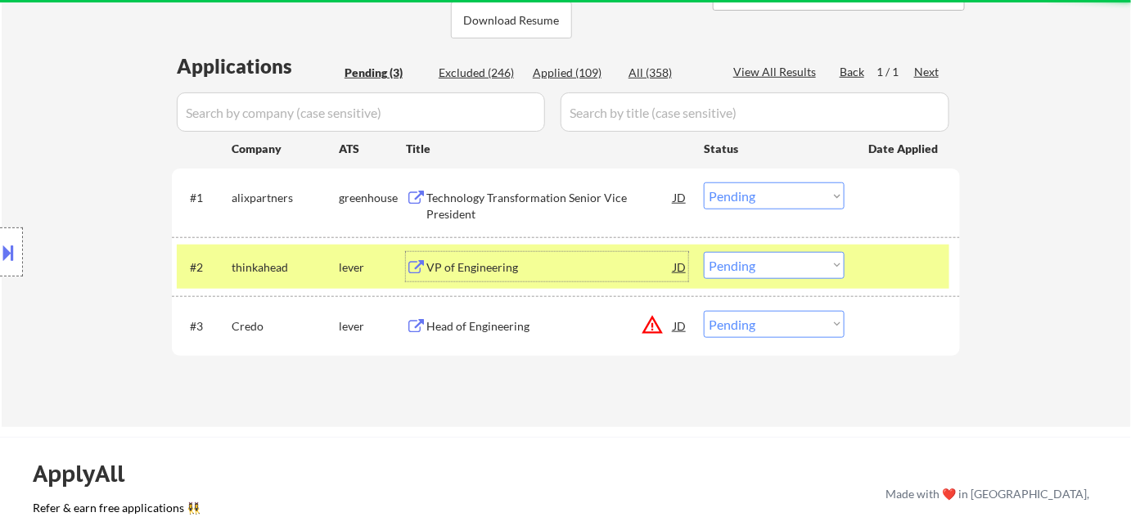
click at [503, 268] on div "VP of Engineering" at bounding box center [549, 267] width 247 height 16
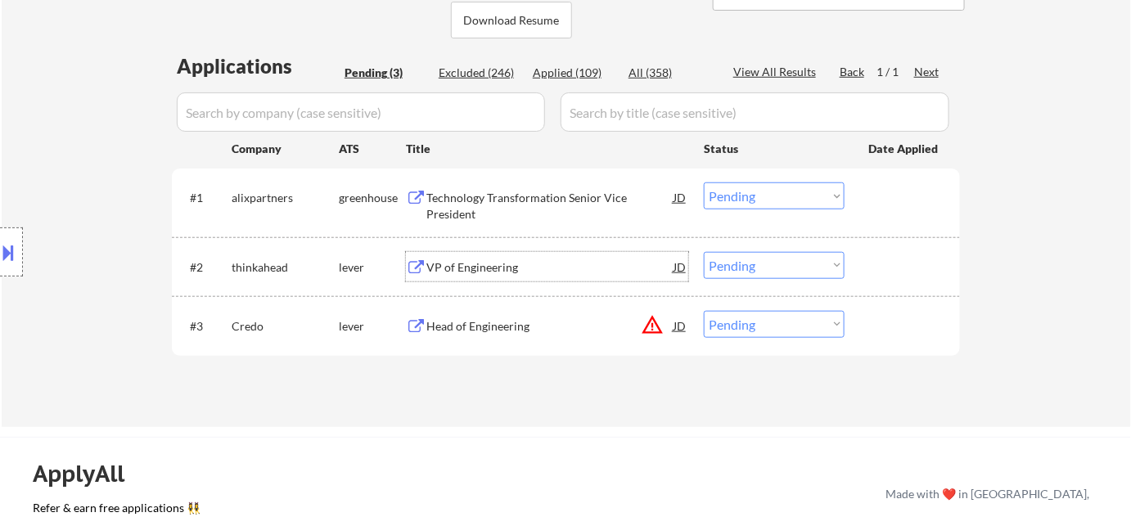
click at [475, 195] on div "Technology Transformation Senior Vice President" at bounding box center [549, 206] width 247 height 32
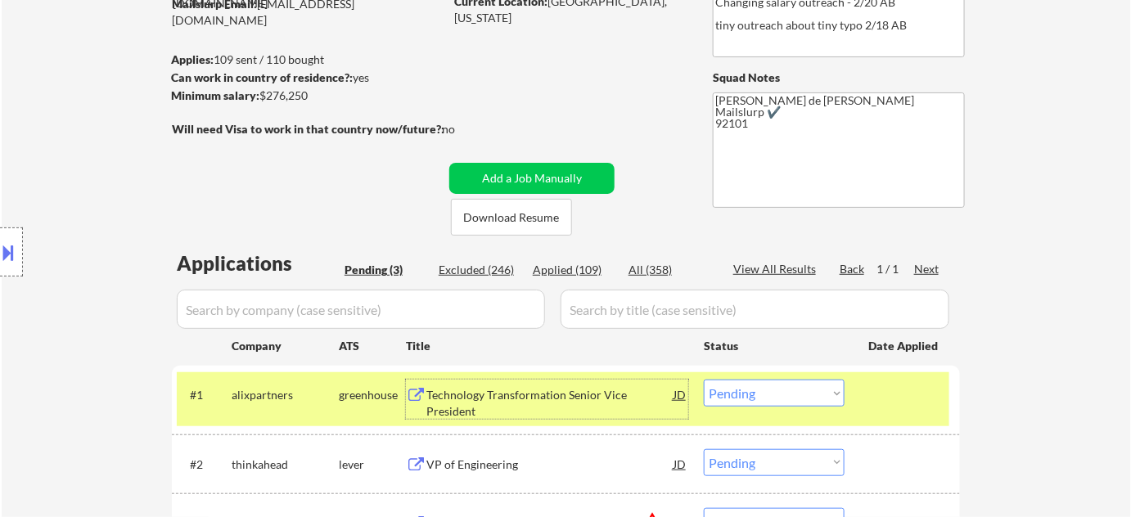
scroll to position [148, 0]
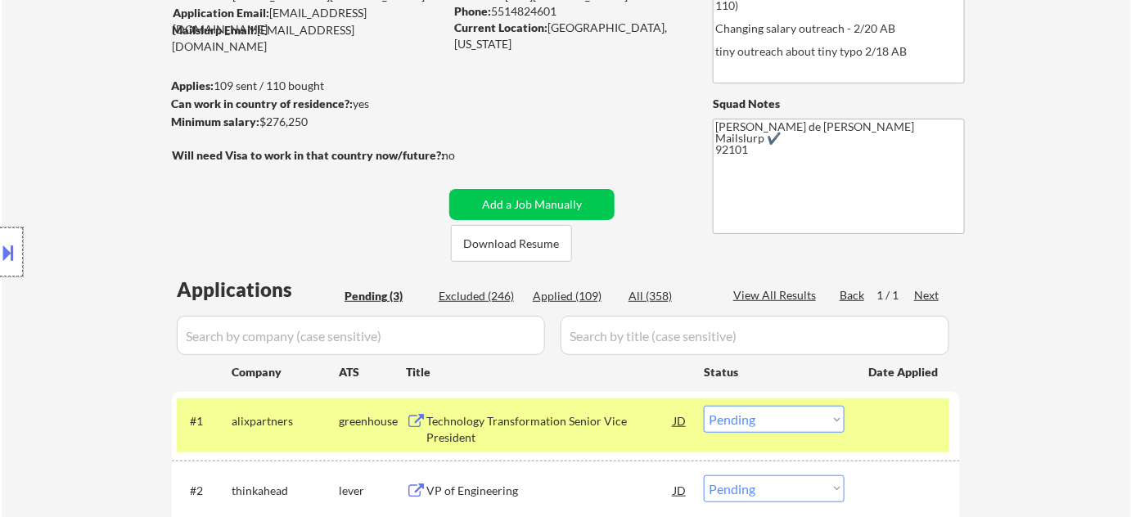
click at [21, 244] on div at bounding box center [11, 251] width 23 height 49
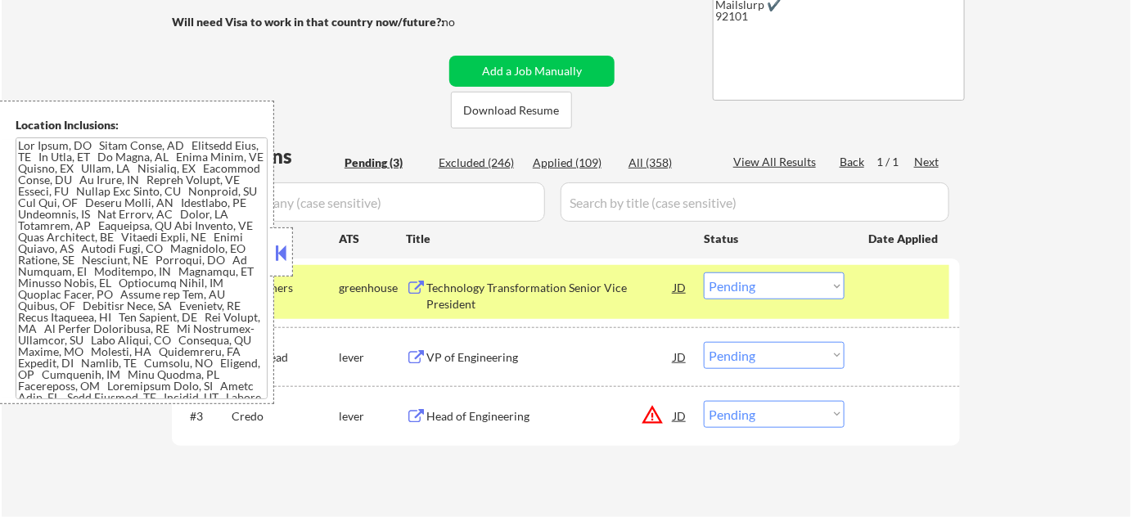
scroll to position [234, 0]
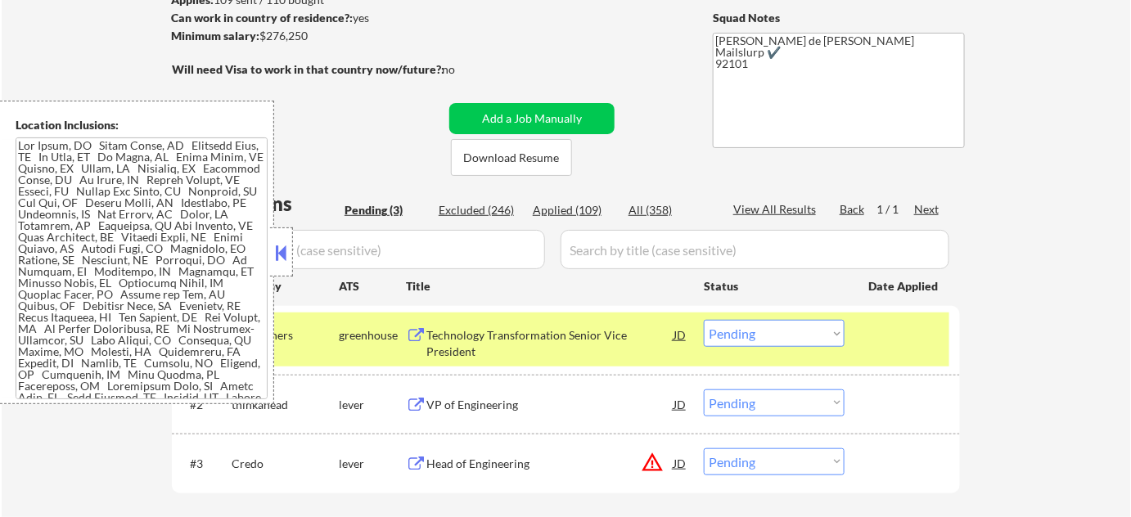
click at [286, 248] on button at bounding box center [281, 253] width 18 height 25
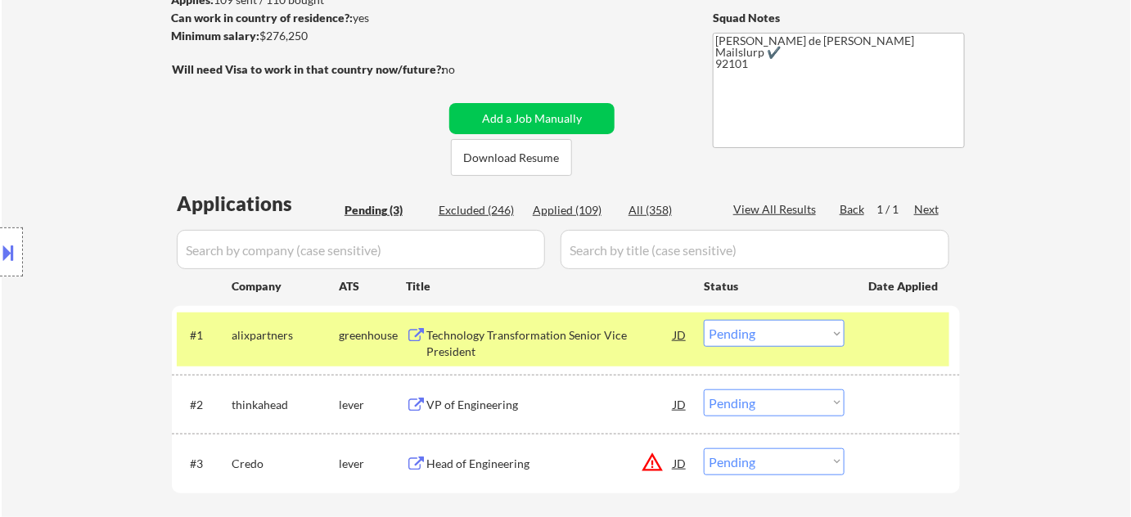
click at [749, 336] on select "Choose an option... Pending Applied Excluded (Questions) Excluded (Expired) Exc…" at bounding box center [774, 333] width 141 height 27
click at [704, 320] on select "Choose an option... Pending Applied Excluded (Questions) Excluded (Expired) Exc…" at bounding box center [774, 333] width 141 height 27
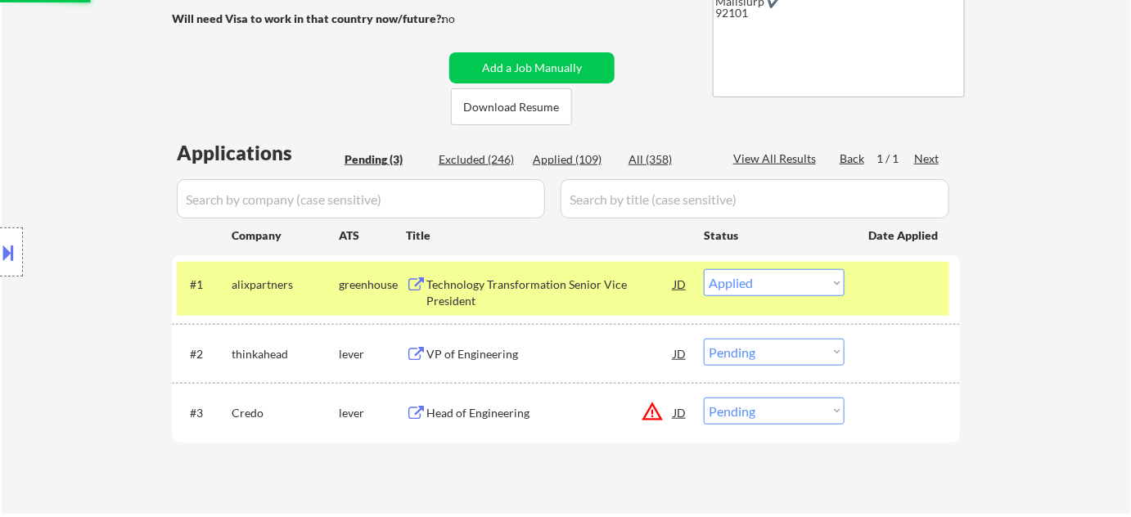
scroll to position [308, 0]
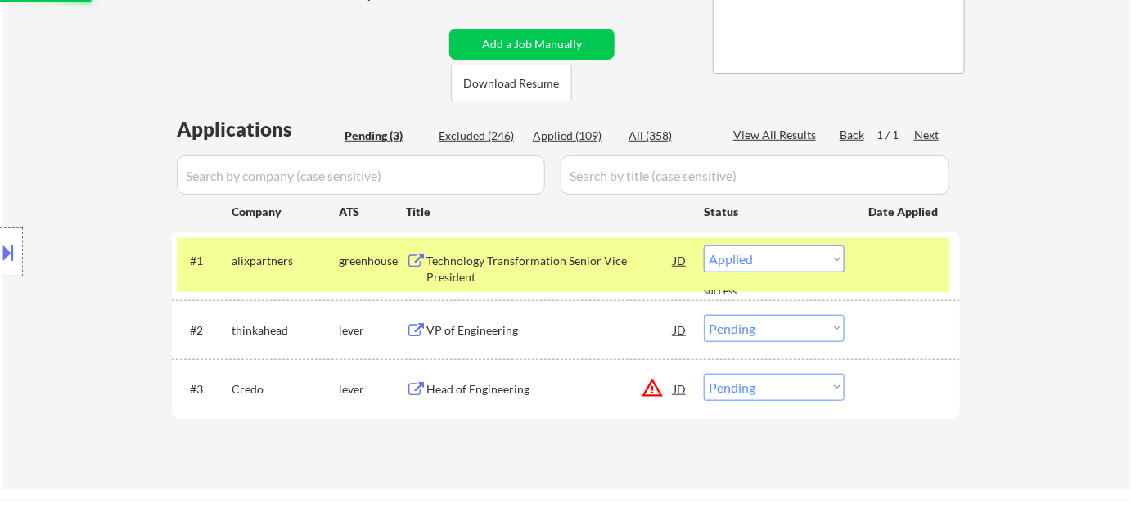
select select ""pending""
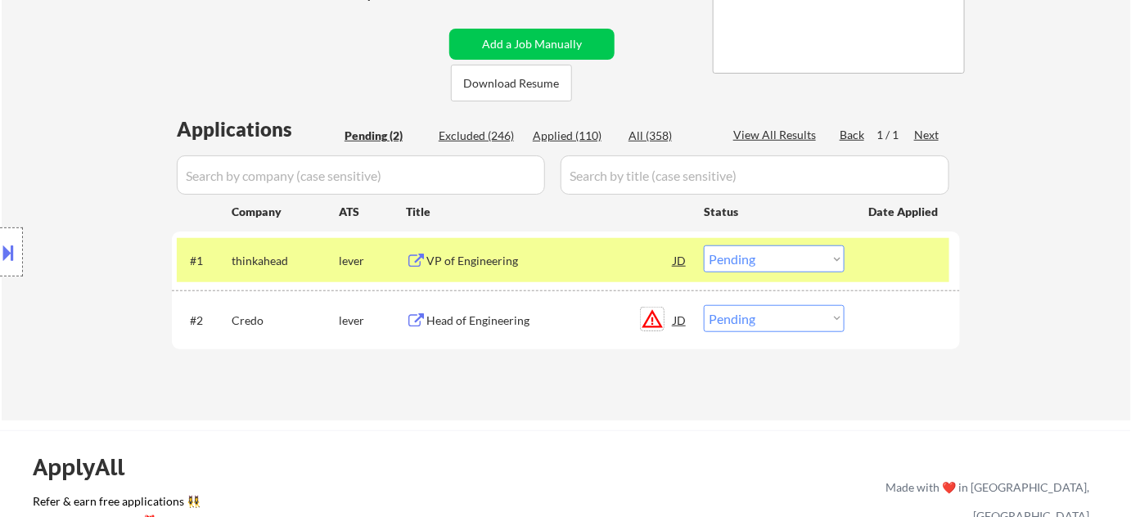
click at [655, 326] on button "warning_amber" at bounding box center [652, 319] width 23 height 23
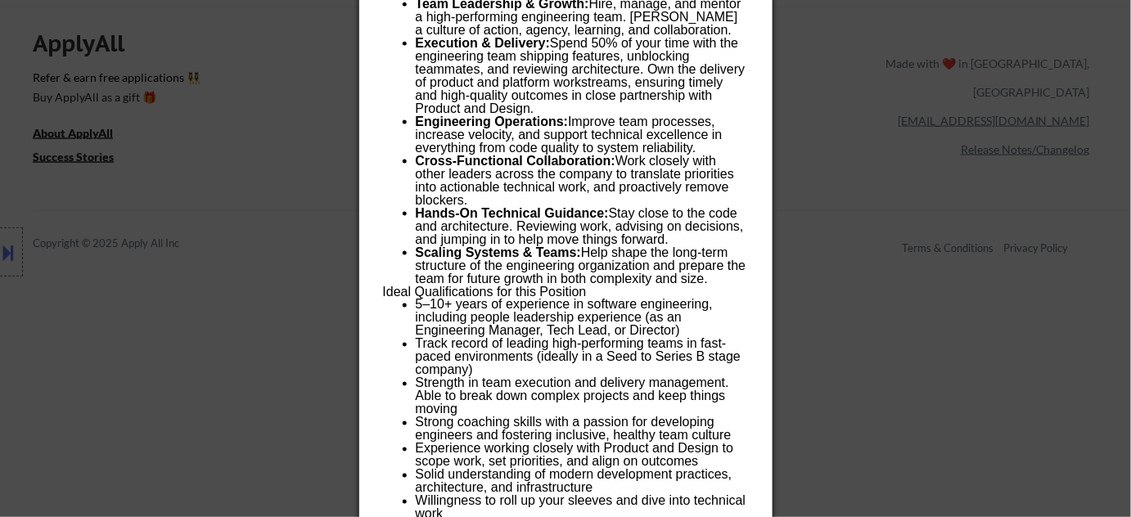
scroll to position [340, 0]
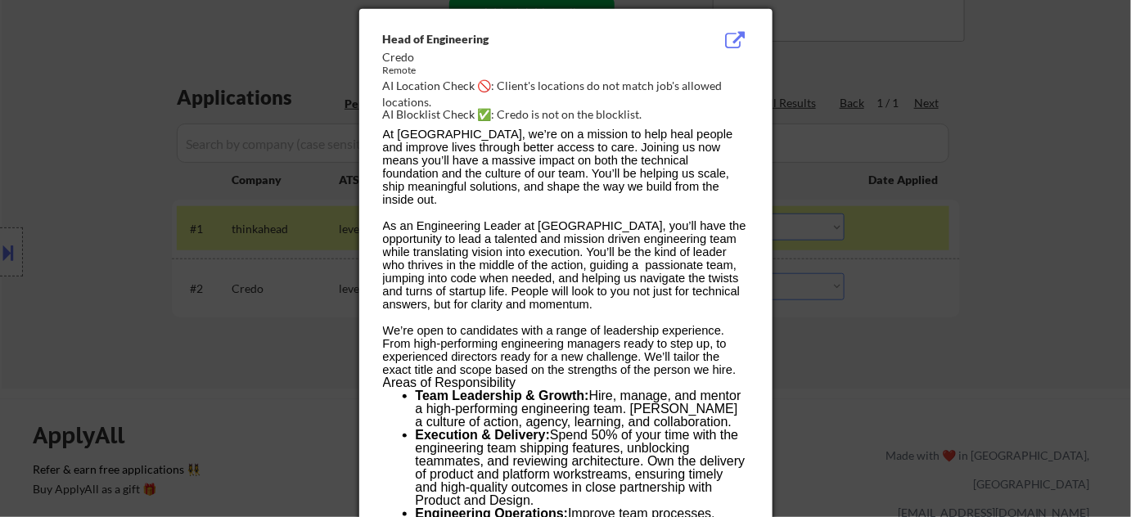
click at [929, 341] on div at bounding box center [565, 258] width 1131 height 517
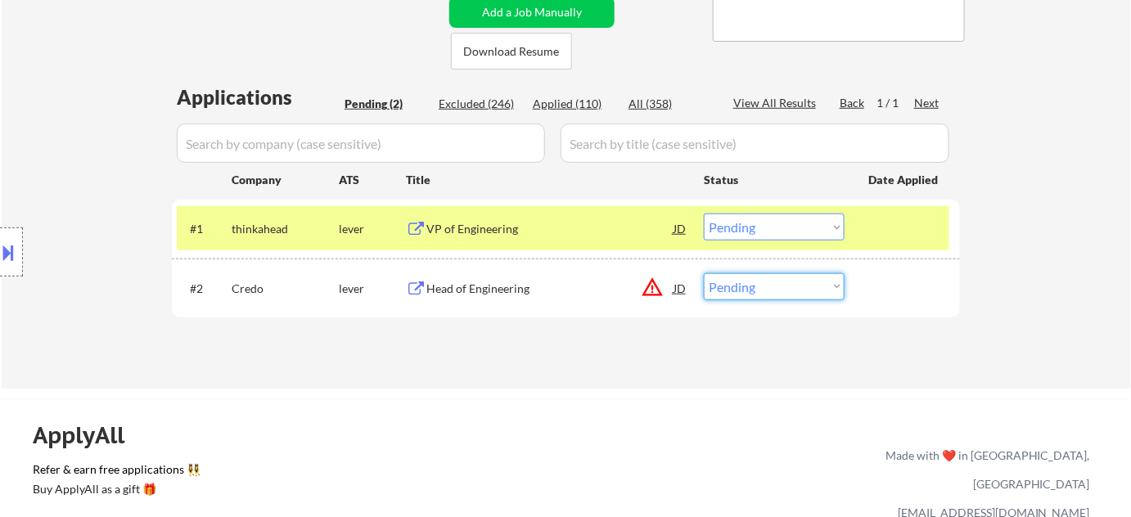
click at [740, 285] on select "Choose an option... Pending Applied Excluded (Questions) Excluded (Expired) Exc…" at bounding box center [774, 286] width 141 height 27
select select ""excluded__location_""
click at [704, 273] on select "Choose an option... Pending Applied Excluded (Questions) Excluded (Expired) Exc…" at bounding box center [774, 286] width 141 height 27
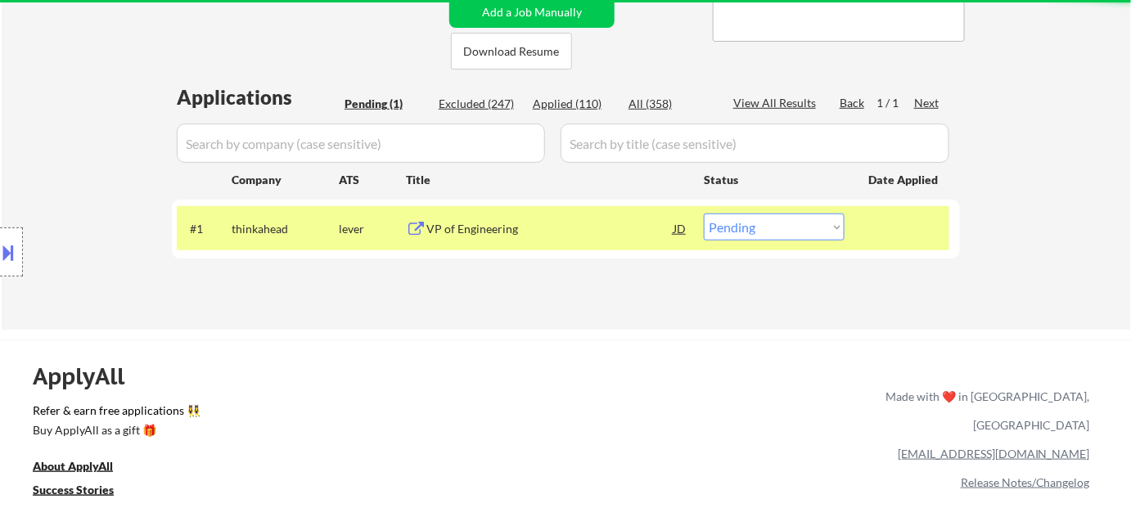
click at [468, 226] on div "VP of Engineering" at bounding box center [549, 229] width 247 height 16
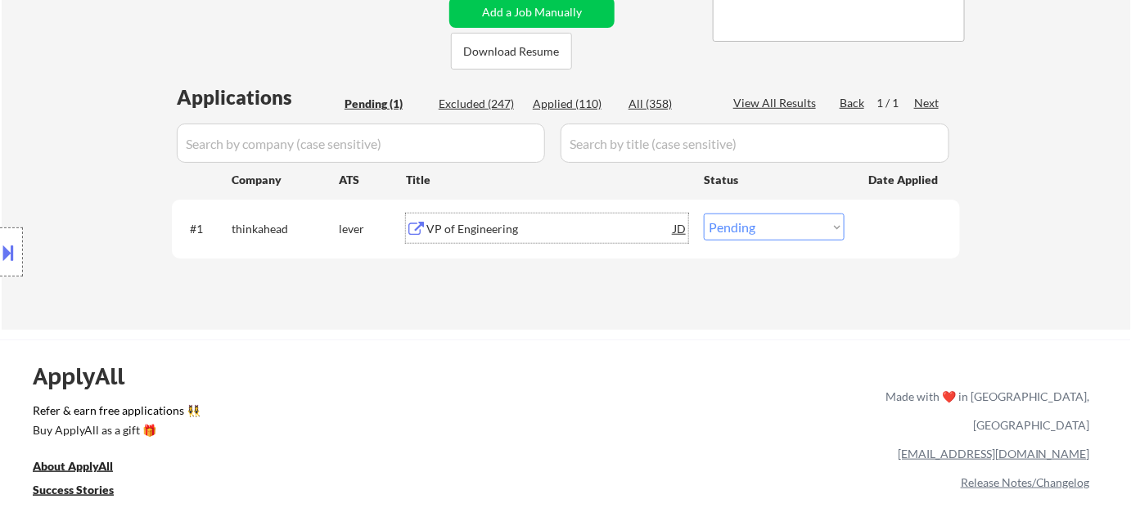
click at [19, 257] on div at bounding box center [11, 251] width 23 height 49
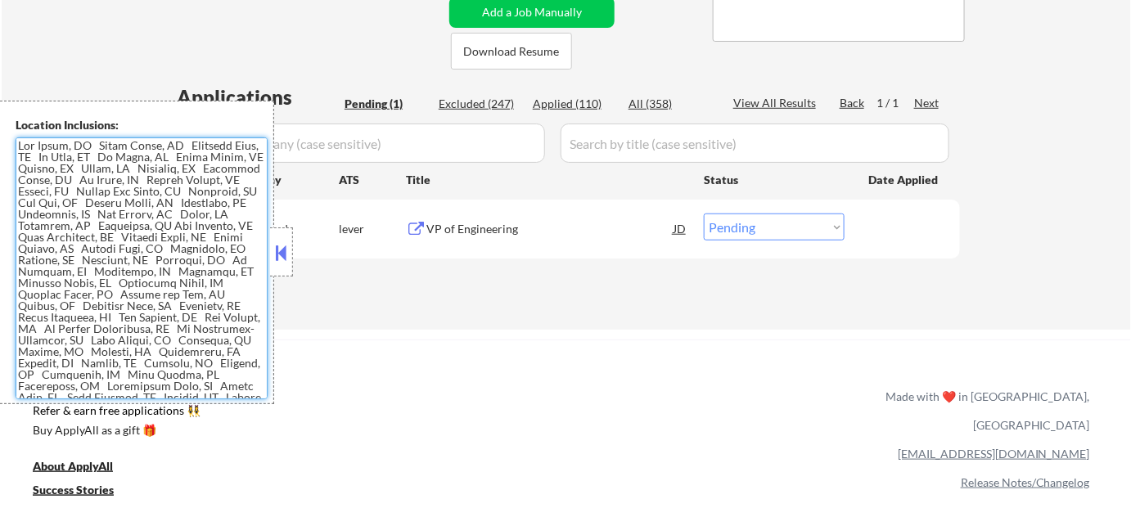
click at [61, 241] on textarea at bounding box center [142, 268] width 252 height 262
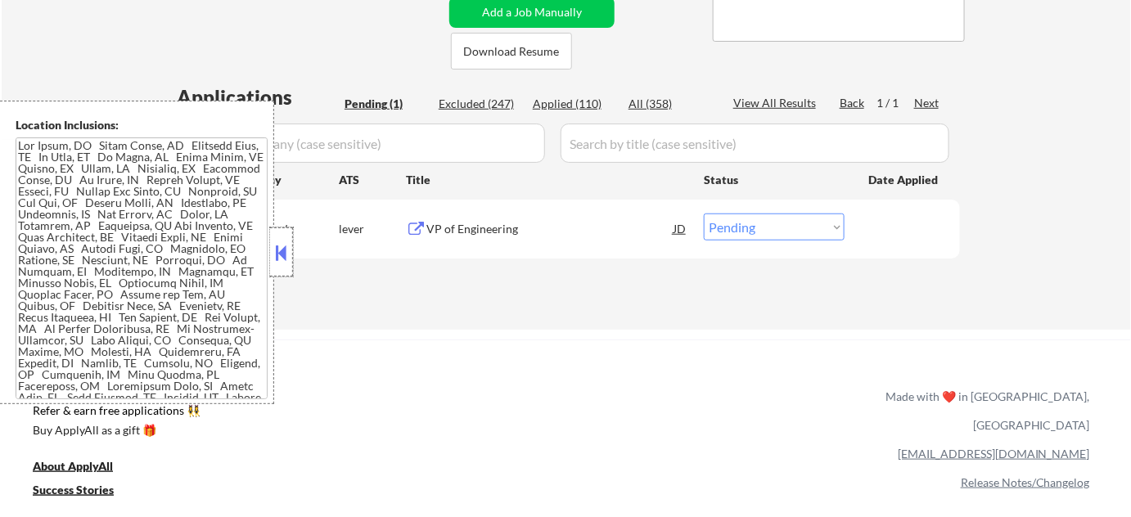
click at [291, 254] on div at bounding box center [281, 251] width 23 height 49
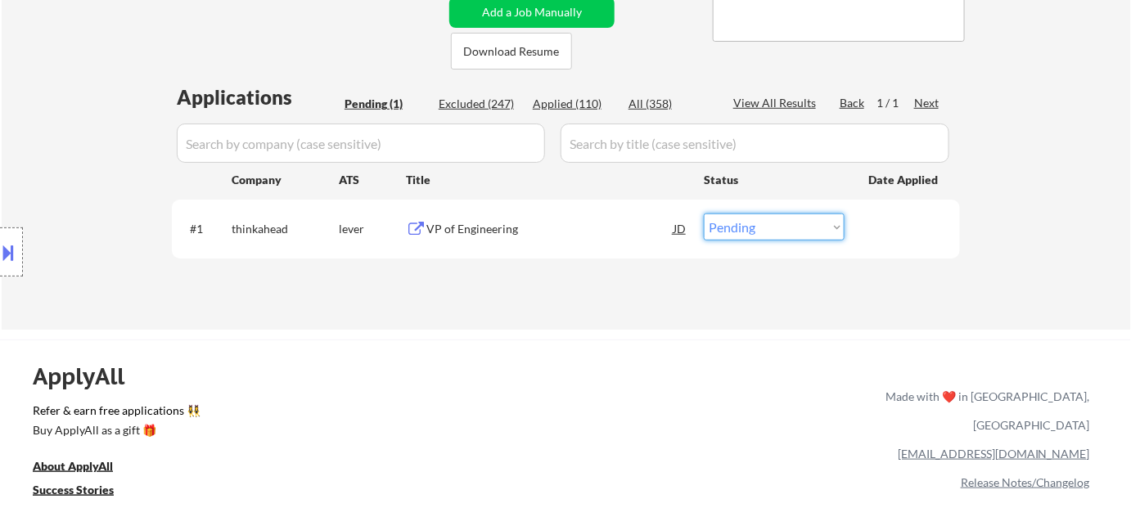
click at [772, 232] on select "Choose an option... Pending Applied Excluded (Questions) Excluded (Expired) Exc…" at bounding box center [774, 227] width 141 height 27
select select ""excluded__other_""
click at [704, 214] on select "Choose an option... Pending Applied Excluded (Questions) Excluded (Expired) Exc…" at bounding box center [774, 227] width 141 height 27
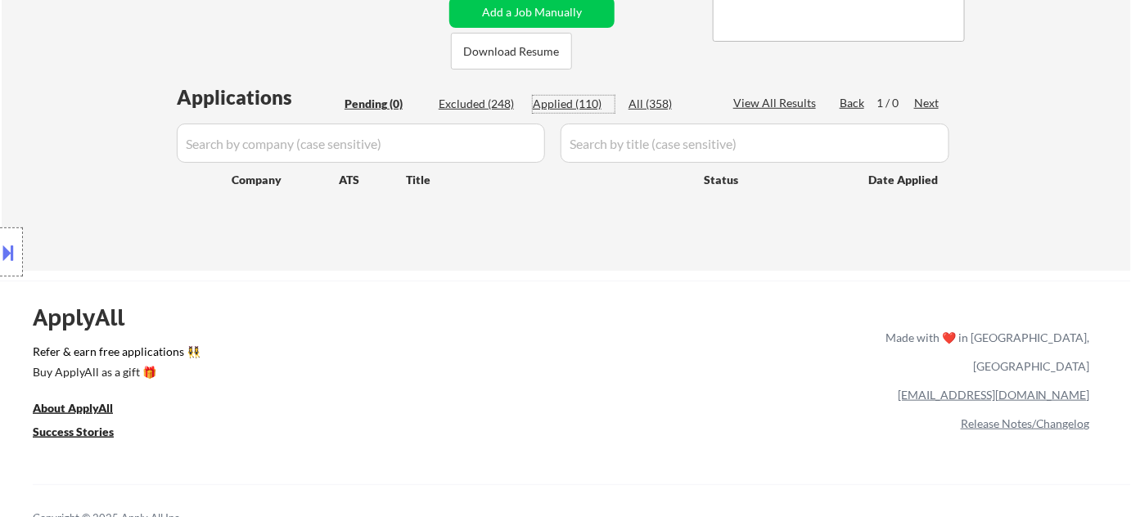
click at [574, 97] on div "Applied (110)" at bounding box center [574, 104] width 82 height 16
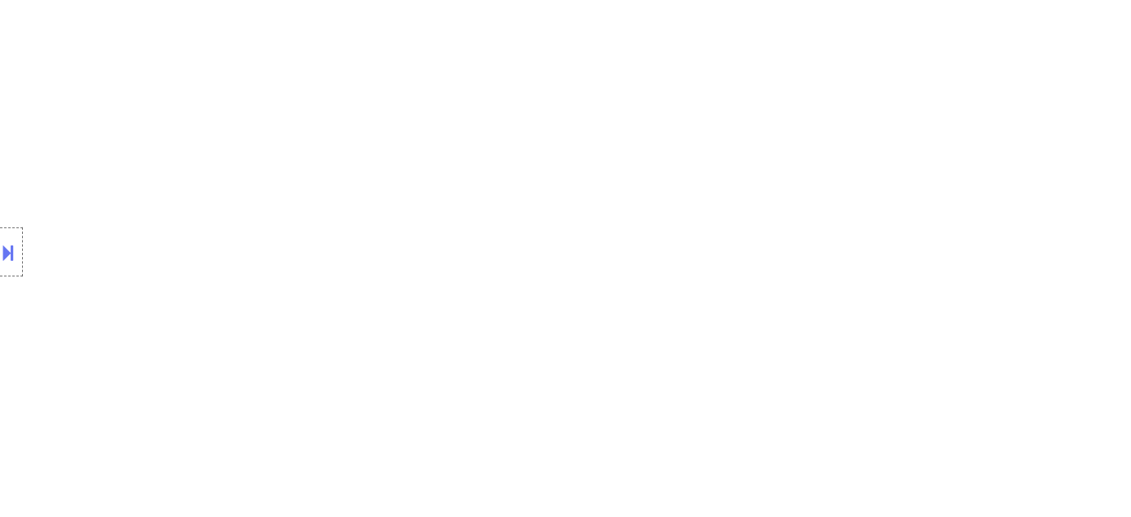
select select ""applied""
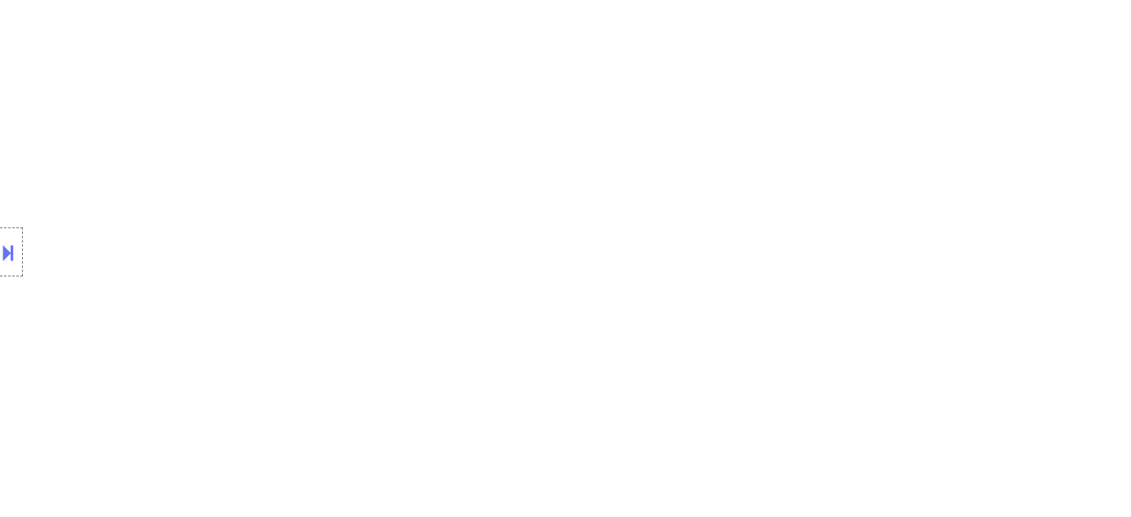
select select ""applied""
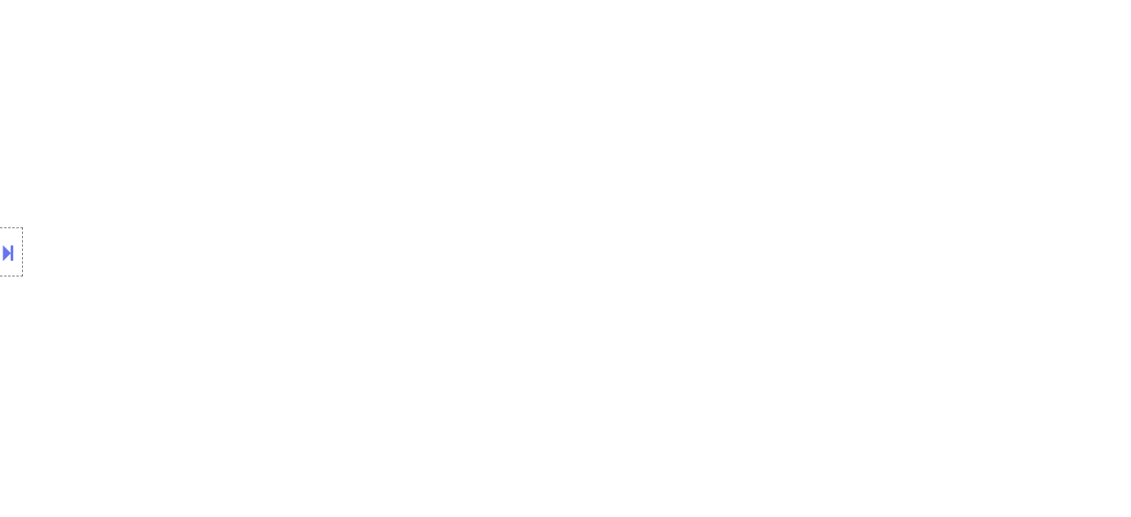
select select ""applied""
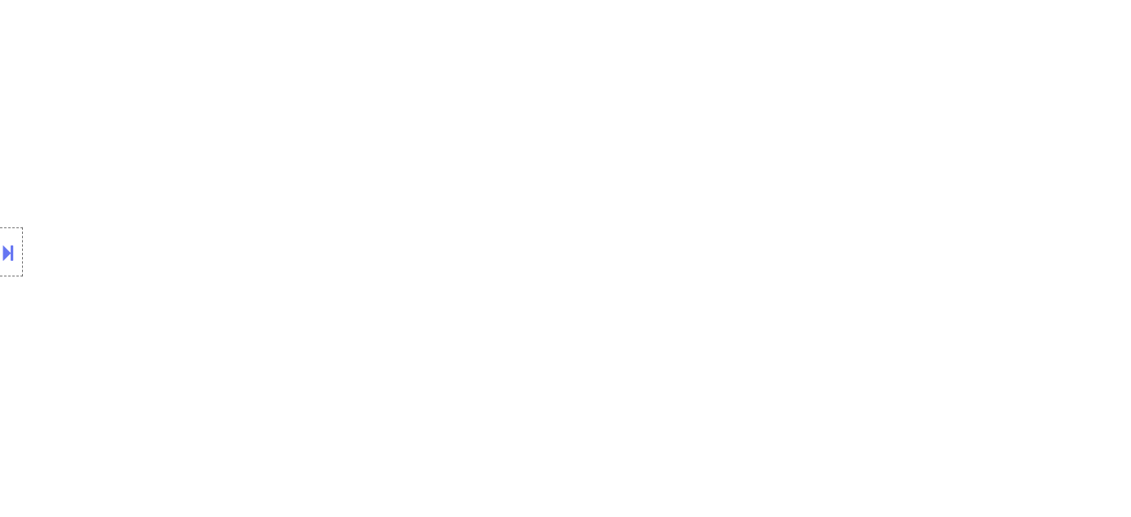
select select ""applied""
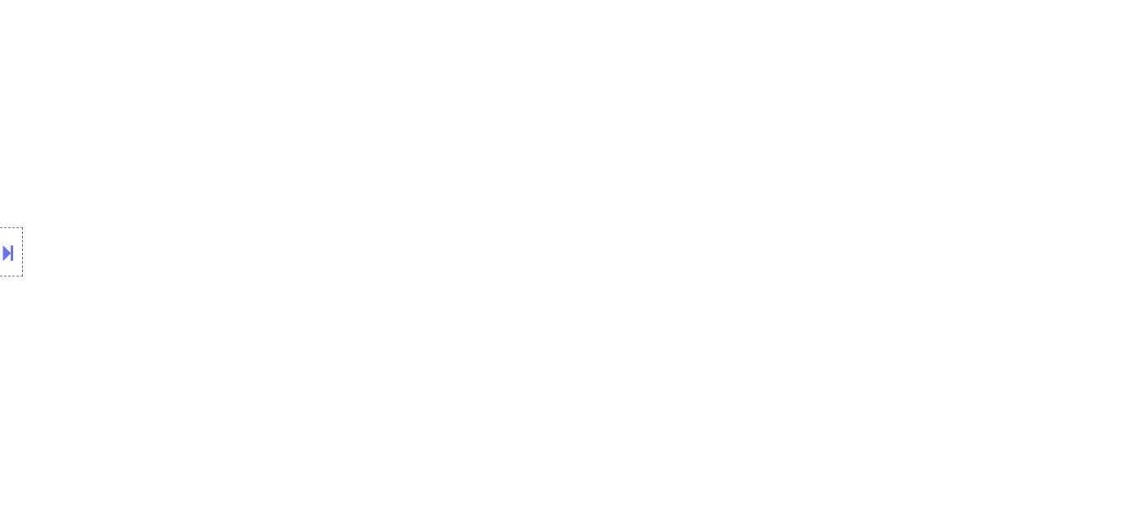
select select ""applied""
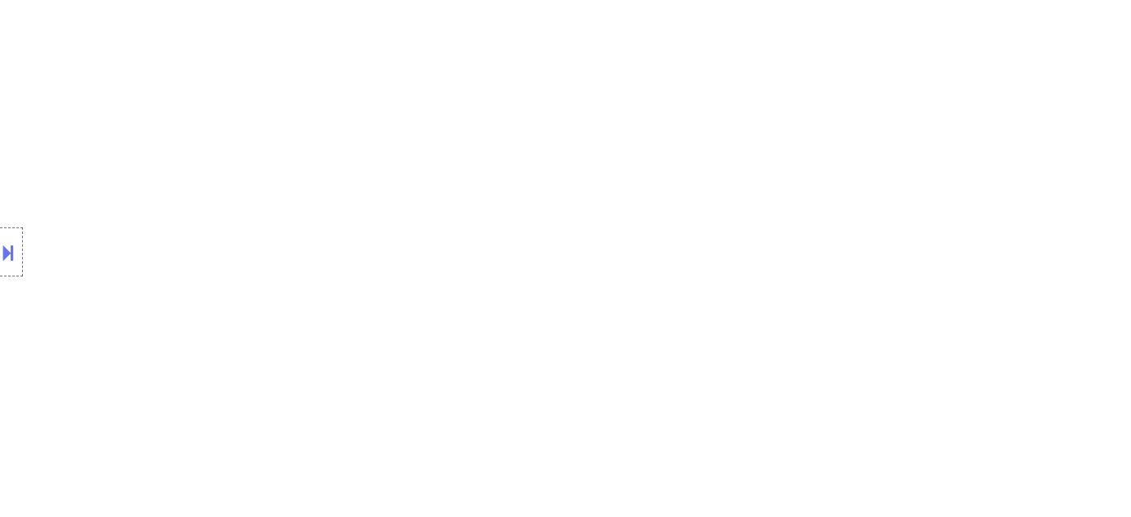
select select ""applied""
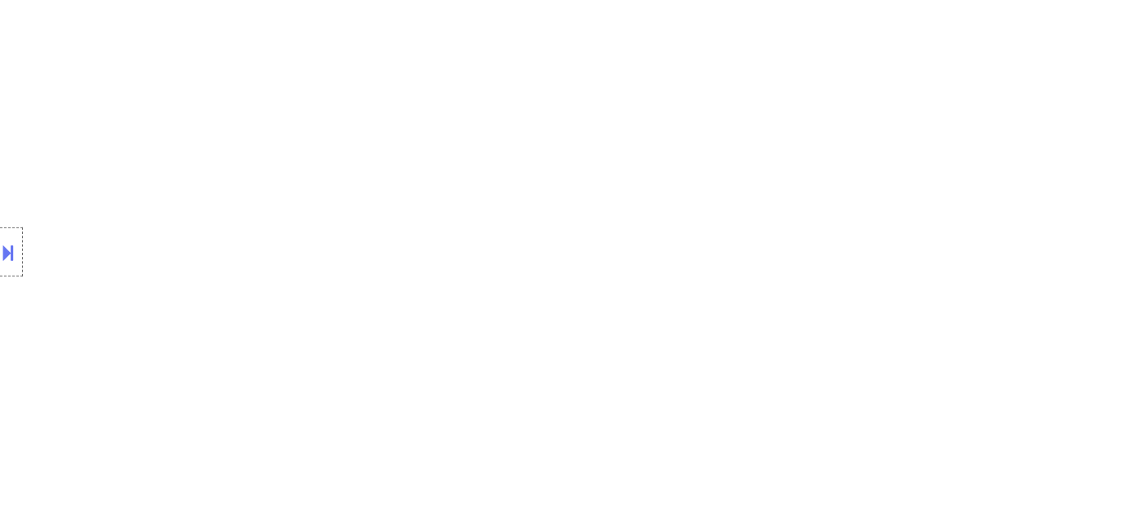
select select ""applied""
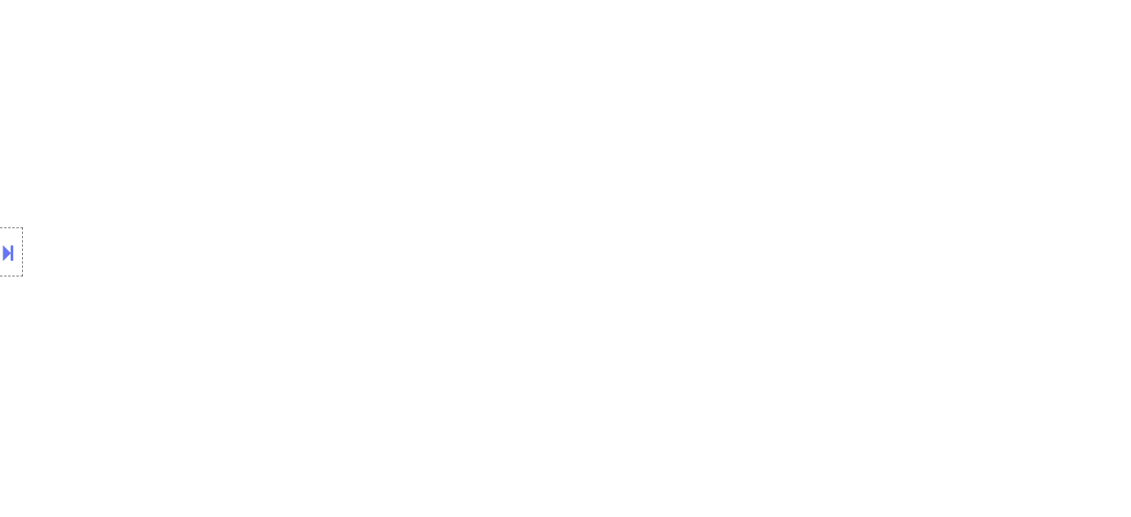
select select ""applied""
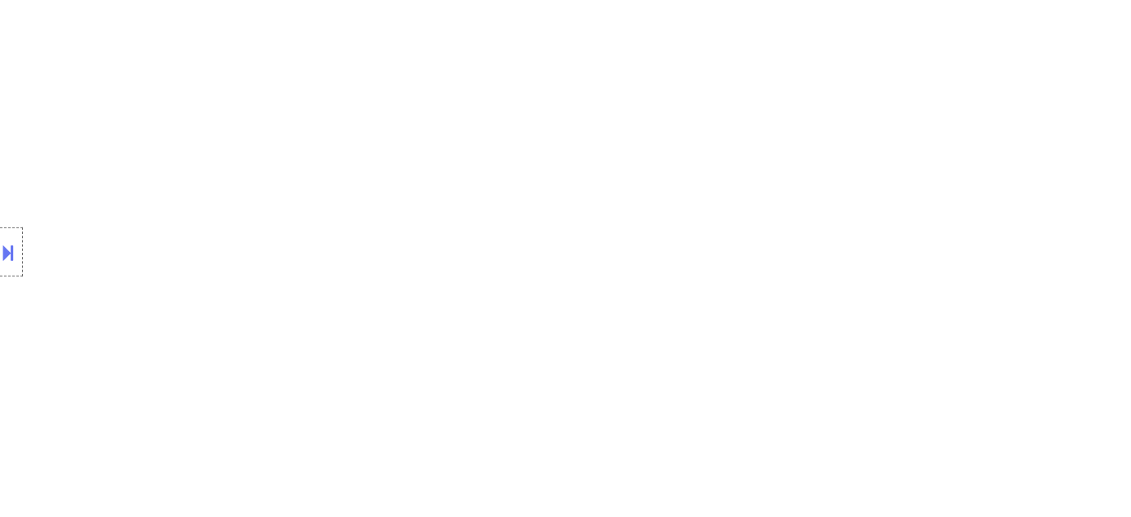
select select ""applied""
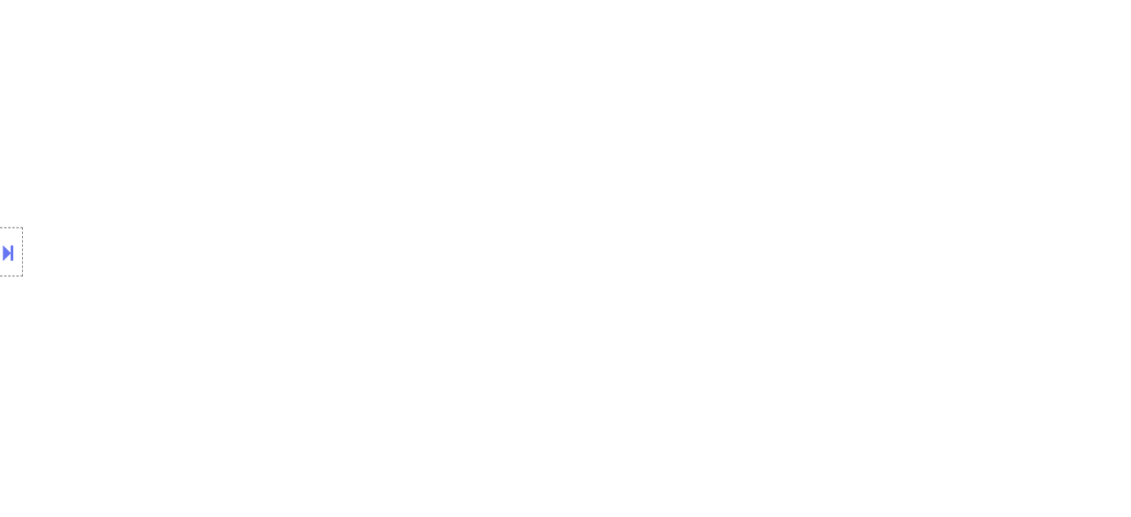
select select ""applied""
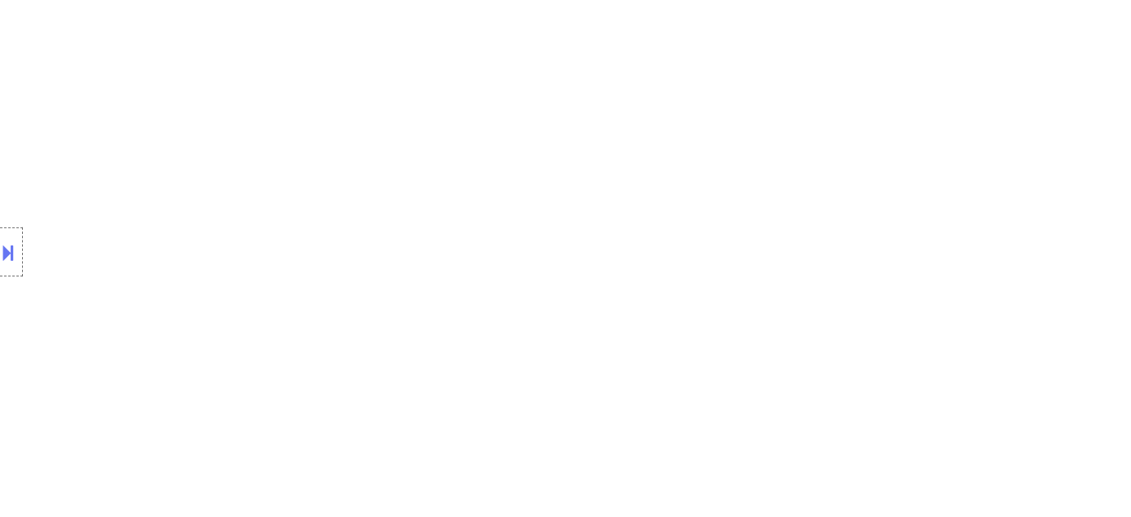
select select ""applied""
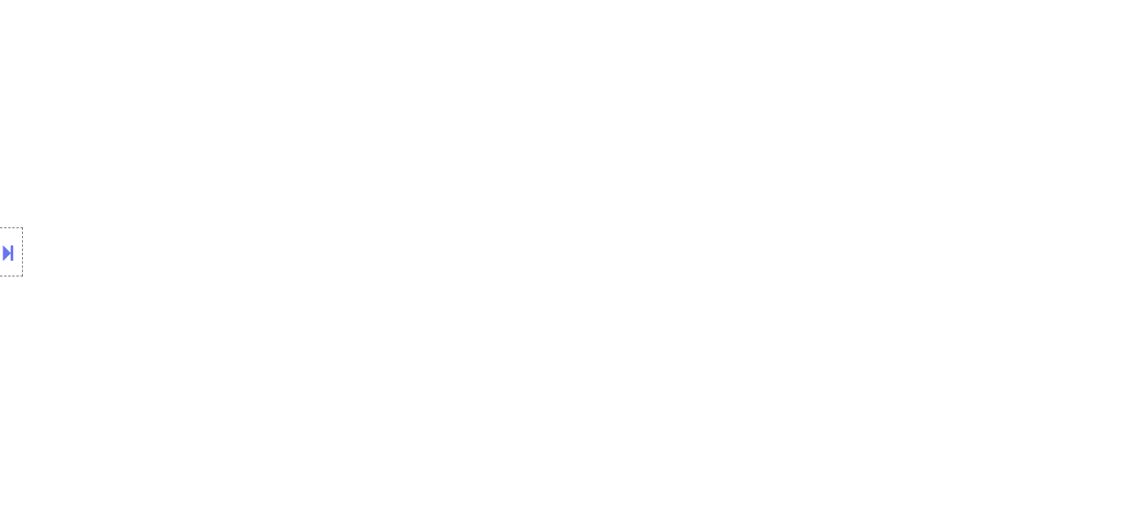
select select ""applied""
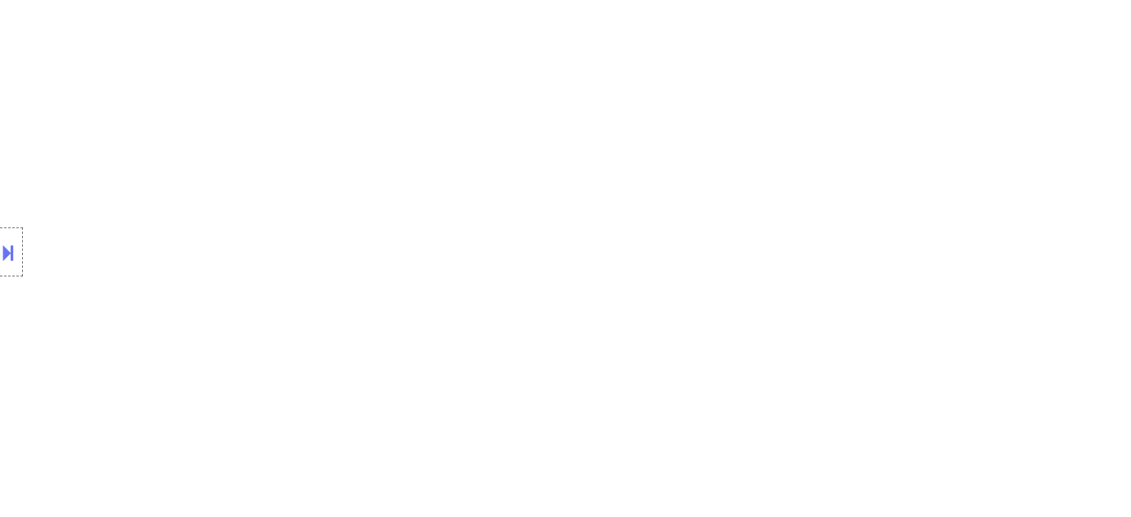
select select ""applied""
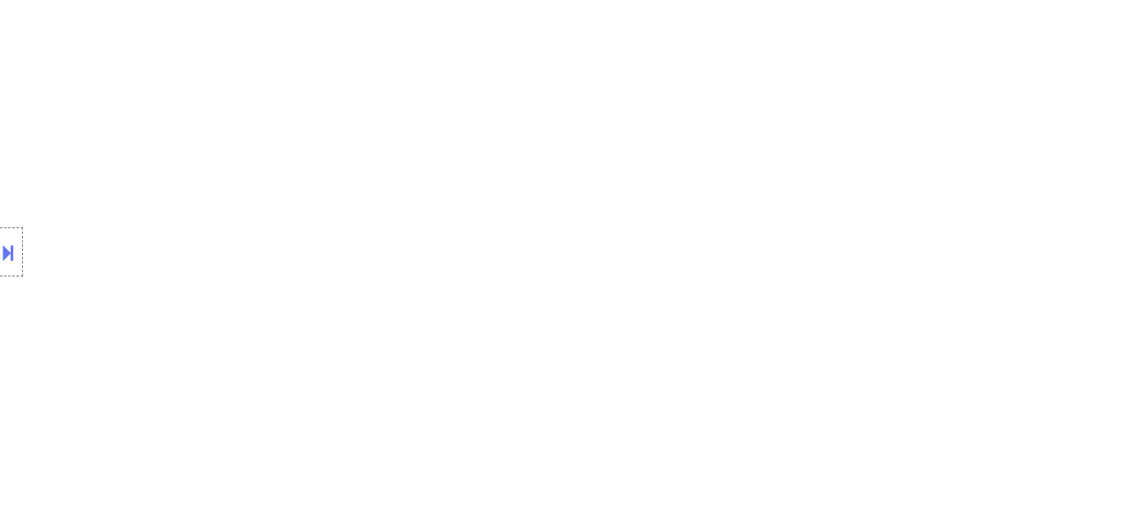
select select ""applied""
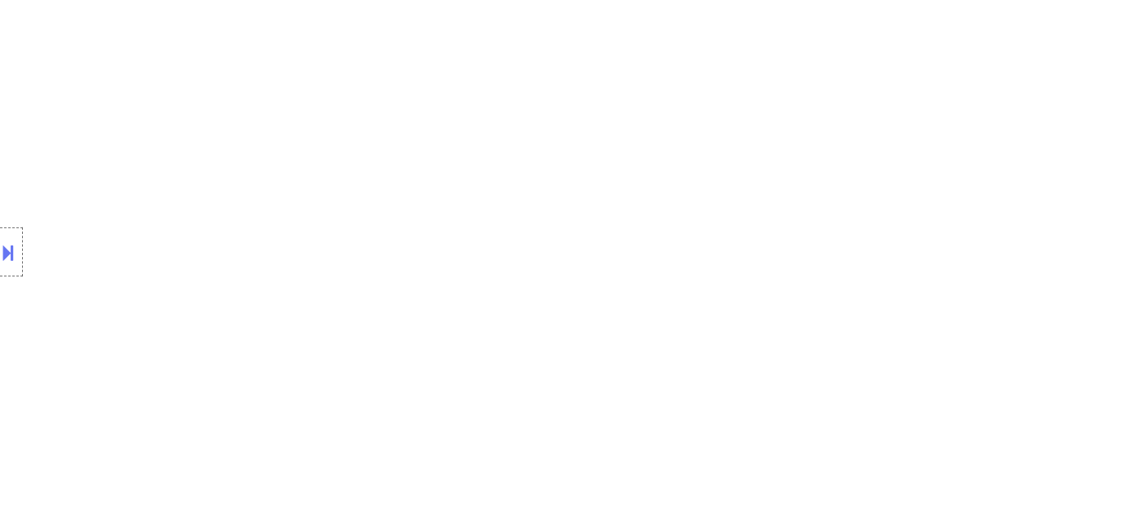
select select ""applied""
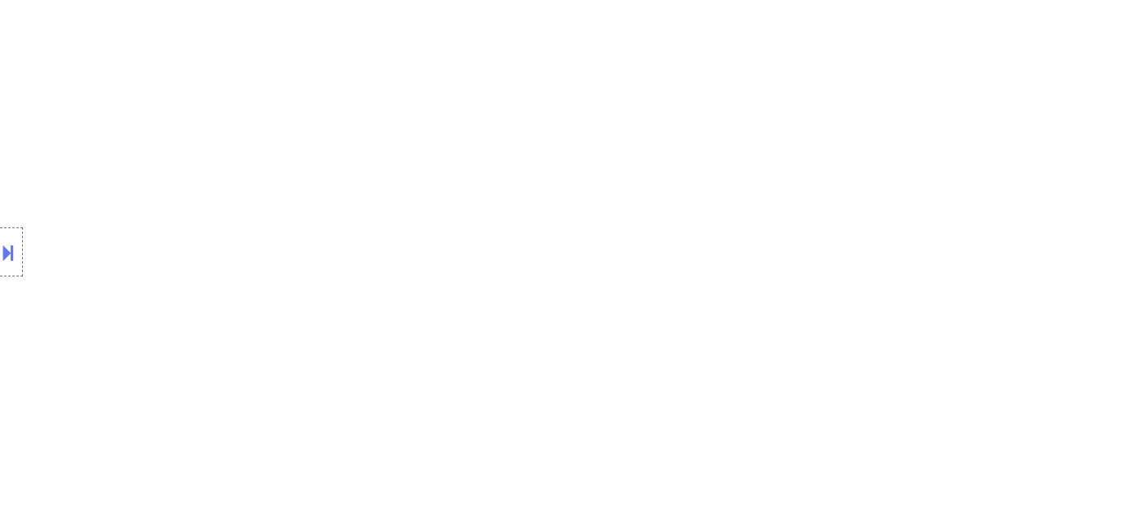
select select ""applied""
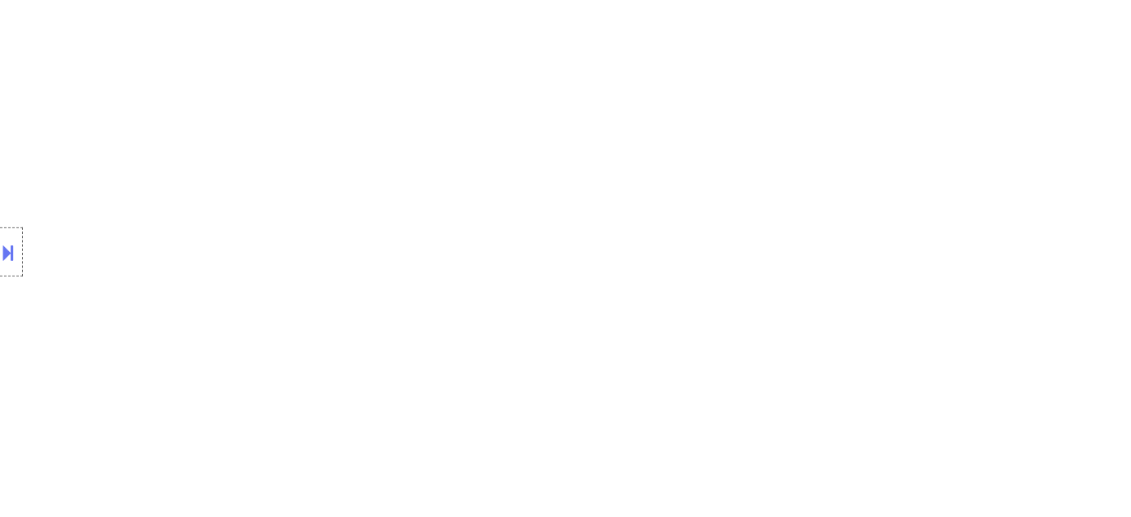
select select ""applied""
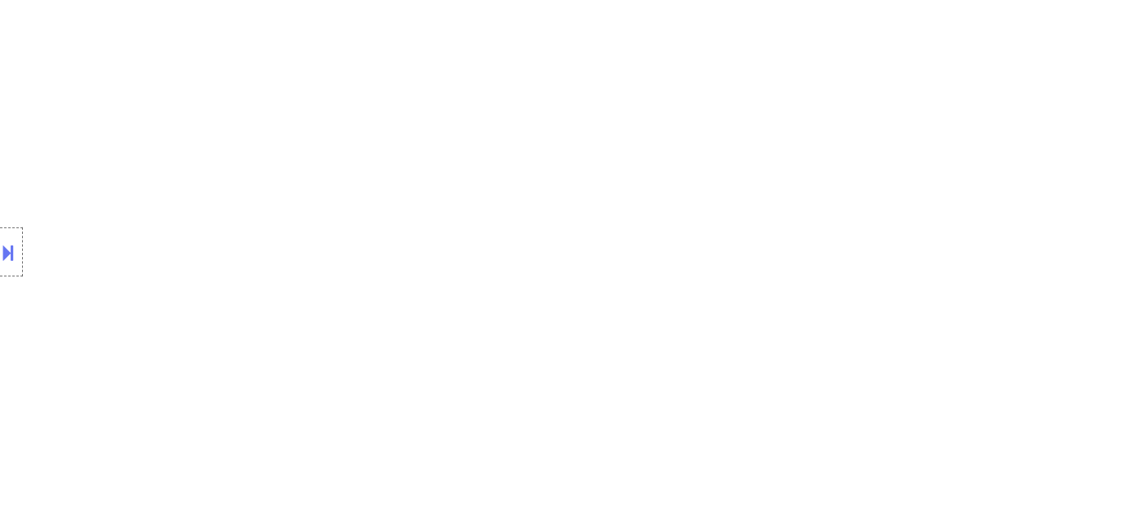
select select ""applied""
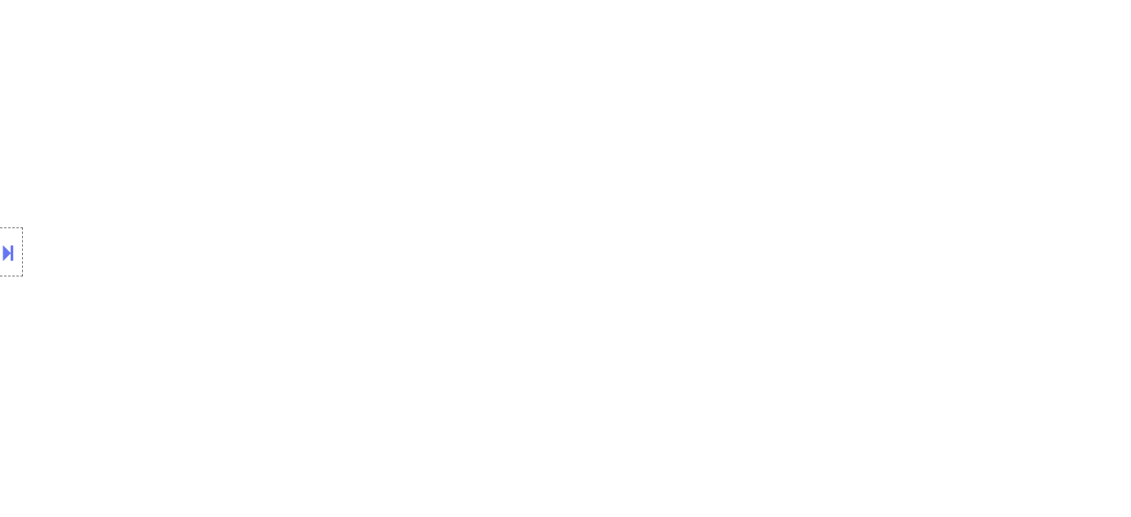
select select ""applied""
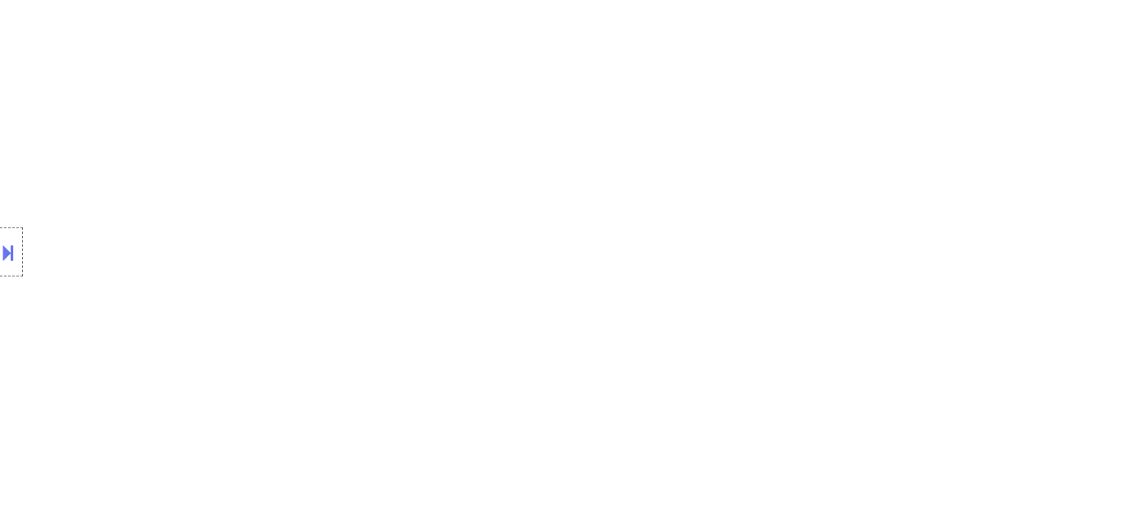
select select ""applied""
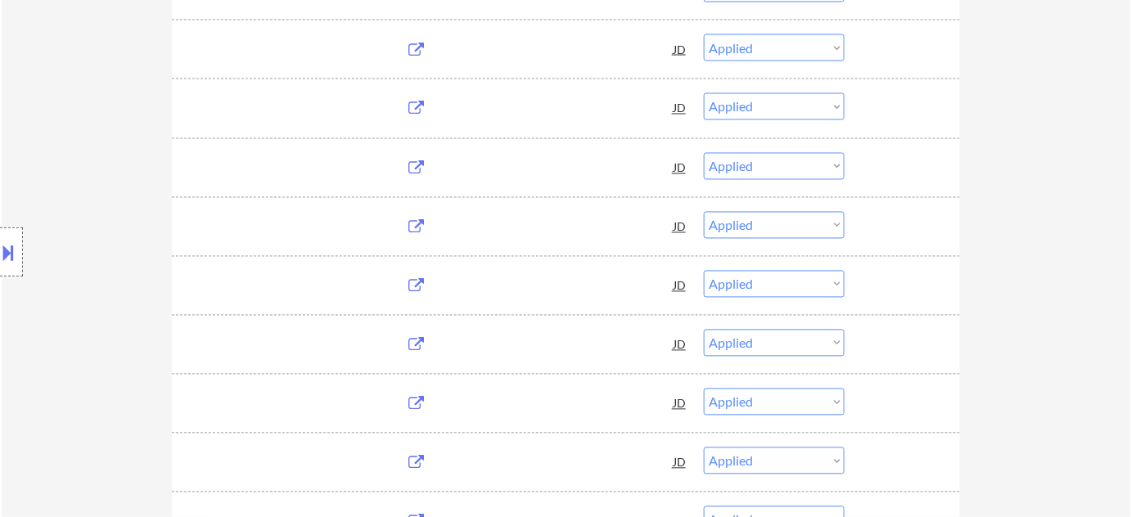
select select ""applied""
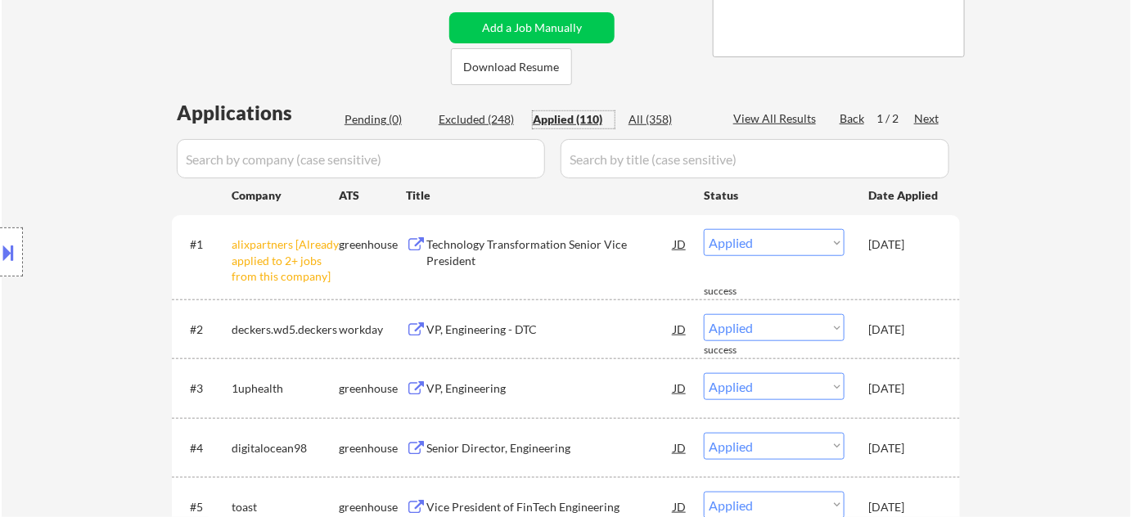
scroll to position [297, 0]
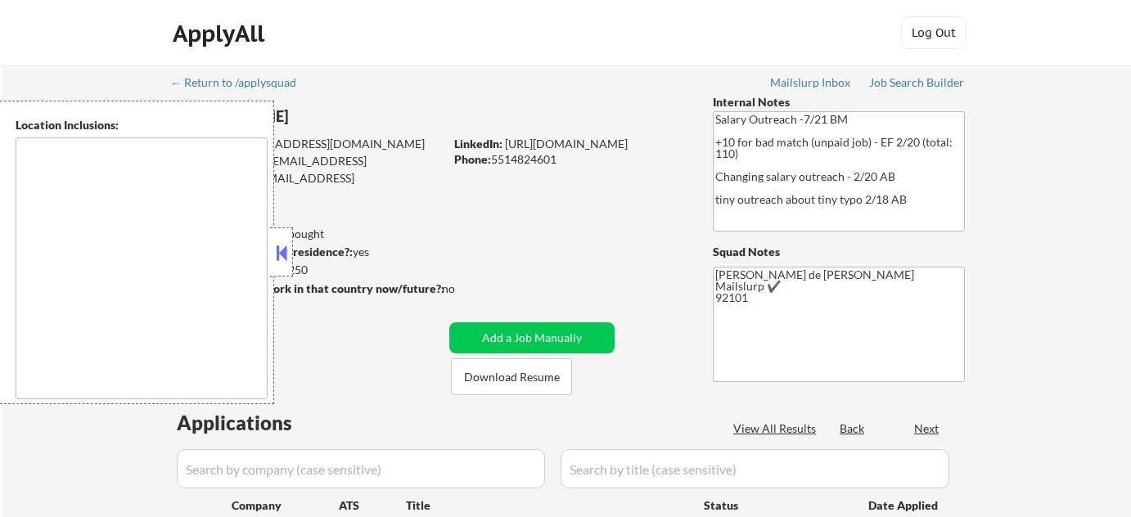
type textarea "Lor Ipsum, DO Sitam Conse, AD Elitsedd Eius, TE In Utla, ET Do Magna, AL Enima …"
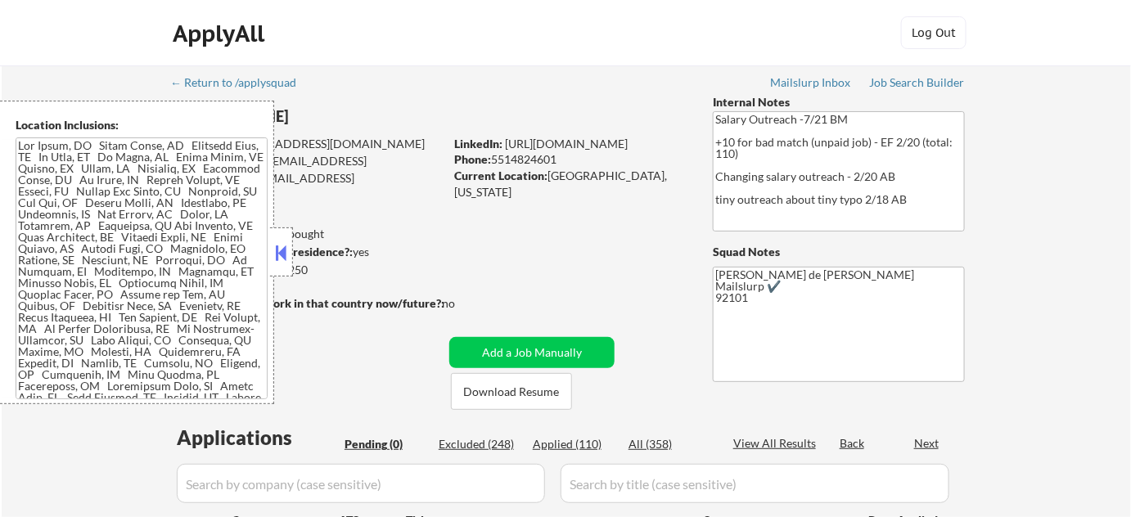
scroll to position [74, 0]
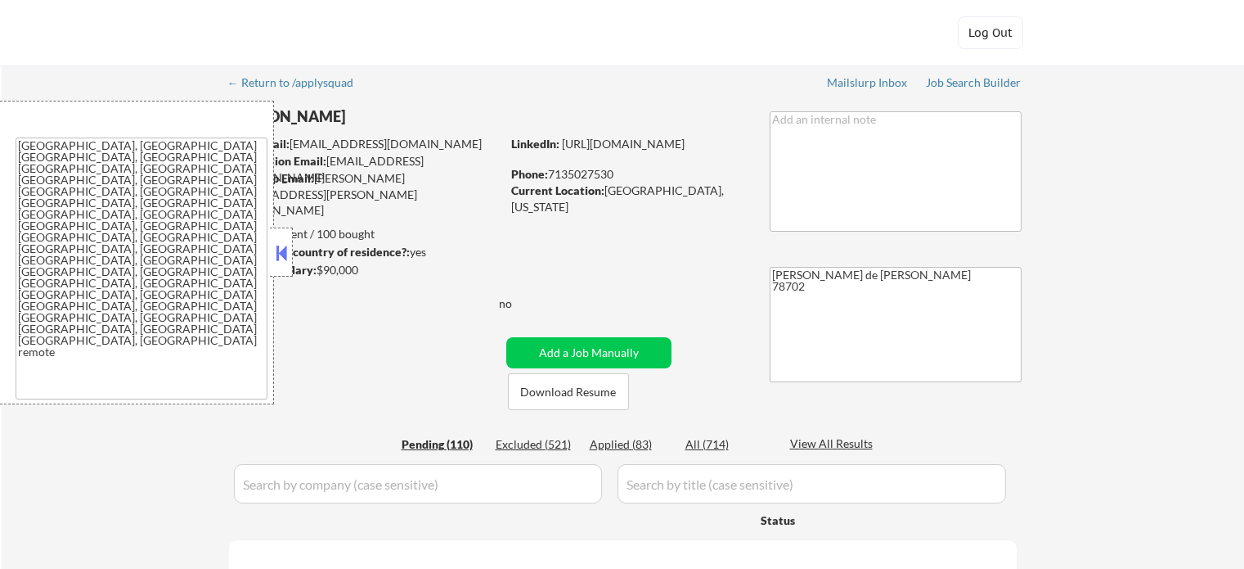
select select ""pending""
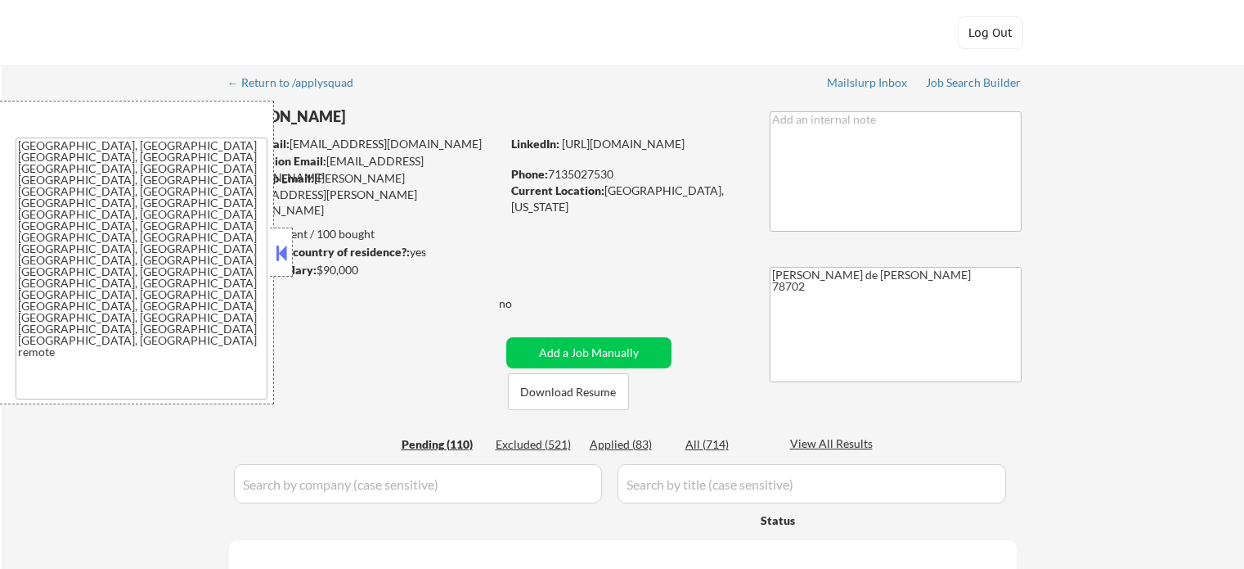
select select ""pending""
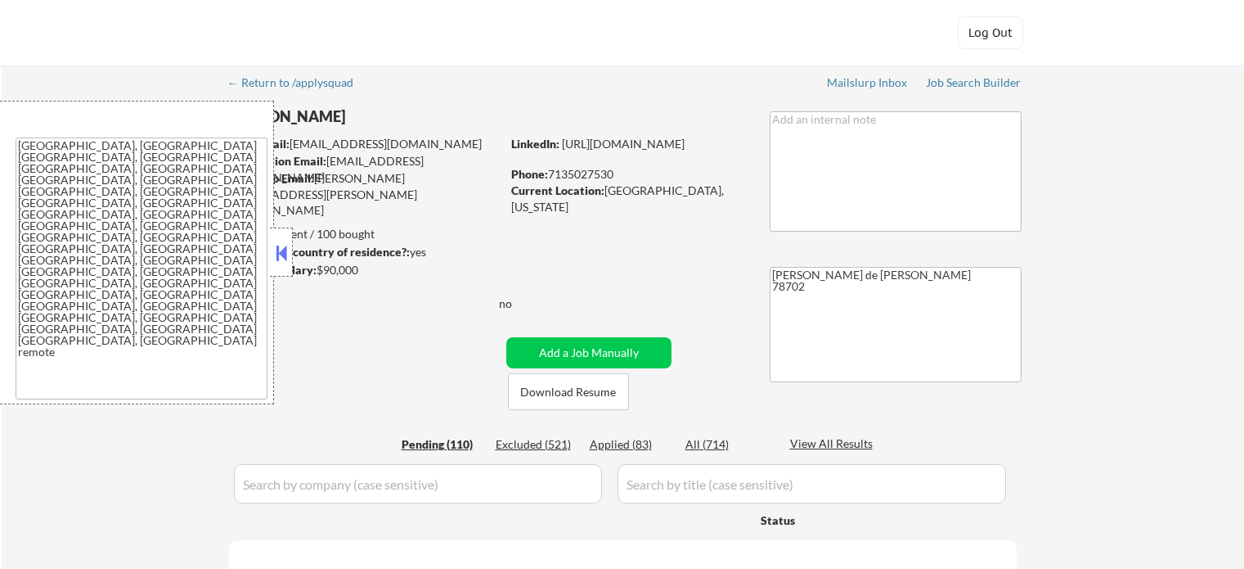
select select ""pending""
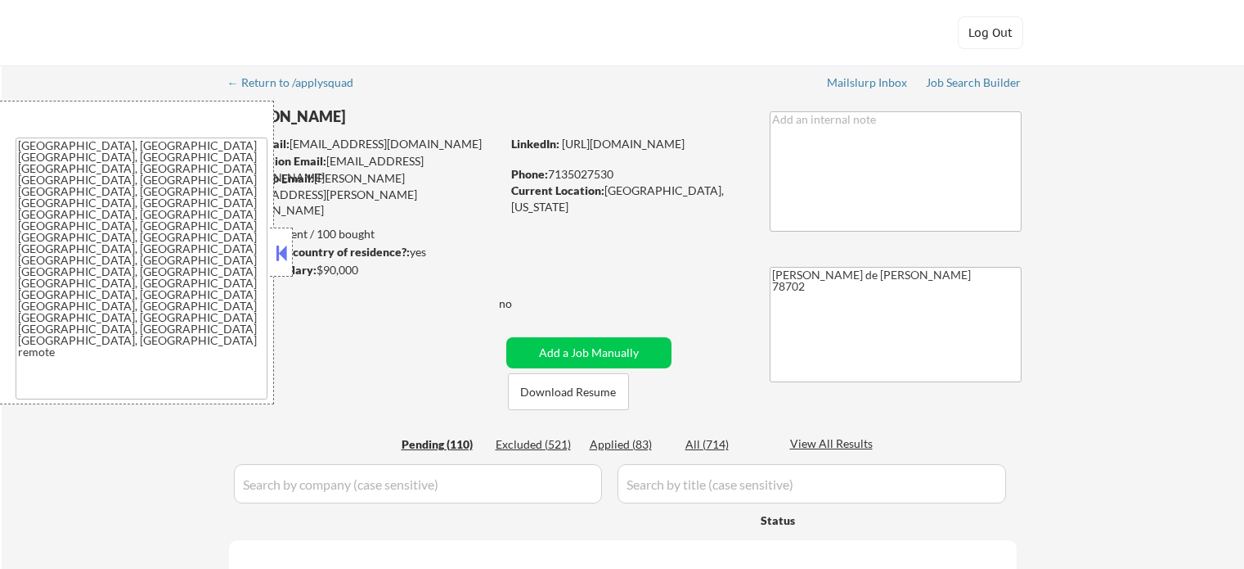
select select ""pending""
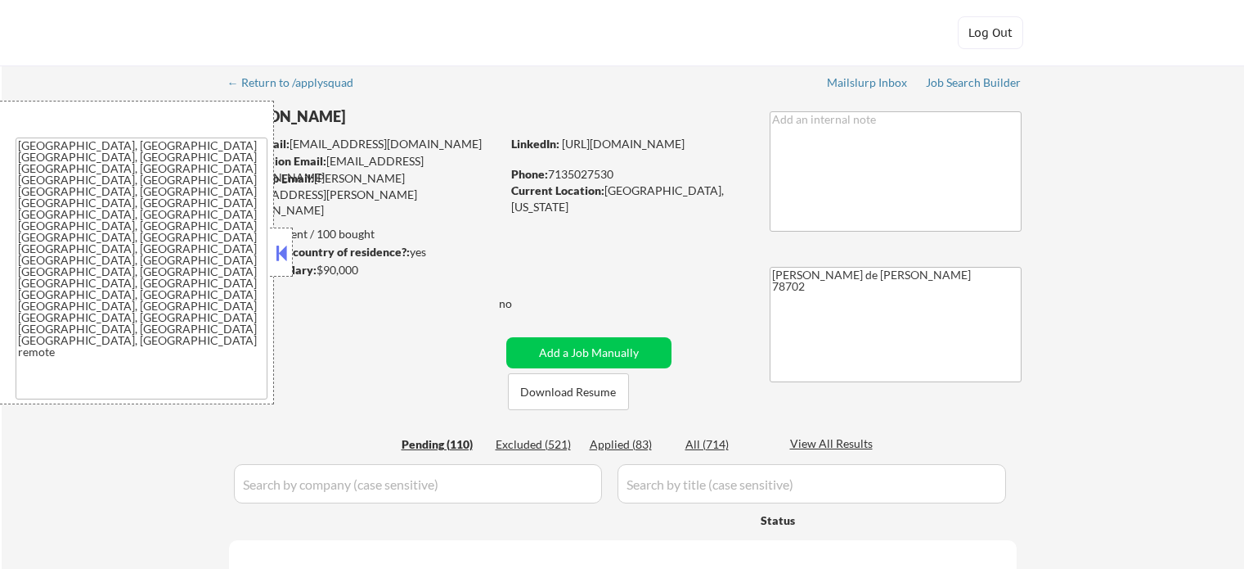
select select ""pending""
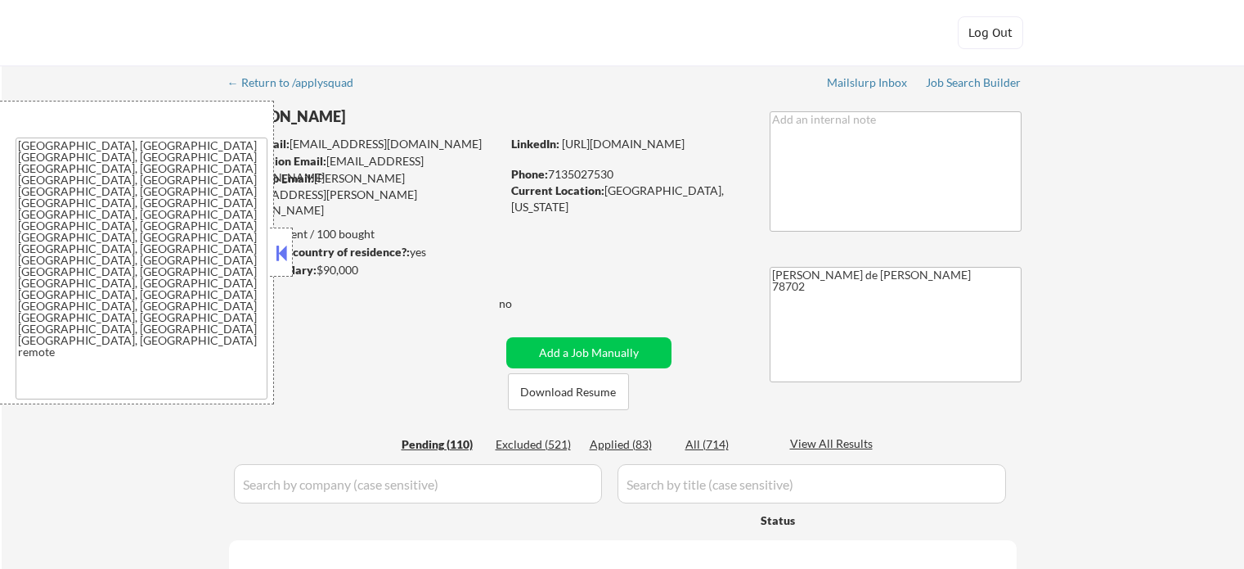
select select ""pending""
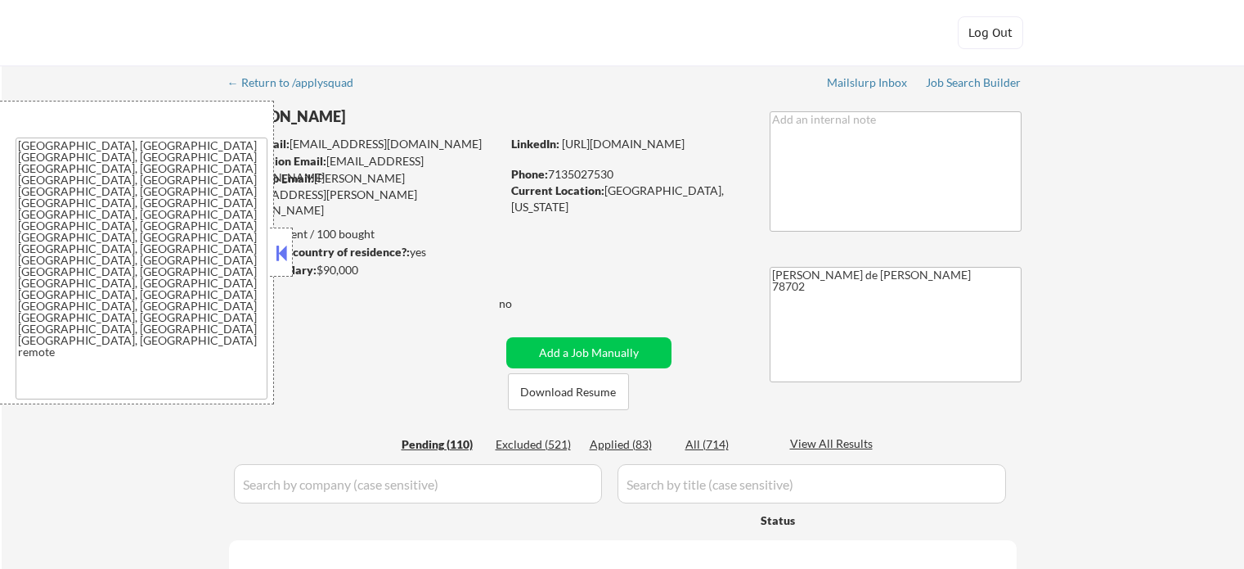
select select ""pending""
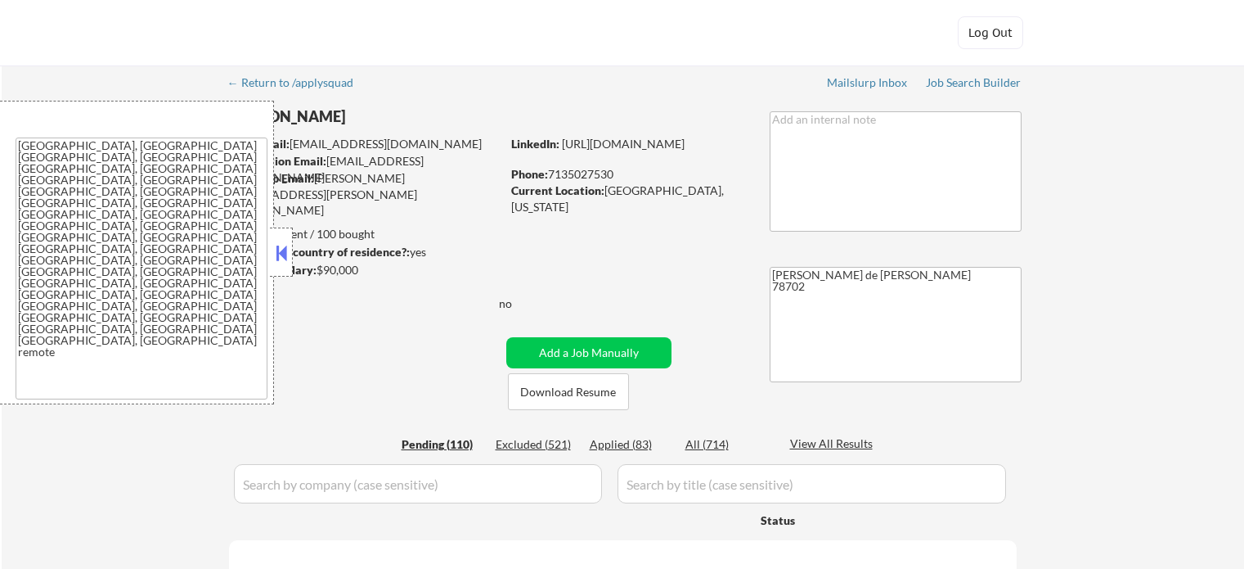
select select ""pending""
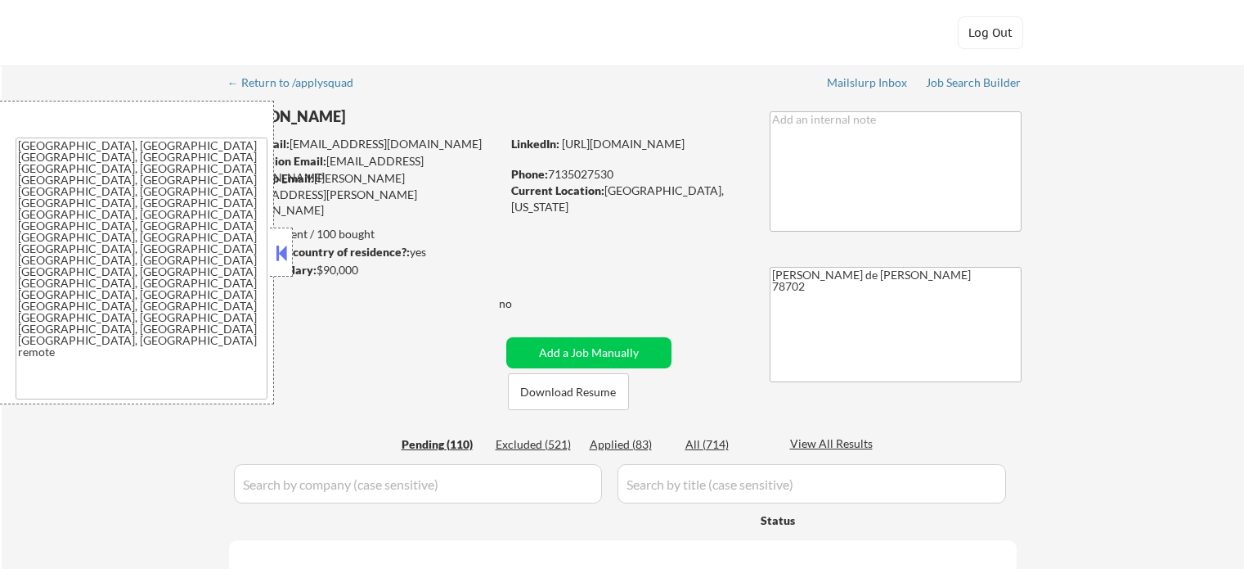
select select ""pending""
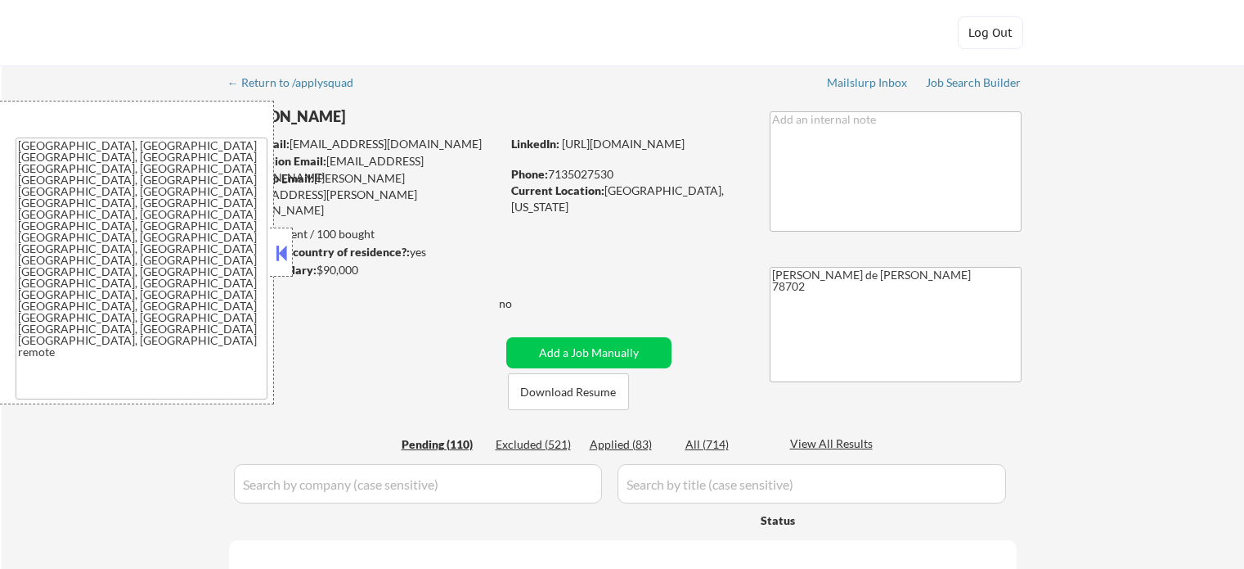
select select ""pending""
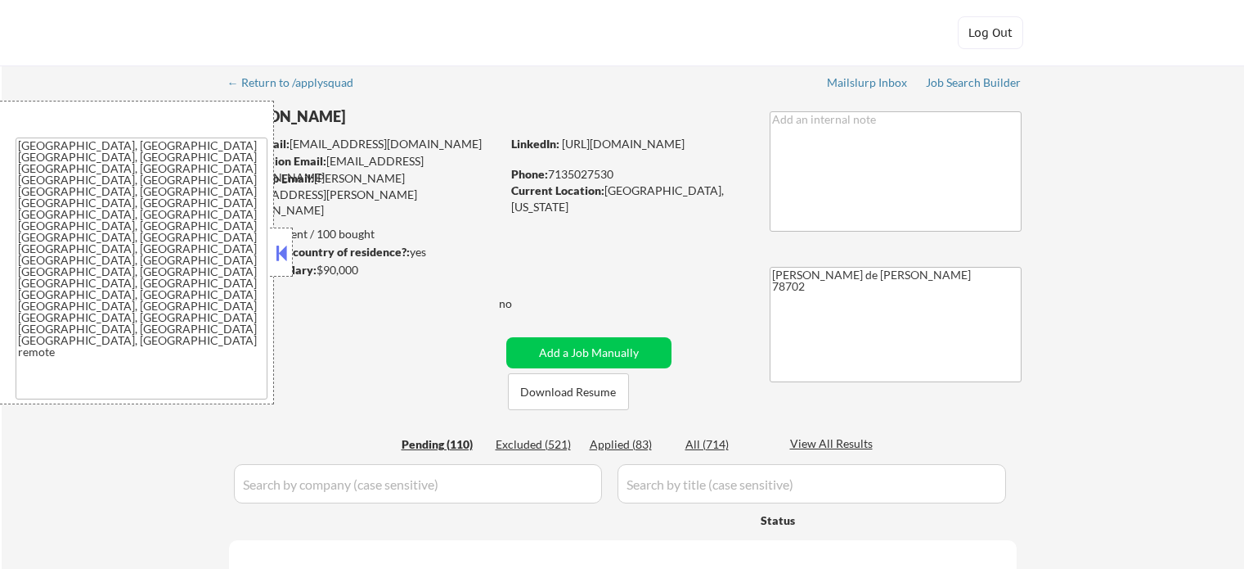
select select ""pending""
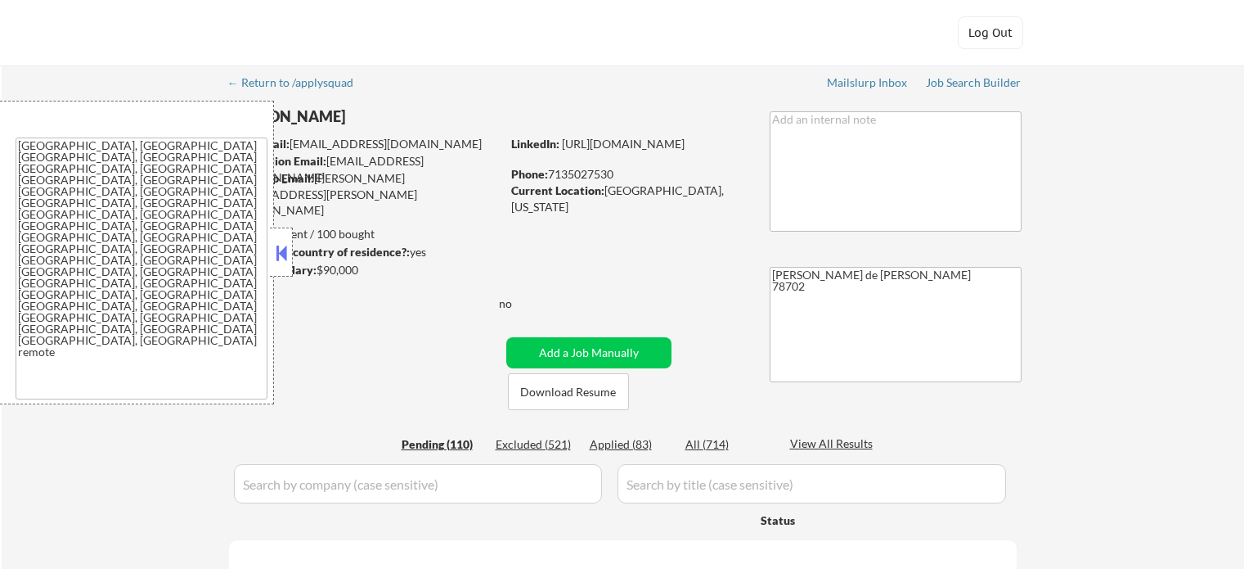
select select ""pending""
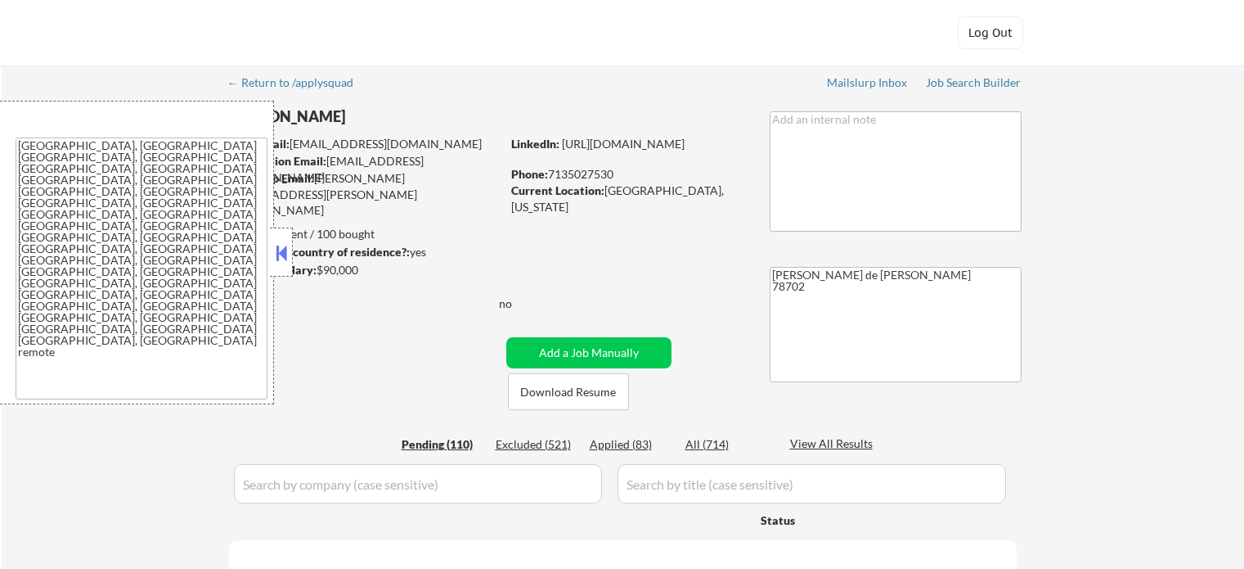
select select ""pending""
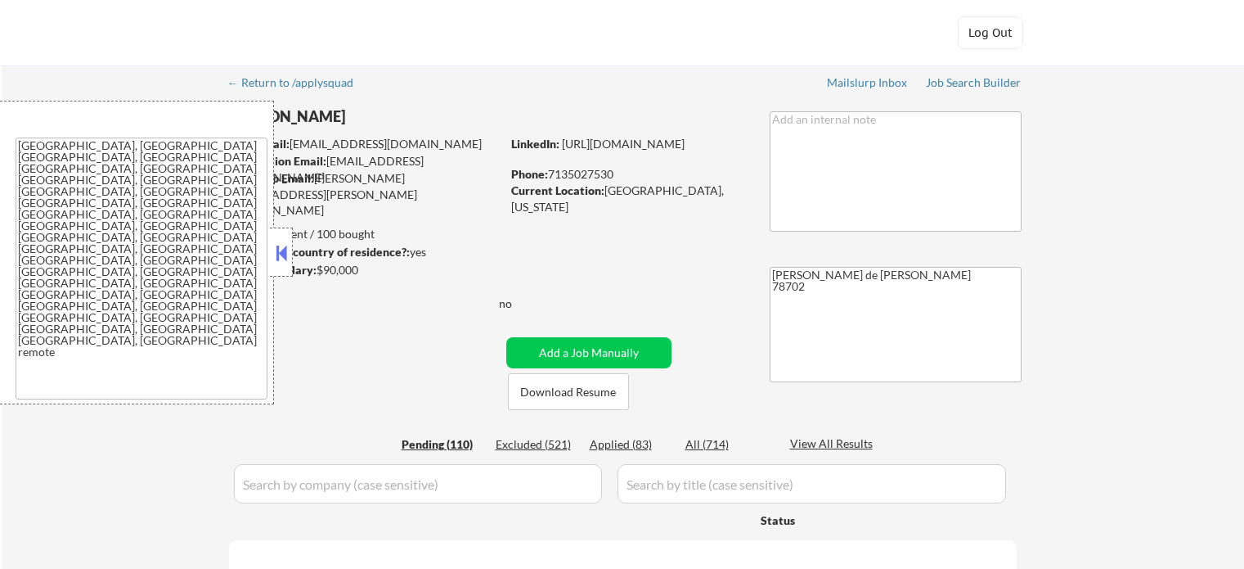
select select ""pending""
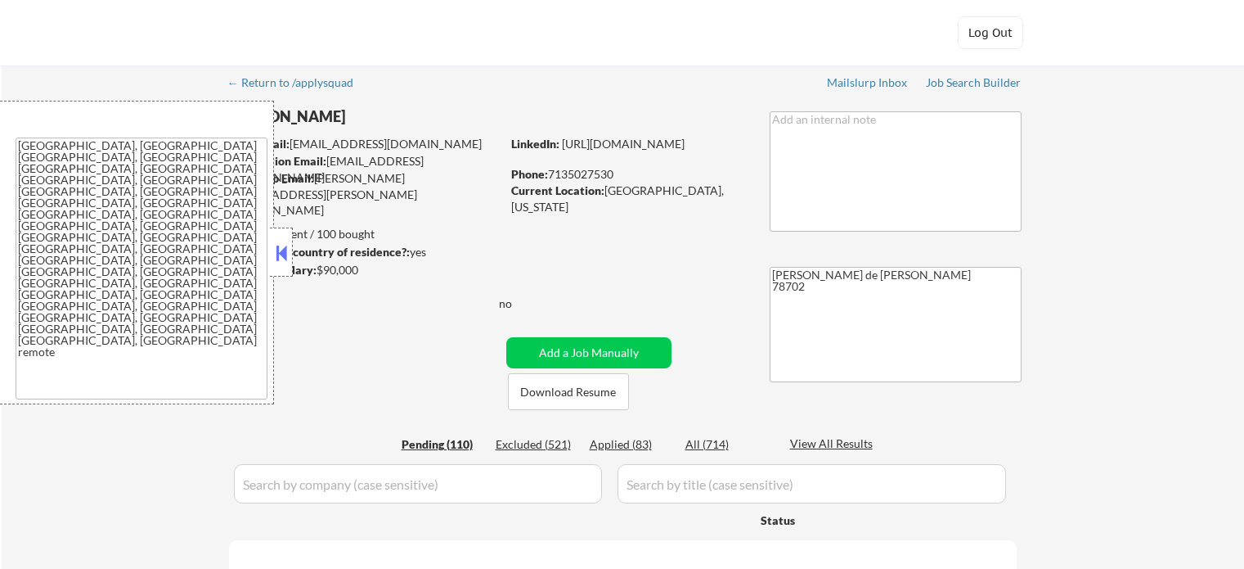
select select ""pending""
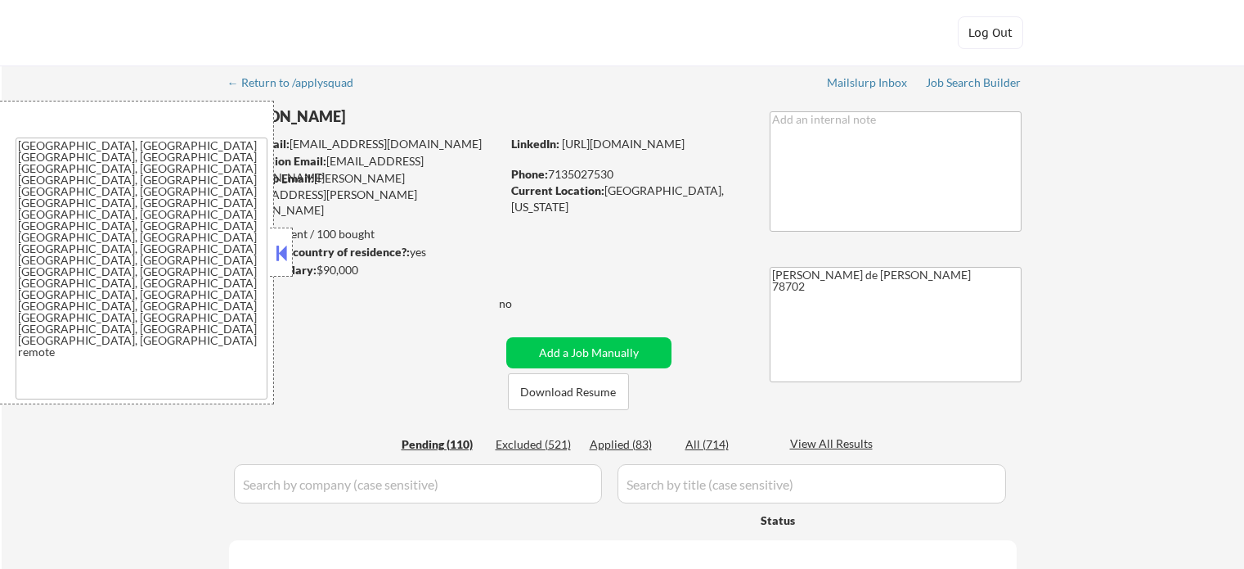
select select ""pending""
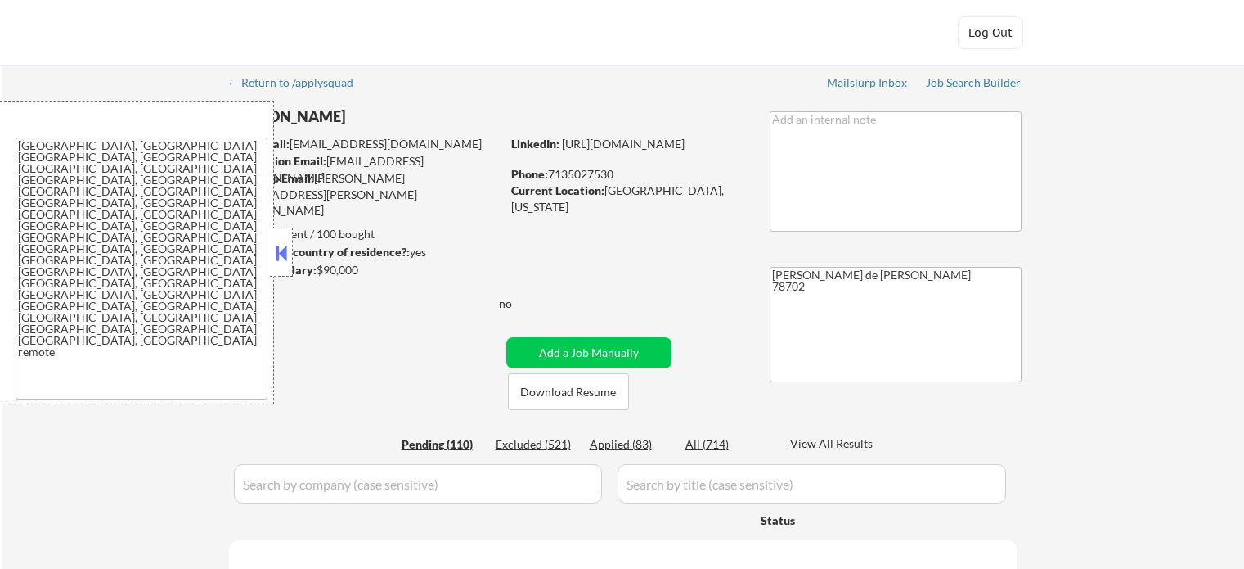
select select ""pending""
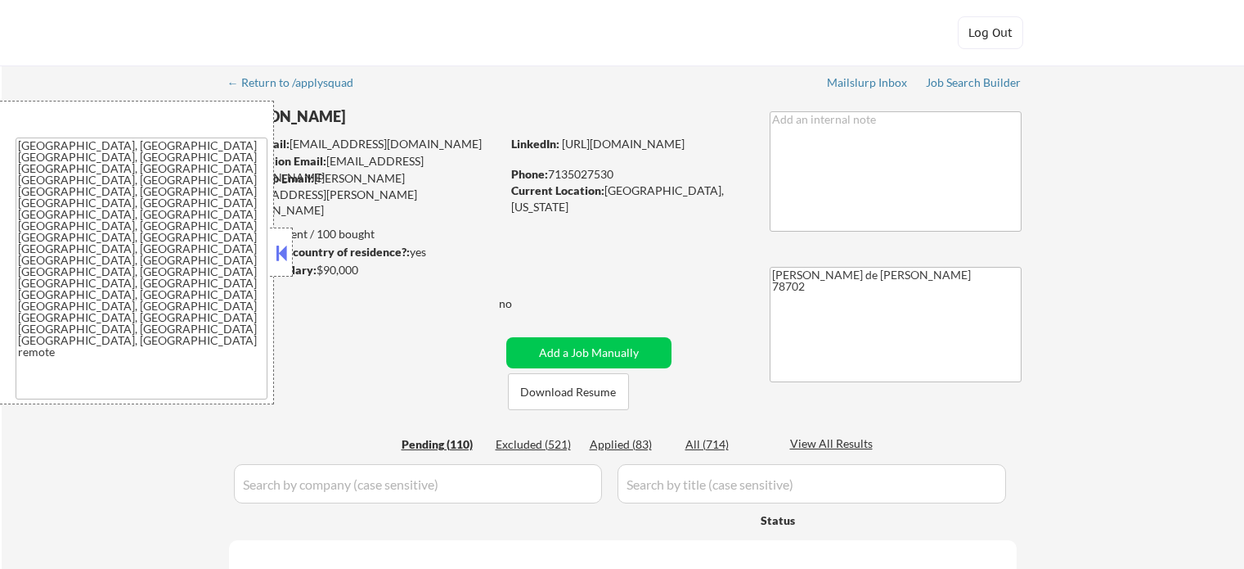
select select ""pending""
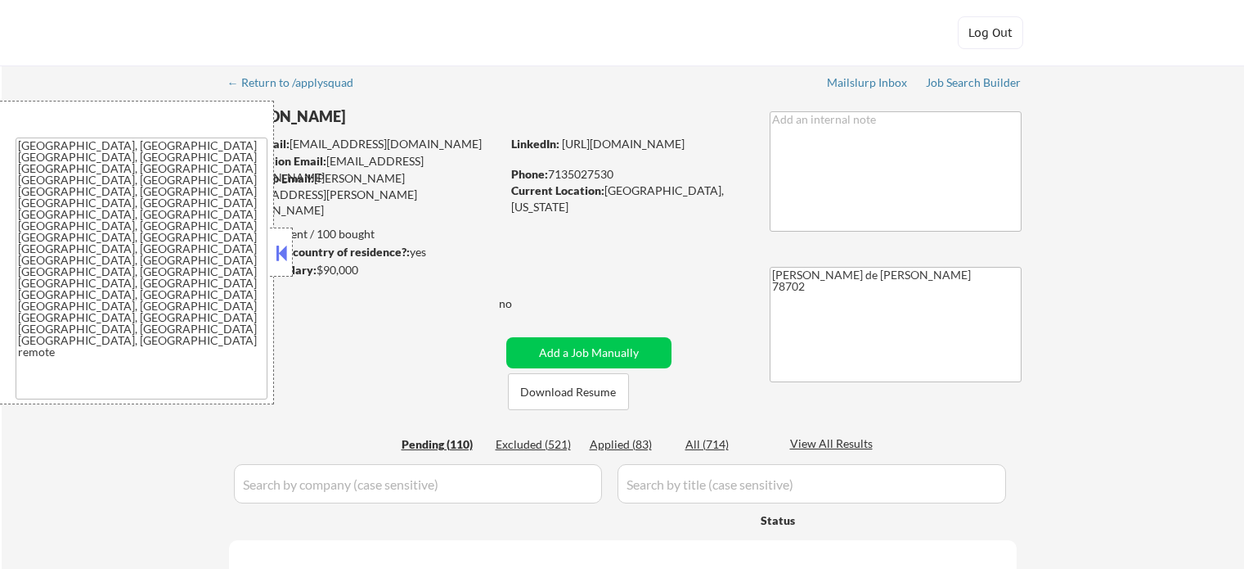
select select ""pending""
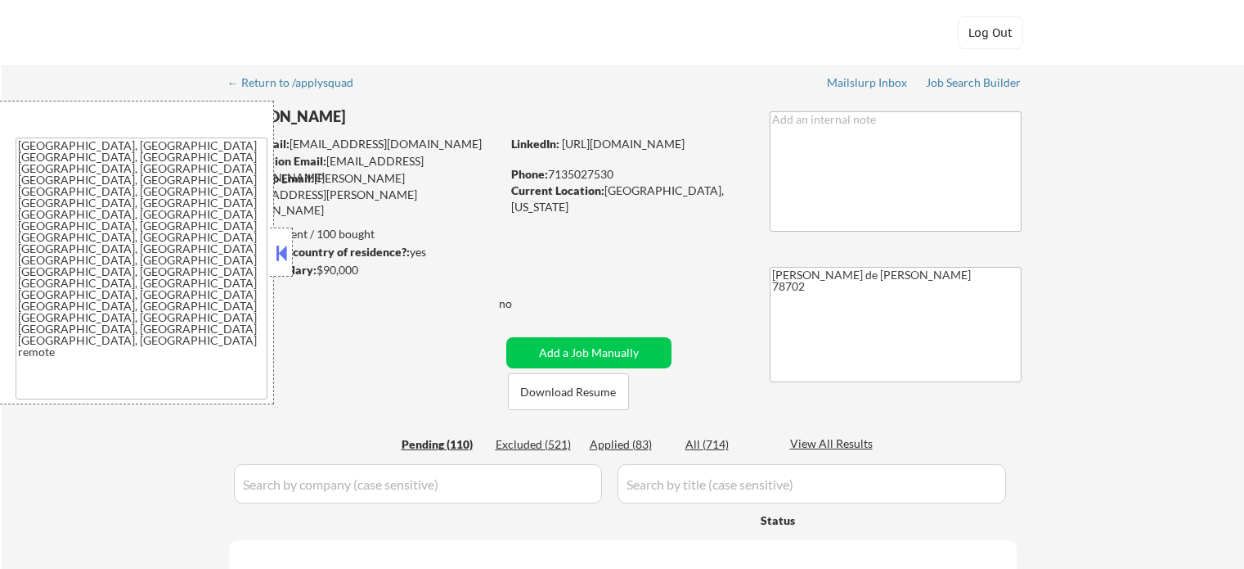
select select ""pending""
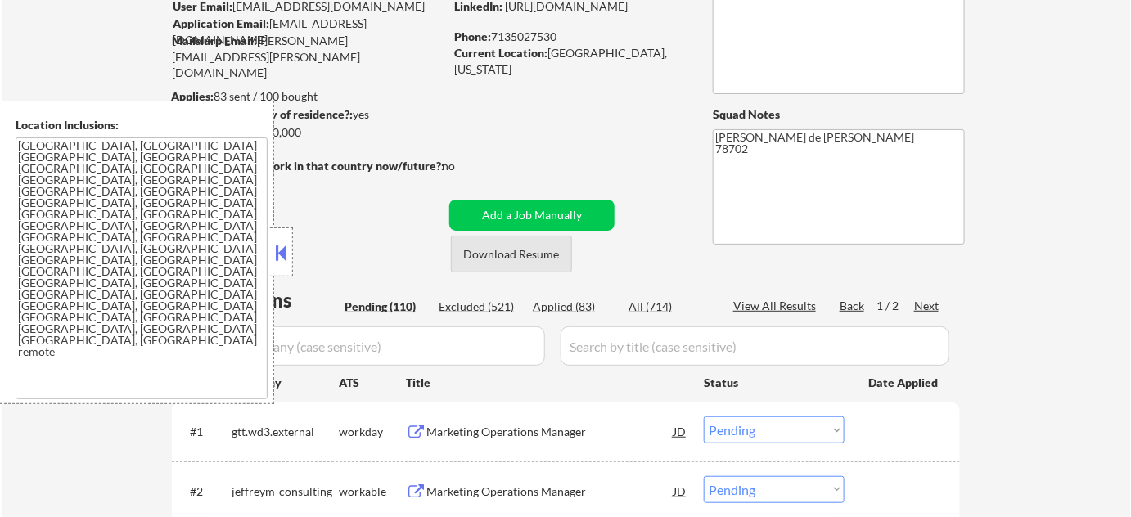
scroll to position [297, 0]
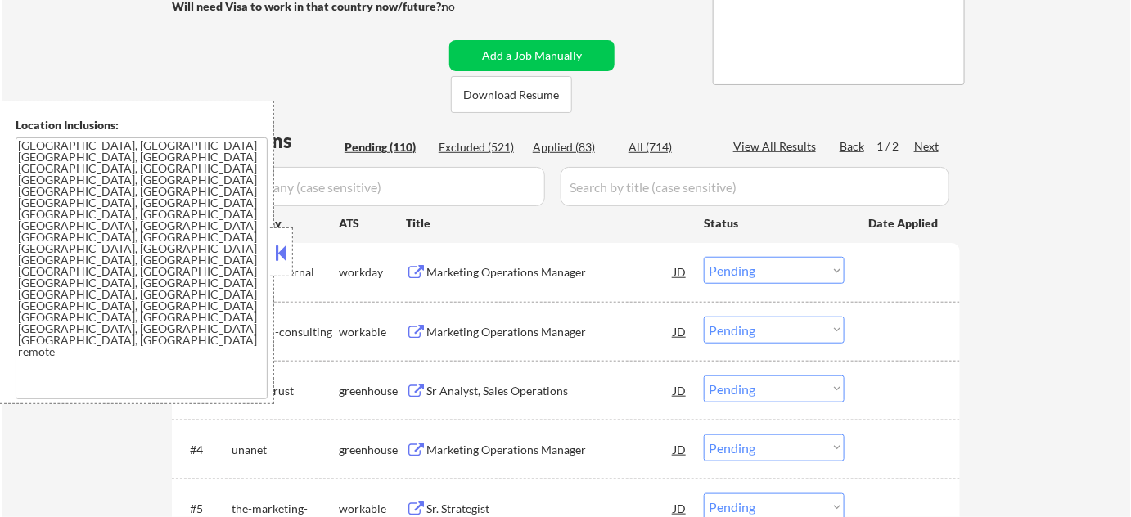
click at [283, 256] on button at bounding box center [281, 253] width 18 height 25
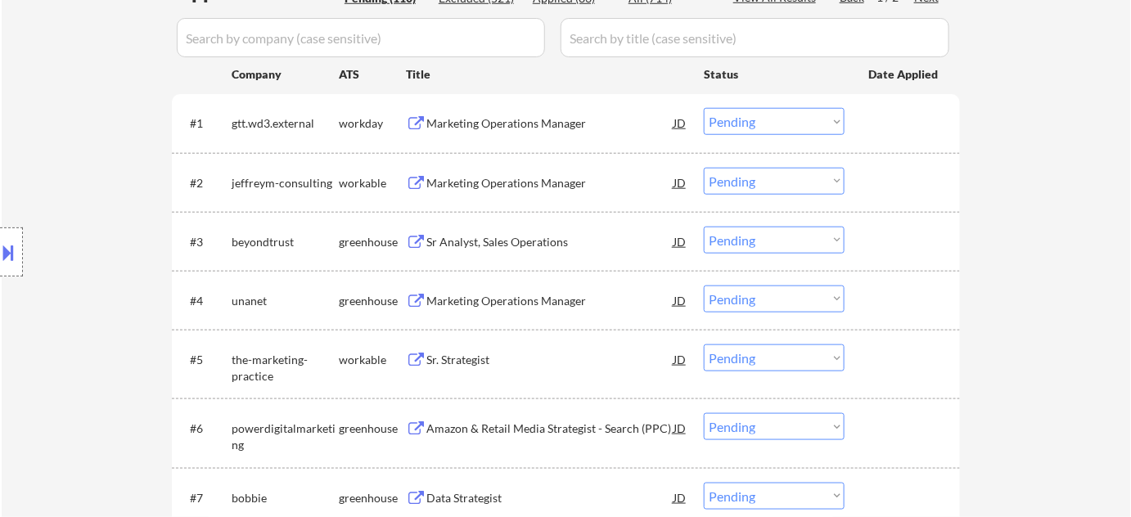
scroll to position [520, 0]
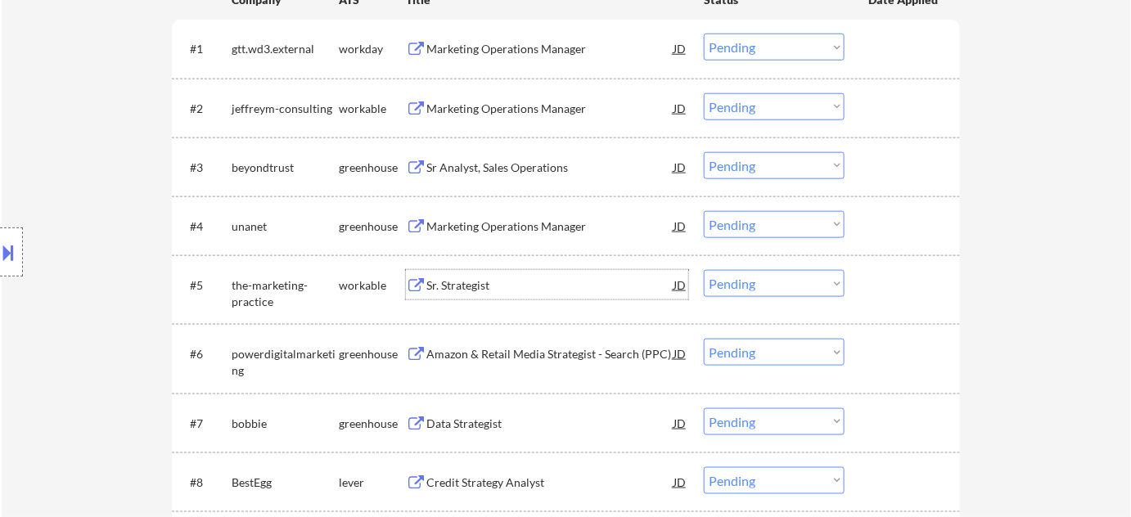
click at [475, 281] on div "Sr. Strategist" at bounding box center [549, 285] width 247 height 16
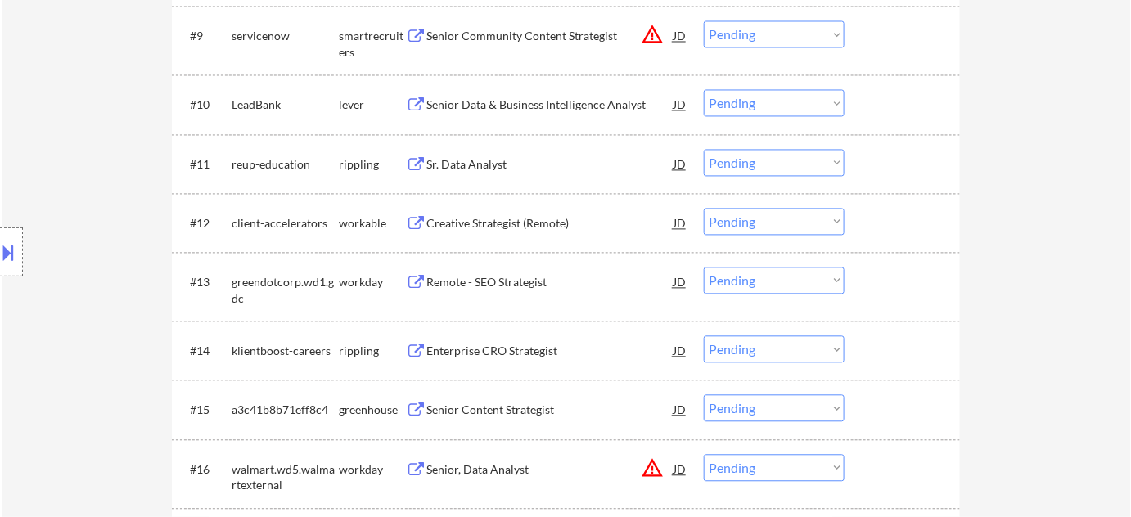
scroll to position [1041, 0]
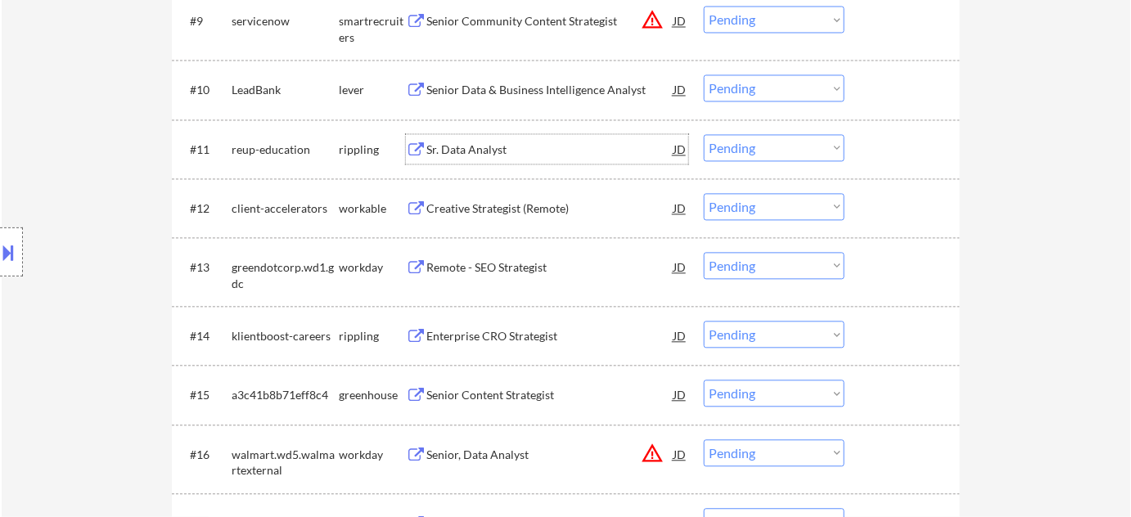
click at [462, 154] on div "Sr. Data Analyst" at bounding box center [549, 150] width 247 height 16
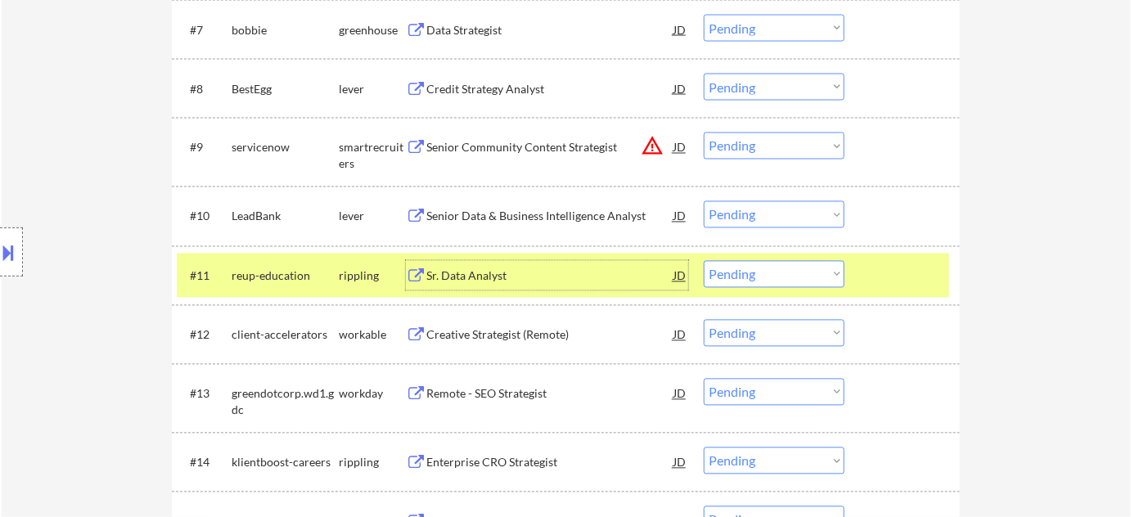
scroll to position [932, 0]
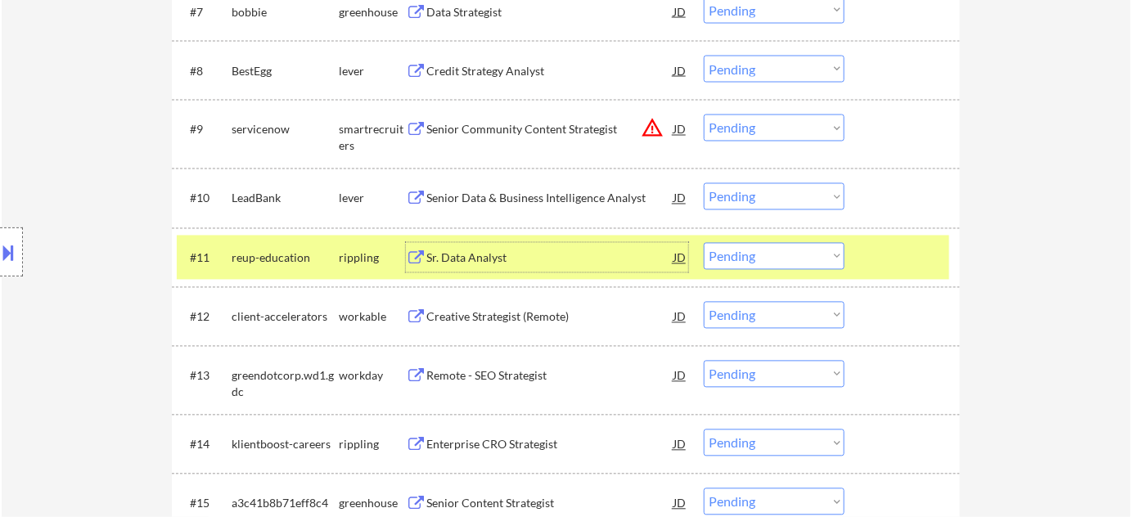
drag, startPoint x: 781, startPoint y: 243, endPoint x: 778, endPoint y: 258, distance: 15.1
click at [781, 243] on select "Choose an option... Pending Applied Excluded (Questions) Excluded (Expired) Exc…" at bounding box center [774, 256] width 141 height 27
click at [704, 243] on select "Choose an option... Pending Applied Excluded (Questions) Excluded (Expired) Exc…" at bounding box center [774, 256] width 141 height 27
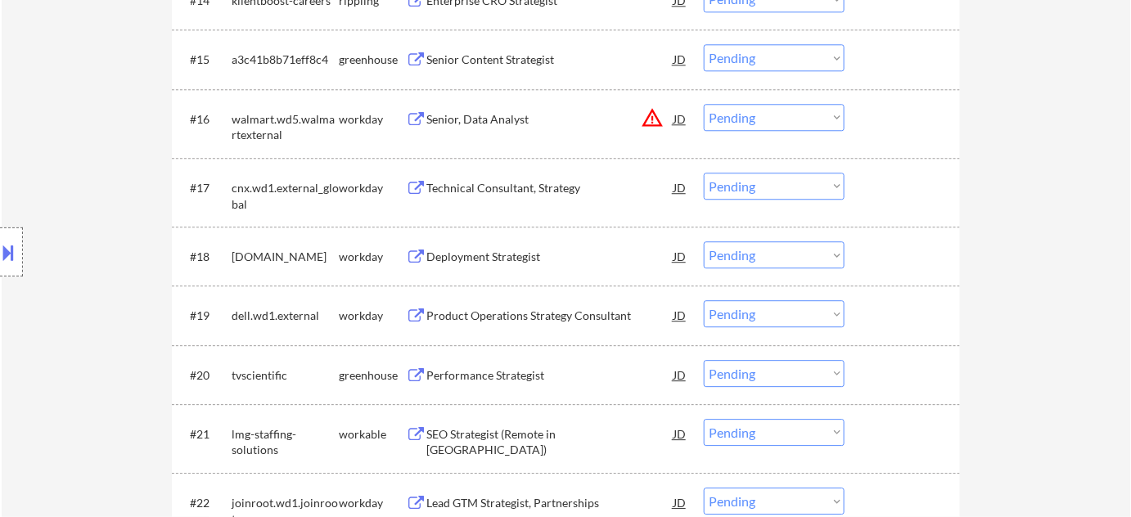
scroll to position [1379, 0]
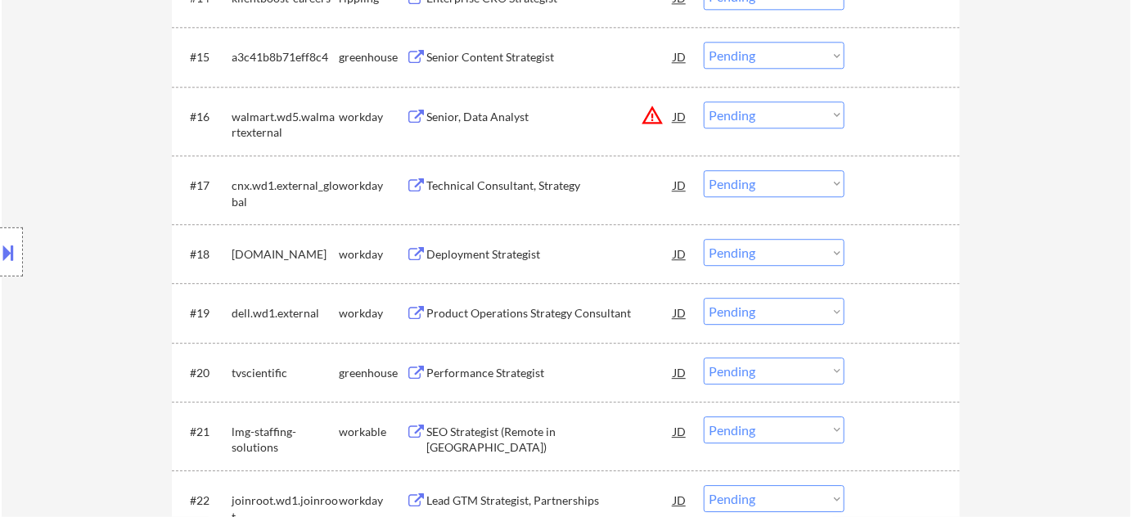
select select ""pending""
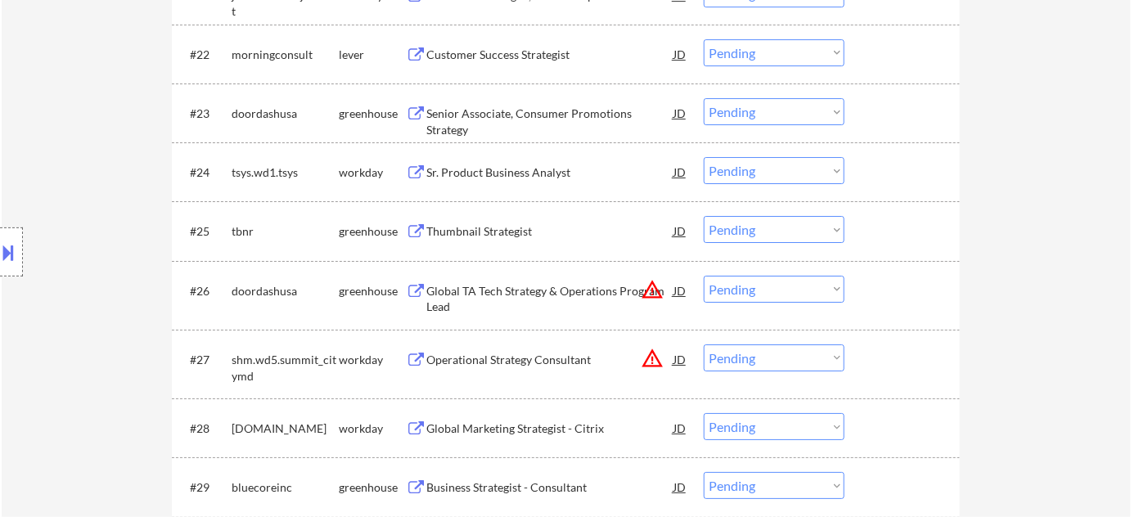
scroll to position [1974, 0]
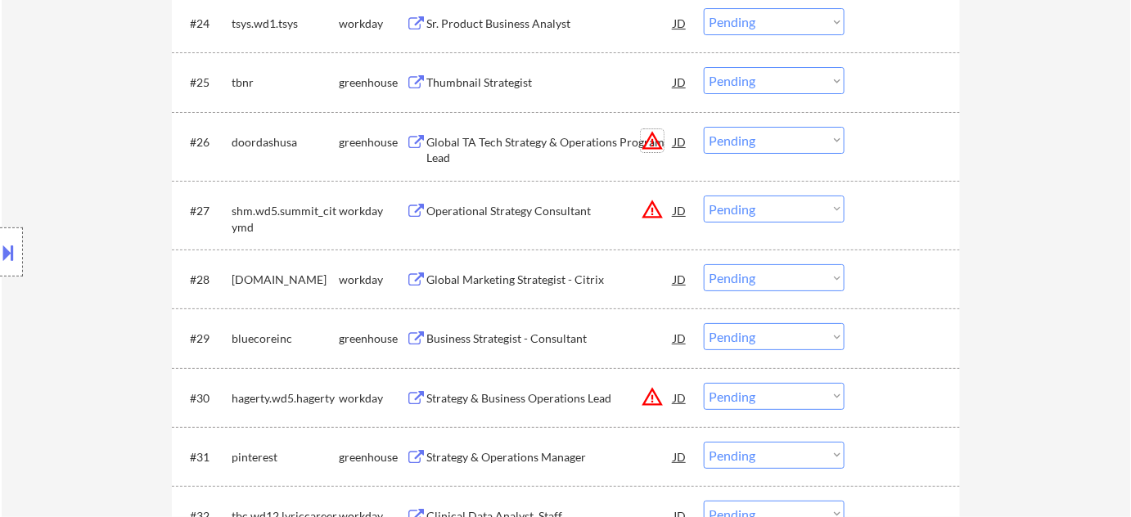
click at [651, 147] on button "warning_amber" at bounding box center [652, 140] width 23 height 23
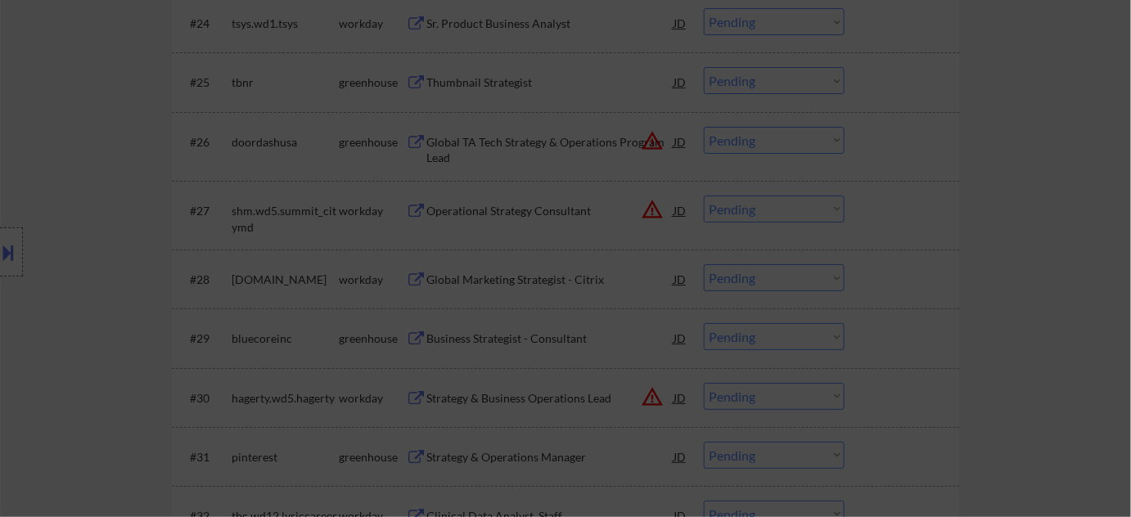
click at [967, 211] on div at bounding box center [565, 258] width 1131 height 517
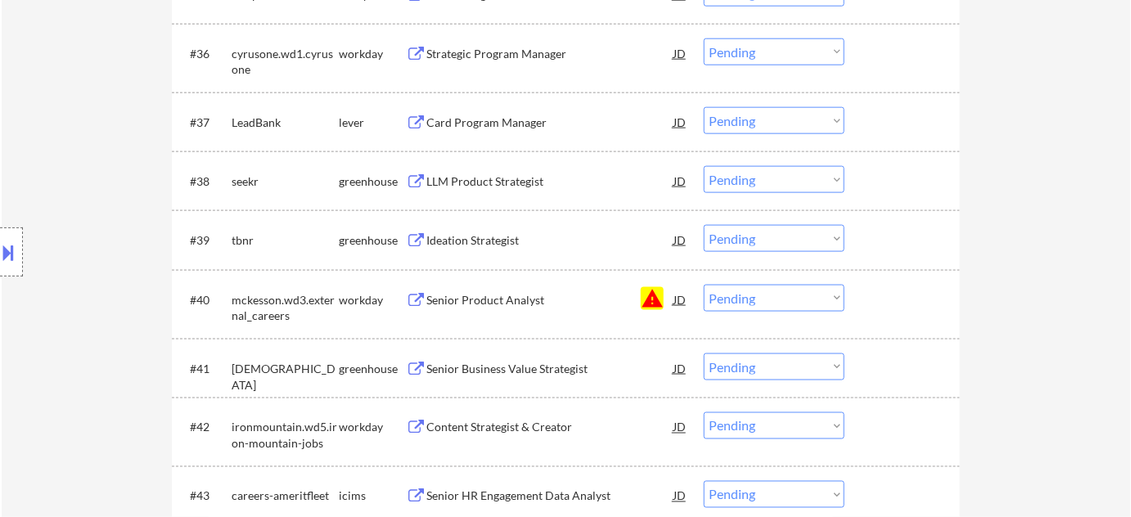
scroll to position [2717, 0]
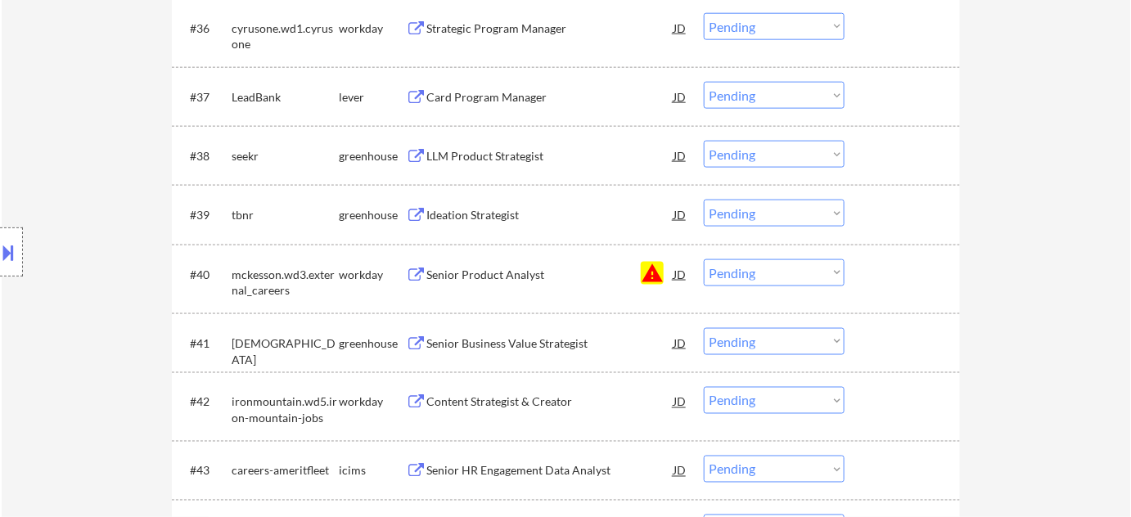
click at [753, 278] on select "Choose an option... Pending Applied Excluded (Questions) Excluded (Expired) Exc…" at bounding box center [774, 272] width 141 height 27
click at [704, 259] on select "Choose an option... Pending Applied Excluded (Questions) Excluded (Expired) Exc…" at bounding box center [774, 272] width 141 height 27
select select ""pending""
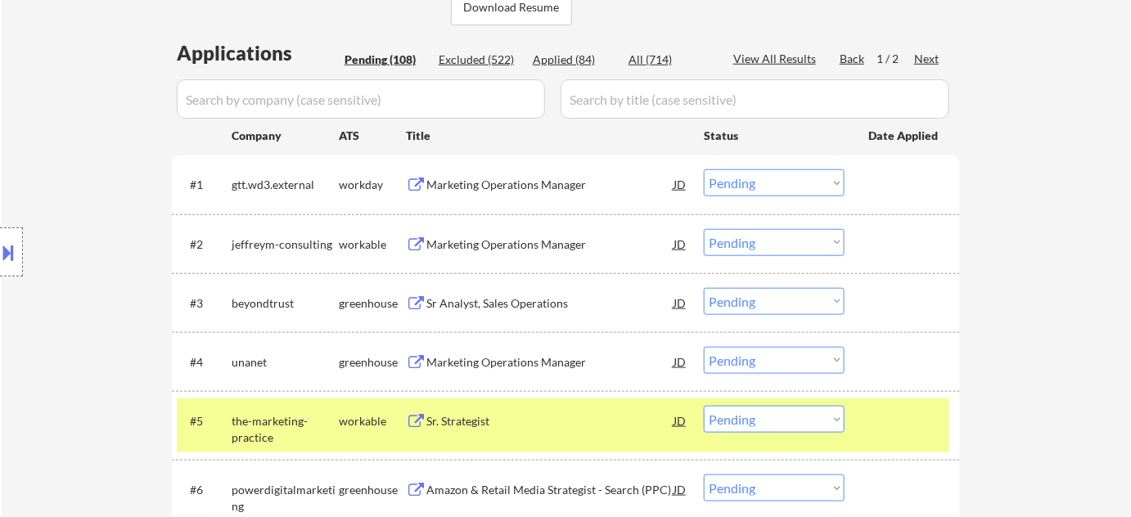
scroll to position [119, 0]
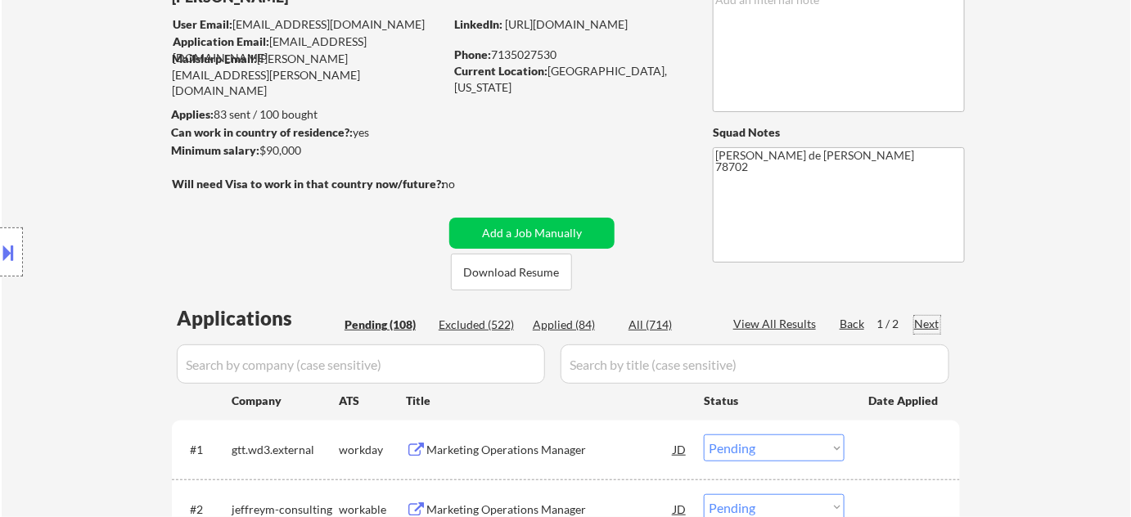
click at [936, 326] on div "Next" at bounding box center [927, 324] width 26 height 16
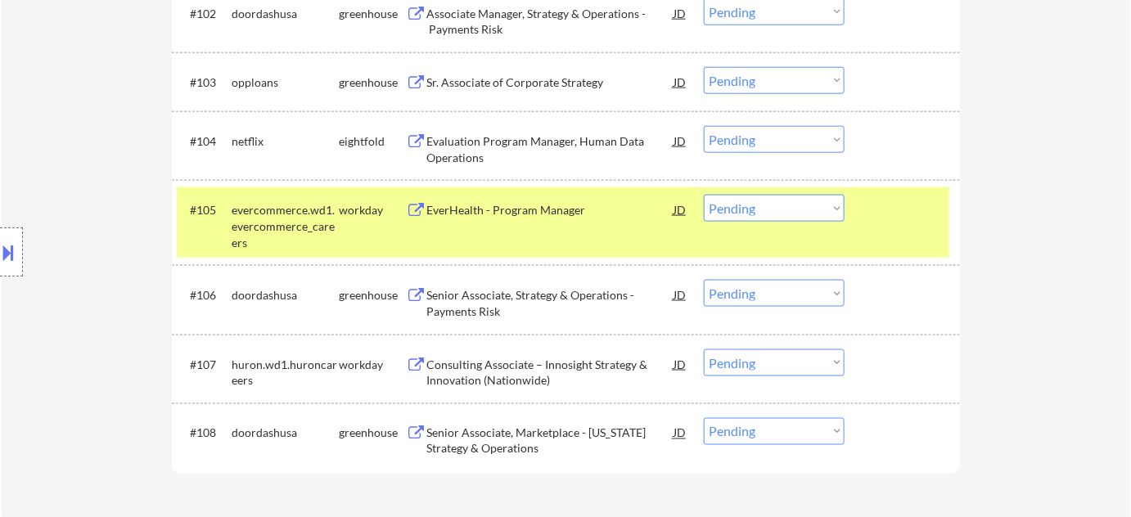
scroll to position [641, 0]
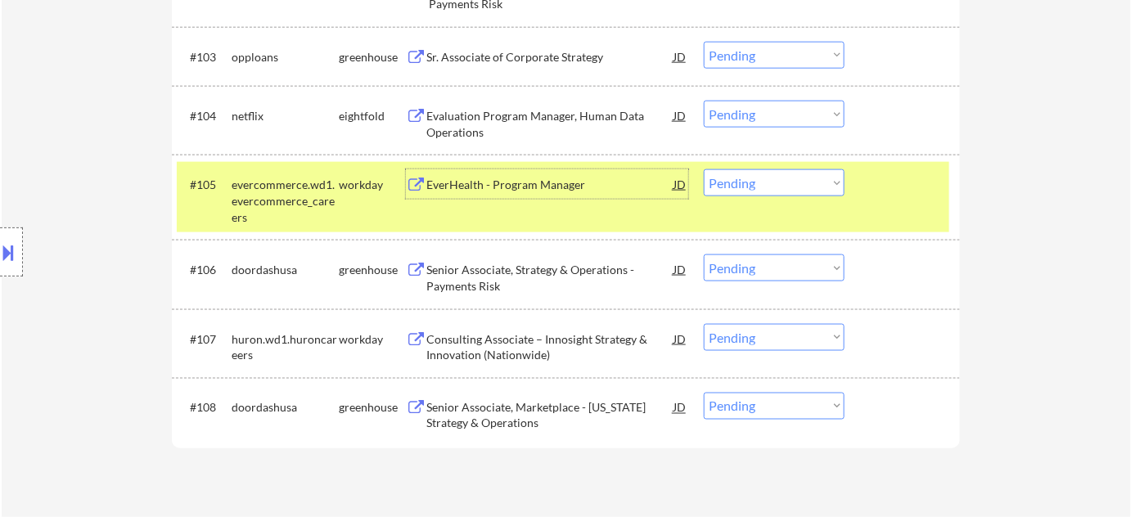
click at [508, 182] on div "EverHealth - Program Manager" at bounding box center [549, 185] width 247 height 16
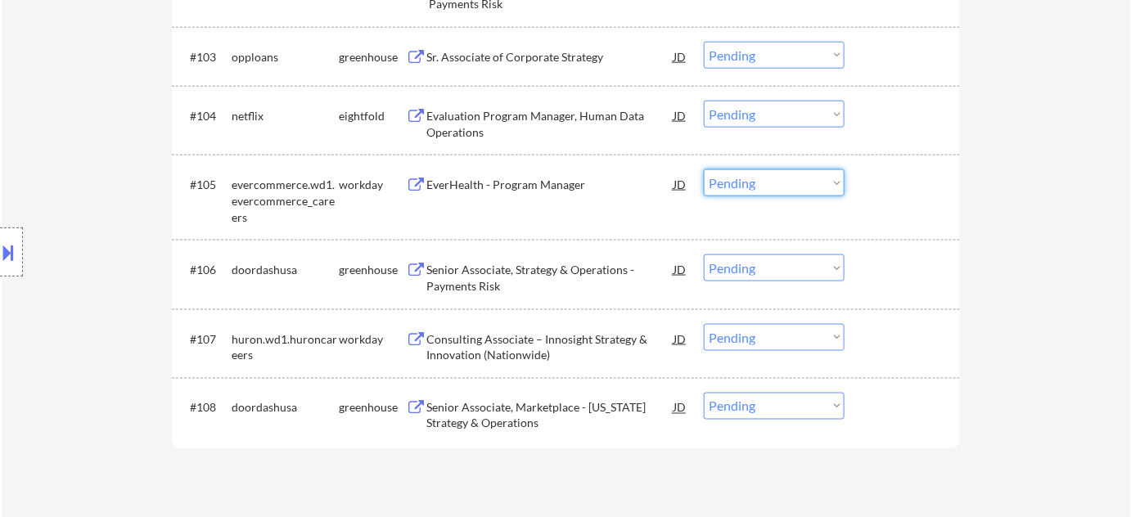
drag, startPoint x: 796, startPoint y: 178, endPoint x: 801, endPoint y: 194, distance: 16.3
click at [796, 178] on select "Choose an option... Pending Applied Excluded (Questions) Excluded (Expired) Exc…" at bounding box center [774, 182] width 141 height 27
click at [704, 169] on select "Choose an option... Pending Applied Excluded (Questions) Excluded (Expired) Exc…" at bounding box center [774, 182] width 141 height 27
select select ""pending""
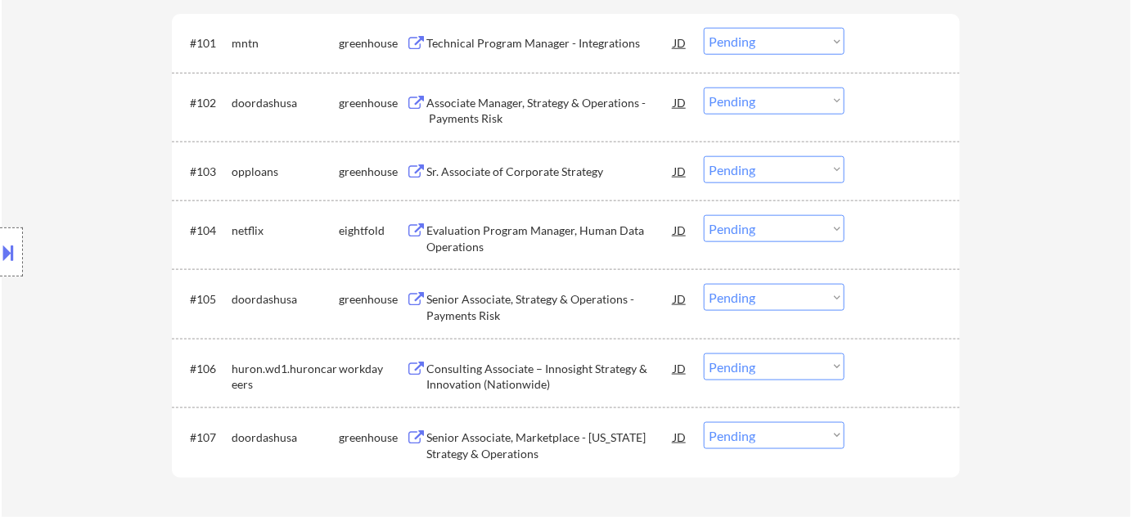
scroll to position [492, 0]
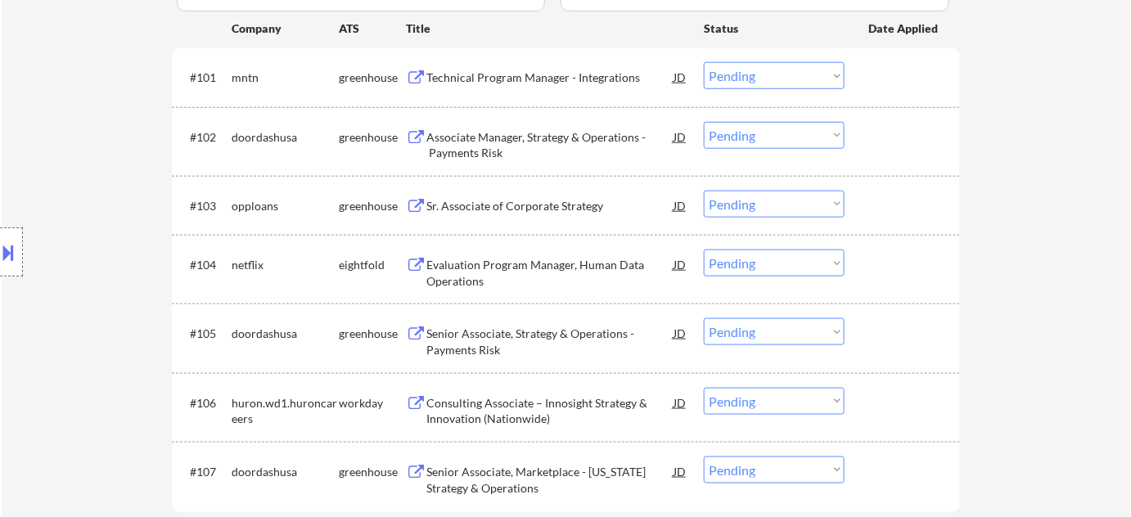
click at [524, 78] on div "Technical Program Manager - Integrations" at bounding box center [549, 78] width 247 height 16
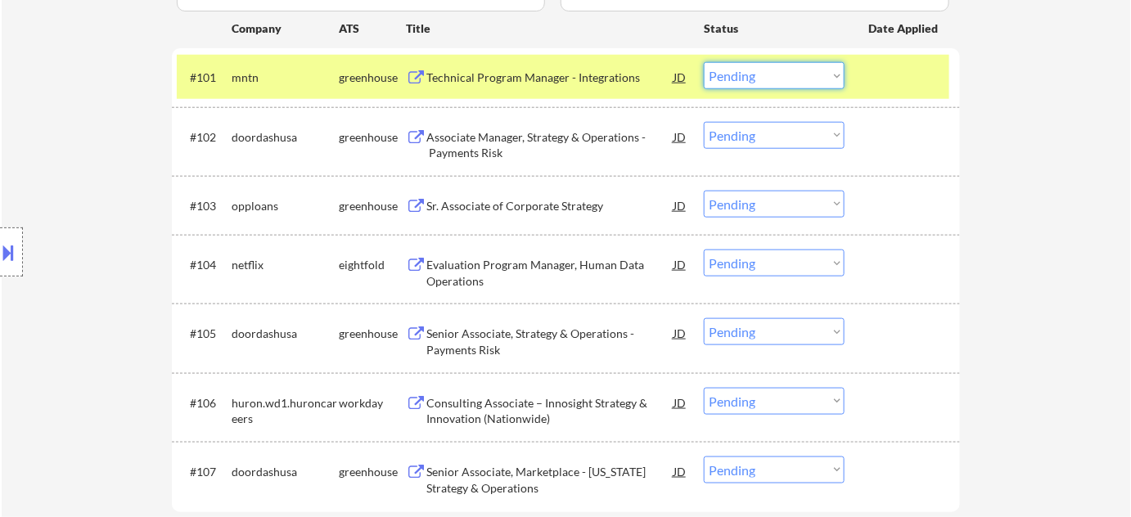
drag, startPoint x: 816, startPoint y: 77, endPoint x: 807, endPoint y: 88, distance: 13.9
click at [816, 76] on select "Choose an option... Pending Applied Excluded (Questions) Excluded (Expired) Exc…" at bounding box center [774, 75] width 141 height 27
click at [704, 62] on select "Choose an option... Pending Applied Excluded (Questions) Excluded (Expired) Exc…" at bounding box center [774, 75] width 141 height 27
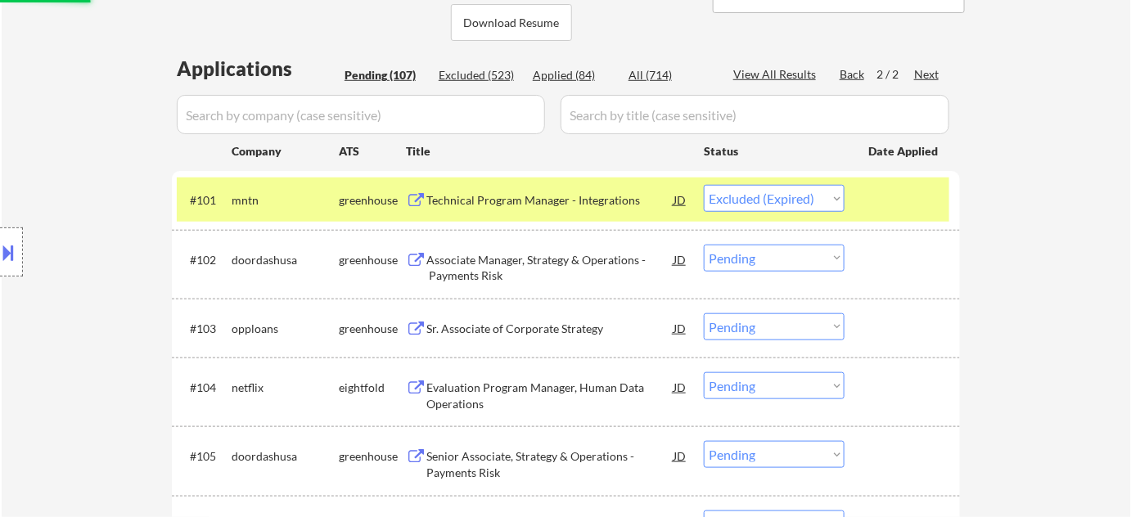
scroll to position [343, 0]
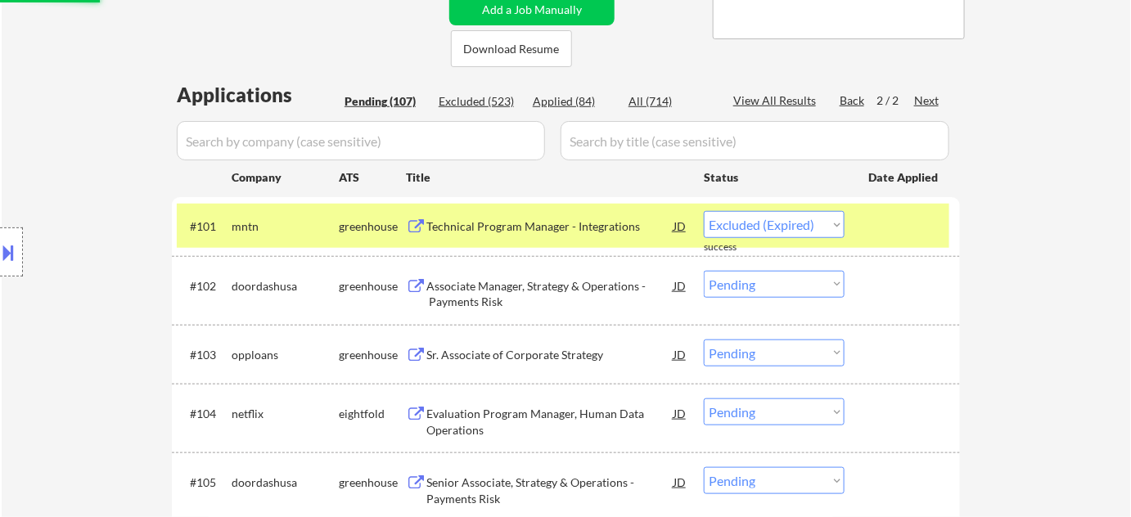
select select ""pending""
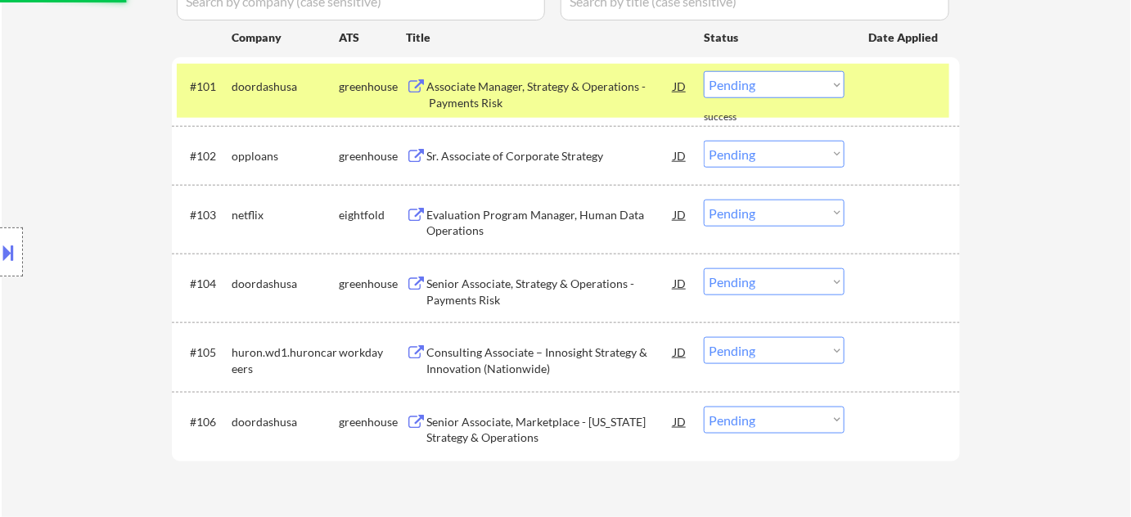
scroll to position [492, 0]
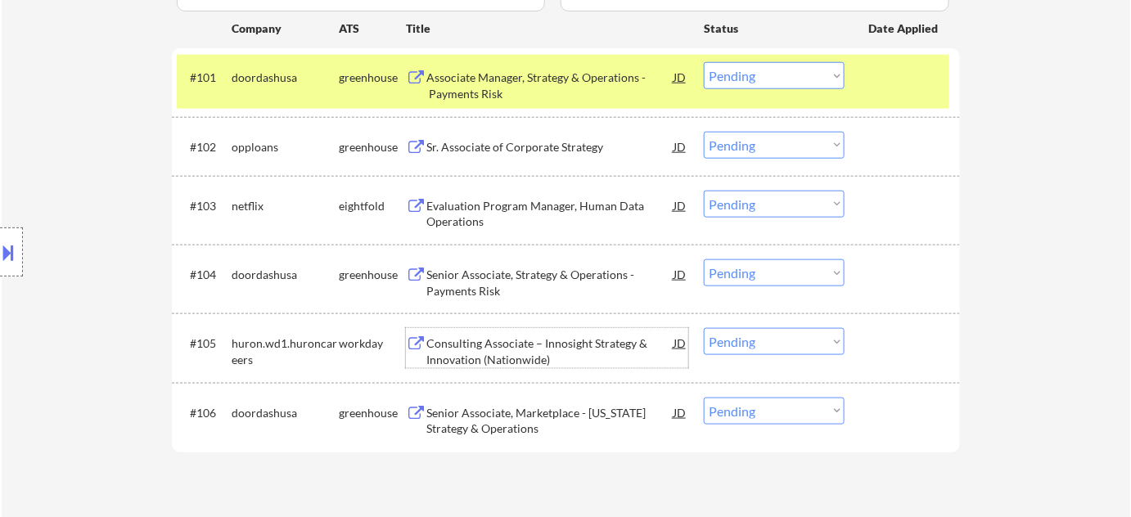
click at [524, 357] on div "Consulting Associate – Innosight Strategy & Innovation (Nationwide)" at bounding box center [549, 351] width 247 height 32
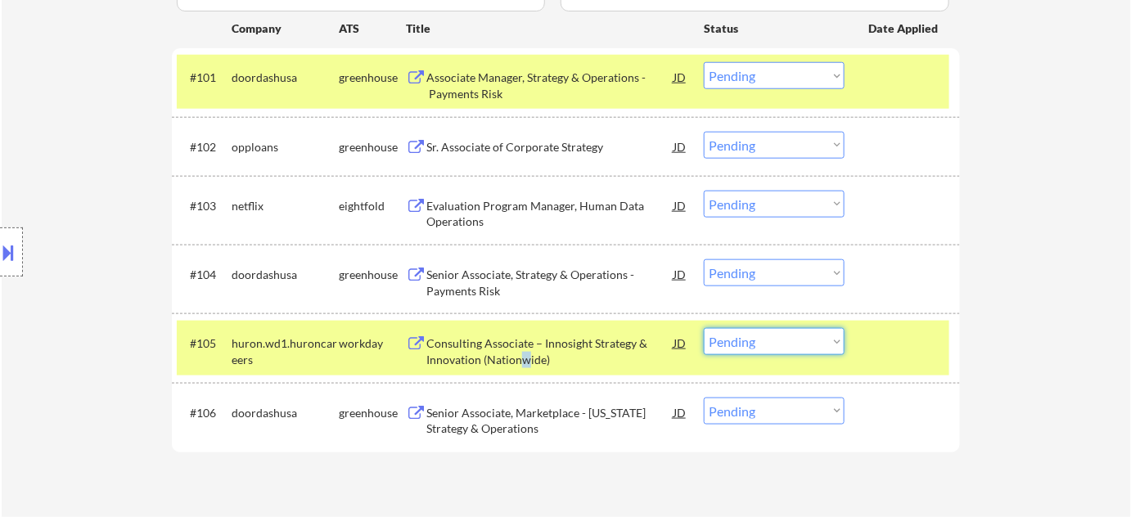
click at [801, 333] on select "Choose an option... Pending Applied Excluded (Questions) Excluded (Expired) Exc…" at bounding box center [774, 341] width 141 height 27
click at [704, 328] on select "Choose an option... Pending Applied Excluded (Questions) Excluded (Expired) Exc…" at bounding box center [774, 341] width 141 height 27
select select ""pending""
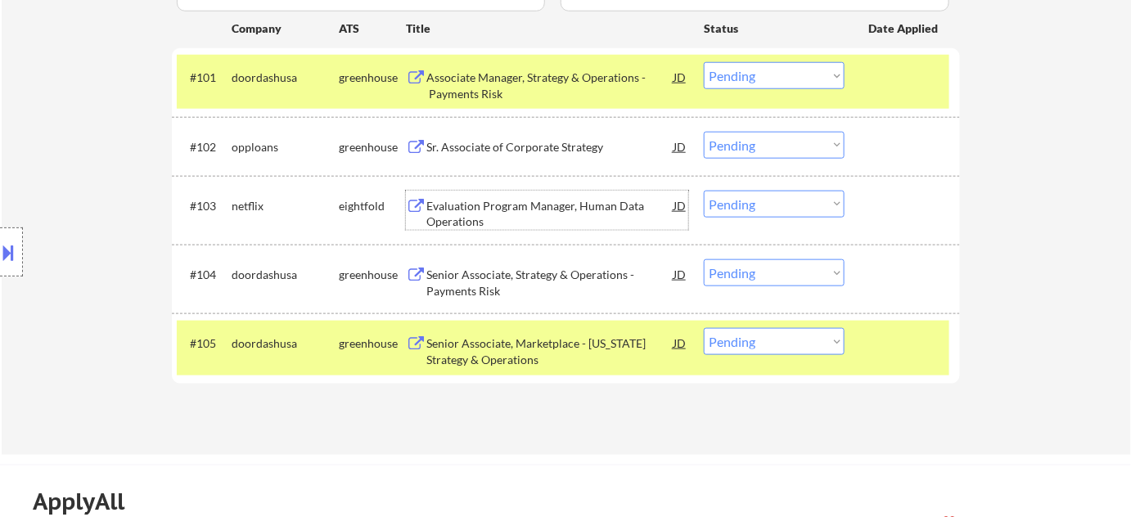
click at [466, 221] on div "Evaluation Program Manager, Human Data Operations" at bounding box center [549, 214] width 247 height 32
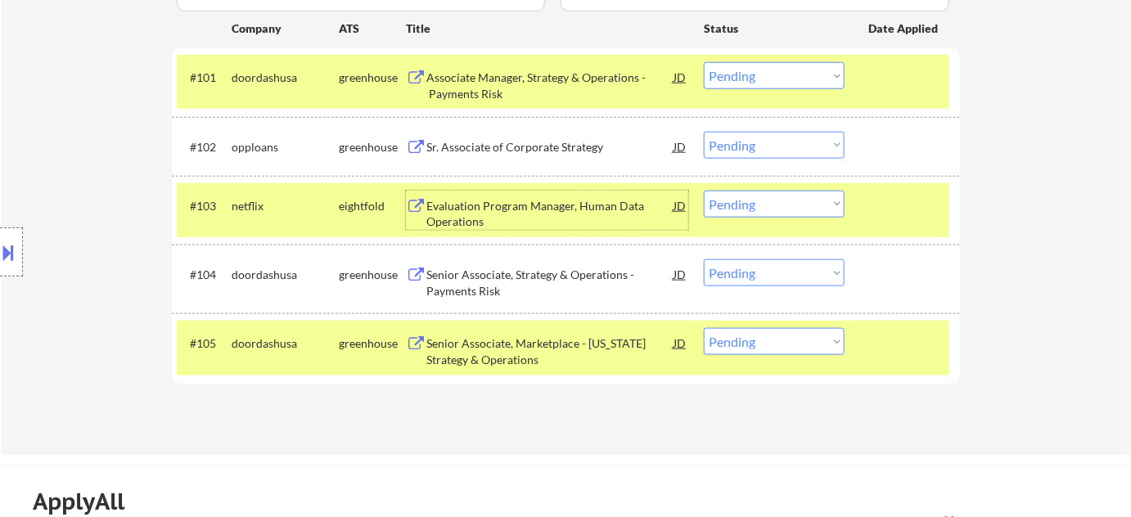
drag, startPoint x: 784, startPoint y: 194, endPoint x: 787, endPoint y: 207, distance: 13.5
click at [784, 194] on select "Choose an option... Pending Applied Excluded (Questions) Excluded (Expired) Exc…" at bounding box center [774, 204] width 141 height 27
click at [704, 191] on select "Choose an option... Pending Applied Excluded (Questions) Excluded (Expired) Exc…" at bounding box center [774, 204] width 141 height 27
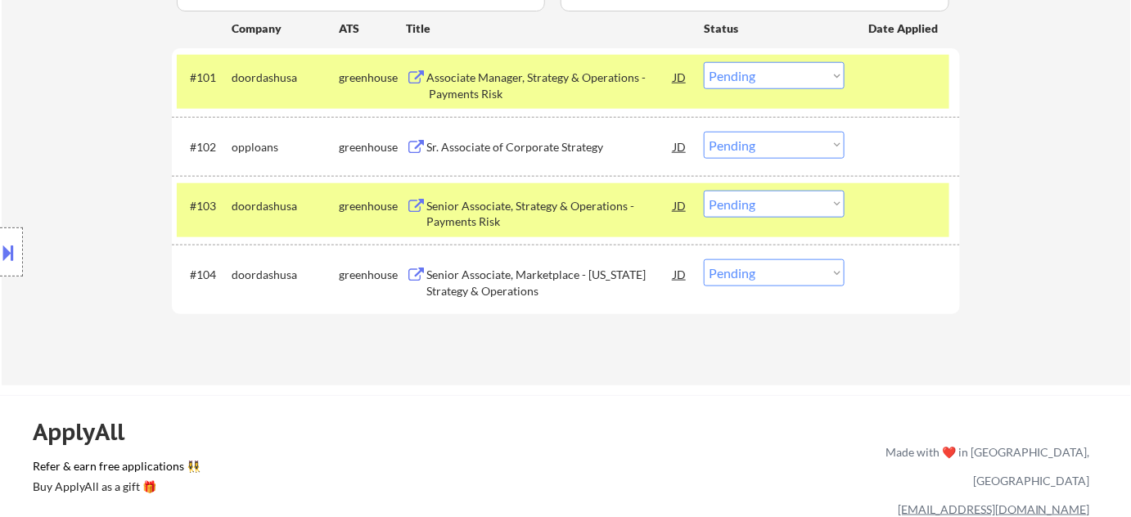
click at [530, 160] on div "Sr. Associate of Corporate Strategy" at bounding box center [549, 146] width 247 height 29
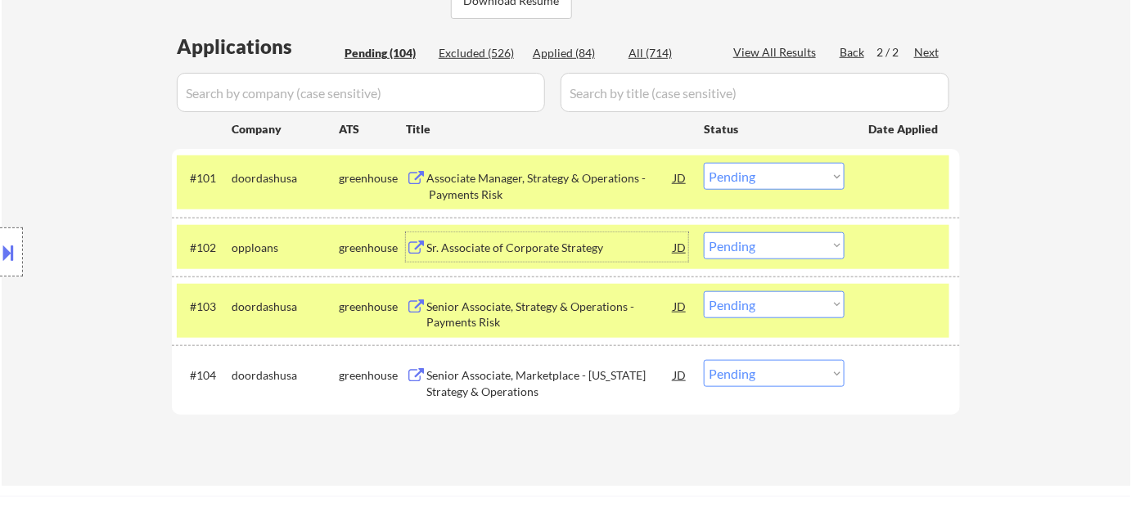
scroll to position [343, 0]
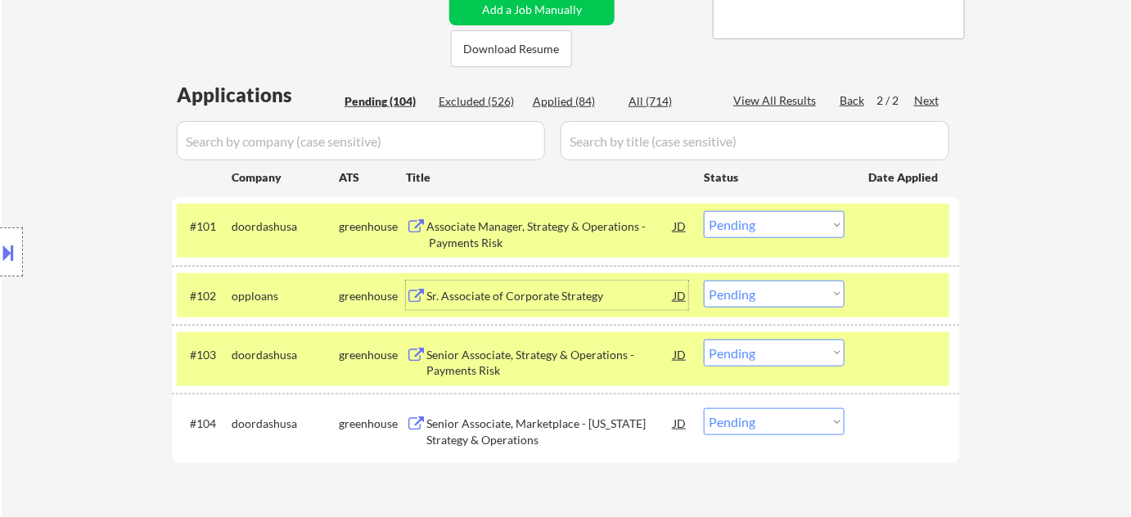
click at [841, 98] on div "Back" at bounding box center [852, 100] width 26 height 16
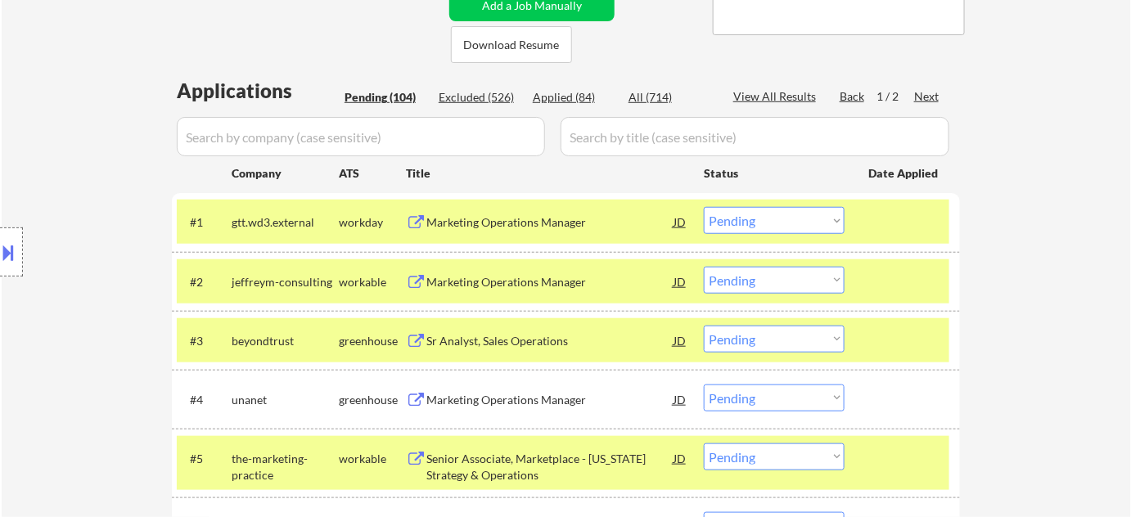
scroll to position [417, 0]
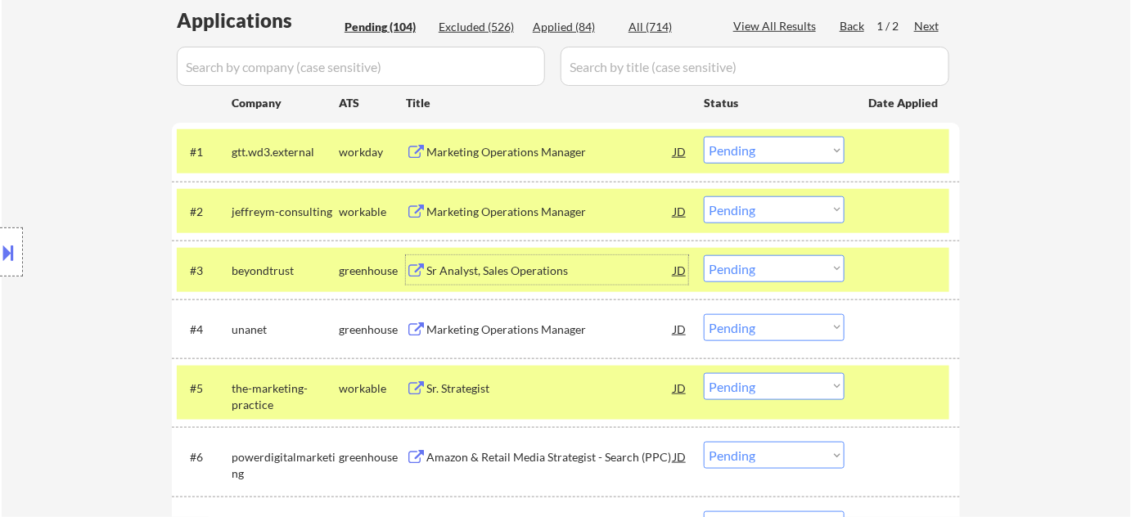
click at [510, 274] on div "Sr Analyst, Sales Operations" at bounding box center [549, 271] width 247 height 16
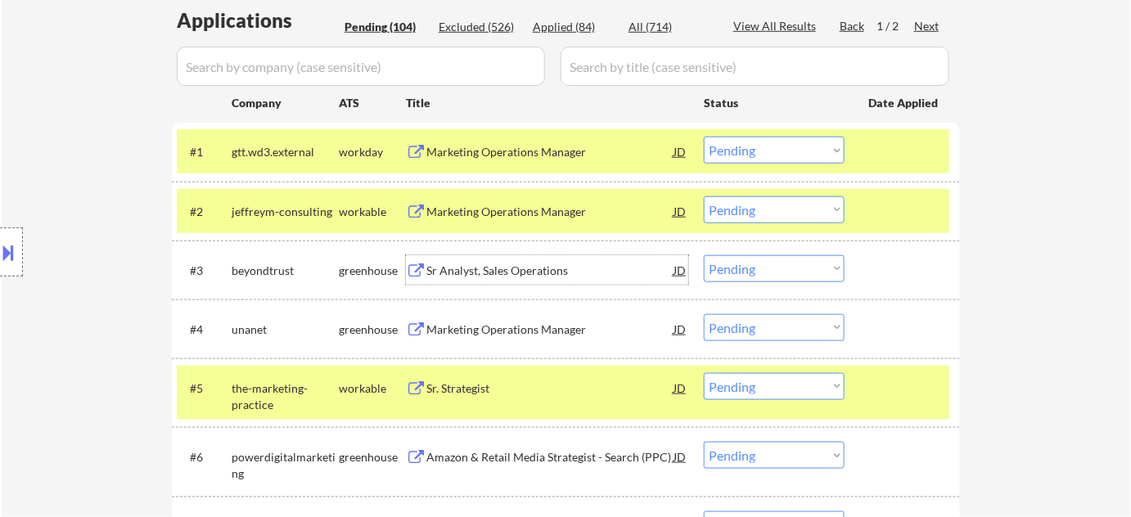
click at [799, 269] on select "Choose an option... Pending Applied Excluded (Questions) Excluded (Expired) Exc…" at bounding box center [774, 268] width 141 height 27
click at [704, 255] on select "Choose an option... Pending Applied Excluded (Questions) Excluded (Expired) Exc…" at bounding box center [774, 268] width 141 height 27
select select ""pending""
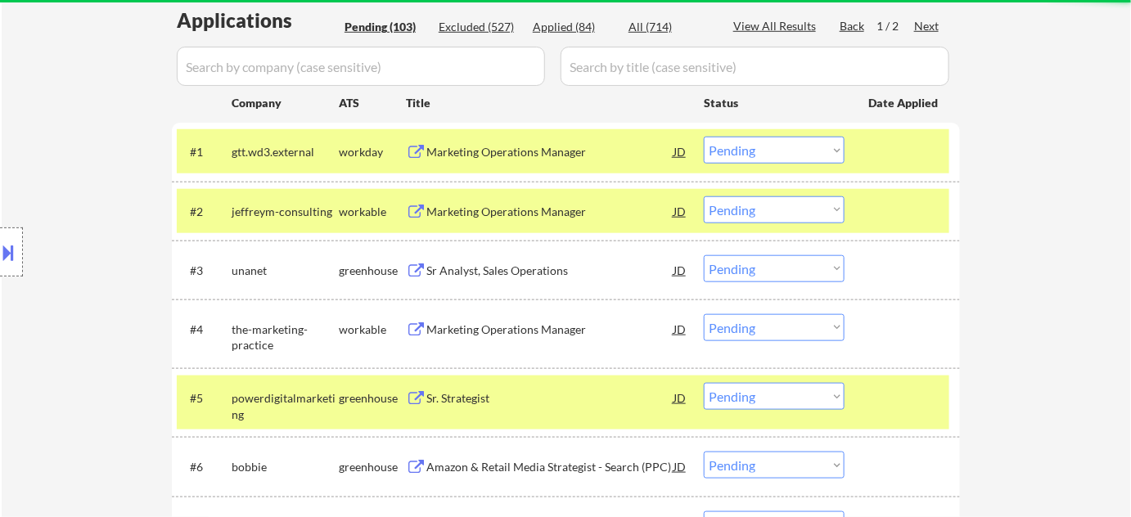
click at [515, 146] on div "Marketing Operations Manager" at bounding box center [549, 152] width 247 height 16
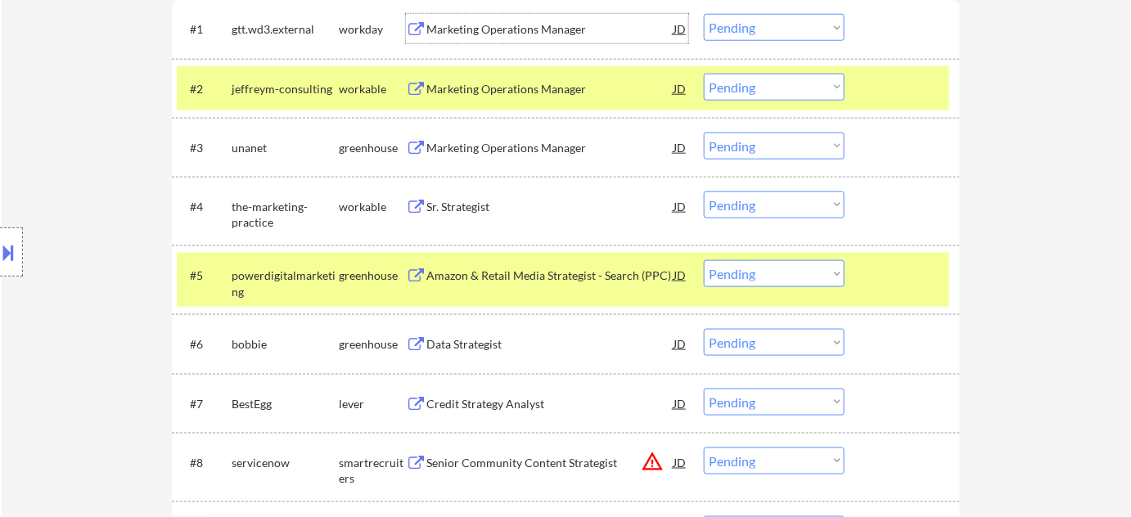
scroll to position [566, 0]
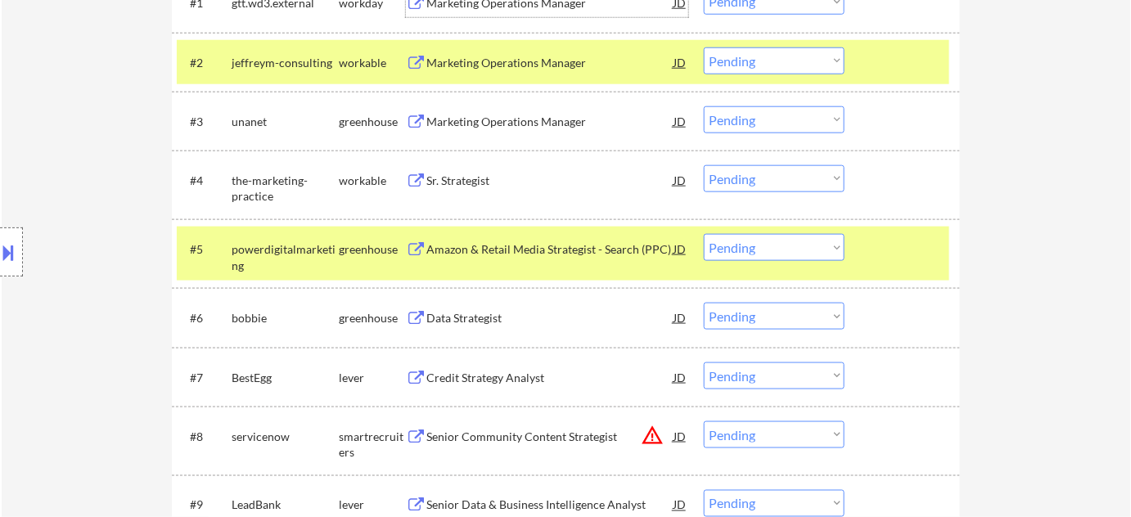
click at [763, 245] on select "Choose an option... Pending Applied Excluded (Questions) Excluded (Expired) Exc…" at bounding box center [774, 247] width 141 height 27
click at [704, 234] on select "Choose an option... Pending Applied Excluded (Questions) Excluded (Expired) Exc…" at bounding box center [774, 247] width 141 height 27
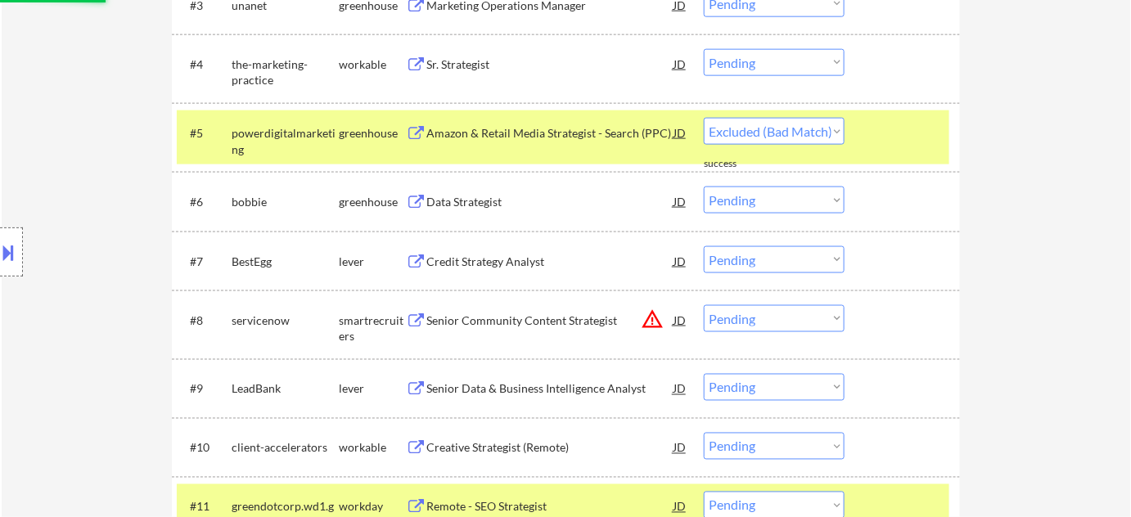
scroll to position [715, 0]
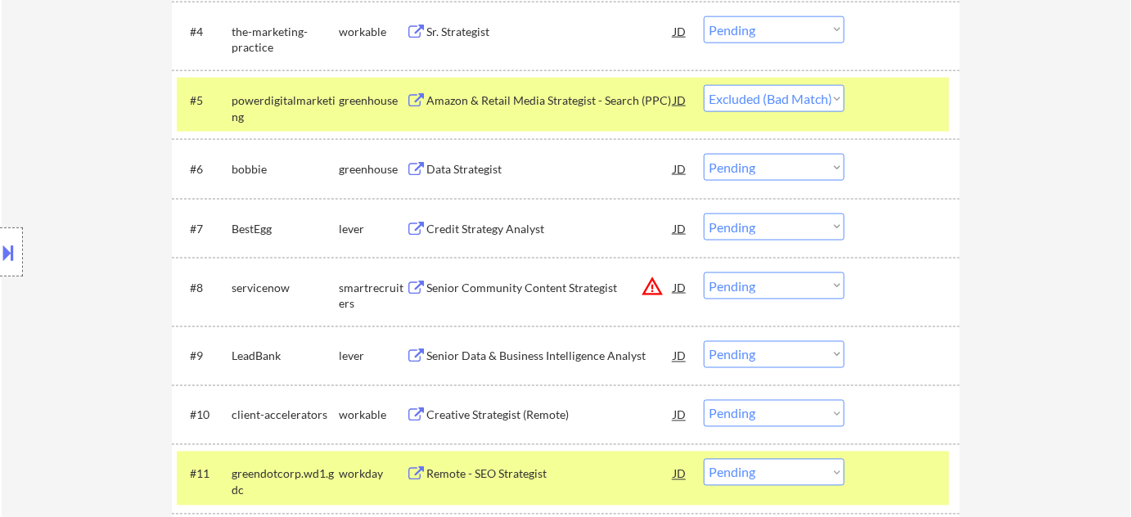
select select ""pending""
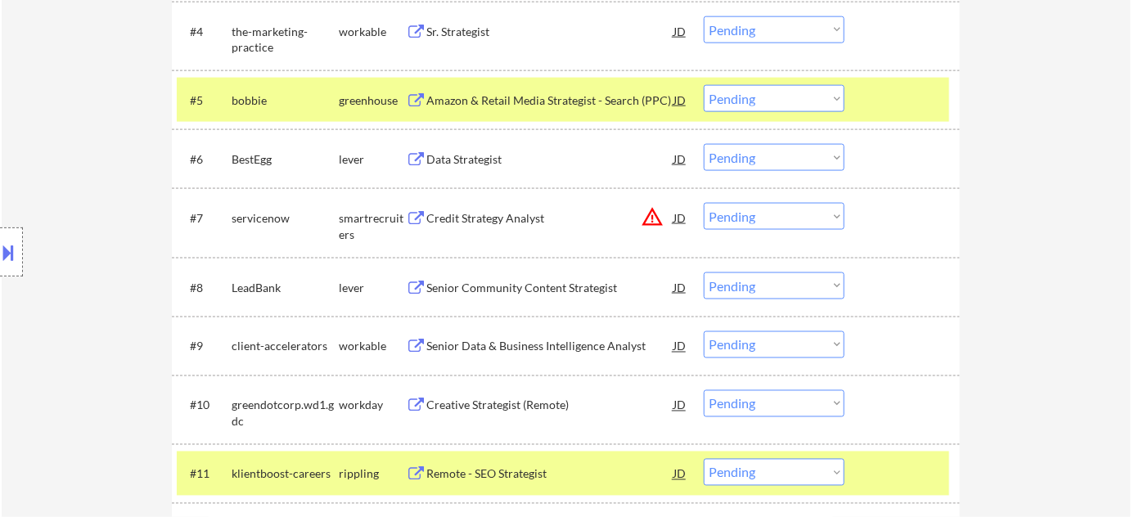
drag, startPoint x: 817, startPoint y: 217, endPoint x: 816, endPoint y: 226, distance: 9.0
click at [817, 217] on select "Choose an option... Pending Applied Excluded (Questions) Excluded (Expired) Exc…" at bounding box center [774, 216] width 141 height 27
click at [704, 203] on select "Choose an option... Pending Applied Excluded (Questions) Excluded (Expired) Exc…" at bounding box center [774, 216] width 141 height 27
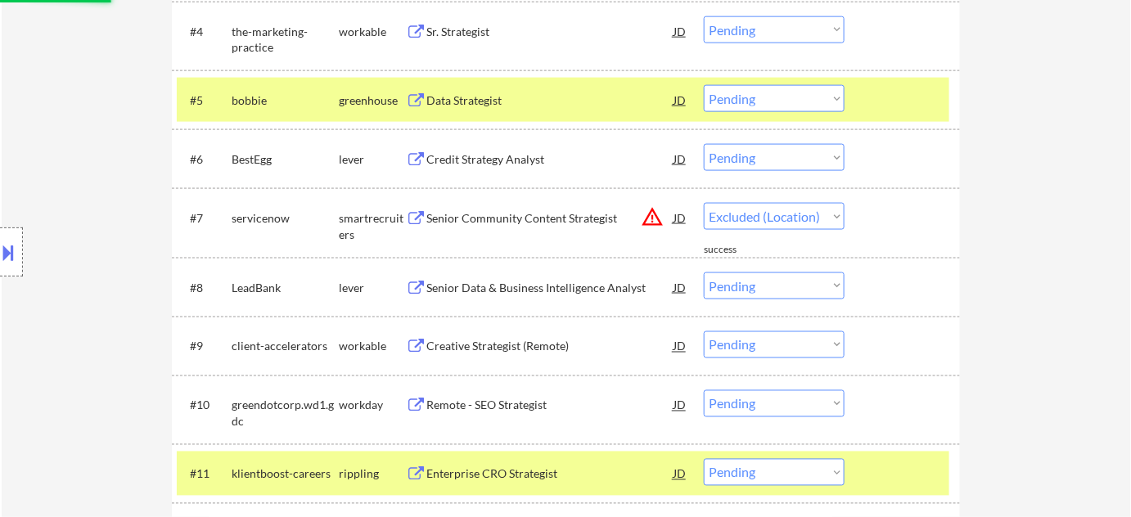
select select ""pending""
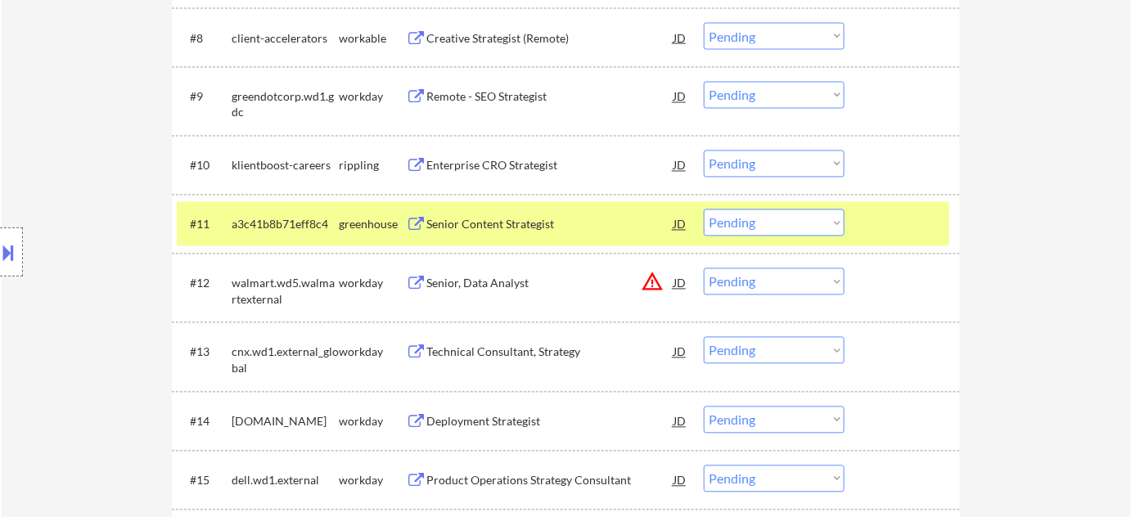
scroll to position [1012, 0]
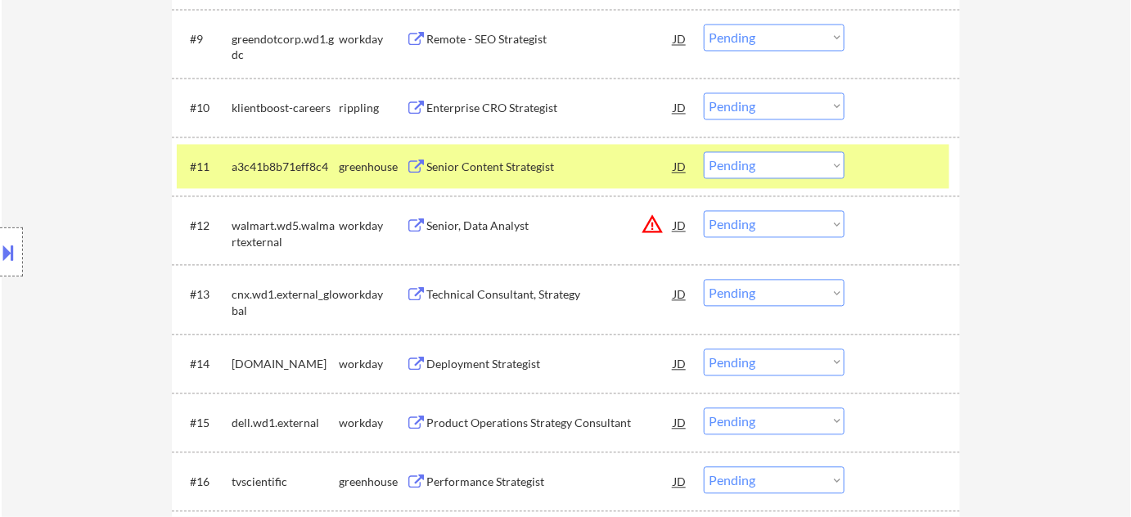
click at [815, 226] on select "Choose an option... Pending Applied Excluded (Questions) Excluded (Expired) Exc…" at bounding box center [774, 224] width 141 height 27
click at [652, 226] on button "warning_amber" at bounding box center [652, 225] width 23 height 23
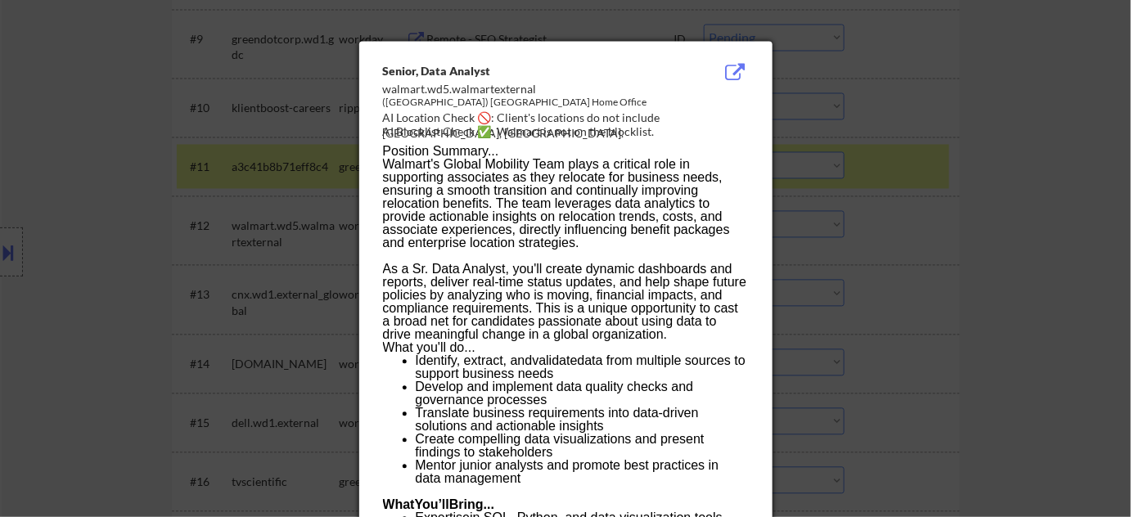
click at [993, 286] on div at bounding box center [565, 258] width 1131 height 517
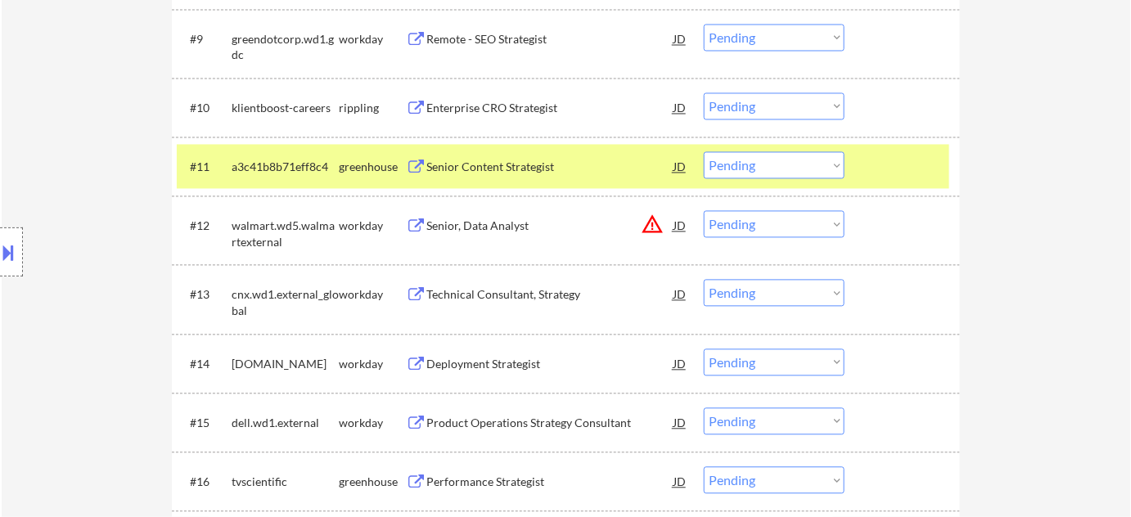
click at [776, 223] on select "Choose an option... Pending Applied Excluded (Questions) Excluded (Expired) Exc…" at bounding box center [774, 224] width 141 height 27
click at [704, 211] on select "Choose an option... Pending Applied Excluded (Questions) Excluded (Expired) Exc…" at bounding box center [774, 224] width 141 height 27
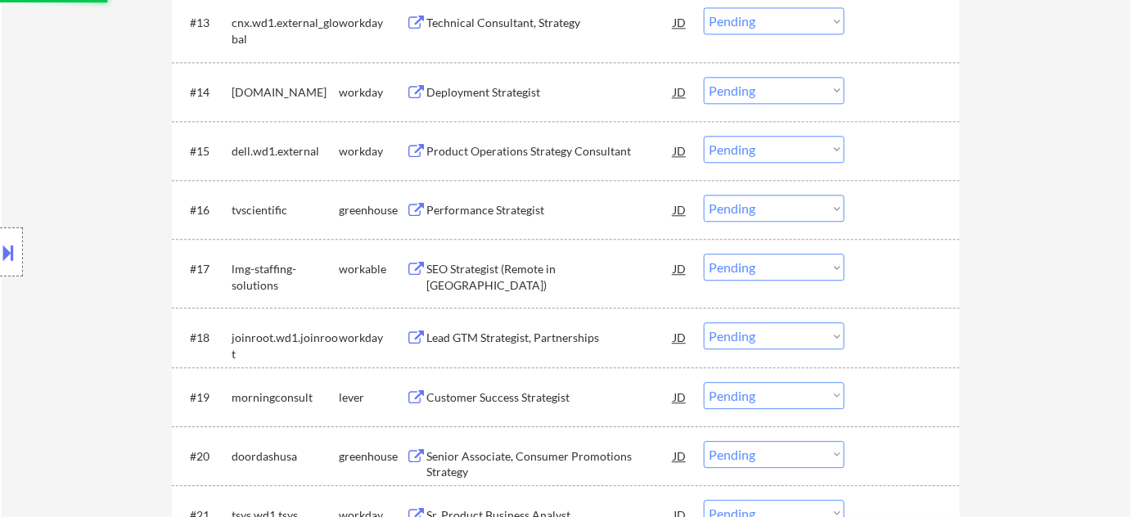
select select ""pending""
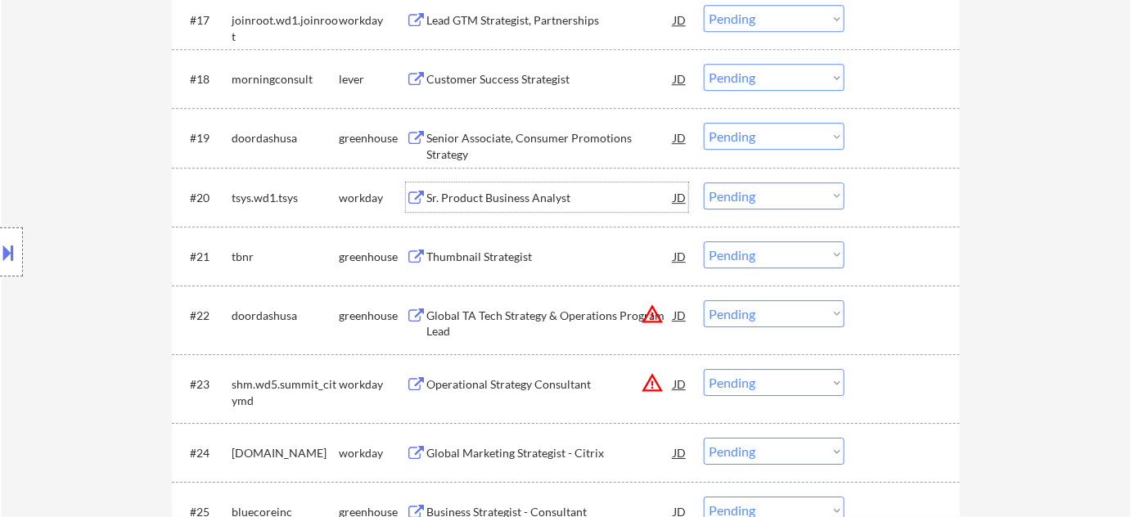
click at [538, 204] on div "Sr. Product Business Analyst" at bounding box center [549, 198] width 247 height 16
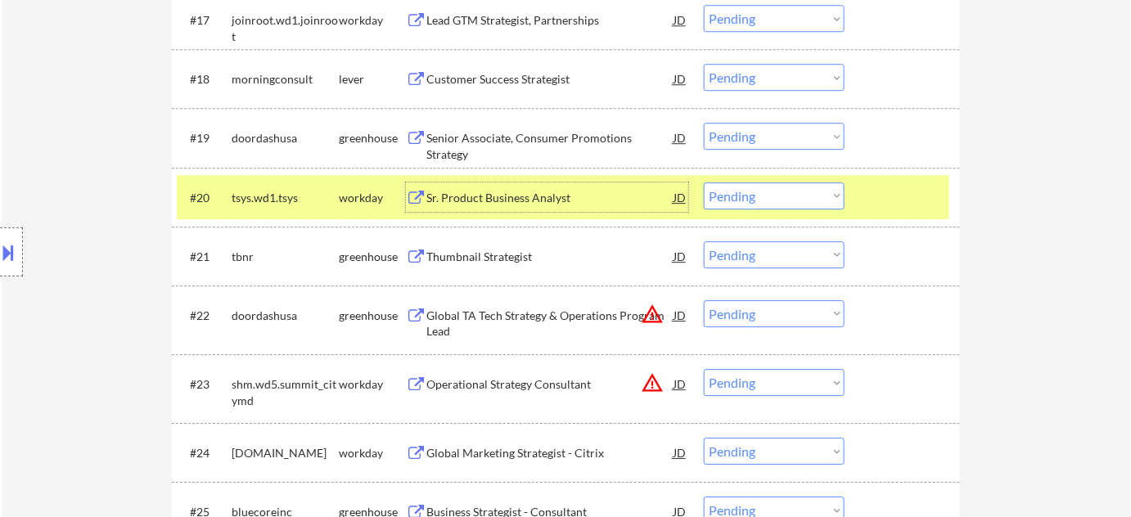
click at [800, 215] on div "#20 tsys.wd1.tsys workday Sr. Product Business Analyst JD Choose an option... P…" at bounding box center [563, 197] width 772 height 44
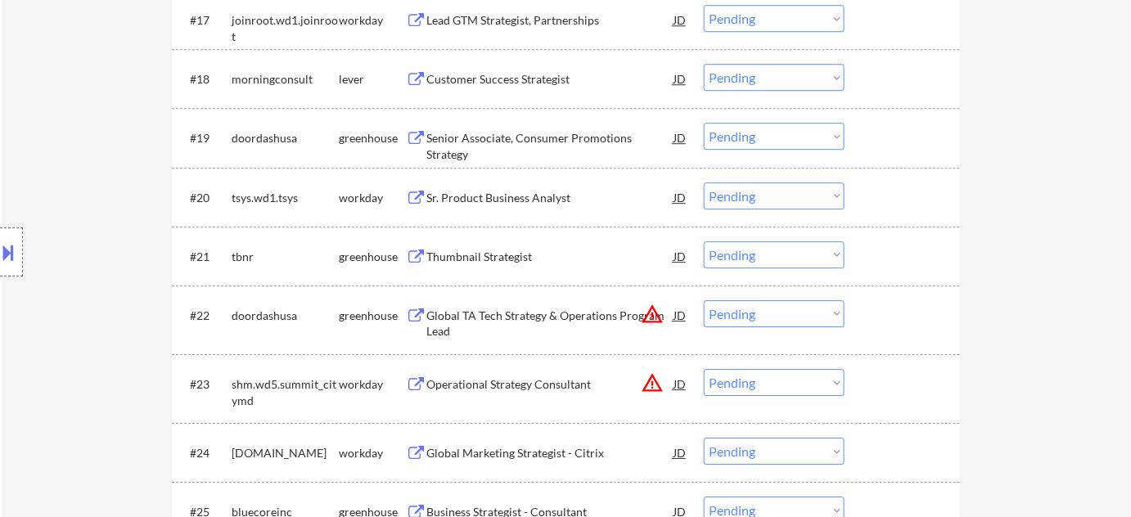
click at [808, 191] on select "Choose an option... Pending Applied Excluded (Questions) Excluded (Expired) Exc…" at bounding box center [774, 195] width 141 height 27
click at [704, 182] on select "Choose an option... Pending Applied Excluded (Questions) Excluded (Expired) Exc…" at bounding box center [774, 195] width 141 height 27
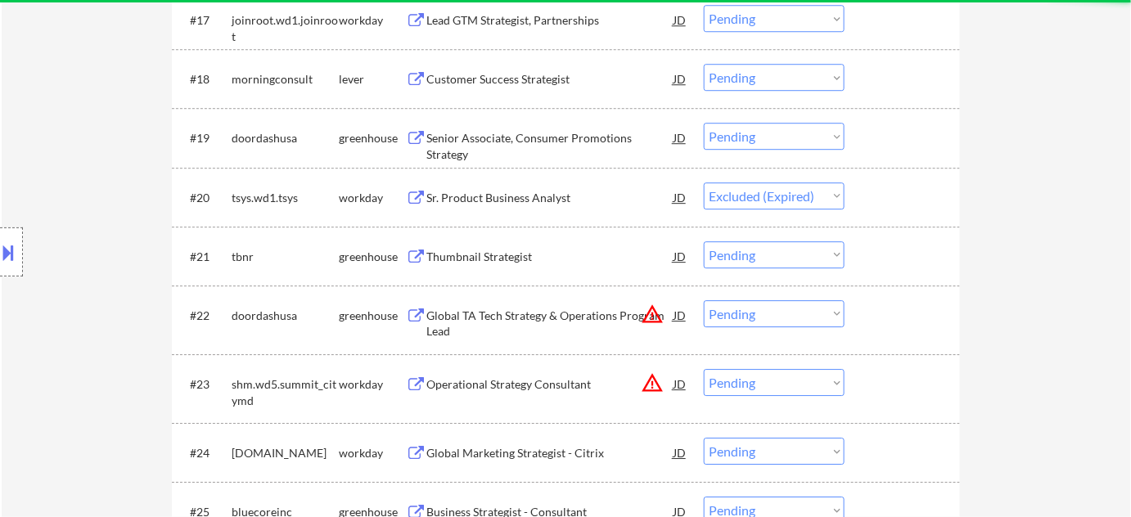
select select ""pending""
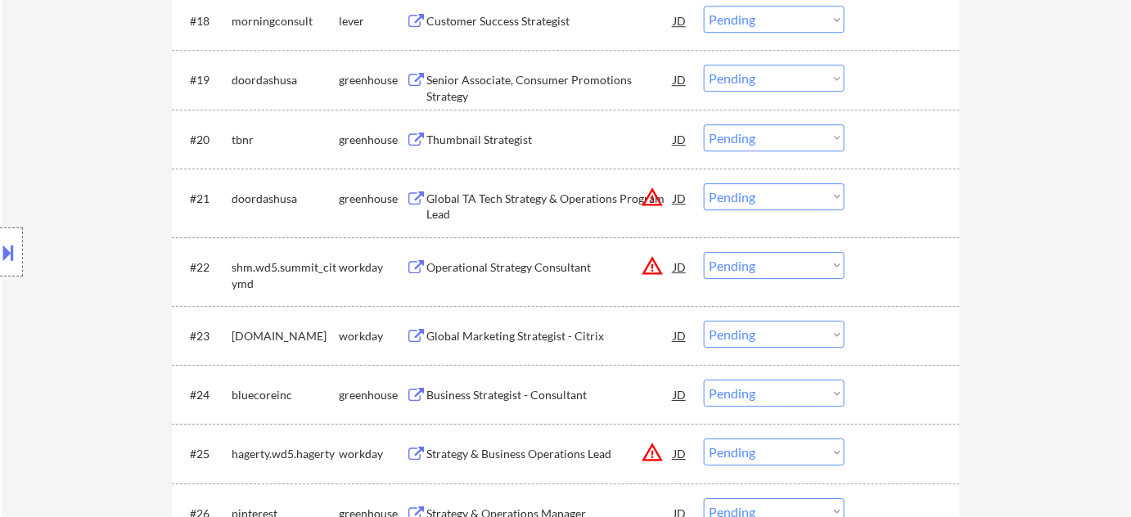
scroll to position [1608, 0]
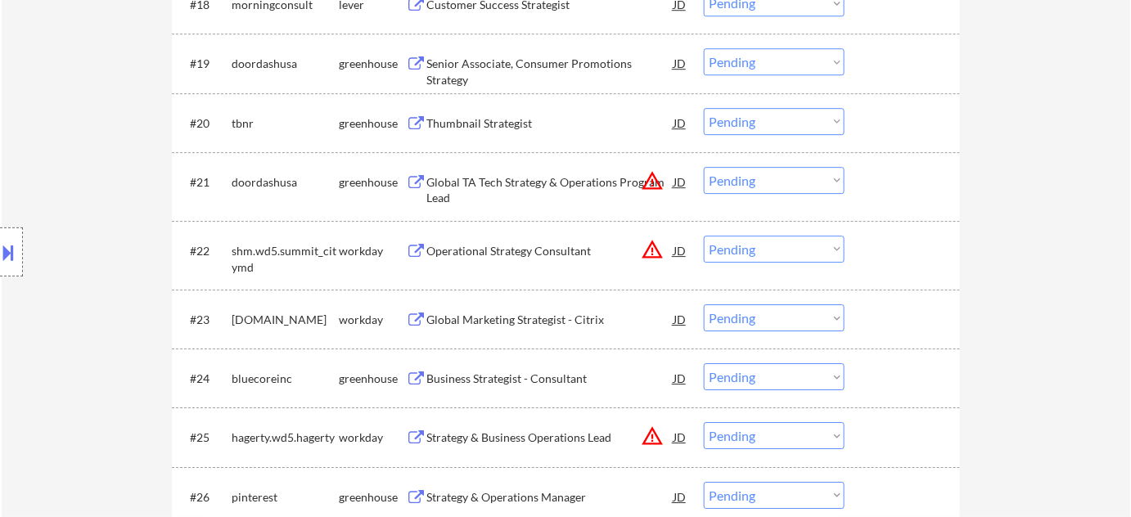
drag, startPoint x: 760, startPoint y: 244, endPoint x: 766, endPoint y: 261, distance: 18.1
click at [760, 244] on select "Choose an option... Pending Applied Excluded (Questions) Excluded (Expired) Exc…" at bounding box center [774, 249] width 141 height 27
click at [704, 236] on select "Choose an option... Pending Applied Excluded (Questions) Excluded (Expired) Exc…" at bounding box center [774, 249] width 141 height 27
select select ""pending""
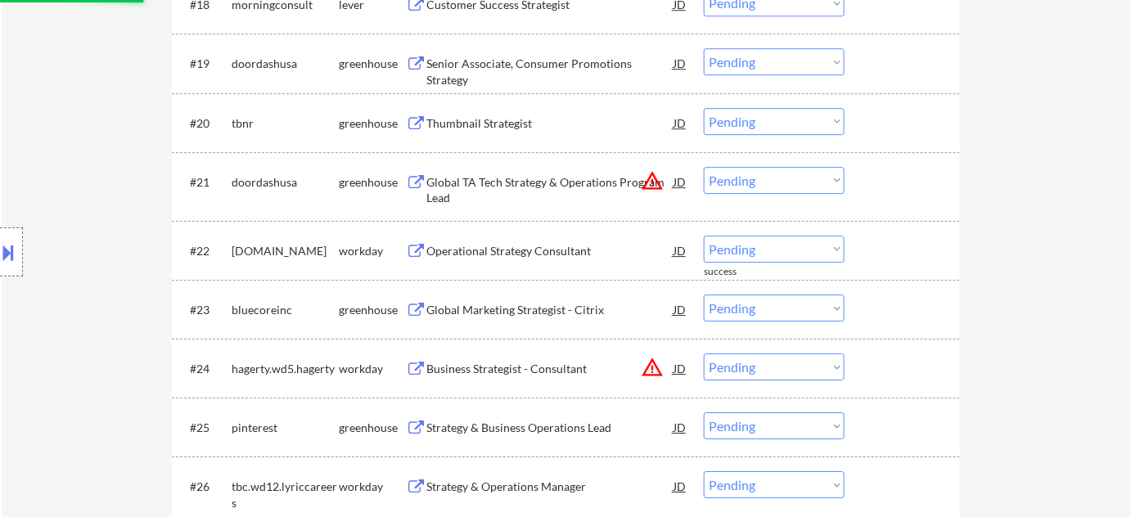
scroll to position [1682, 0]
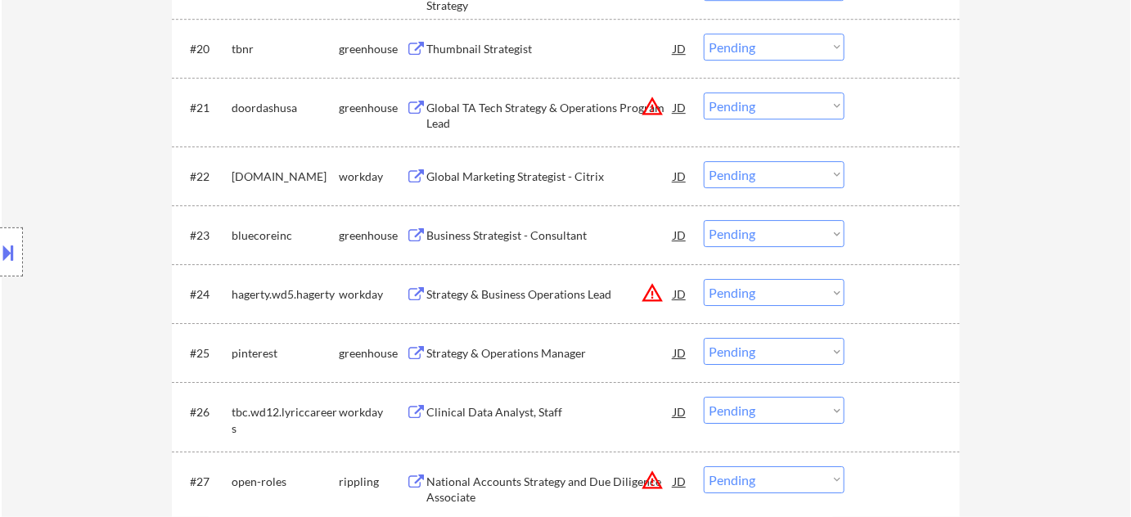
click at [543, 359] on div "Strategy & Operations Manager" at bounding box center [549, 353] width 247 height 16
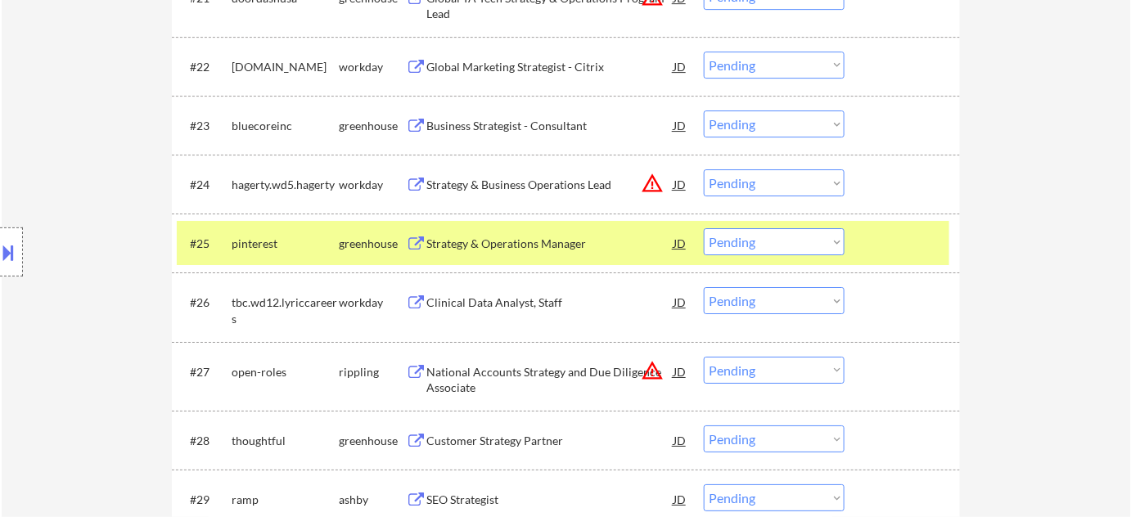
scroll to position [1787, 0]
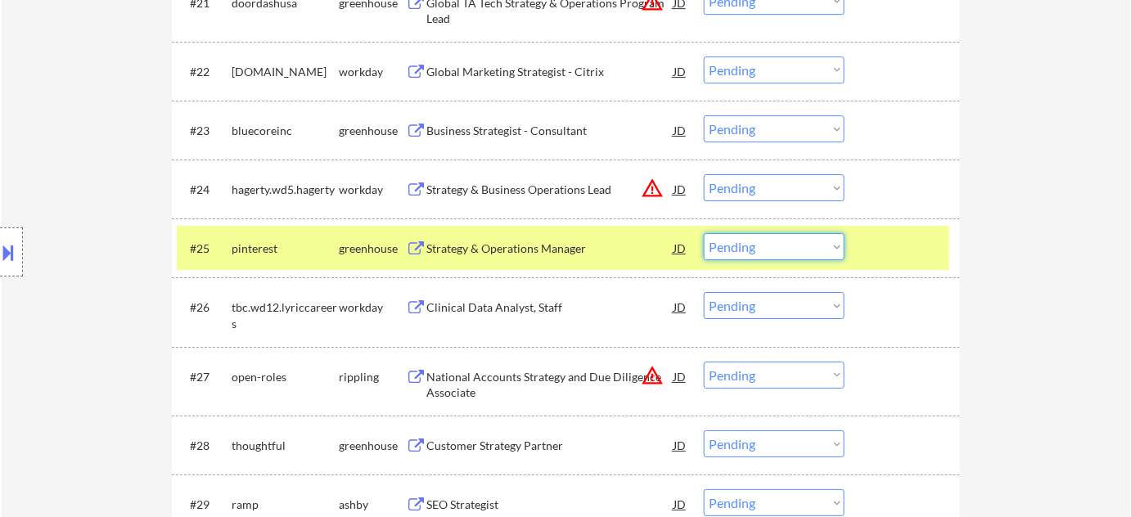
drag, startPoint x: 763, startPoint y: 250, endPoint x: 758, endPoint y: 259, distance: 9.5
click at [763, 250] on select "Choose an option... Pending Applied Excluded (Questions) Excluded (Expired) Exc…" at bounding box center [774, 246] width 141 height 27
click at [704, 233] on select "Choose an option... Pending Applied Excluded (Questions) Excluded (Expired) Exc…" at bounding box center [774, 246] width 141 height 27
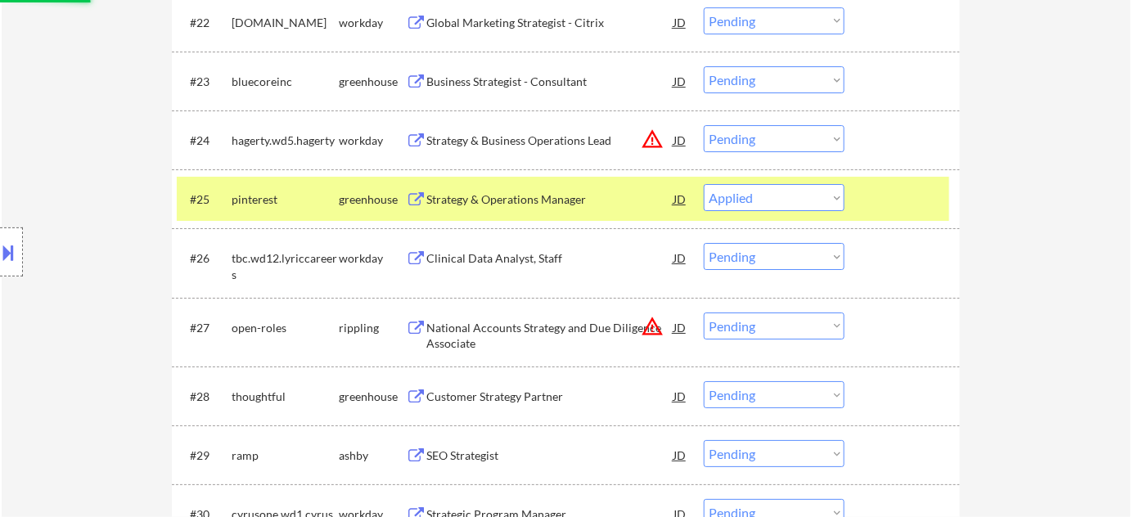
scroll to position [1861, 0]
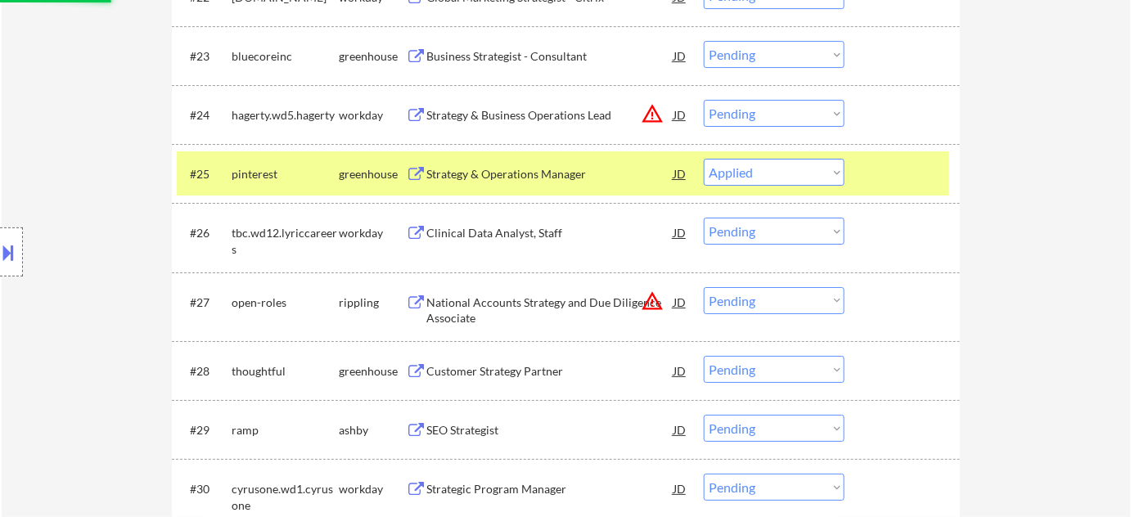
click at [646, 300] on button "warning_amber" at bounding box center [652, 301] width 23 height 23
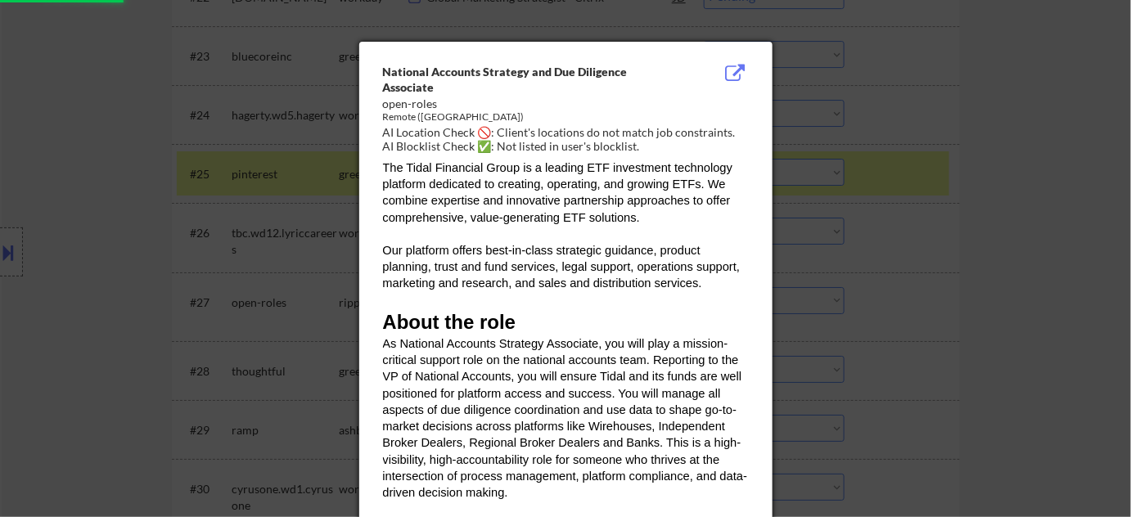
select select ""pending""
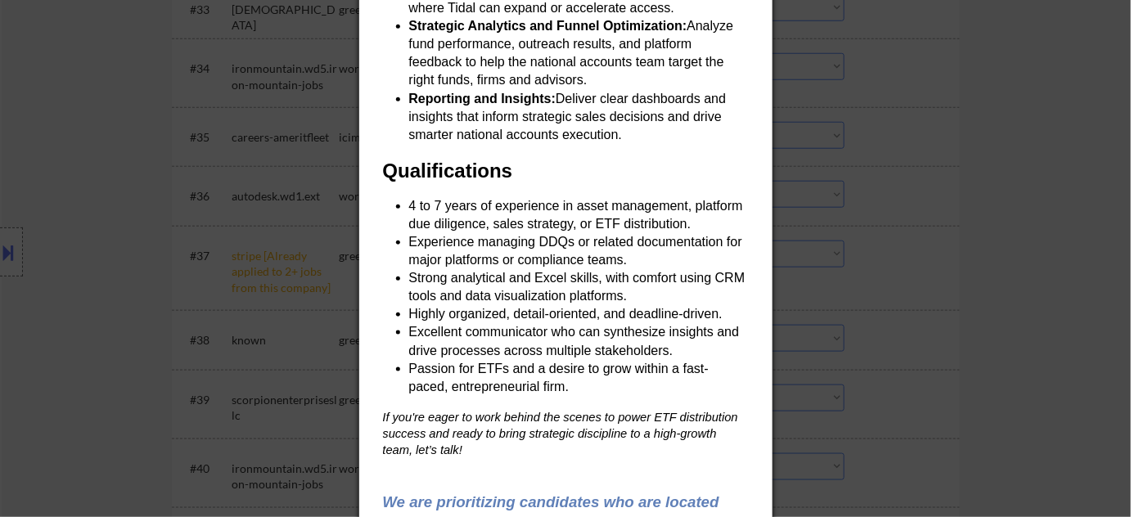
scroll to position [2383, 0]
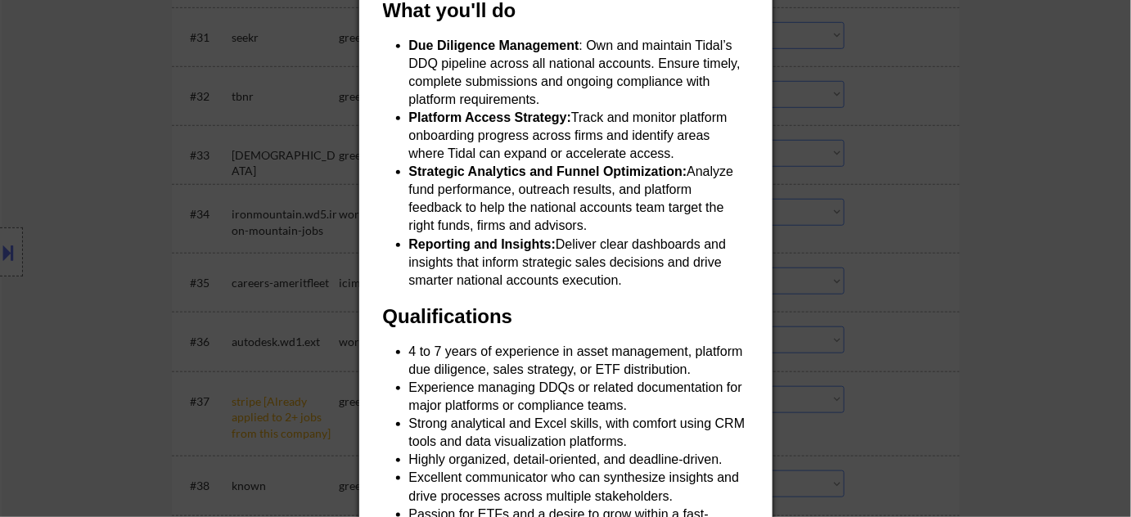
click at [756, 329] on div "National Accounts Strategy and Due Diligence Associate open-roles Remote ([GEOG…" at bounding box center [565, 112] width 413 height 1183
click at [752, 331] on div "National Accounts Strategy and Due Diligence Associate open-roles Remote ([GEOG…" at bounding box center [565, 112] width 413 height 1183
click at [967, 200] on div at bounding box center [565, 258] width 1131 height 517
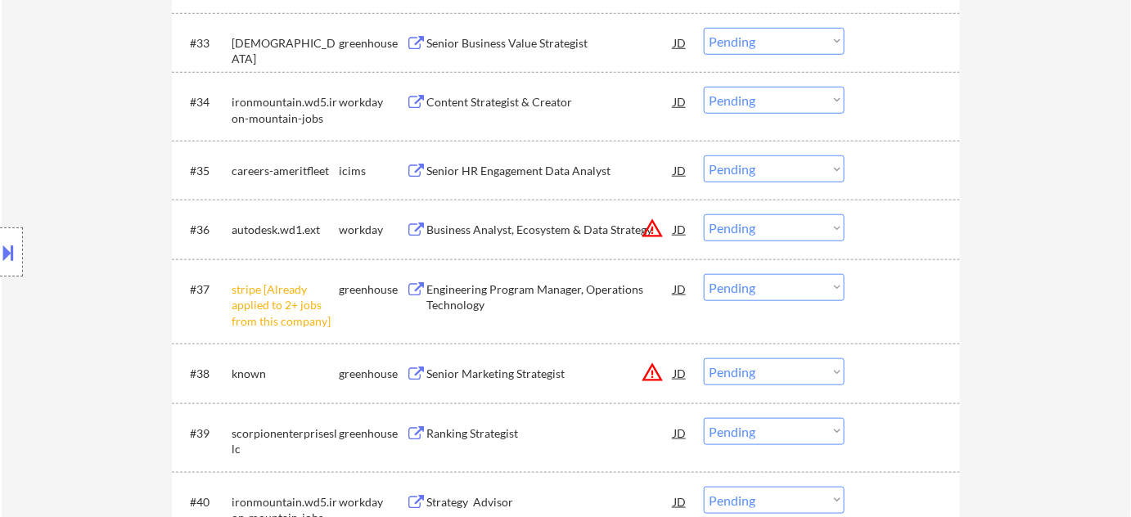
scroll to position [2531, 0]
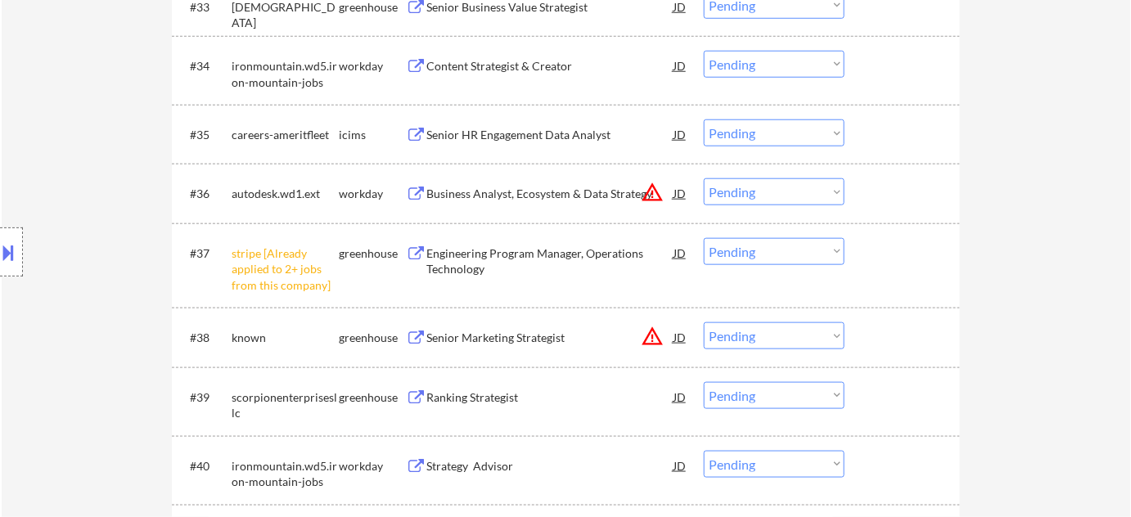
click at [776, 249] on select "Choose an option... Pending Applied Excluded (Questions) Excluded (Expired) Exc…" at bounding box center [774, 251] width 141 height 27
click at [704, 238] on select "Choose an option... Pending Applied Excluded (Questions) Excluded (Expired) Exc…" at bounding box center [774, 251] width 141 height 27
click at [652, 191] on button "warning_amber" at bounding box center [652, 192] width 23 height 23
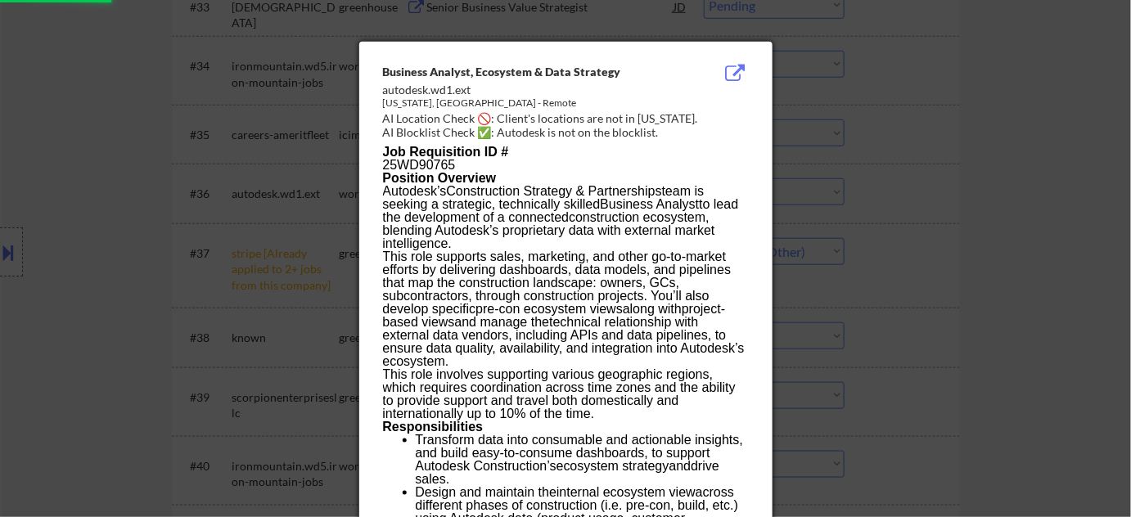
click at [993, 182] on div at bounding box center [565, 258] width 1131 height 517
select select ""pending""
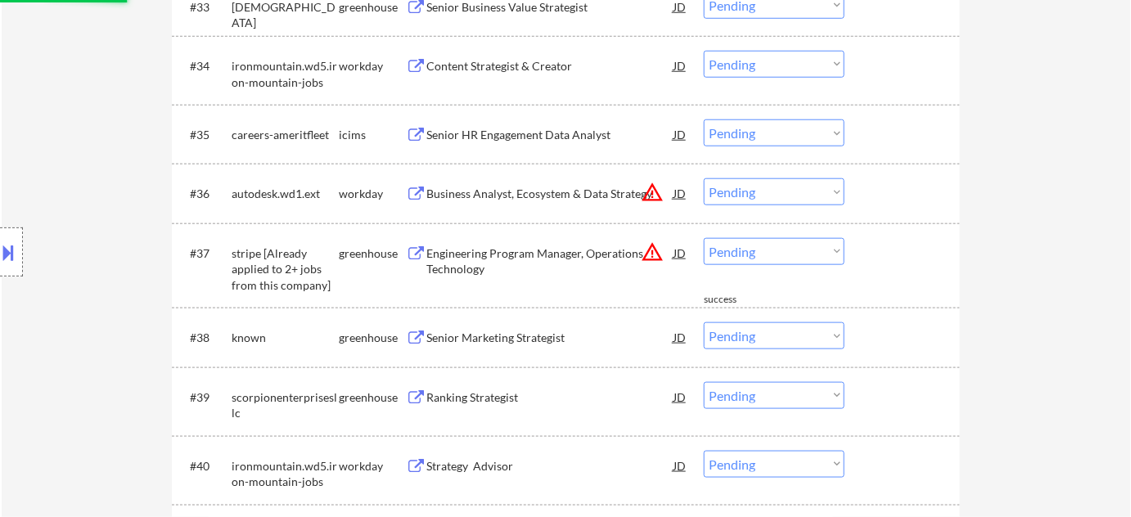
click at [810, 196] on select "Choose an option... Pending Applied Excluded (Questions) Excluded (Expired) Exc…" at bounding box center [774, 191] width 141 height 27
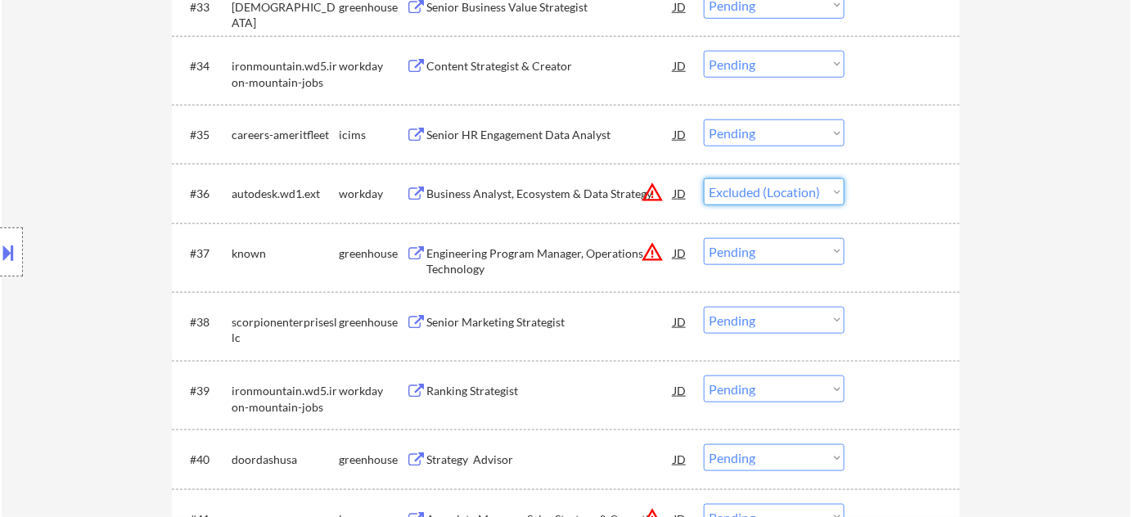
click at [704, 178] on select "Choose an option... Pending Applied Excluded (Questions) Excluded (Expired) Exc…" at bounding box center [774, 191] width 141 height 27
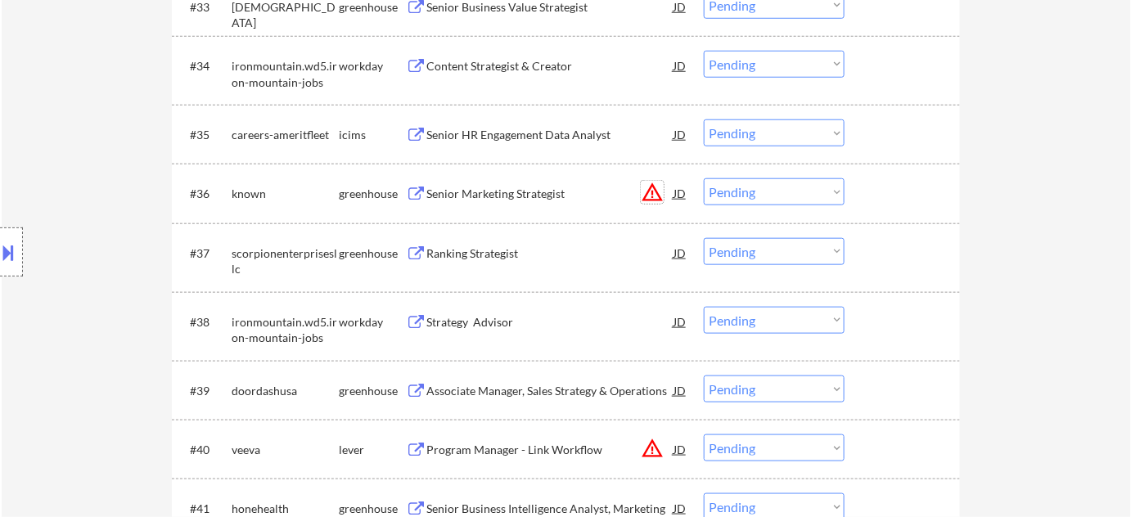
click at [657, 194] on button "warning_amber" at bounding box center [652, 192] width 23 height 23
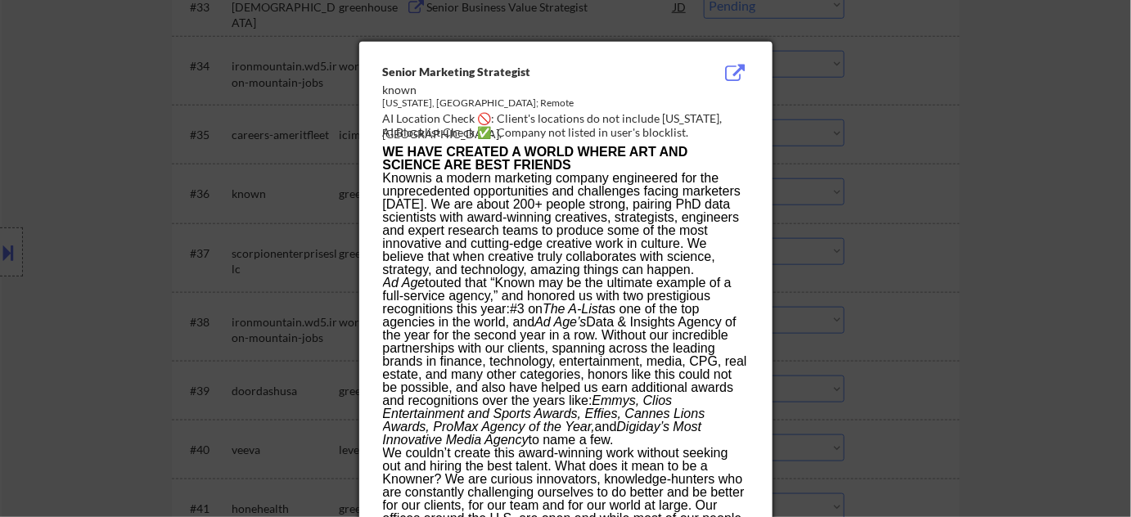
click at [995, 268] on div at bounding box center [565, 258] width 1131 height 517
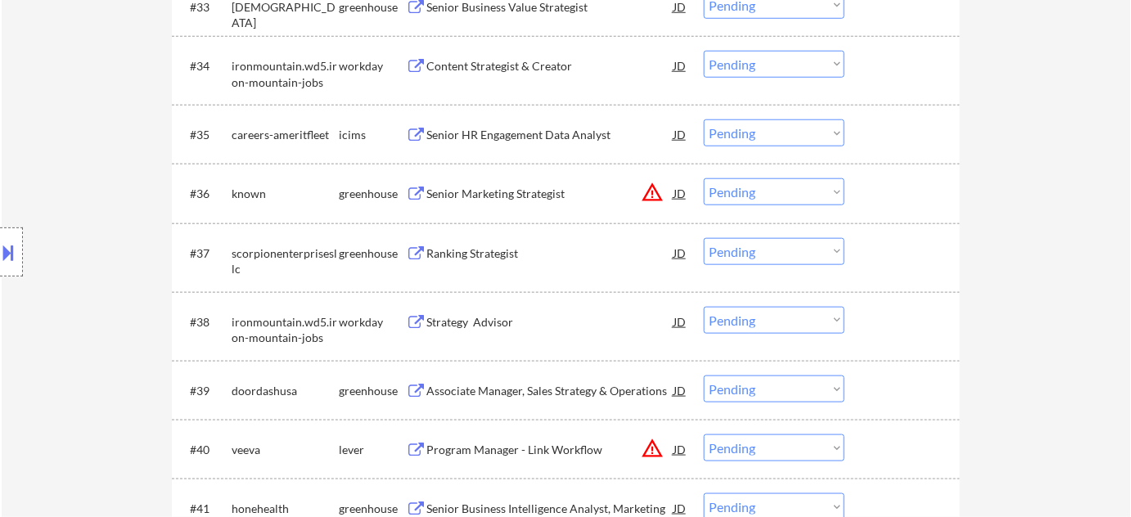
click at [818, 189] on select "Choose an option... Pending Applied Excluded (Questions) Excluded (Expired) Exc…" at bounding box center [774, 191] width 141 height 27
click at [704, 178] on select "Choose an option... Pending Applied Excluded (Questions) Excluded (Expired) Exc…" at bounding box center [774, 191] width 141 height 27
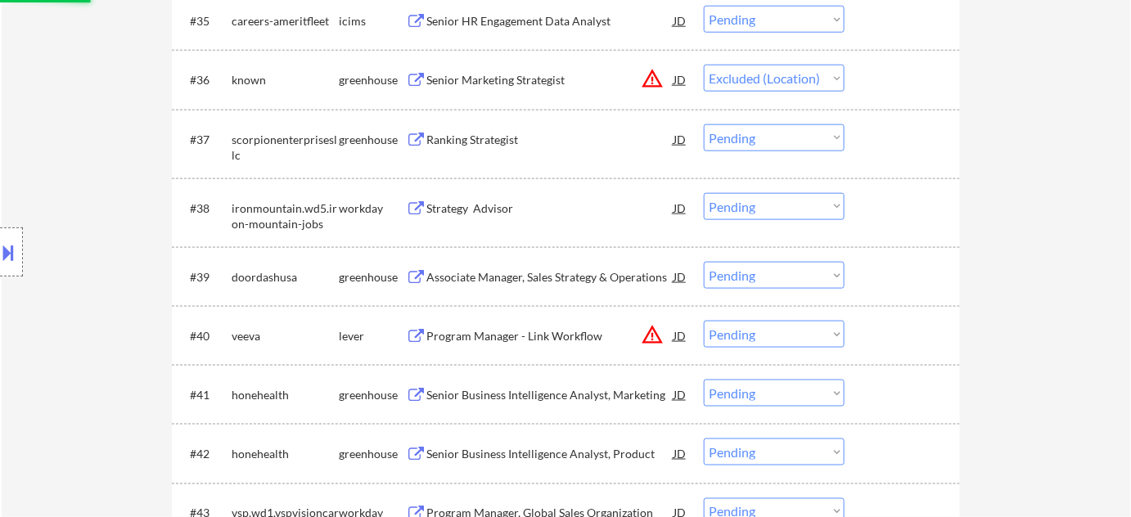
scroll to position [2680, 0]
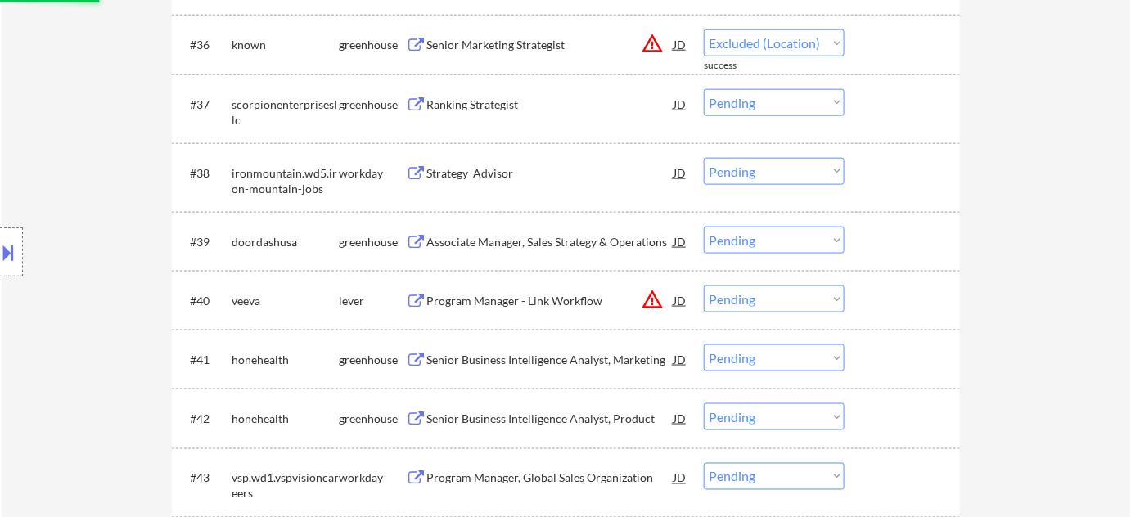
click at [653, 301] on button "warning_amber" at bounding box center [652, 299] width 23 height 23
select select ""pending""
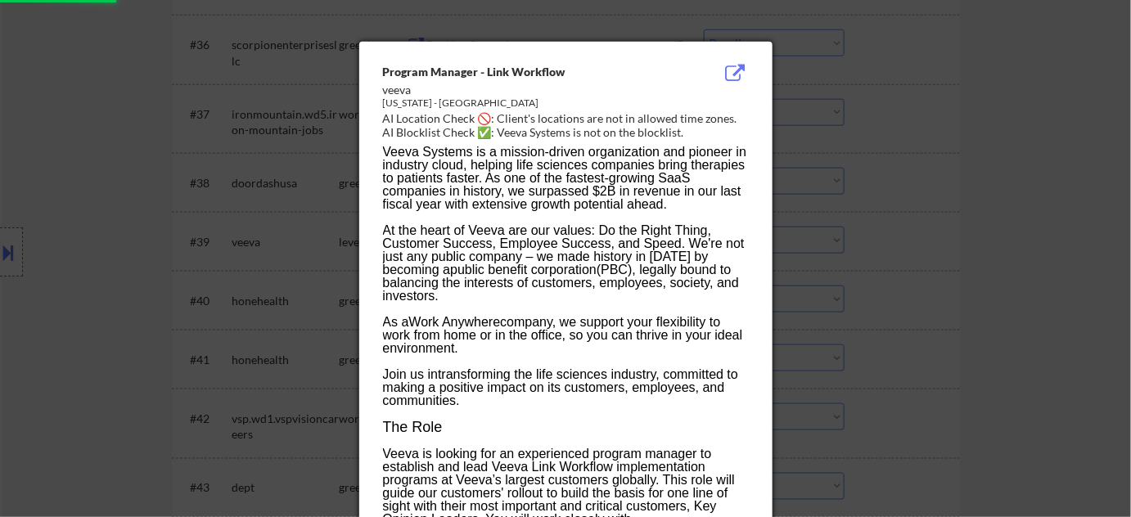
click at [969, 360] on div at bounding box center [565, 258] width 1131 height 517
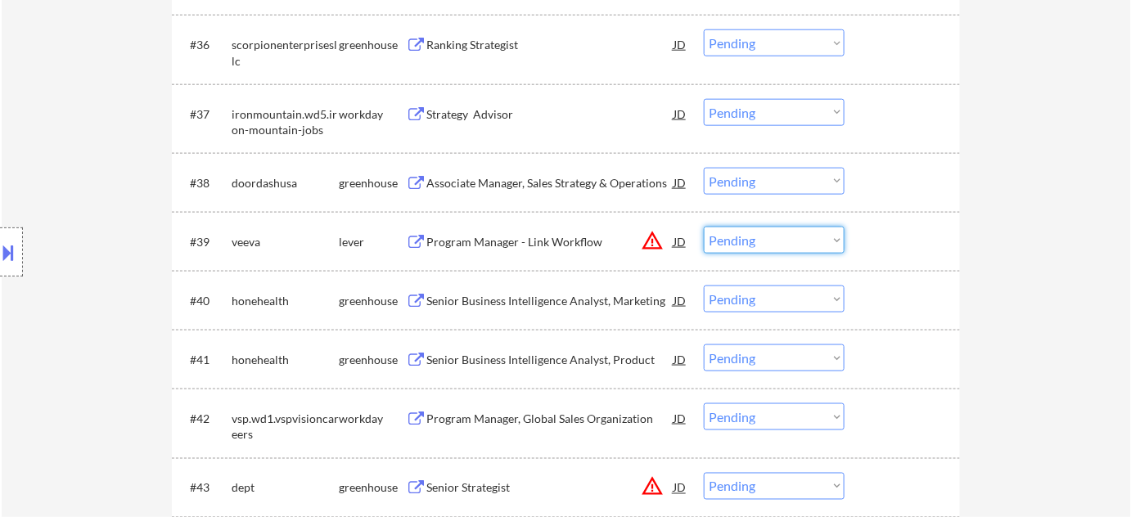
click at [778, 243] on select "Choose an option... Pending Applied Excluded (Questions) Excluded (Expired) Exc…" at bounding box center [774, 240] width 141 height 27
click at [704, 227] on select "Choose an option... Pending Applied Excluded (Questions) Excluded (Expired) Exc…" at bounding box center [774, 240] width 141 height 27
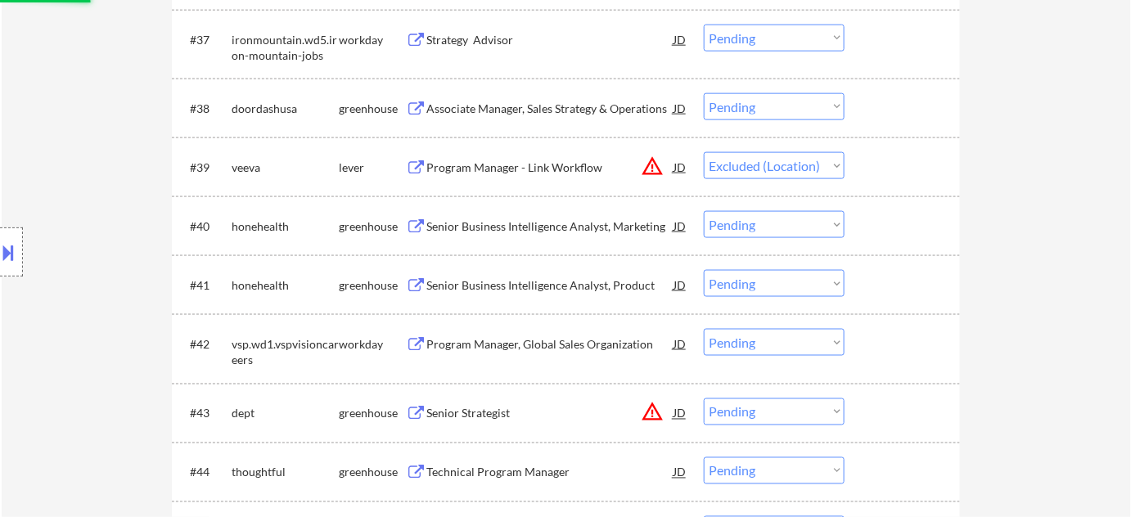
scroll to position [2829, 0]
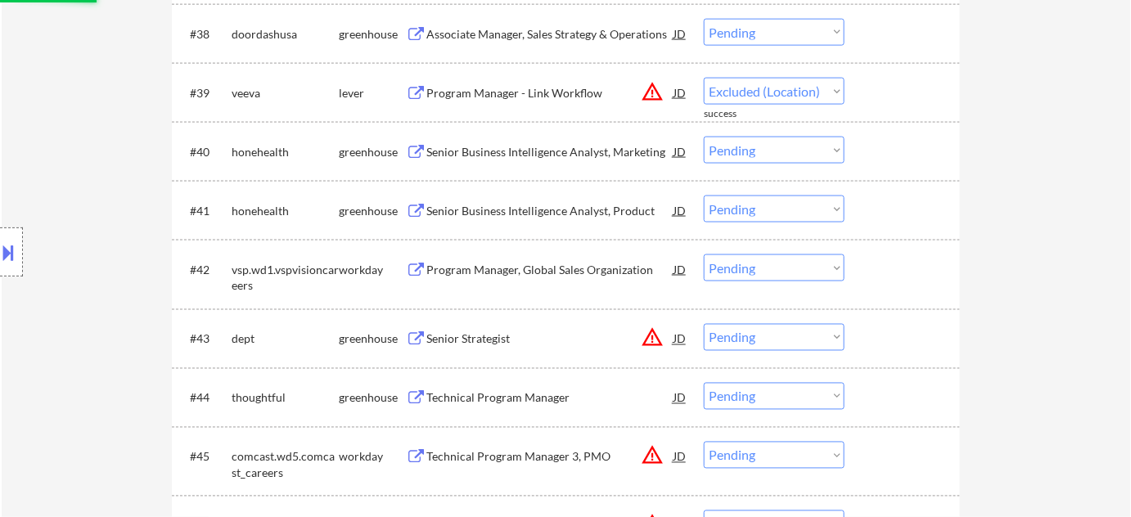
select select ""pending""
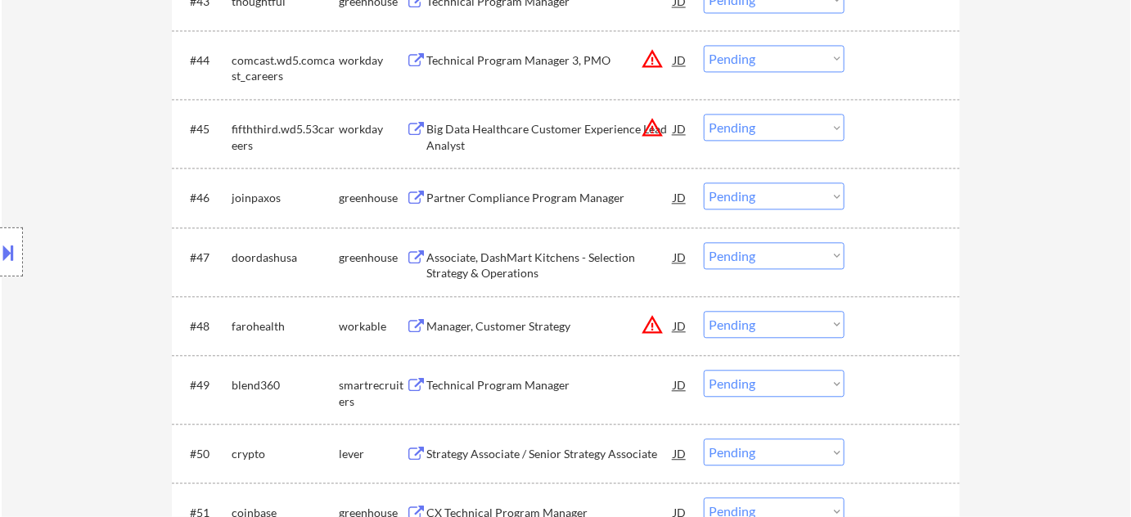
scroll to position [3201, 0]
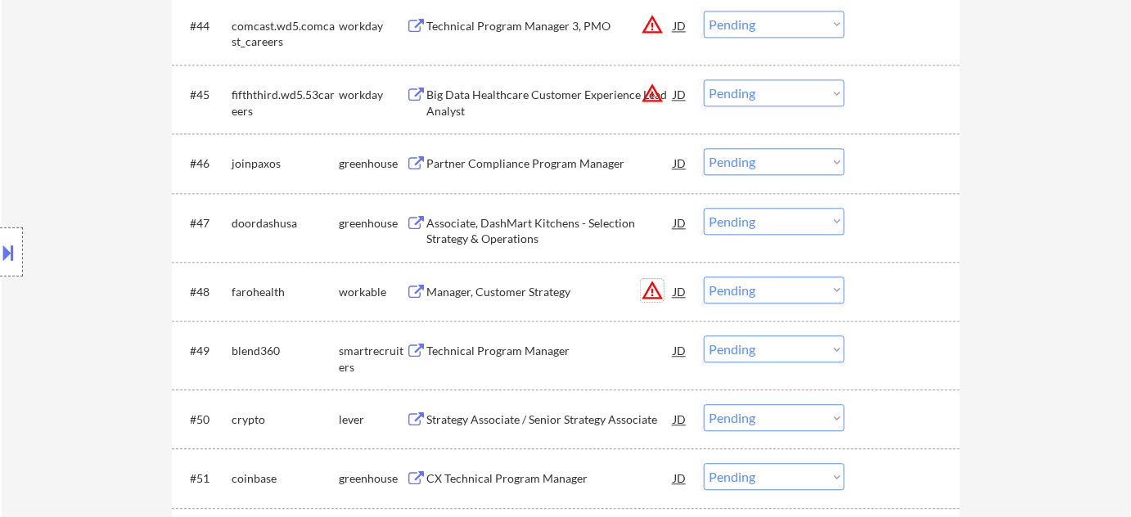
click at [657, 288] on button "warning_amber" at bounding box center [652, 290] width 23 height 23
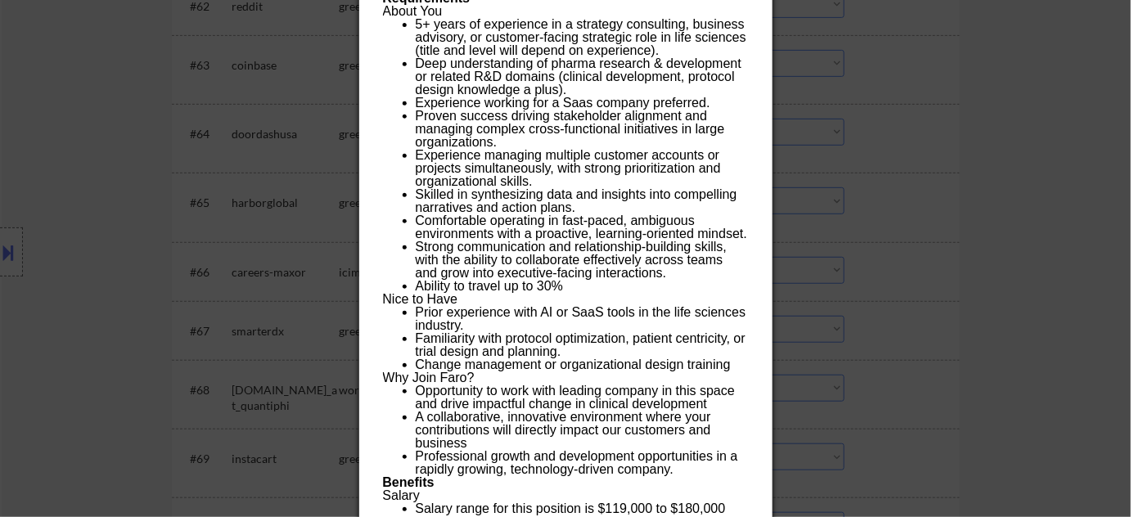
scroll to position [4688, 0]
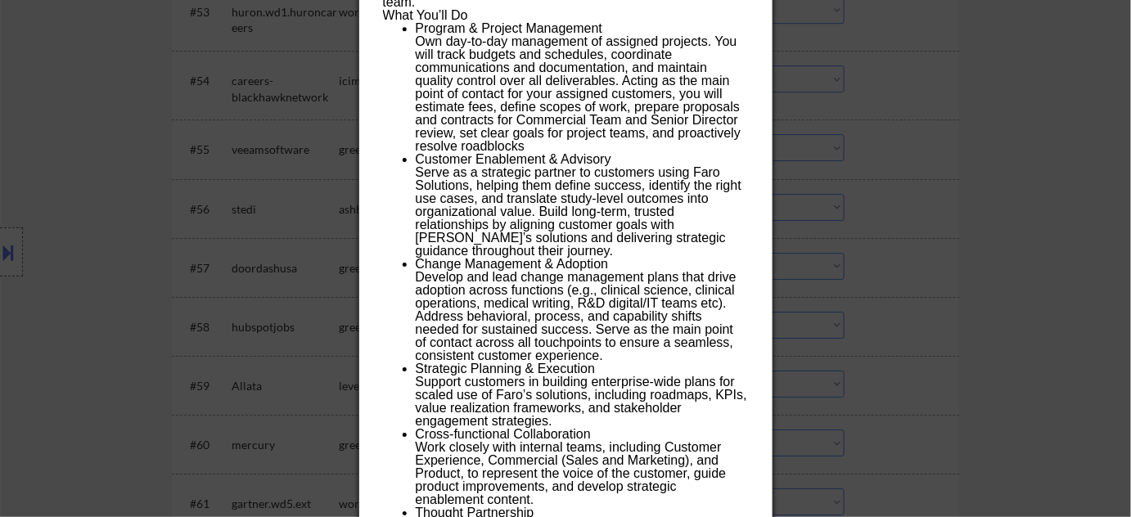
click at [989, 298] on div at bounding box center [565, 258] width 1131 height 517
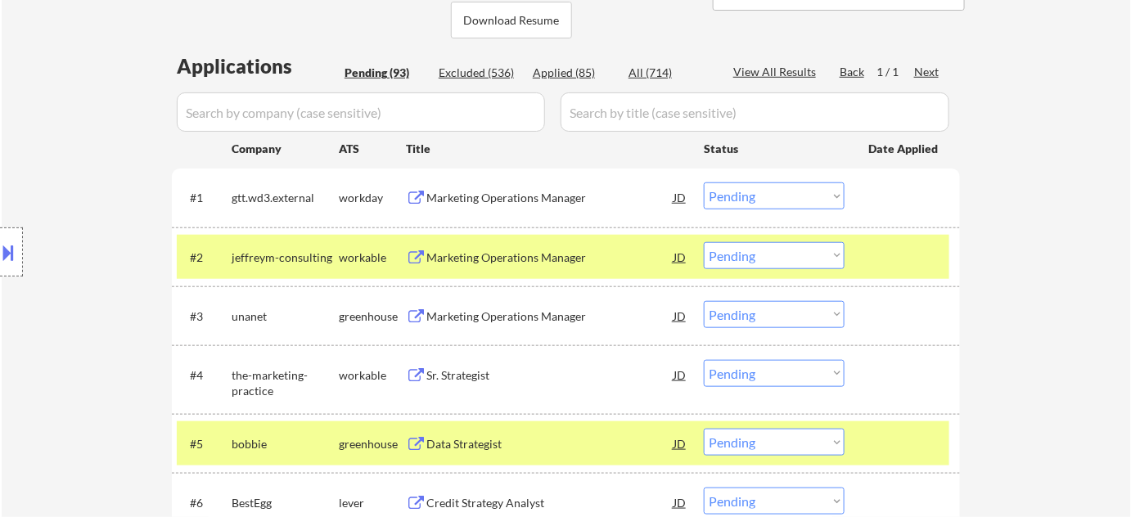
scroll to position [446, 0]
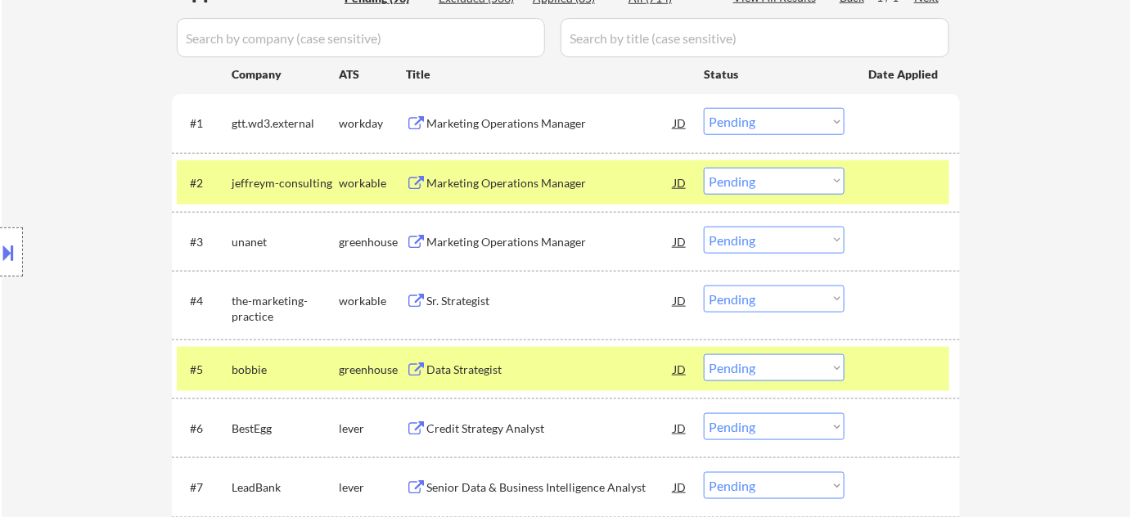
click at [531, 187] on div "Marketing Operations Manager" at bounding box center [549, 183] width 247 height 16
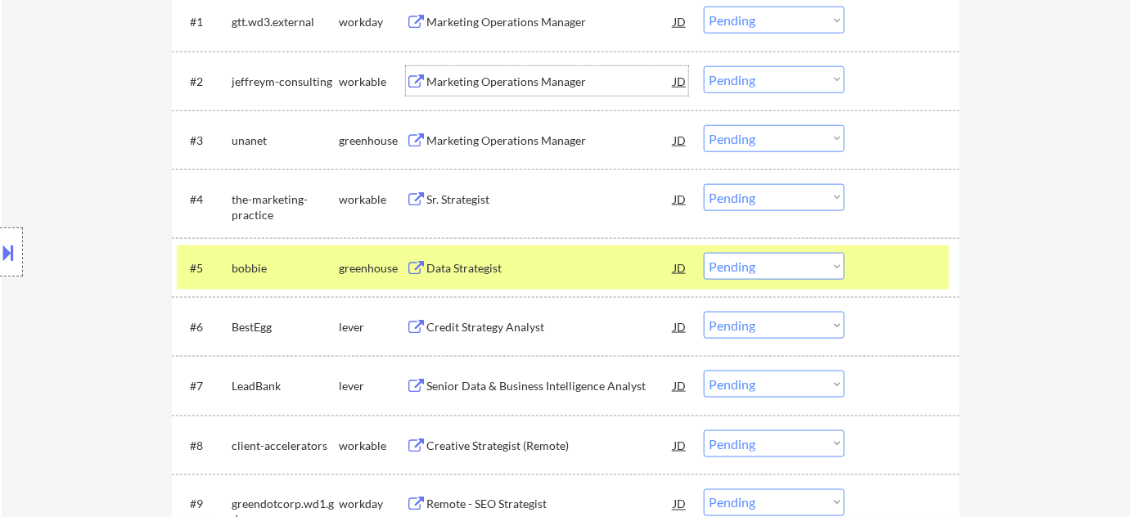
scroll to position [595, 0]
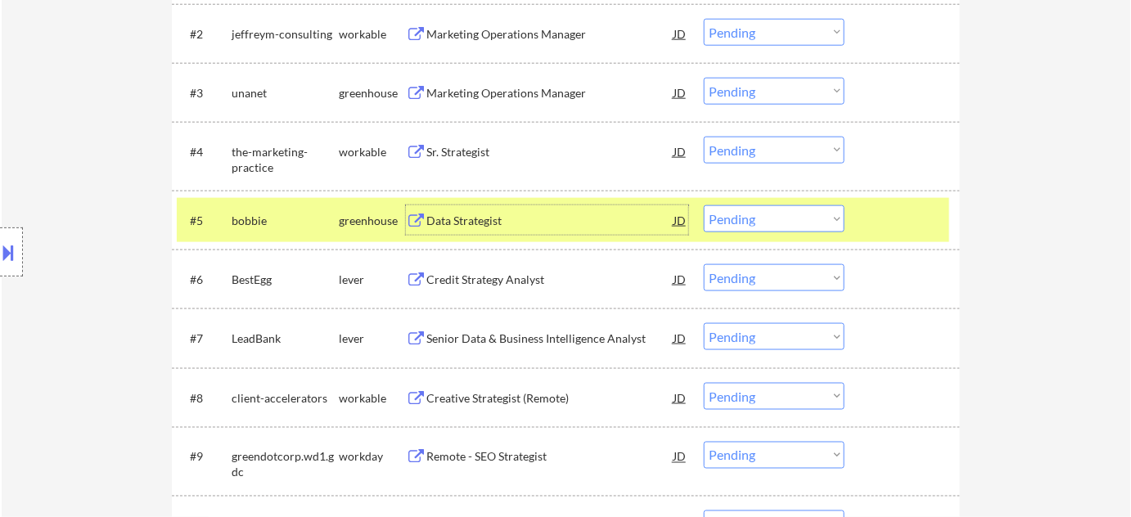
click at [477, 214] on div "Data Strategist" at bounding box center [549, 221] width 247 height 16
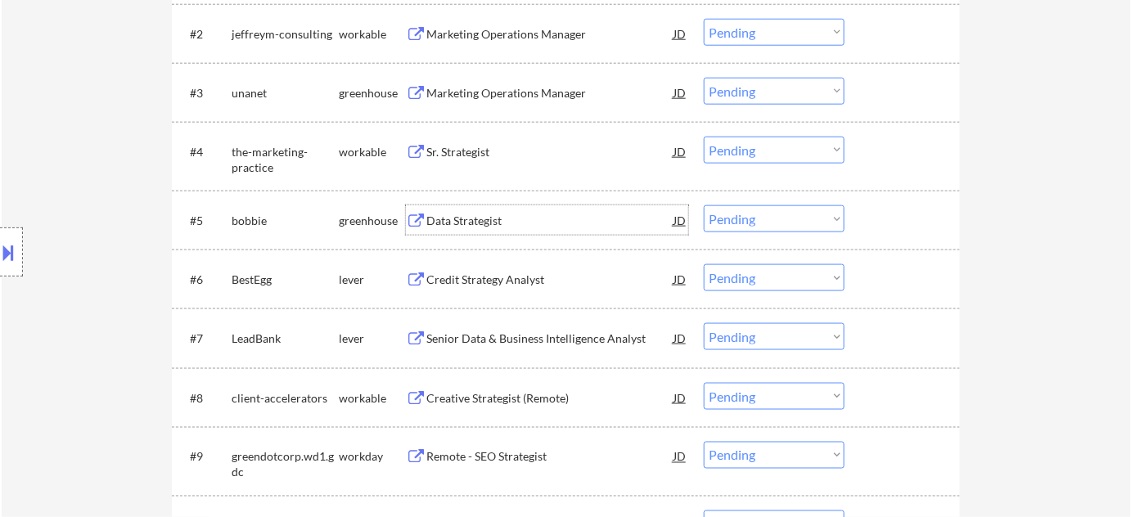
click at [770, 218] on select "Choose an option... Pending Applied Excluded (Questions) Excluded (Expired) Exc…" at bounding box center [774, 218] width 141 height 27
click at [704, 205] on select "Choose an option... Pending Applied Excluded (Questions) Excluded (Expired) Exc…" at bounding box center [774, 218] width 141 height 27
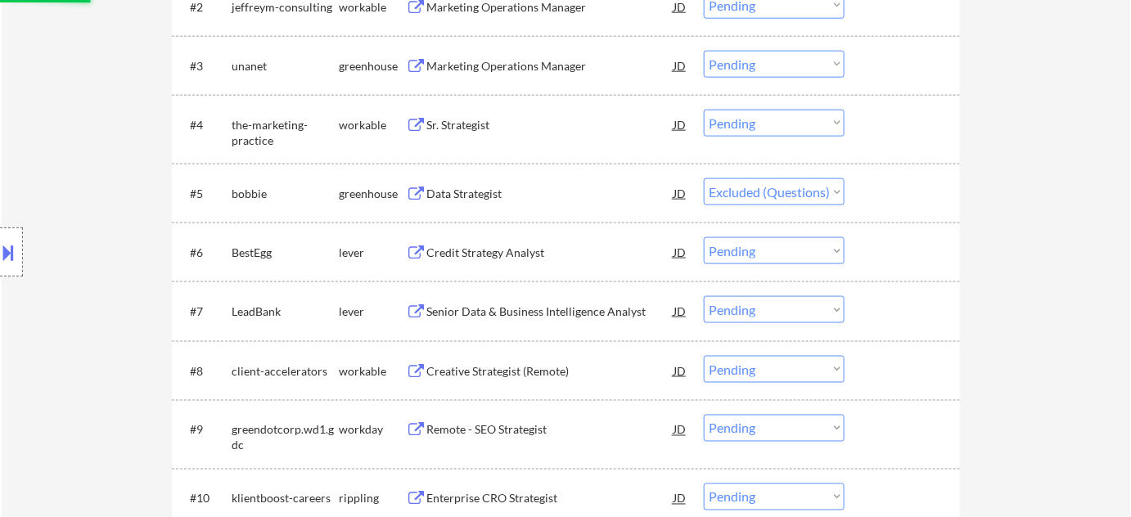
scroll to position [669, 0]
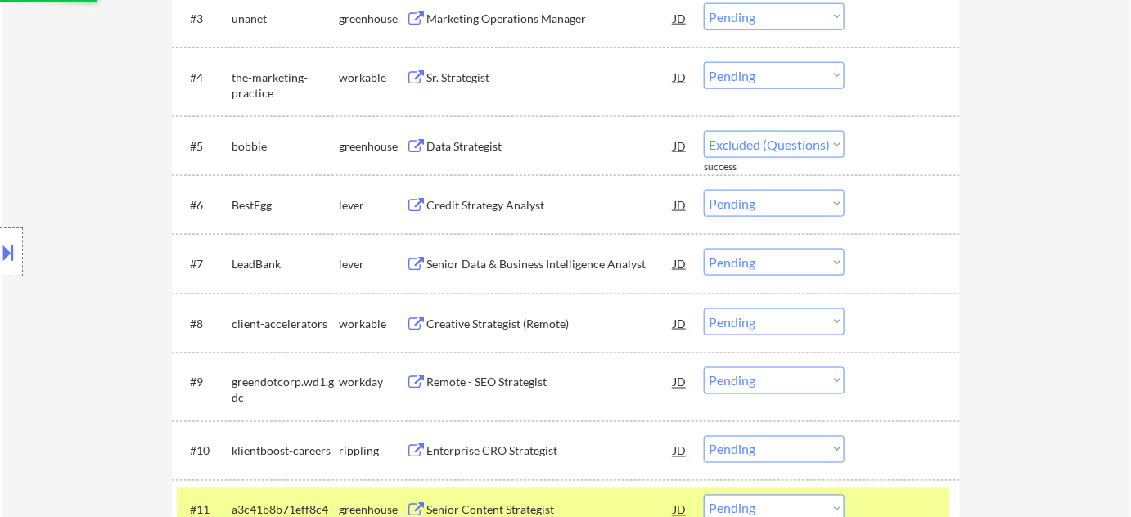
select select ""pending""
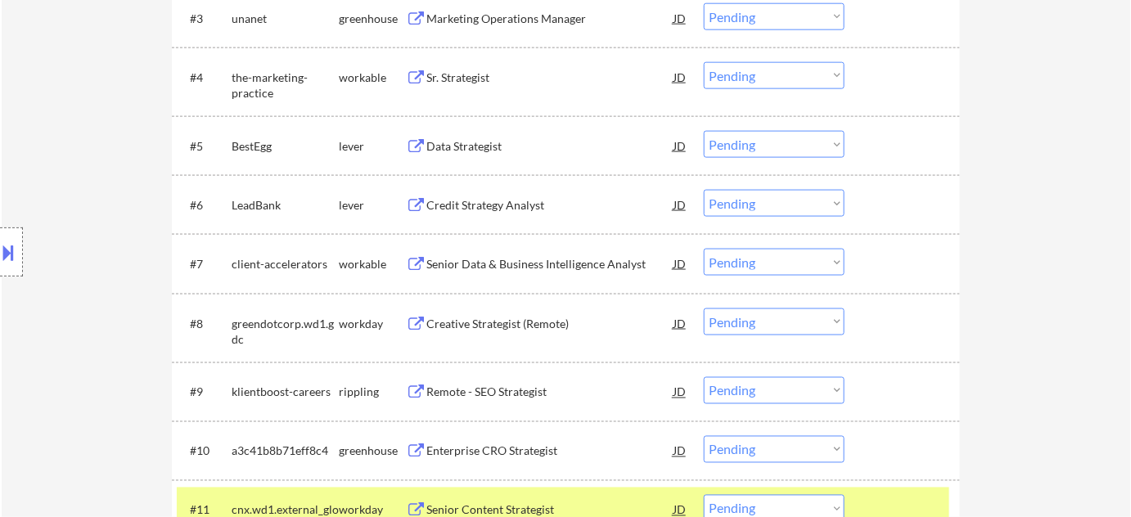
scroll to position [744, 0]
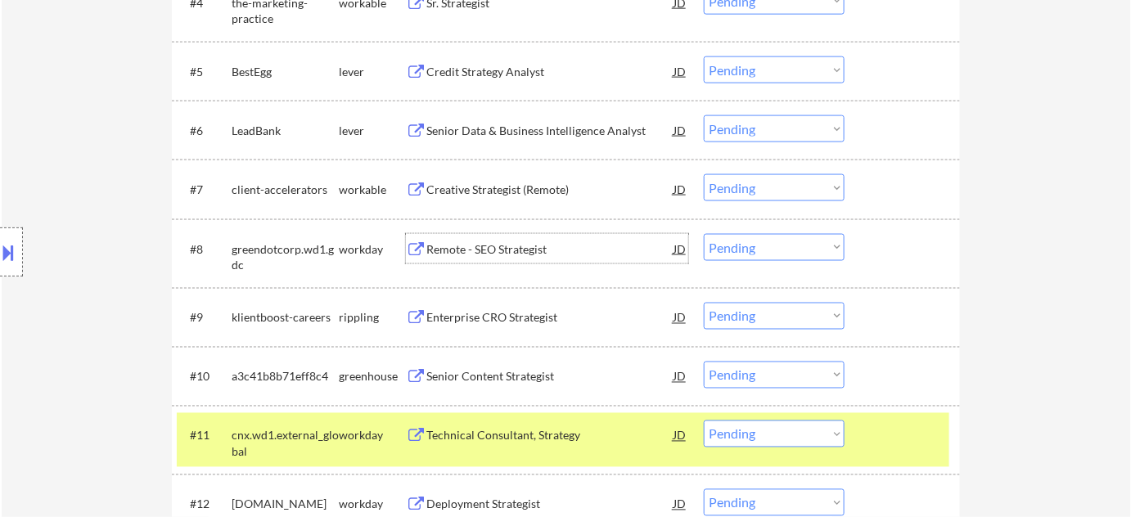
click at [493, 246] on div "Remote - SEO Strategist" at bounding box center [549, 249] width 247 height 16
